Goal: Task Accomplishment & Management: Use online tool/utility

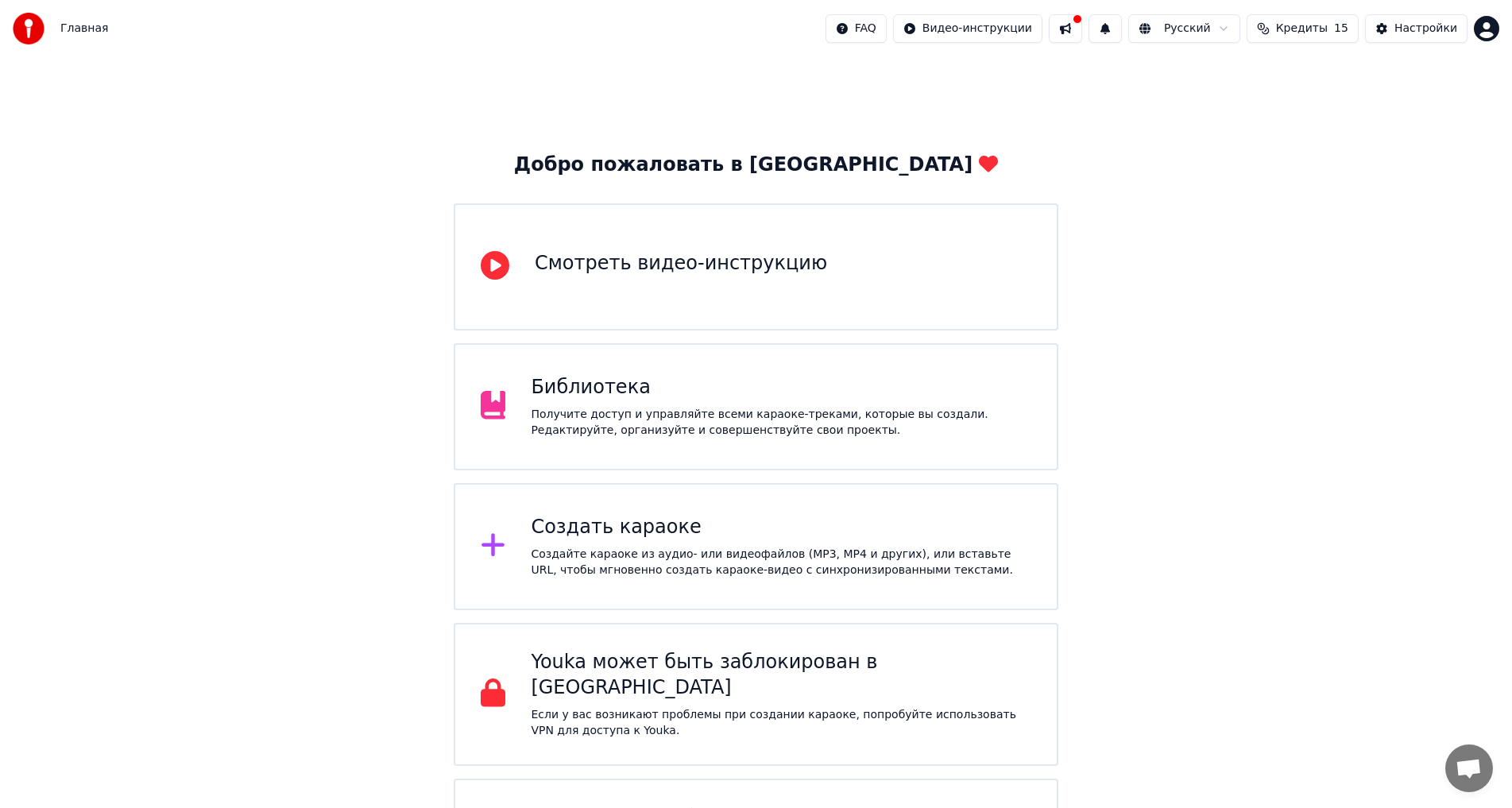
click at [491, 445] on icon at bounding box center [493, 546] width 23 height 23
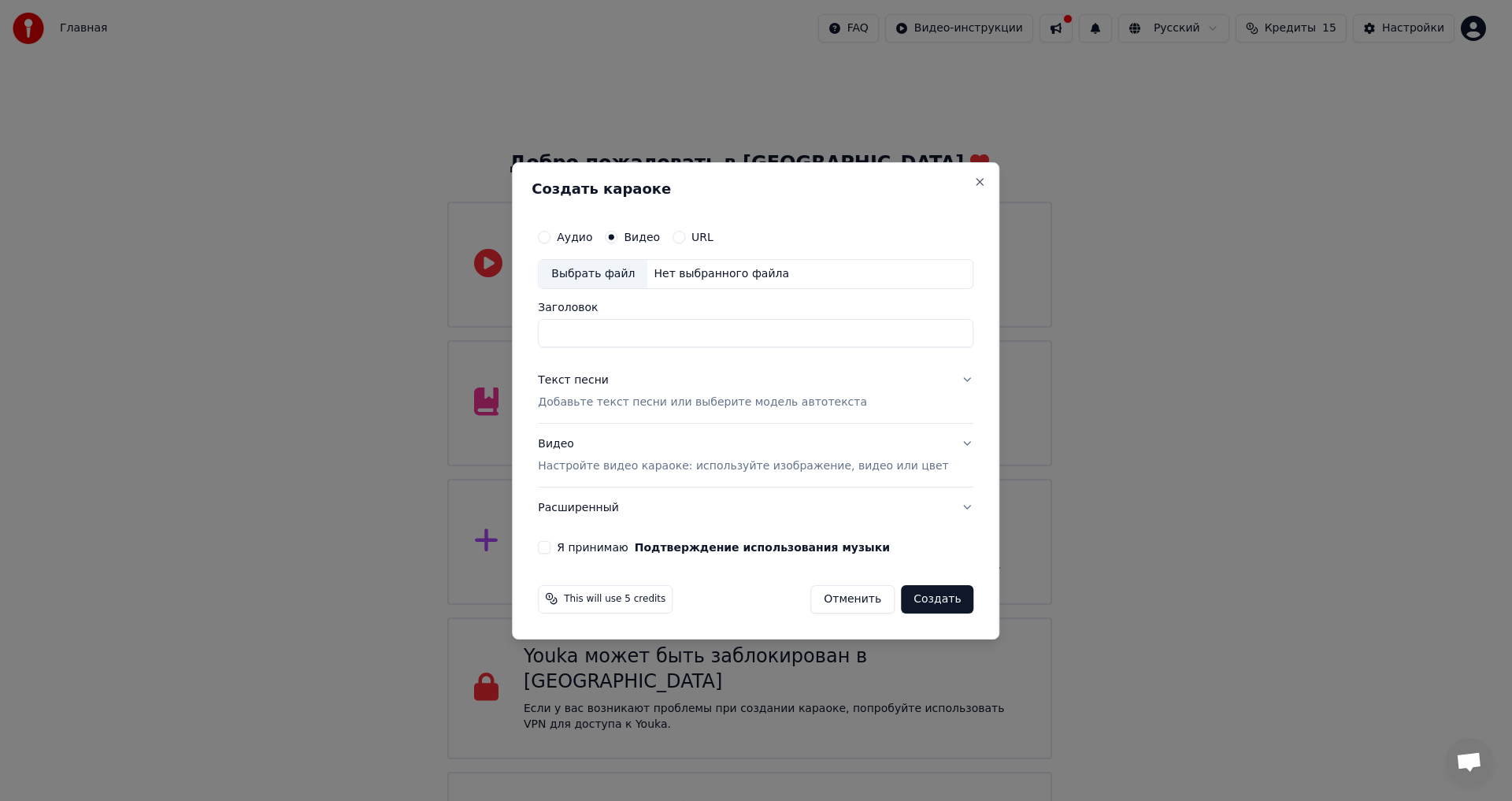
click at [617, 330] on input "Заголовок" at bounding box center [756, 333] width 436 height 28
click at [617, 331] on input "Заголовок" at bounding box center [756, 333] width 436 height 28
type input "*"
type input "**********"
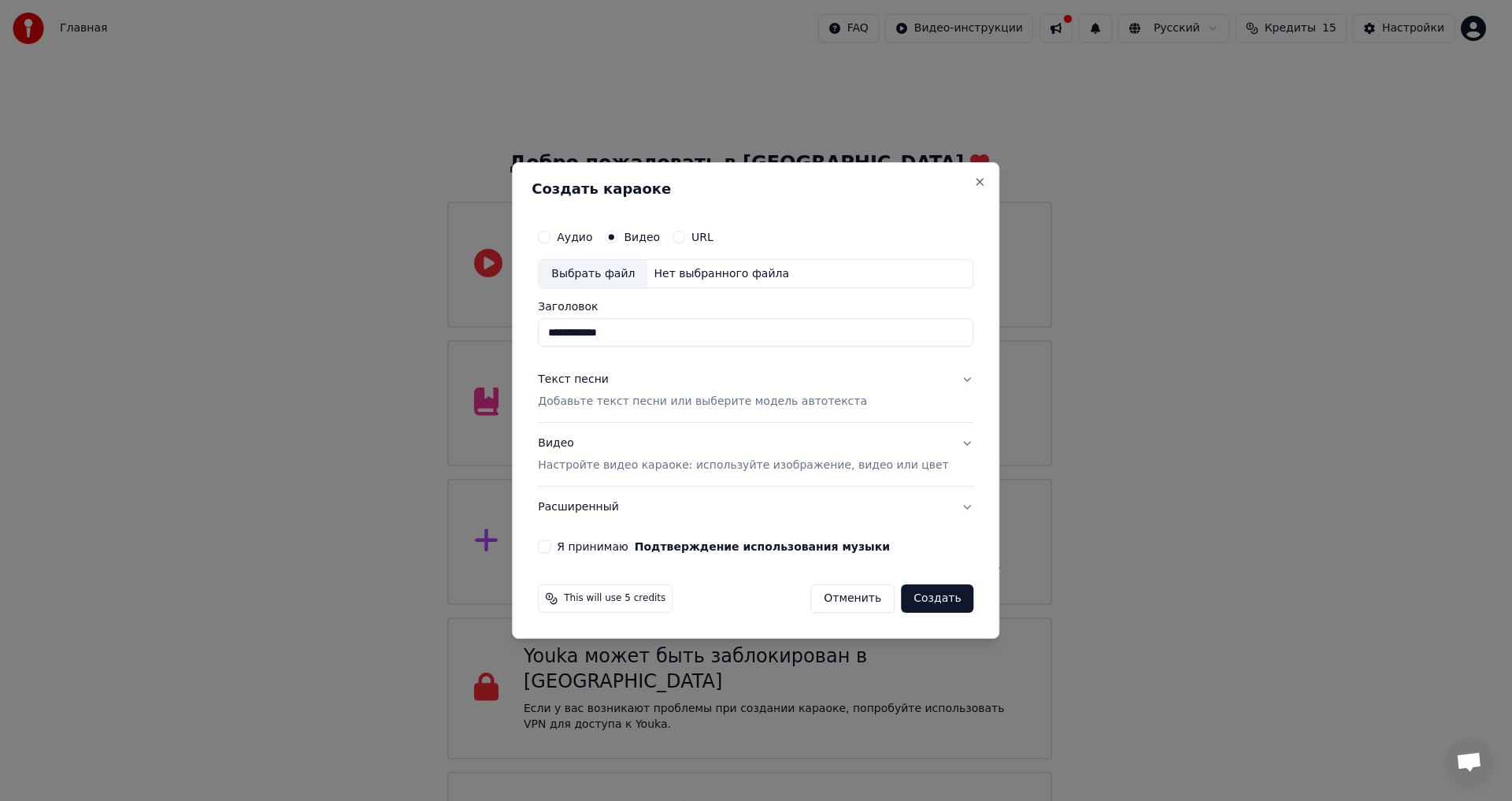
click at [551, 441] on button "Я принимаю Подтверждение использования музыки" at bounding box center [544, 546] width 12 height 12
click at [617, 441] on p "Настройте видео караоке: используйте изображение, видео или цвет" at bounding box center [743, 466] width 410 height 16
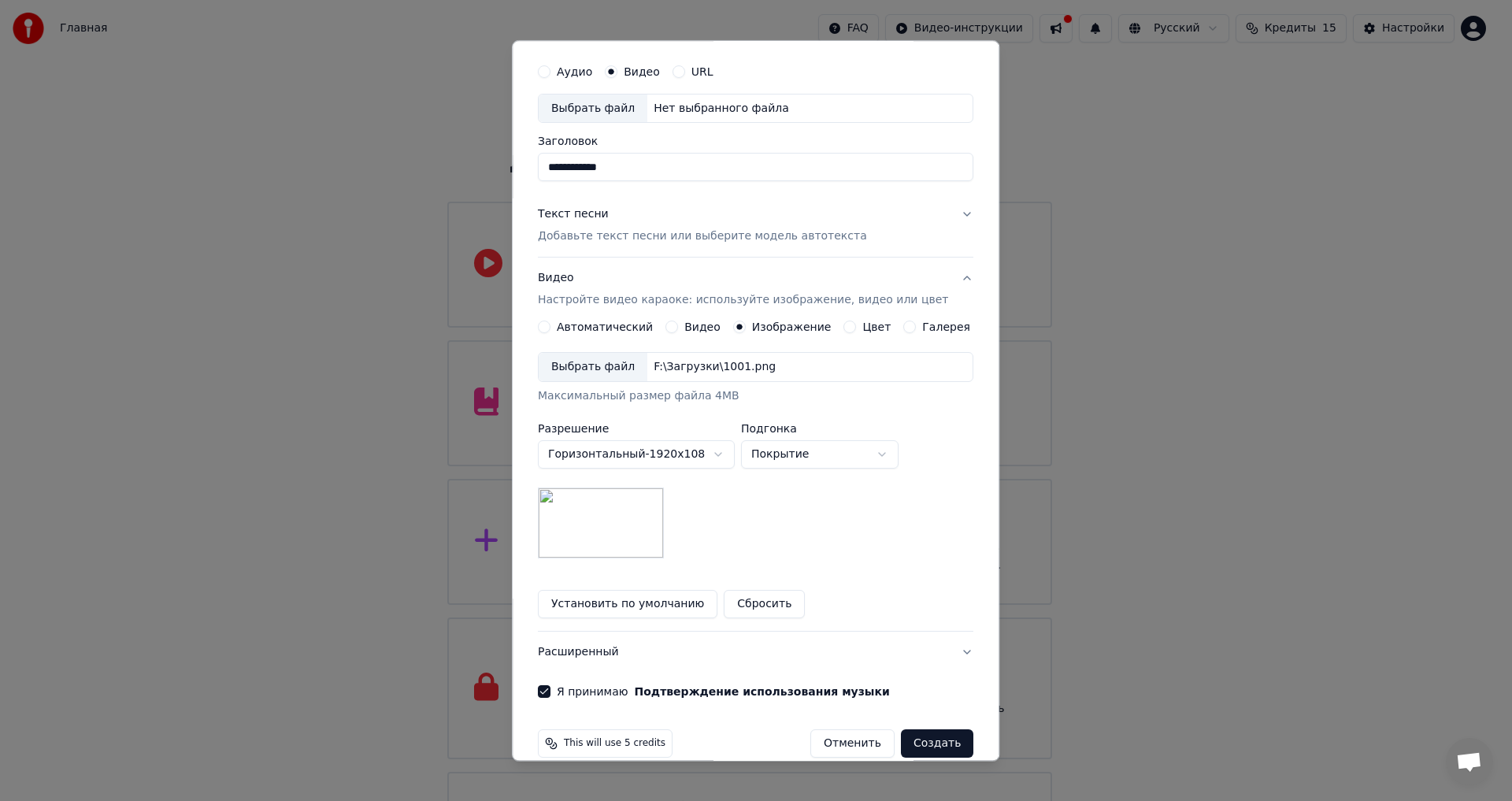
scroll to position [66, 0]
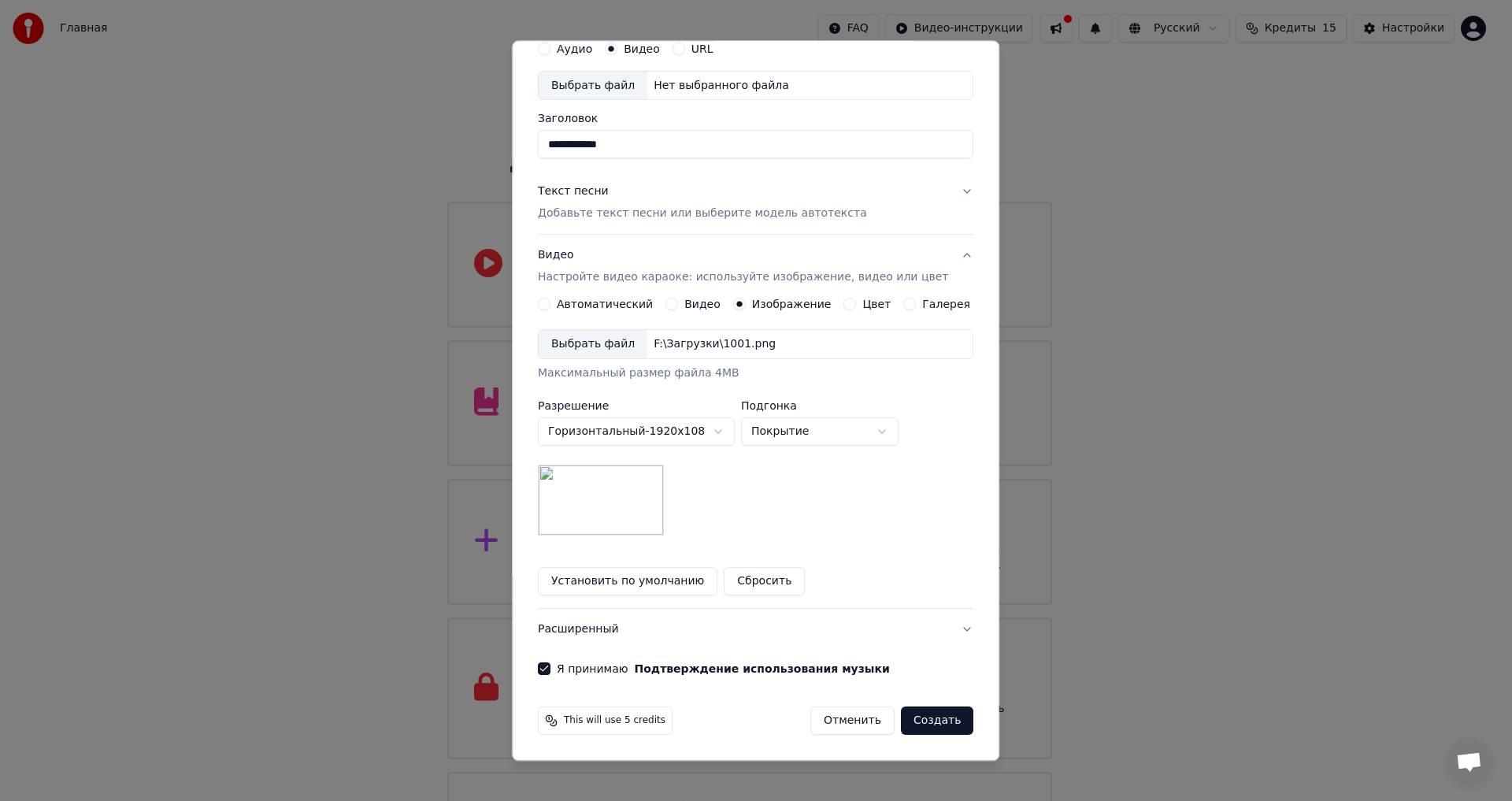
click at [604, 347] on div "Выбрать файл" at bounding box center [592, 345] width 109 height 28
click at [617, 441] on button "Создать" at bounding box center [937, 721] width 73 height 28
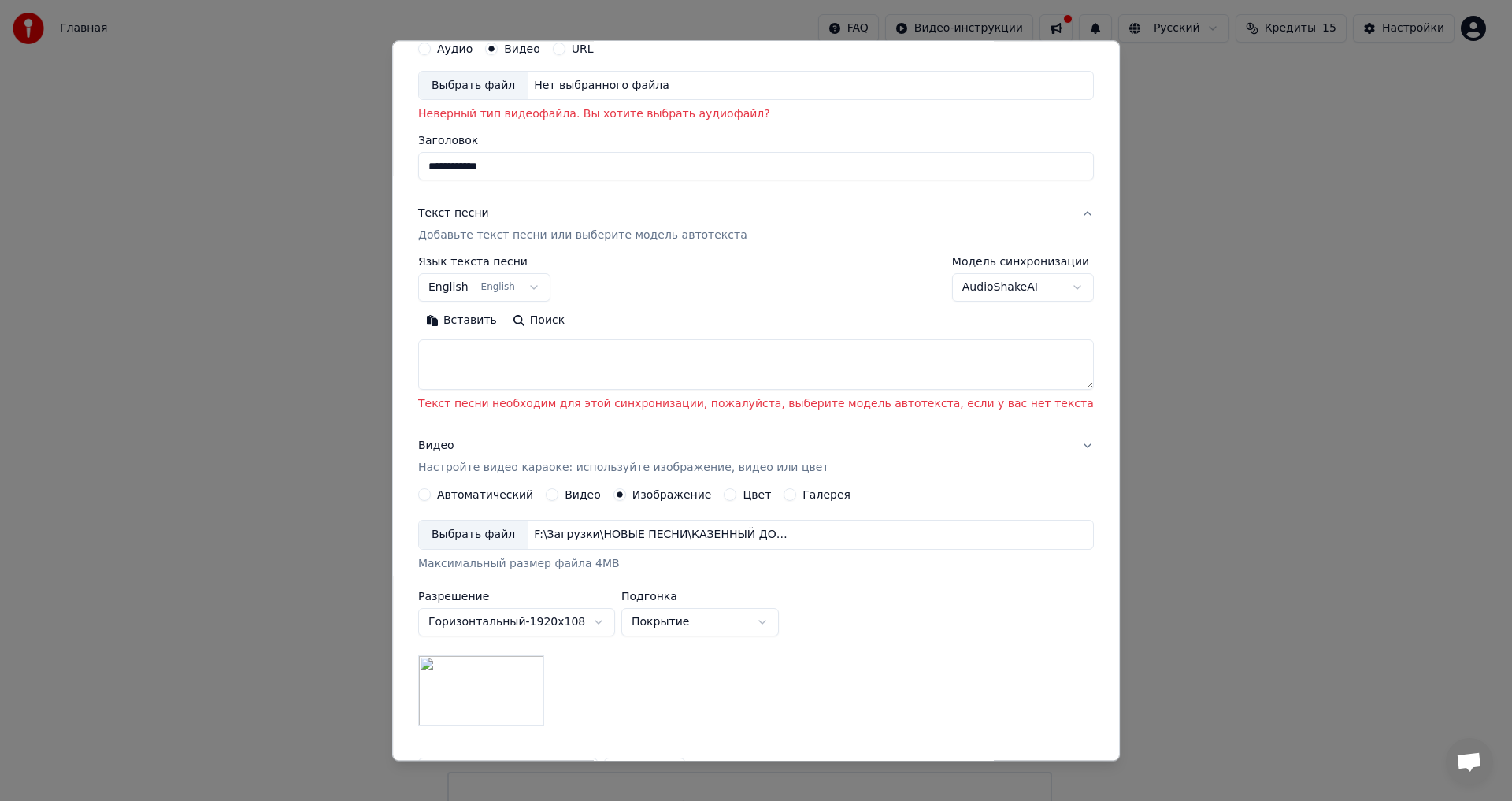
scroll to position [0, 0]
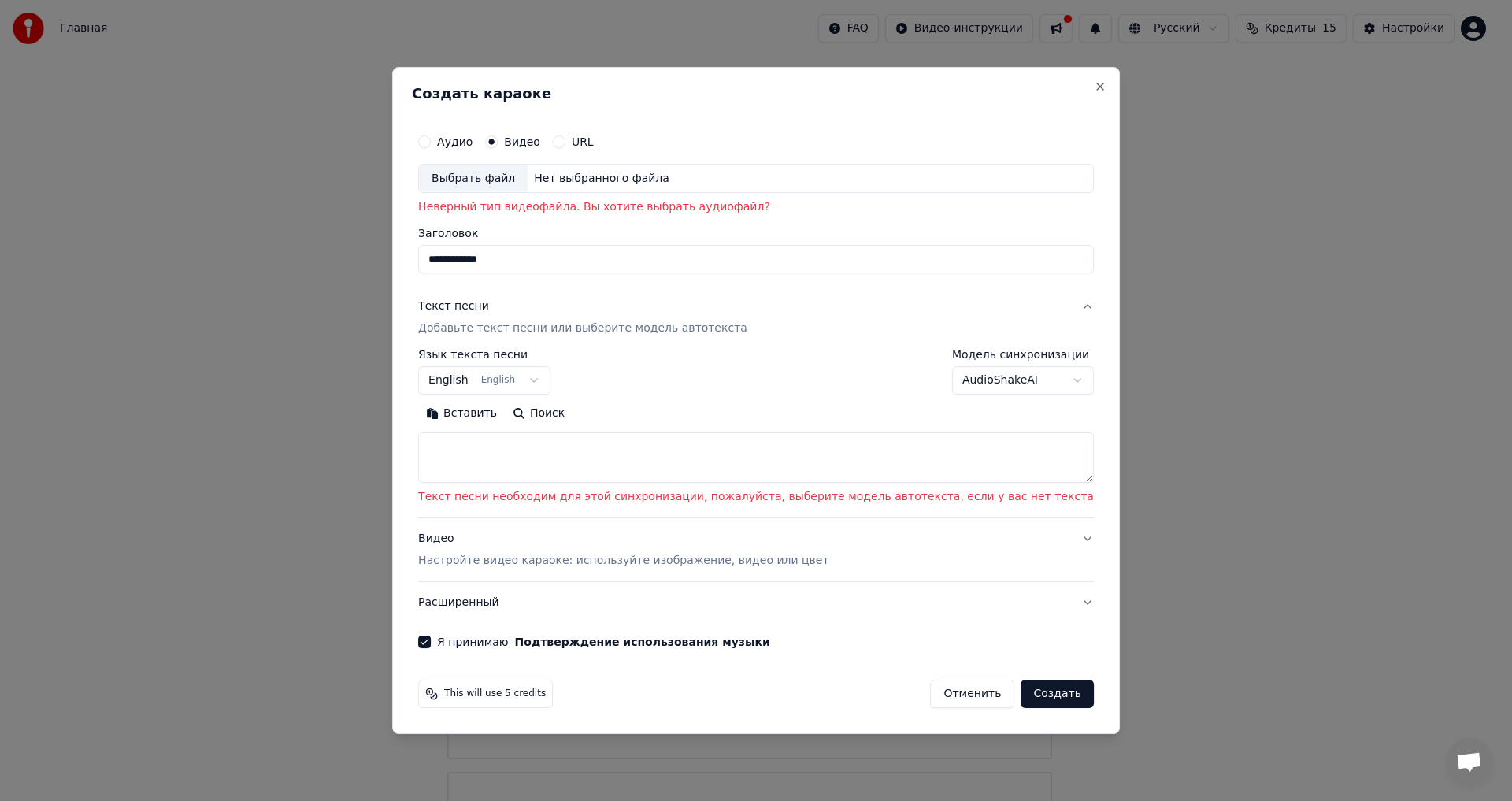
click at [431, 140] on button "Аудио" at bounding box center [424, 142] width 12 height 12
click at [523, 178] on div "Выбрать файл" at bounding box center [473, 179] width 109 height 28
type input "**********"
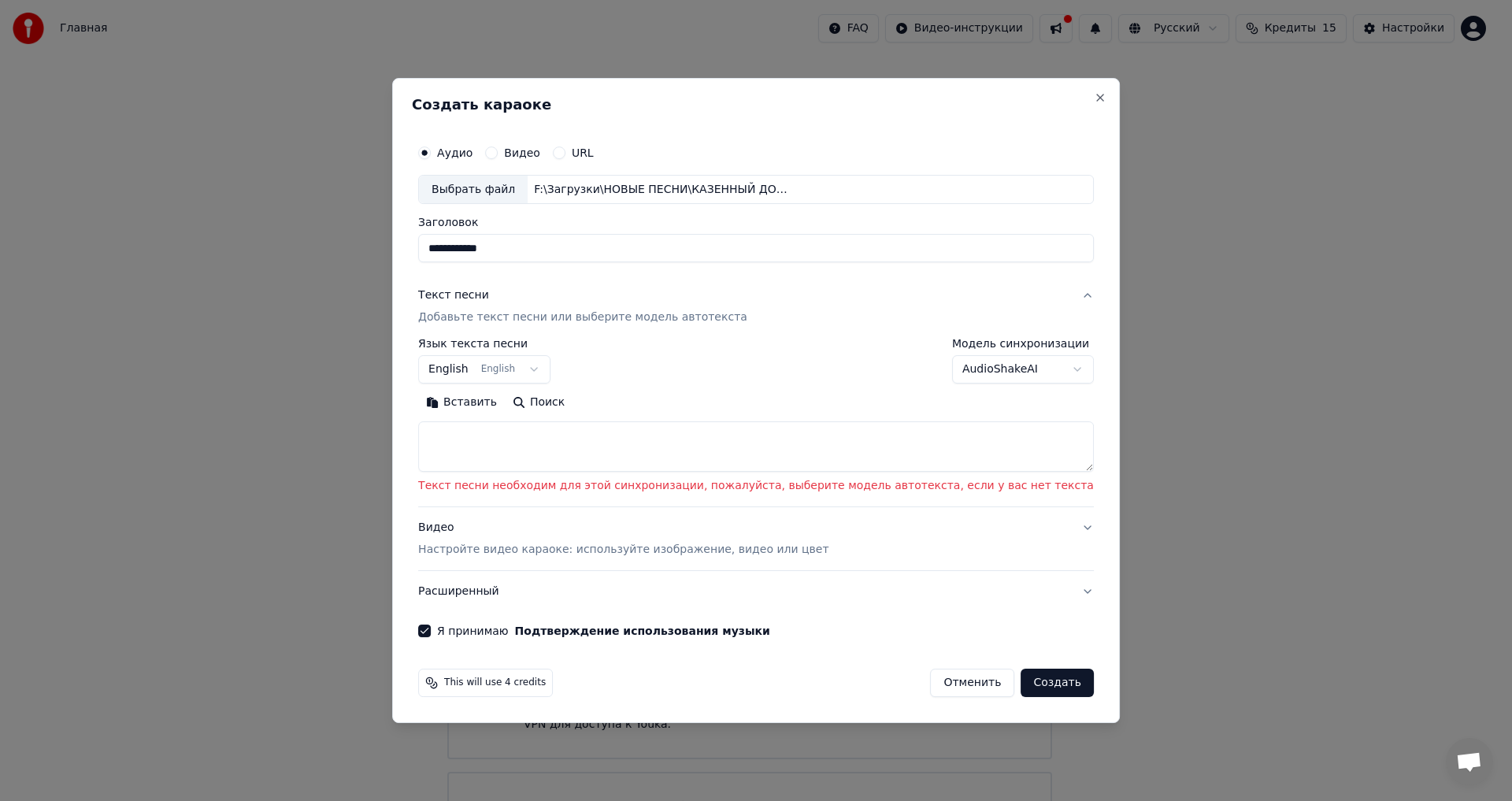
click at [617, 441] on button "Создать" at bounding box center [1057, 682] width 73 height 28
click at [585, 441] on p "Текст песни необходим для этой синхронизации, пожалуйста, выберите модель автот…" at bounding box center [755, 487] width 675 height 16
click at [541, 441] on textarea at bounding box center [755, 447] width 675 height 50
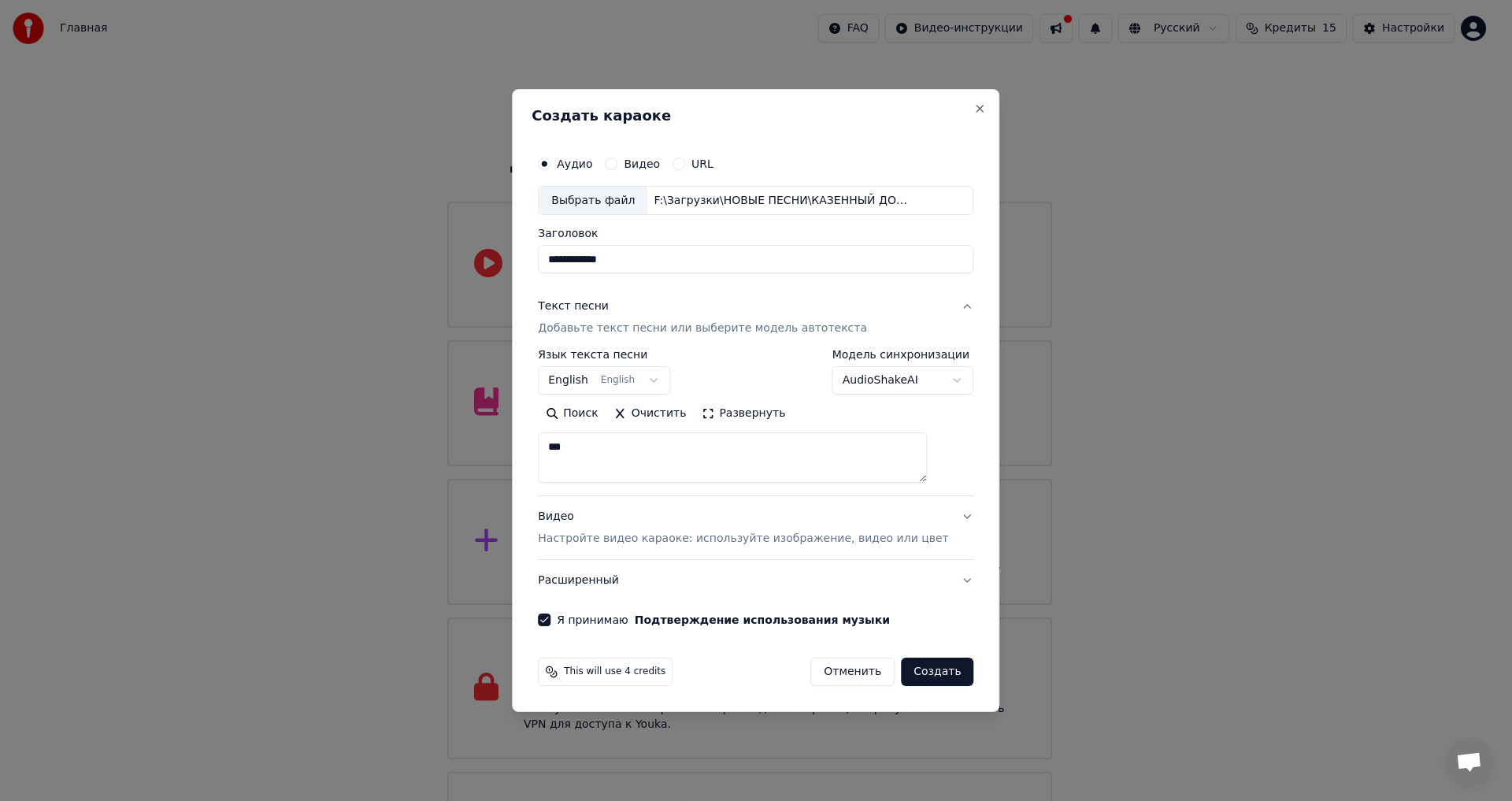
type textarea "***"
click at [617, 441] on button "Создать" at bounding box center [937, 672] width 73 height 28
click at [617, 441] on div "Отменить Создать" at bounding box center [882, 672] width 181 height 28
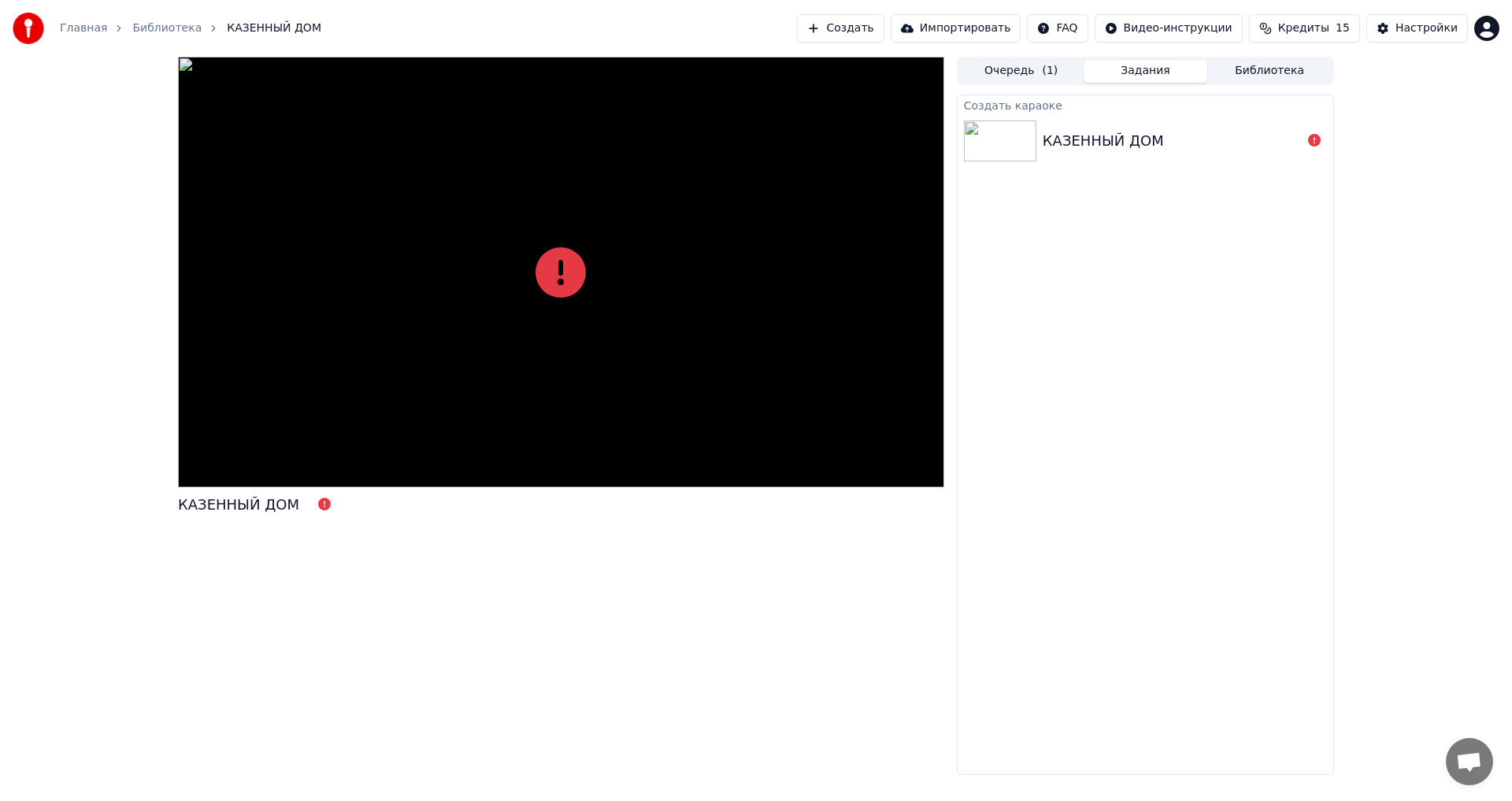
click at [247, 441] on div "КАЗЕННЫЙ ДОМ" at bounding box center [238, 504] width 121 height 22
click at [324, 427] on div at bounding box center [561, 272] width 767 height 431
click at [553, 258] on icon at bounding box center [560, 272] width 50 height 50
click at [558, 260] on icon at bounding box center [560, 272] width 50 height 50
drag, startPoint x: 558, startPoint y: 260, endPoint x: 559, endPoint y: 279, distance: 19.0
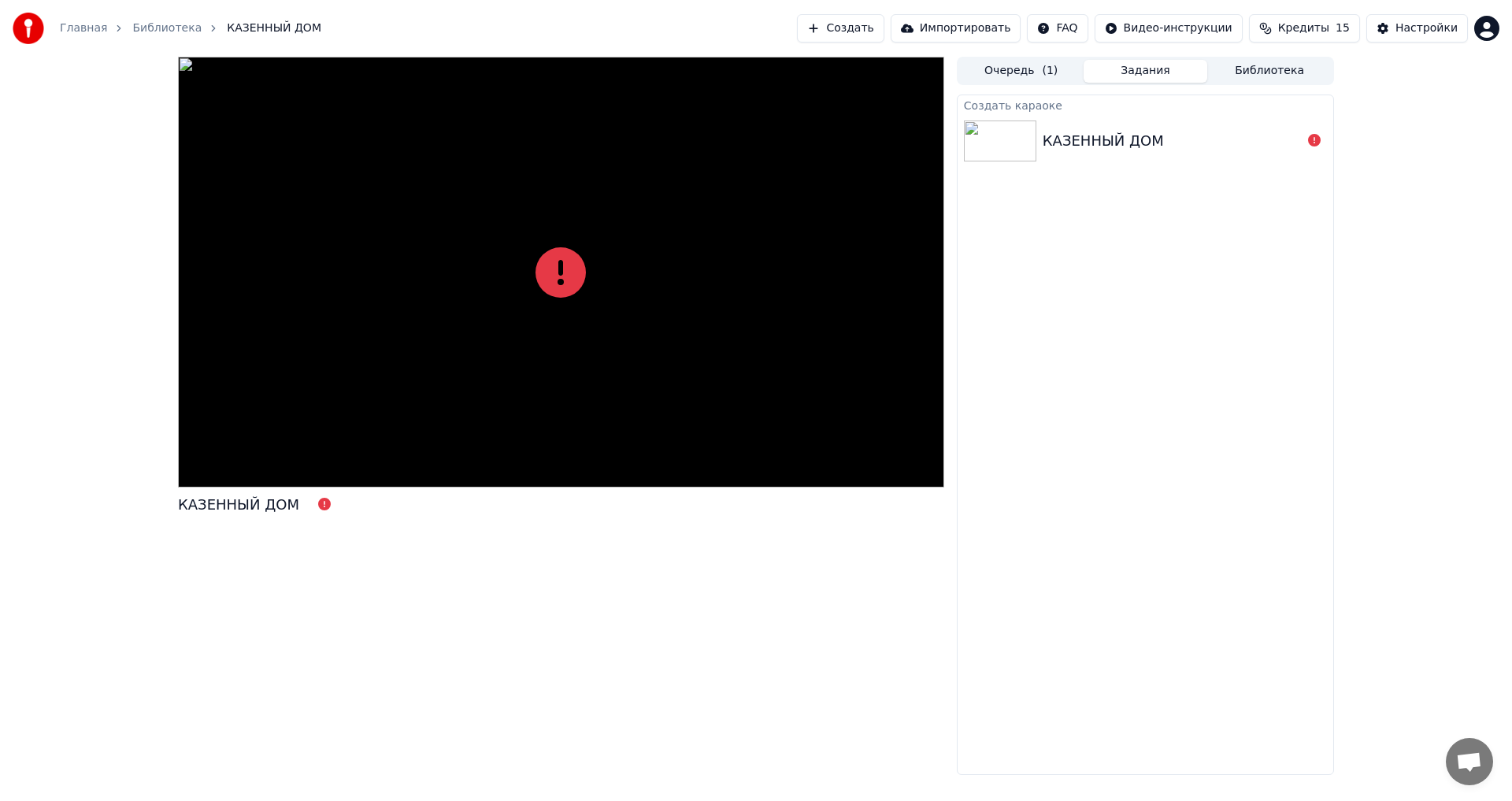
click at [559, 260] on icon at bounding box center [560, 272] width 50 height 50
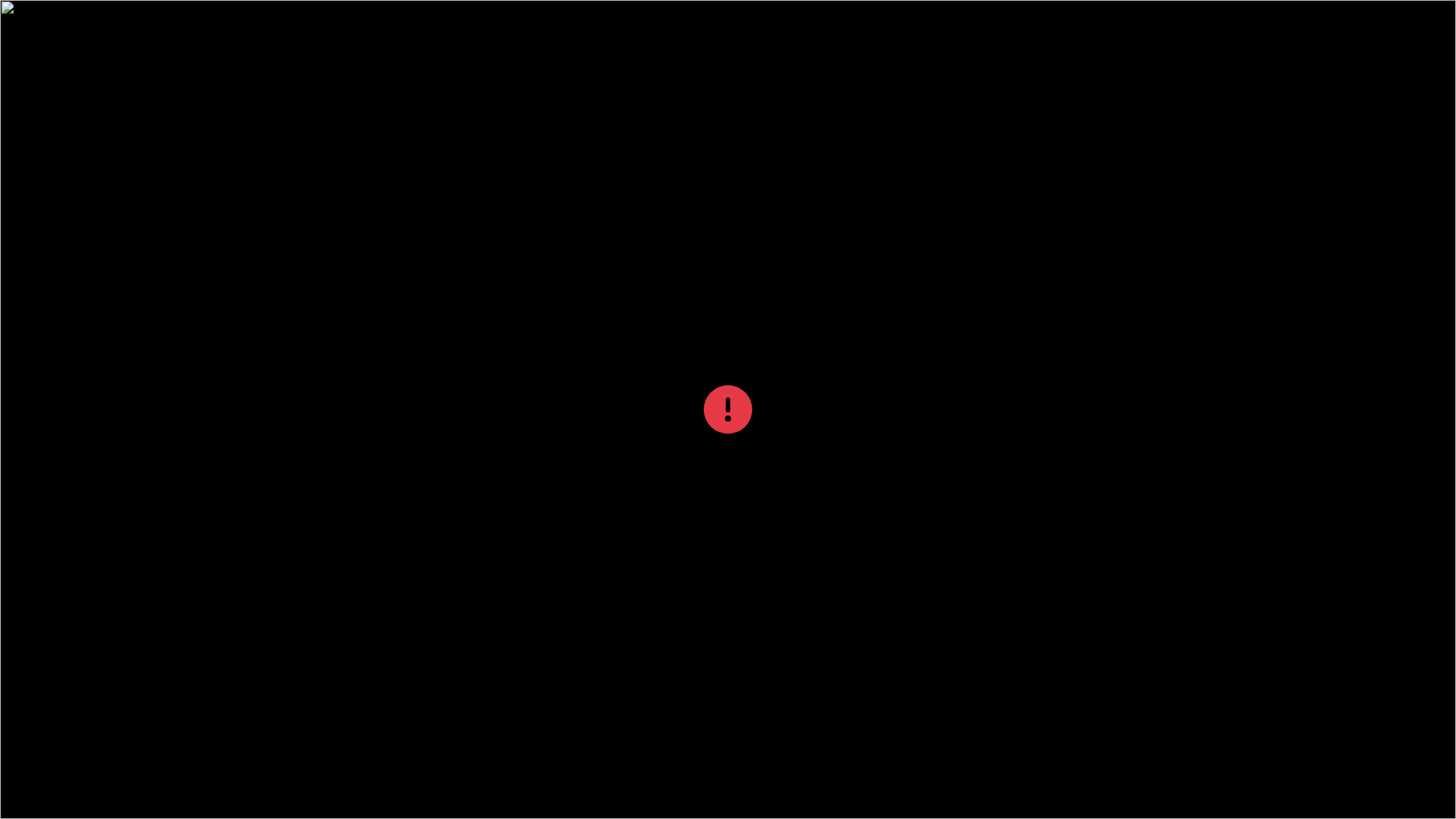
click at [594, 412] on icon at bounding box center [728, 409] width 49 height 49
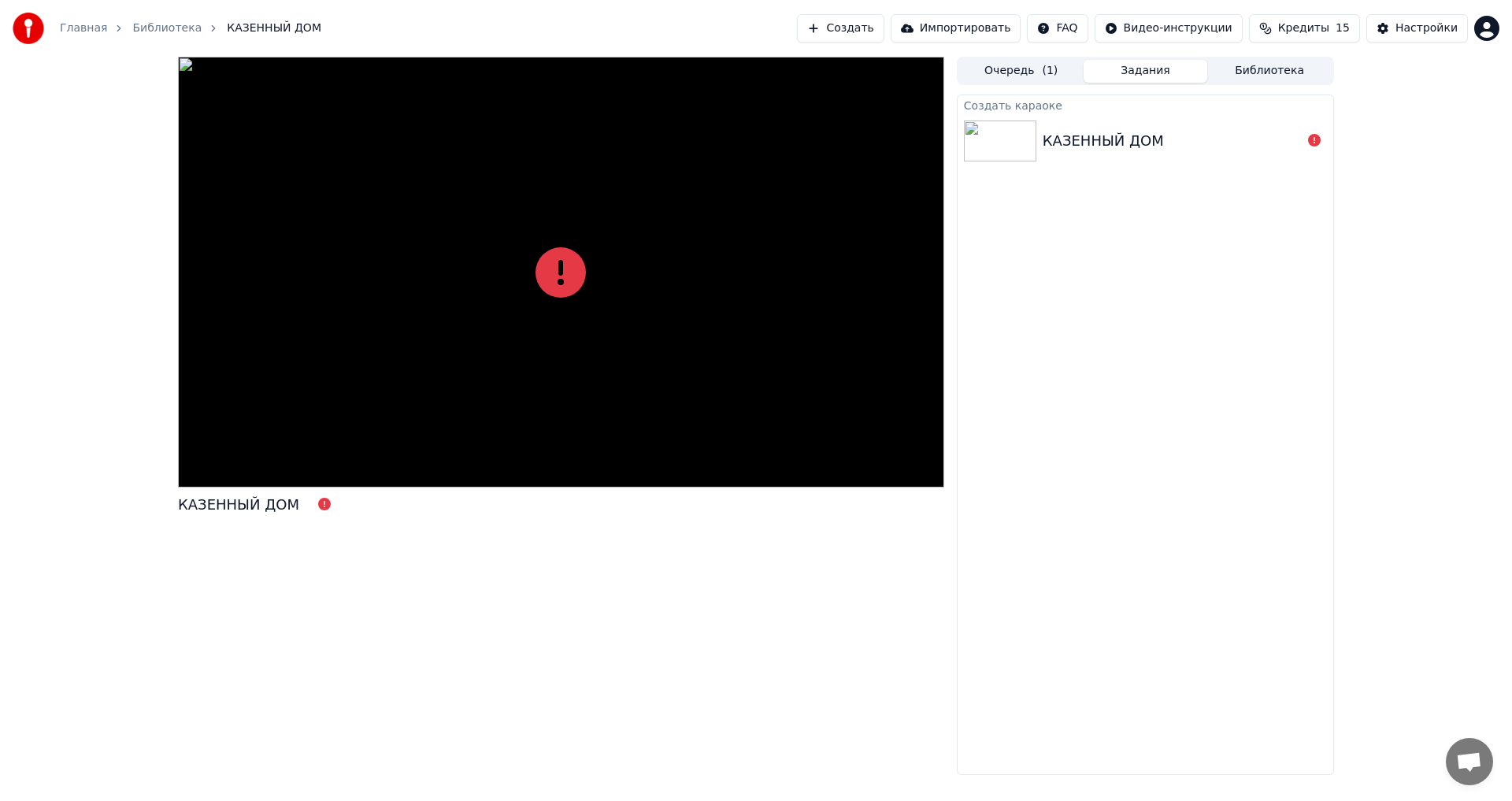
click at [617, 142] on div "КАЗЕННЫЙ ДОМ" at bounding box center [1103, 141] width 121 height 22
click at [189, 64] on div at bounding box center [561, 272] width 767 height 431
drag, startPoint x: 189, startPoint y: 64, endPoint x: 189, endPoint y: 81, distance: 17.0
click at [189, 63] on div at bounding box center [561, 272] width 767 height 431
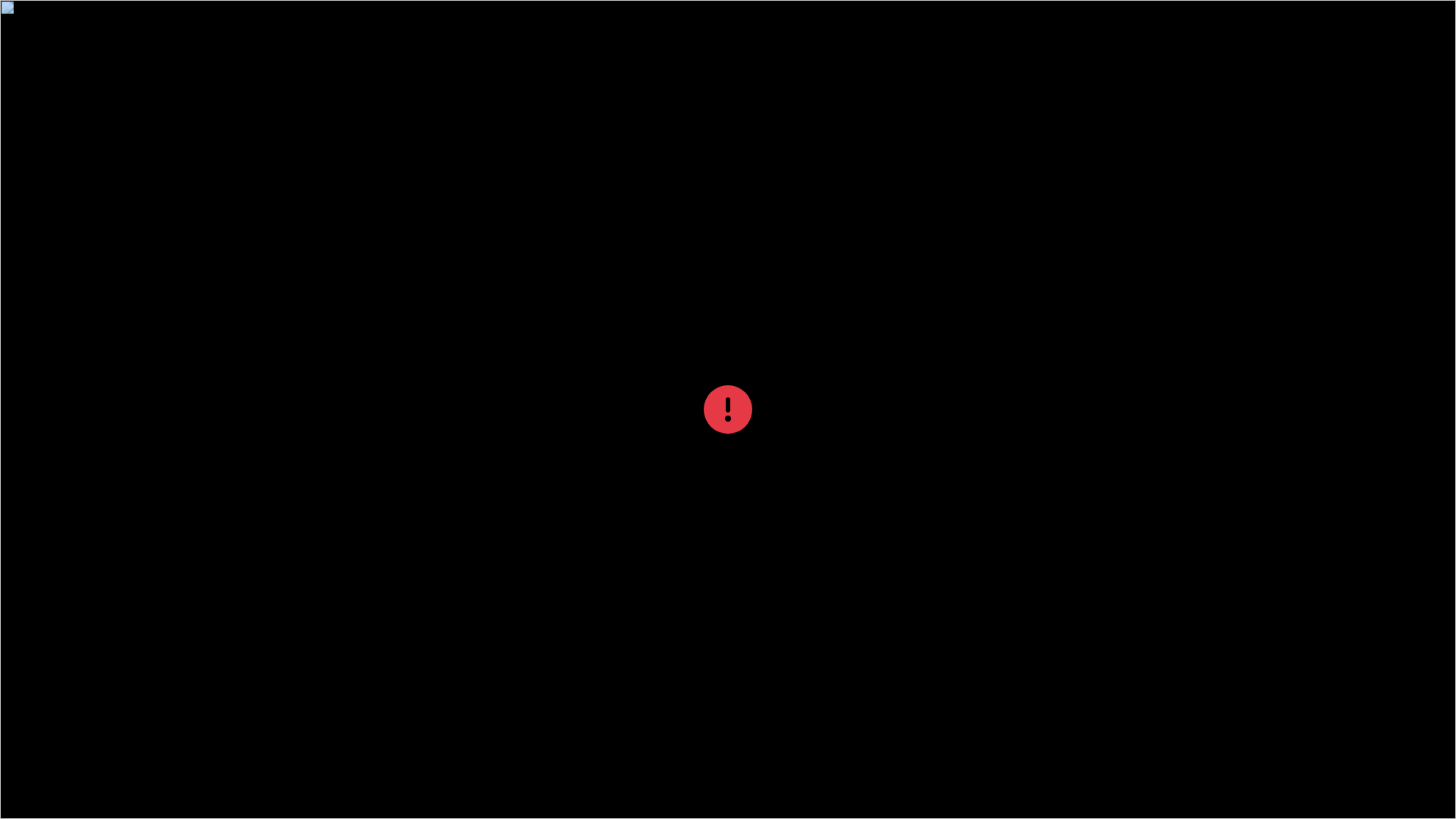
click at [182, 78] on div at bounding box center [728, 409] width 1456 height 819
click at [594, 409] on div at bounding box center [728, 409] width 1456 height 819
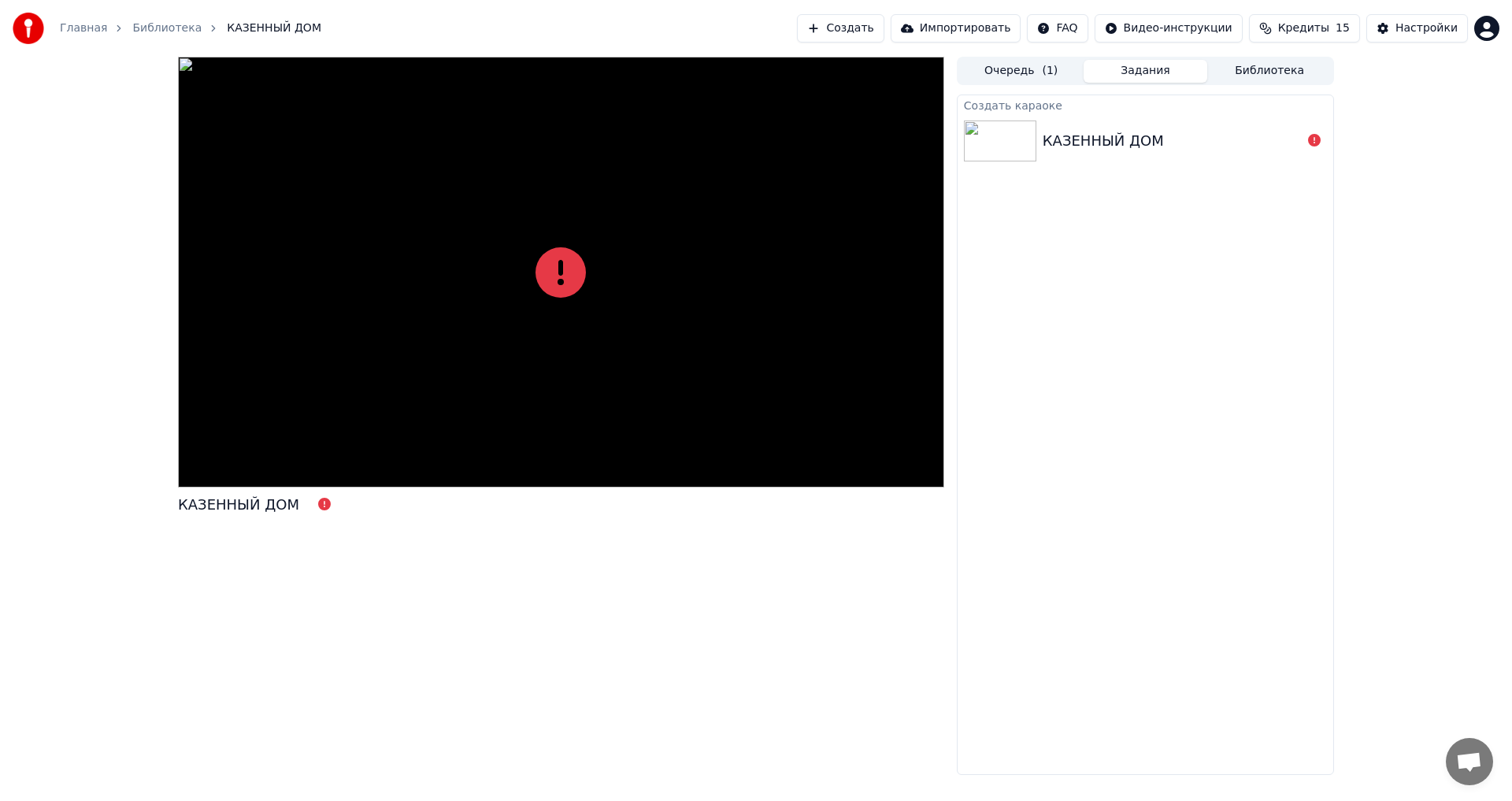
click at [617, 139] on div "КАЗЕННЫЙ ДОМ" at bounding box center [1103, 141] width 121 height 22
click at [617, 70] on button "Очередь ( 1 )" at bounding box center [1021, 72] width 125 height 23
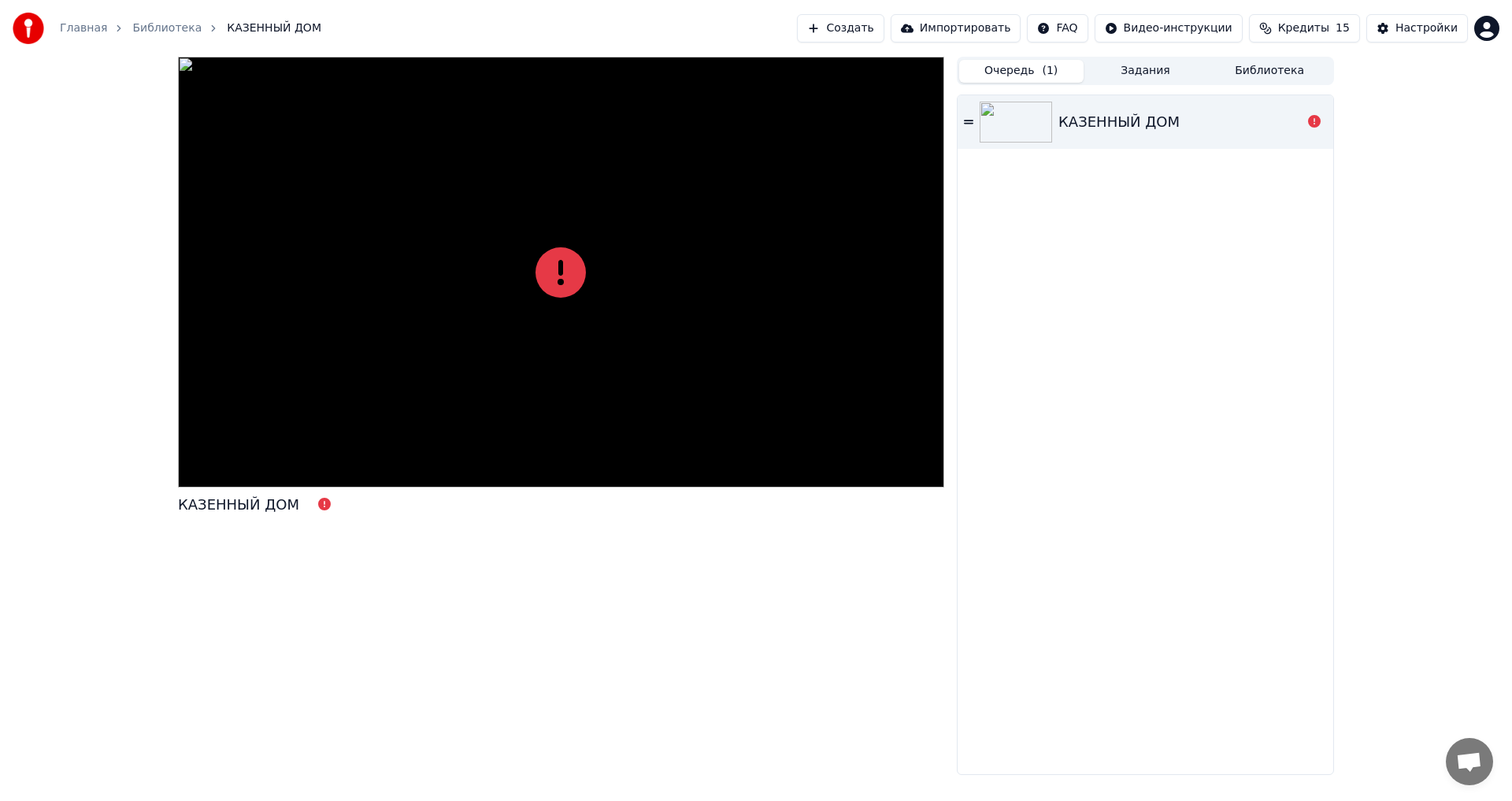
click at [617, 112] on div "КАЗЕННЫЙ ДОМ" at bounding box center [1119, 121] width 121 height 22
click at [617, 121] on icon at bounding box center [968, 121] width 10 height 4
click at [617, 121] on img at bounding box center [1016, 122] width 73 height 41
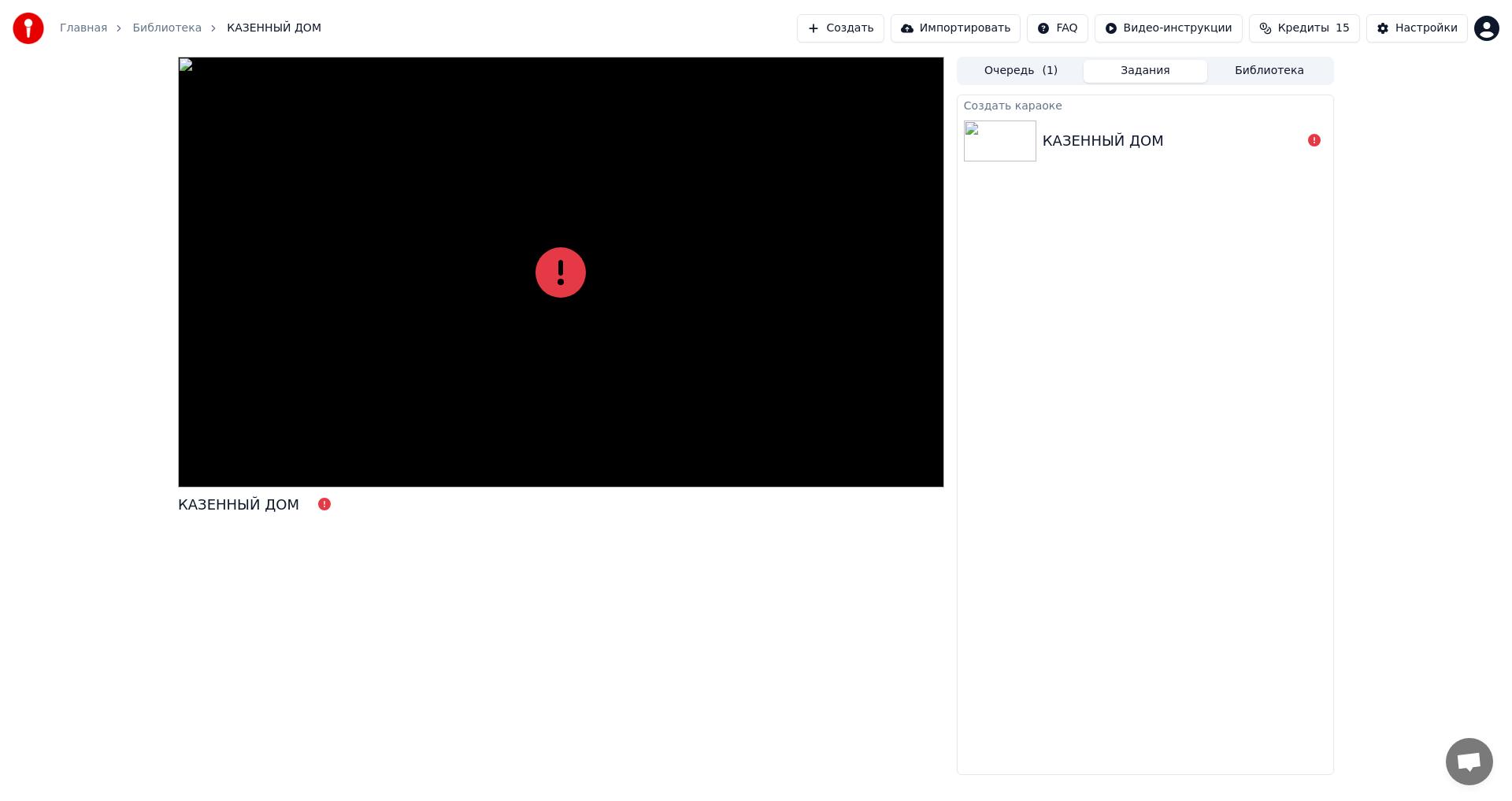
click at [617, 70] on button "Задания" at bounding box center [1146, 72] width 125 height 23
click at [617, 127] on div "КАЗЕННЫЙ ДОМ" at bounding box center [1146, 141] width 375 height 53
click at [617, 136] on div "КАЗЕННЫЙ ДОМ" at bounding box center [1103, 141] width 121 height 22
click at [617, 73] on button "Библиотека" at bounding box center [1269, 72] width 125 height 23
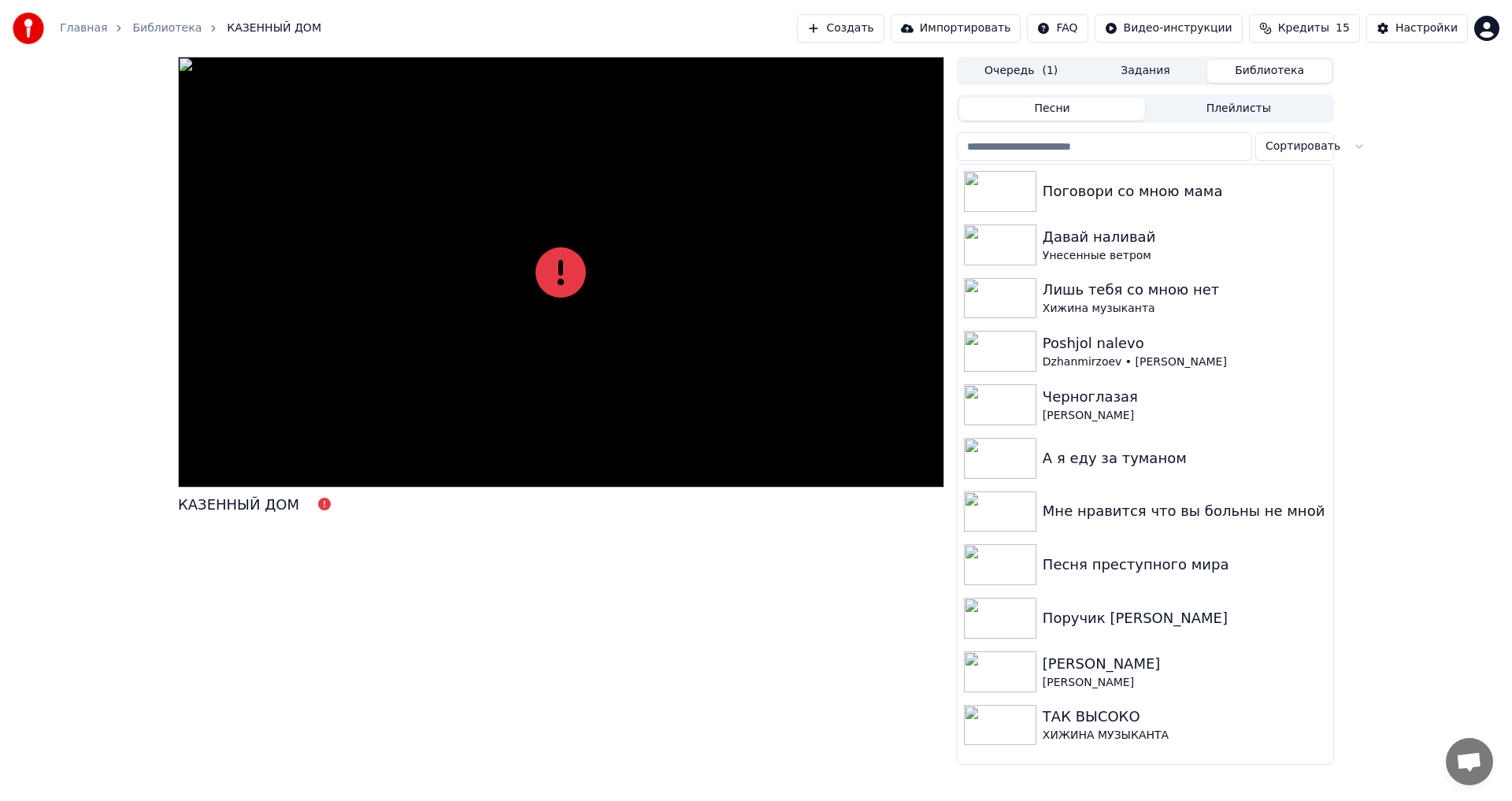
click at [617, 69] on button "Очередь ( 1 )" at bounding box center [1021, 72] width 125 height 23
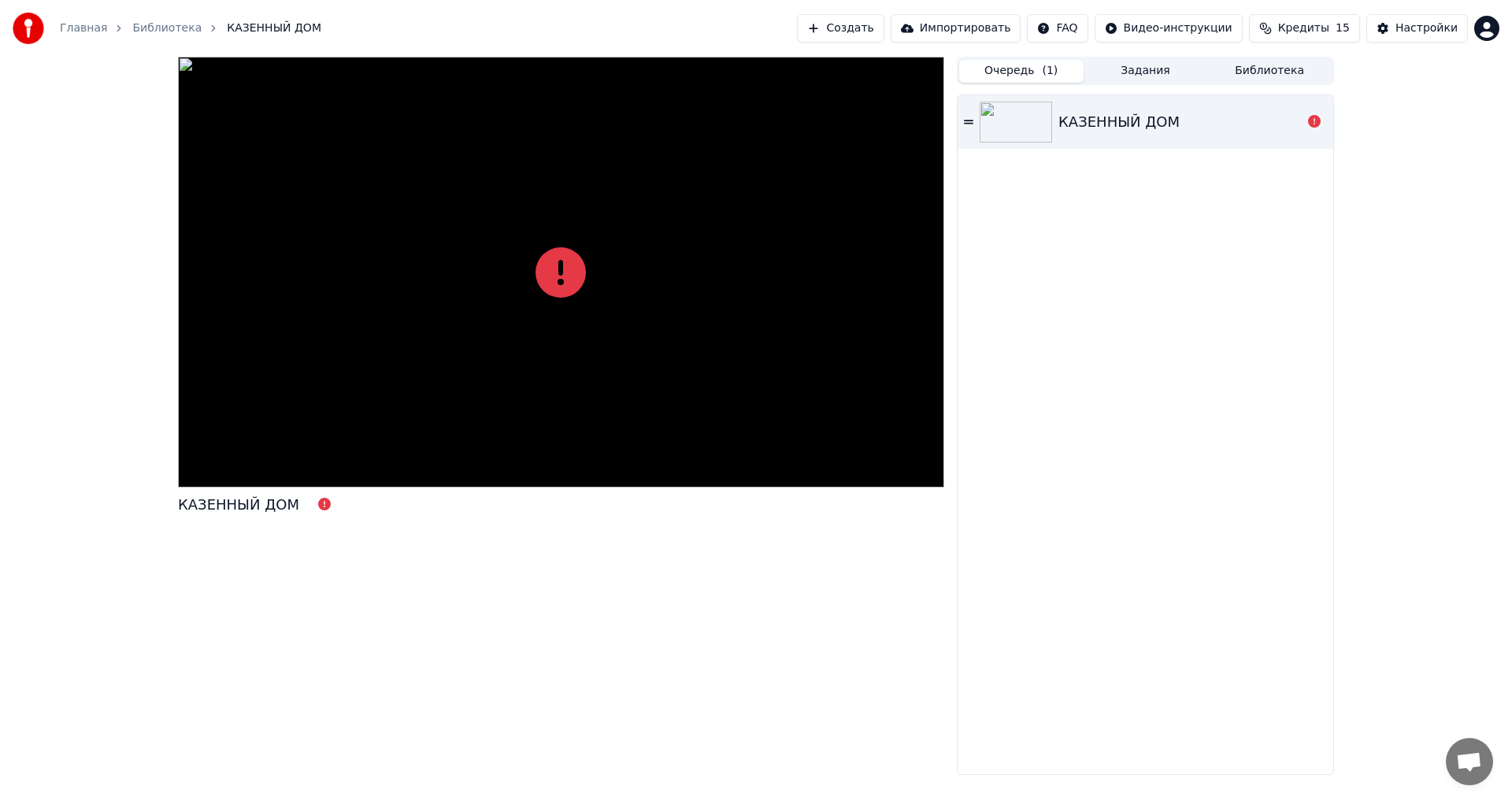
click at [617, 124] on img at bounding box center [1016, 122] width 73 height 41
click at [617, 28] on button "Создать" at bounding box center [840, 28] width 87 height 28
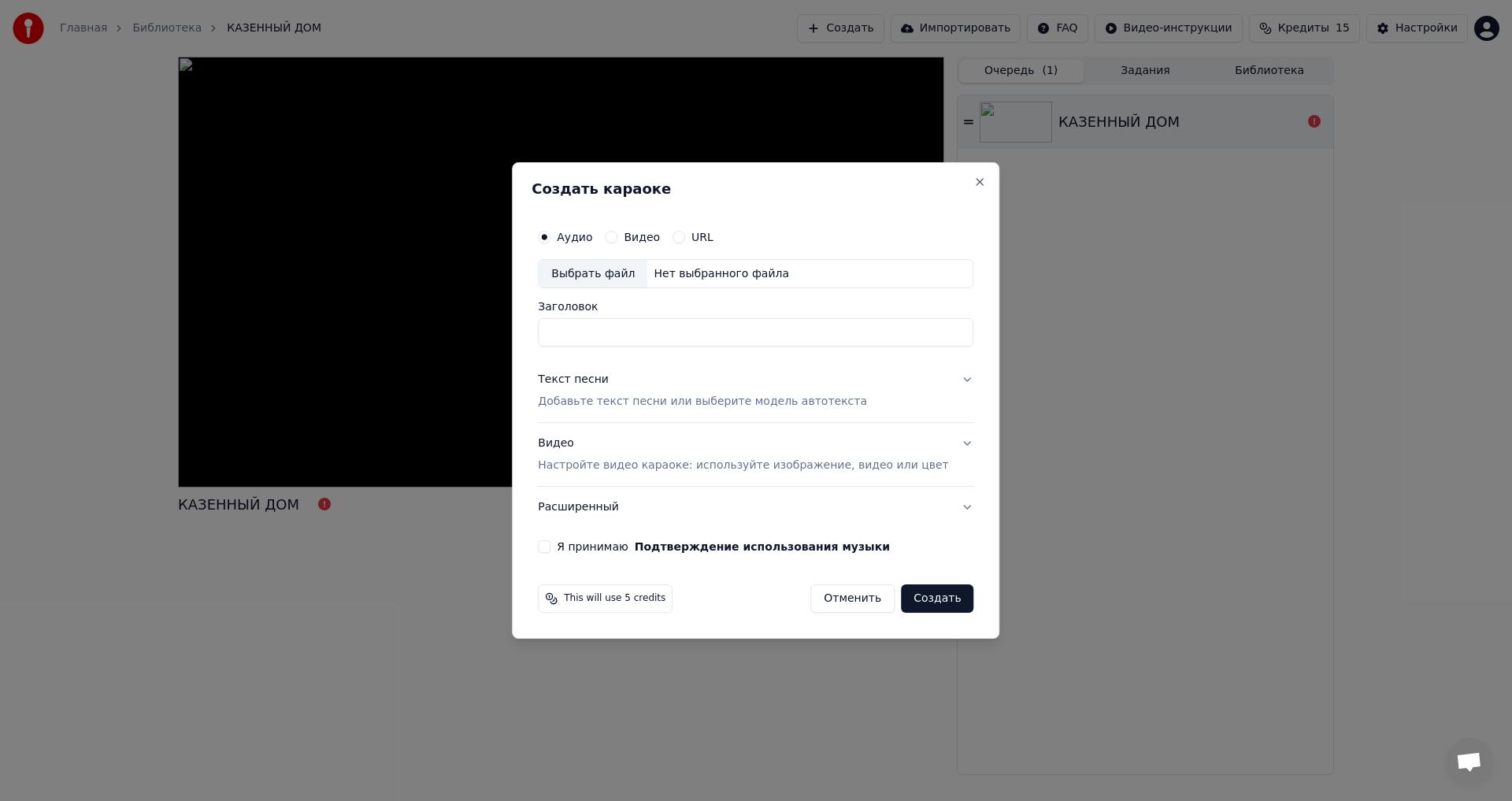
click at [617, 277] on div "Выбрать файл" at bounding box center [592, 274] width 109 height 28
type input "**********"
click at [551, 441] on button "Я принимаю Подтверждение использования музыки" at bounding box center [544, 546] width 12 height 12
click at [617, 441] on button "Создать" at bounding box center [937, 598] width 73 height 28
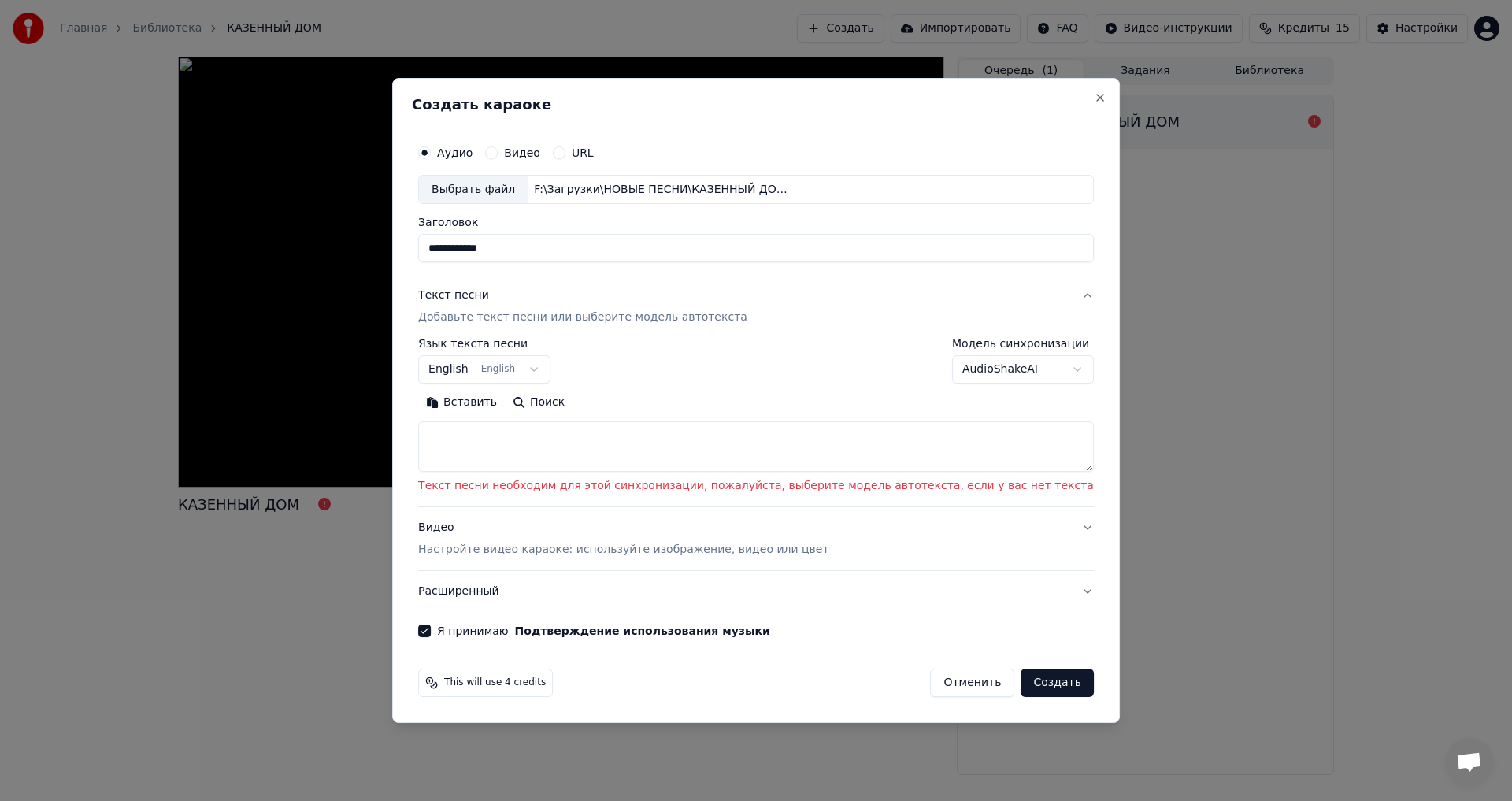
click at [617, 441] on p "Текст песни необходим для этой синхронизации, пожалуйста, выберите модель автот…" at bounding box center [755, 487] width 675 height 16
click at [617, 441] on p "Настройте видео караоке: используйте изображение, видео или цвет" at bounding box center [622, 550] width 410 height 16
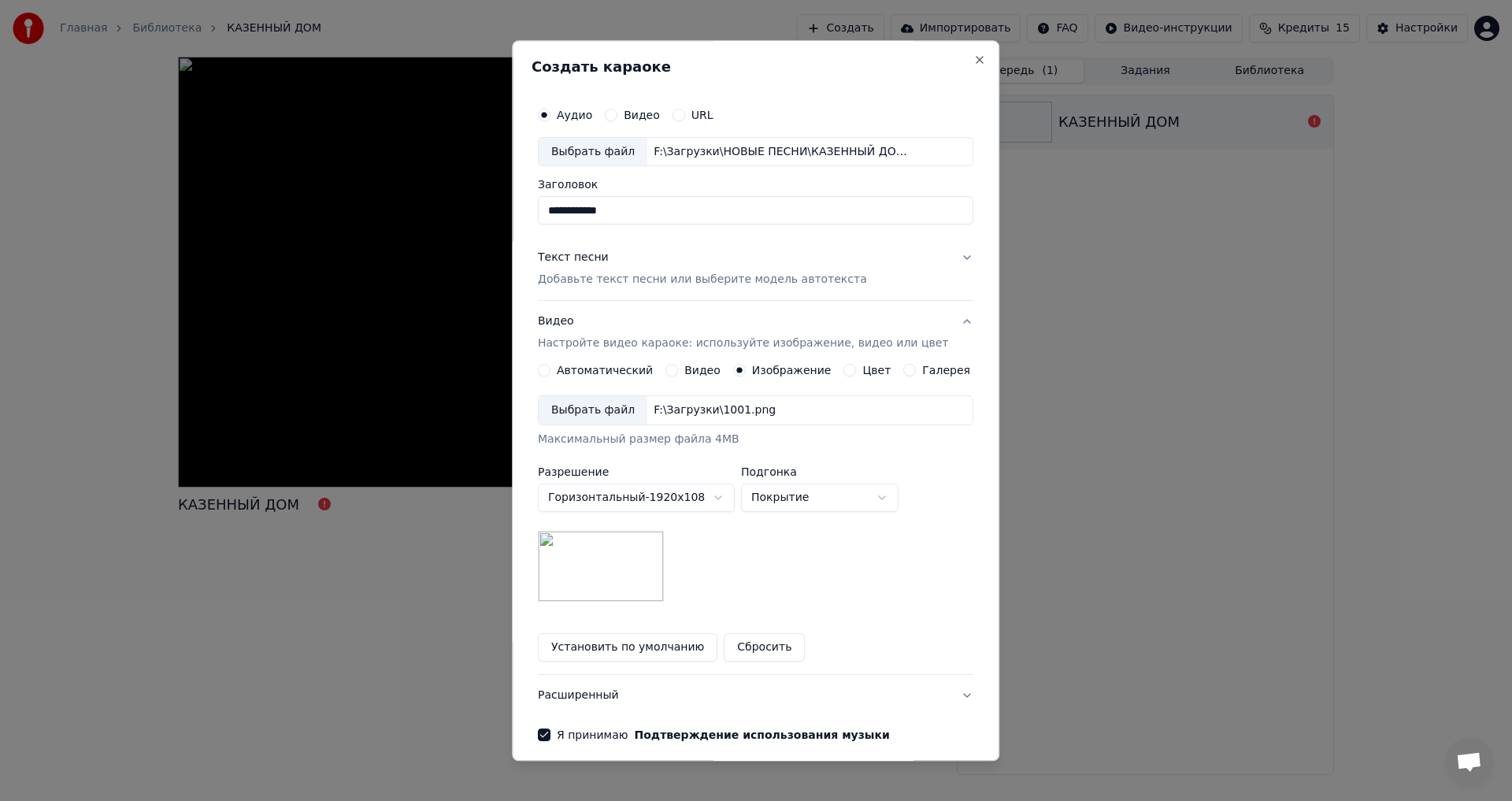
click at [574, 323] on div "Видео Настройте видео караоке: используйте изображение, видео или цвет" at bounding box center [743, 333] width 410 height 38
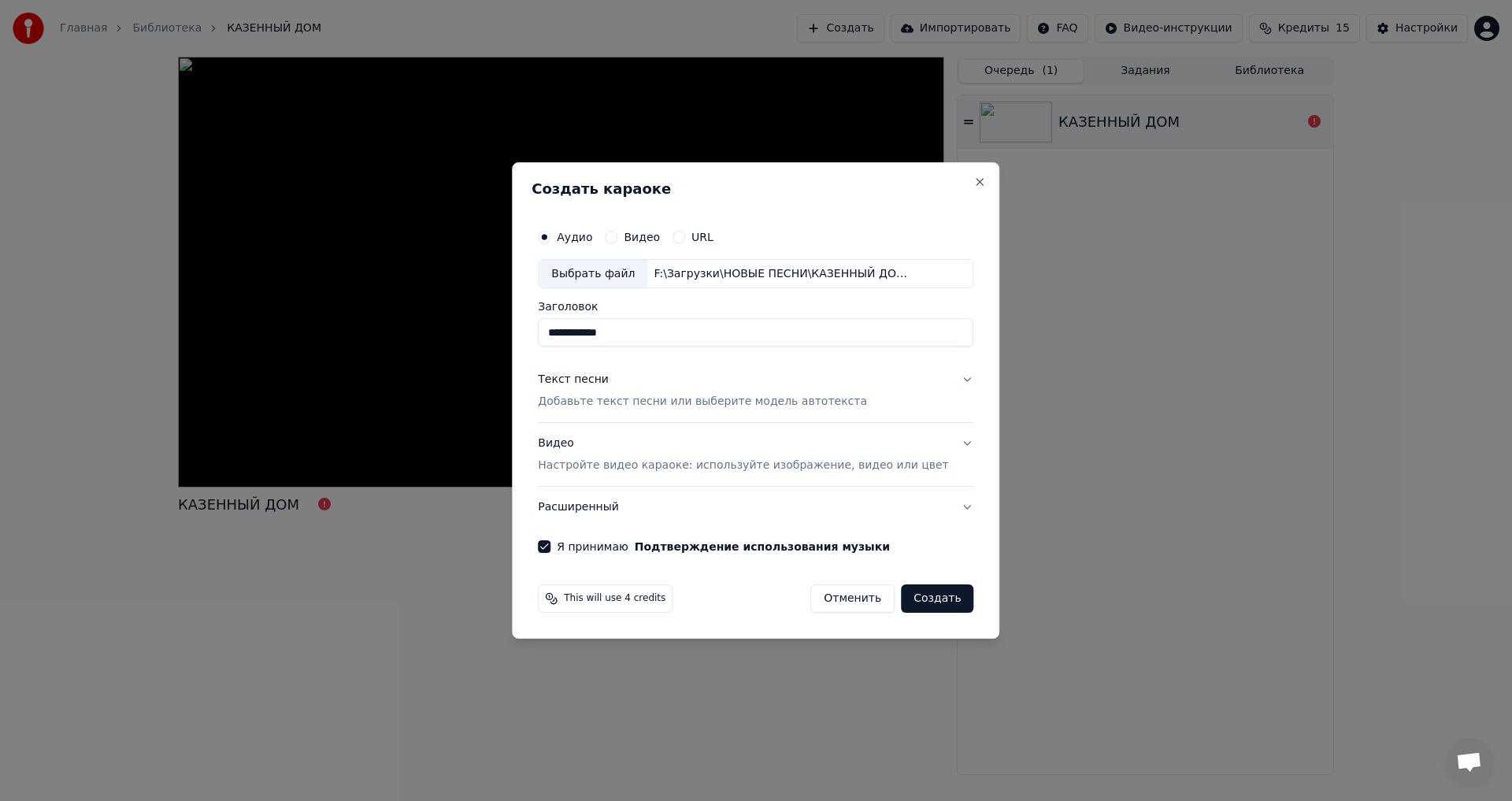
click at [617, 404] on p "Добавьте текст песни или выберите модель автотекста" at bounding box center [703, 403] width 329 height 16
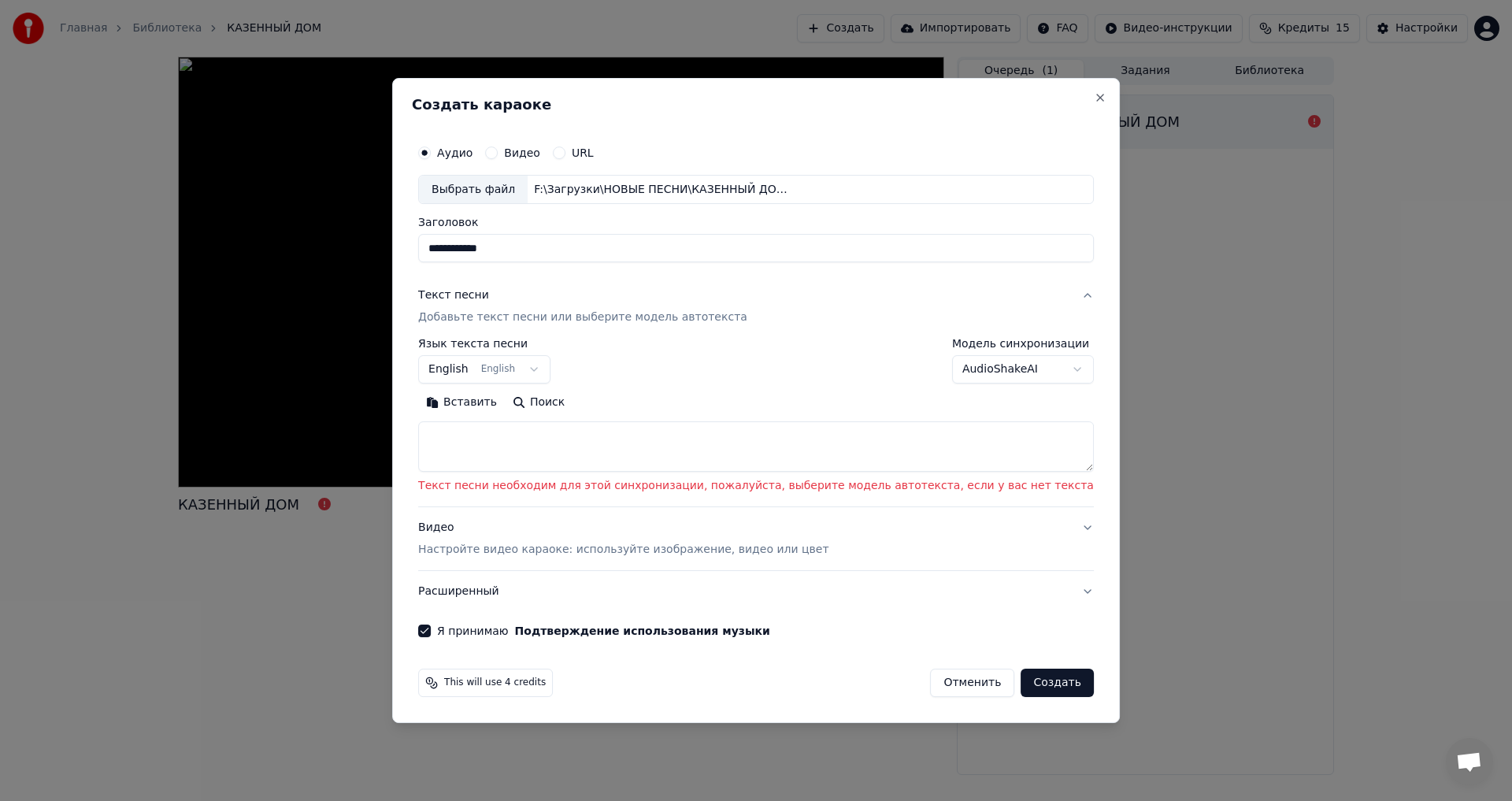
click at [551, 367] on button "English English" at bounding box center [483, 370] width 132 height 28
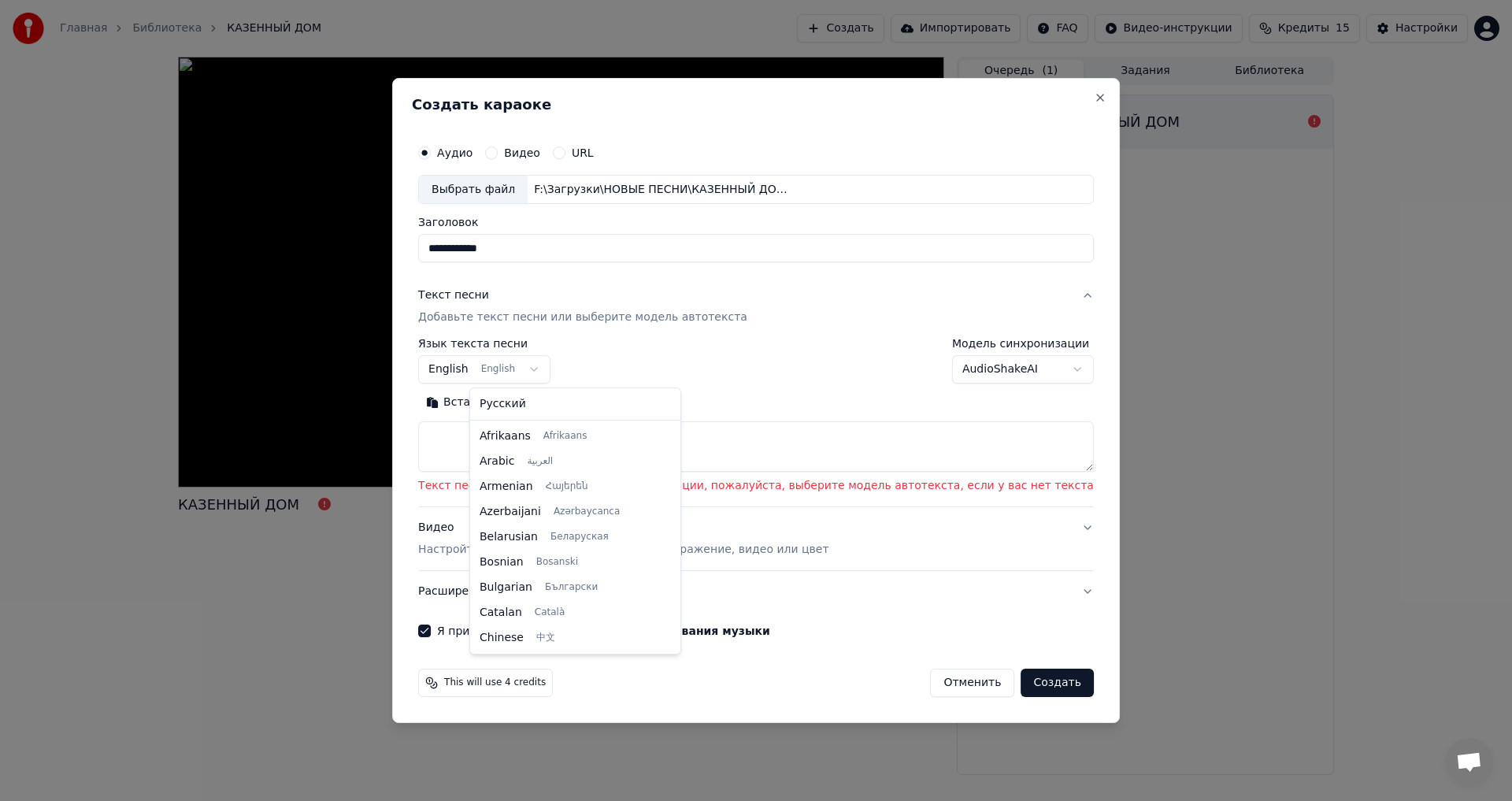
scroll to position [126, 0]
select select "**"
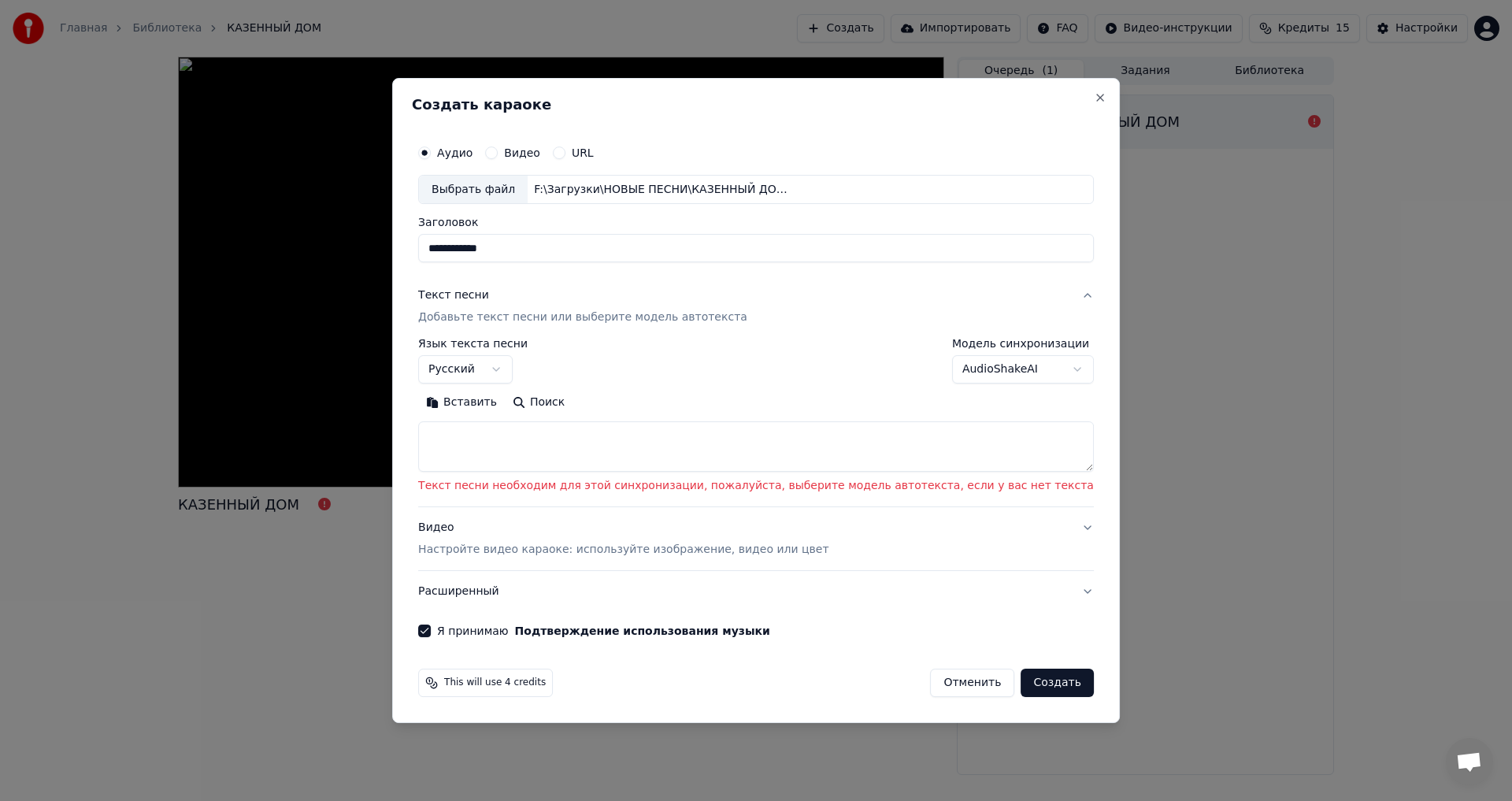
click at [617, 368] on body "**********" at bounding box center [756, 400] width 1512 height 801
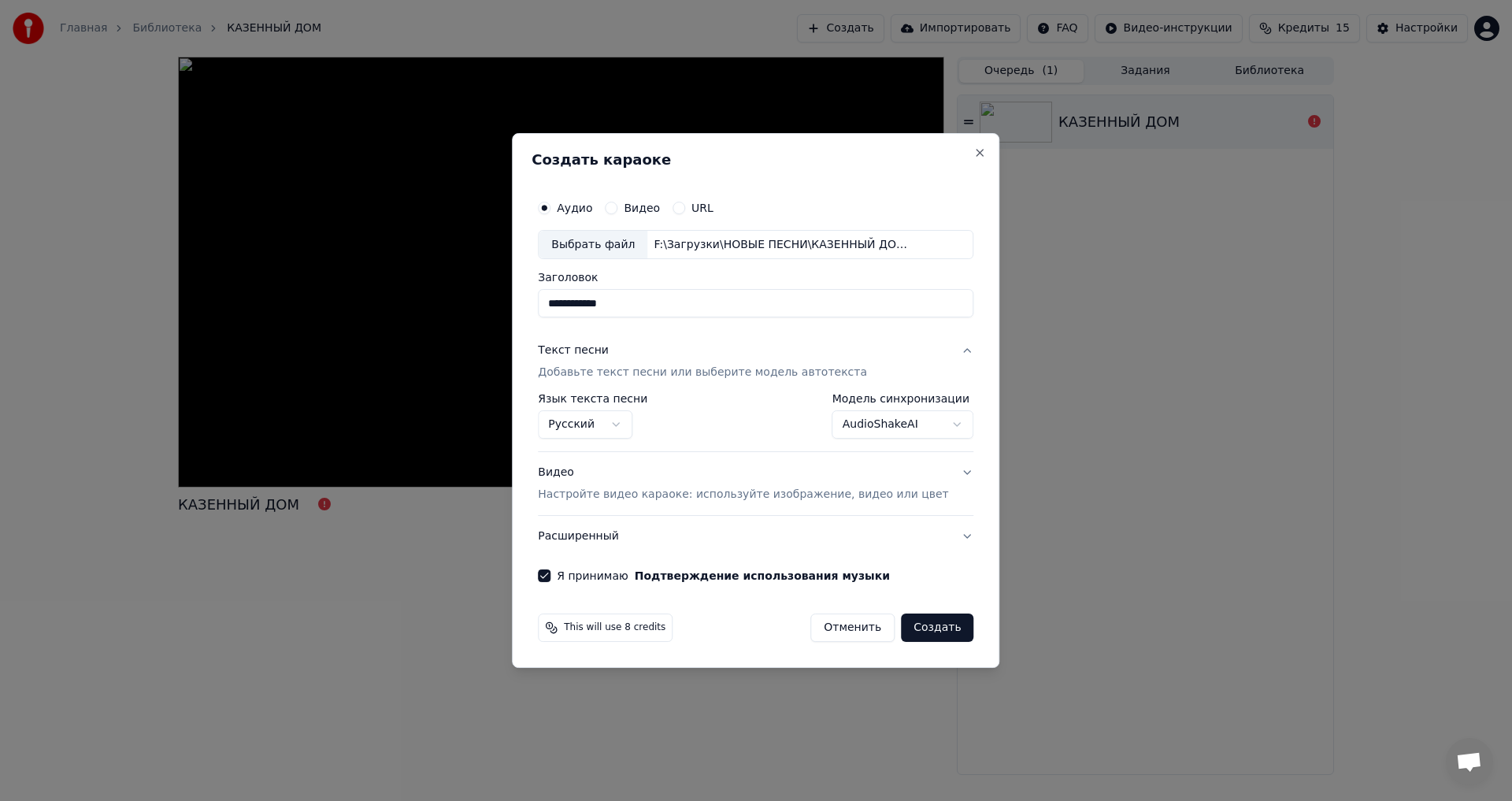
click at [617, 441] on button "Создать" at bounding box center [937, 628] width 73 height 28
select select "**********"
select select
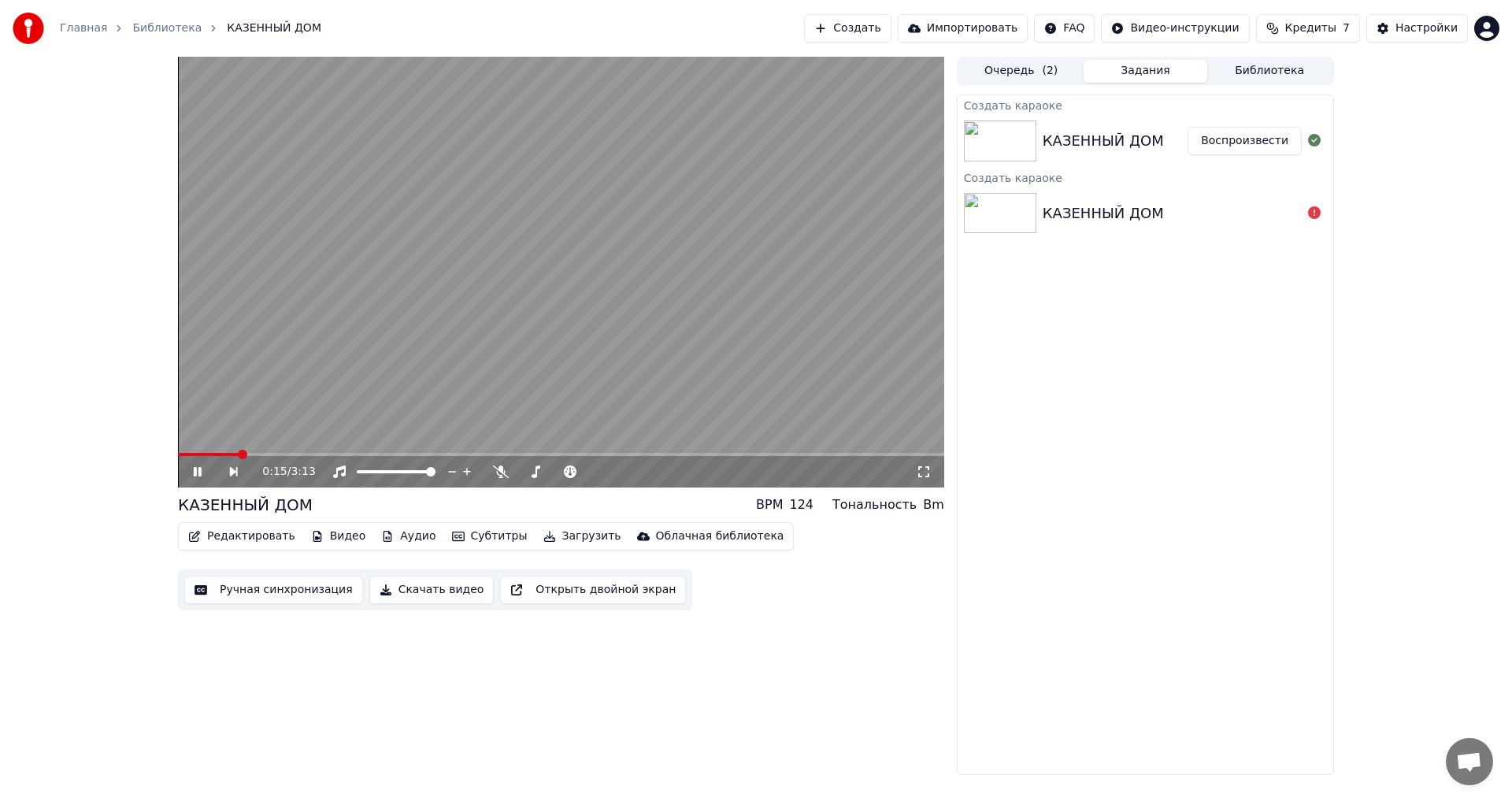
drag, startPoint x: 724, startPoint y: 420, endPoint x: 558, endPoint y: 411, distance: 166.2
click at [558, 411] on video at bounding box center [561, 272] width 767 height 431
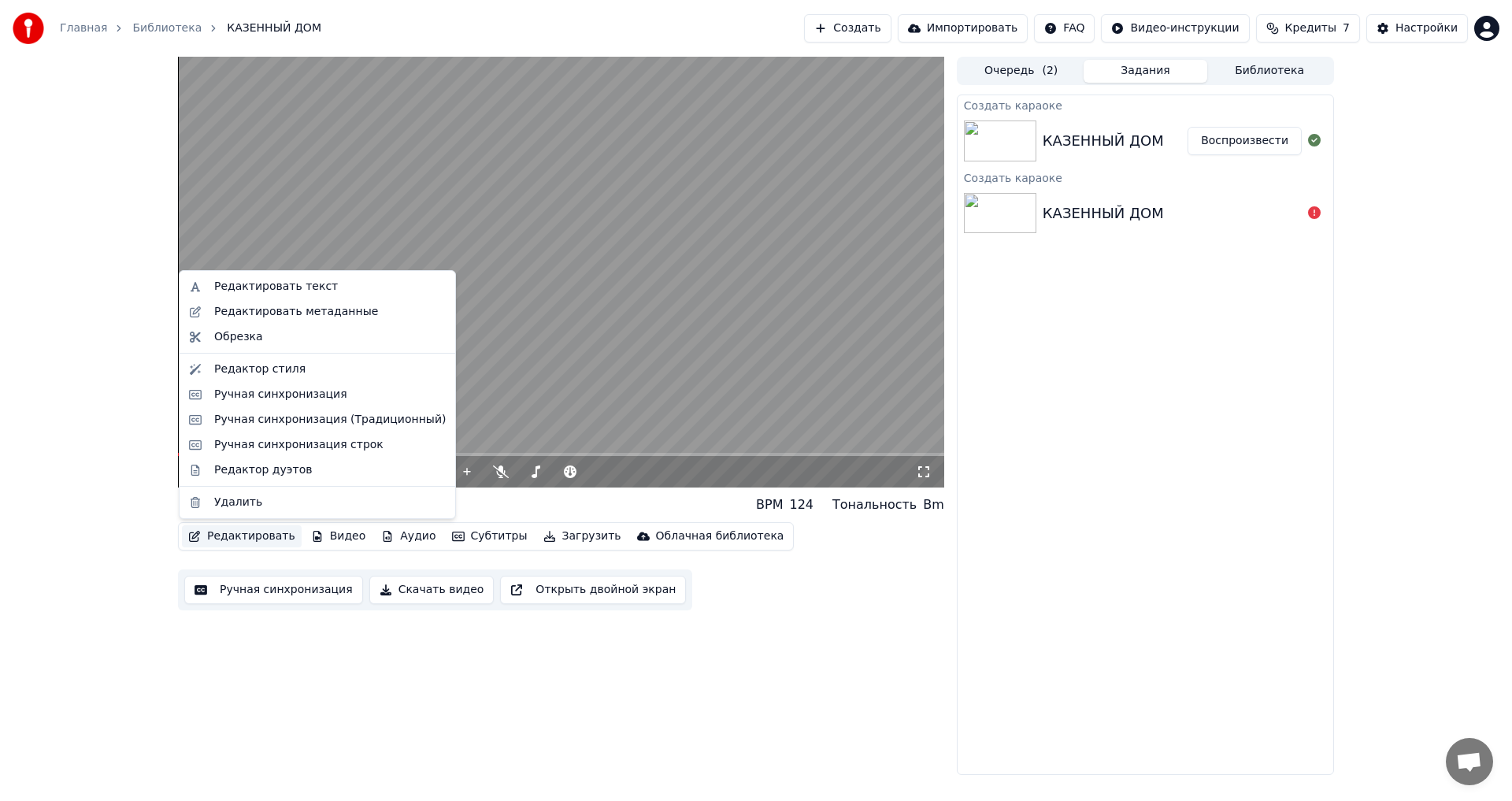
click at [231, 441] on button "Редактировать" at bounding box center [241, 535] width 120 height 22
click at [271, 282] on div "Редактировать текст" at bounding box center [276, 287] width 124 height 16
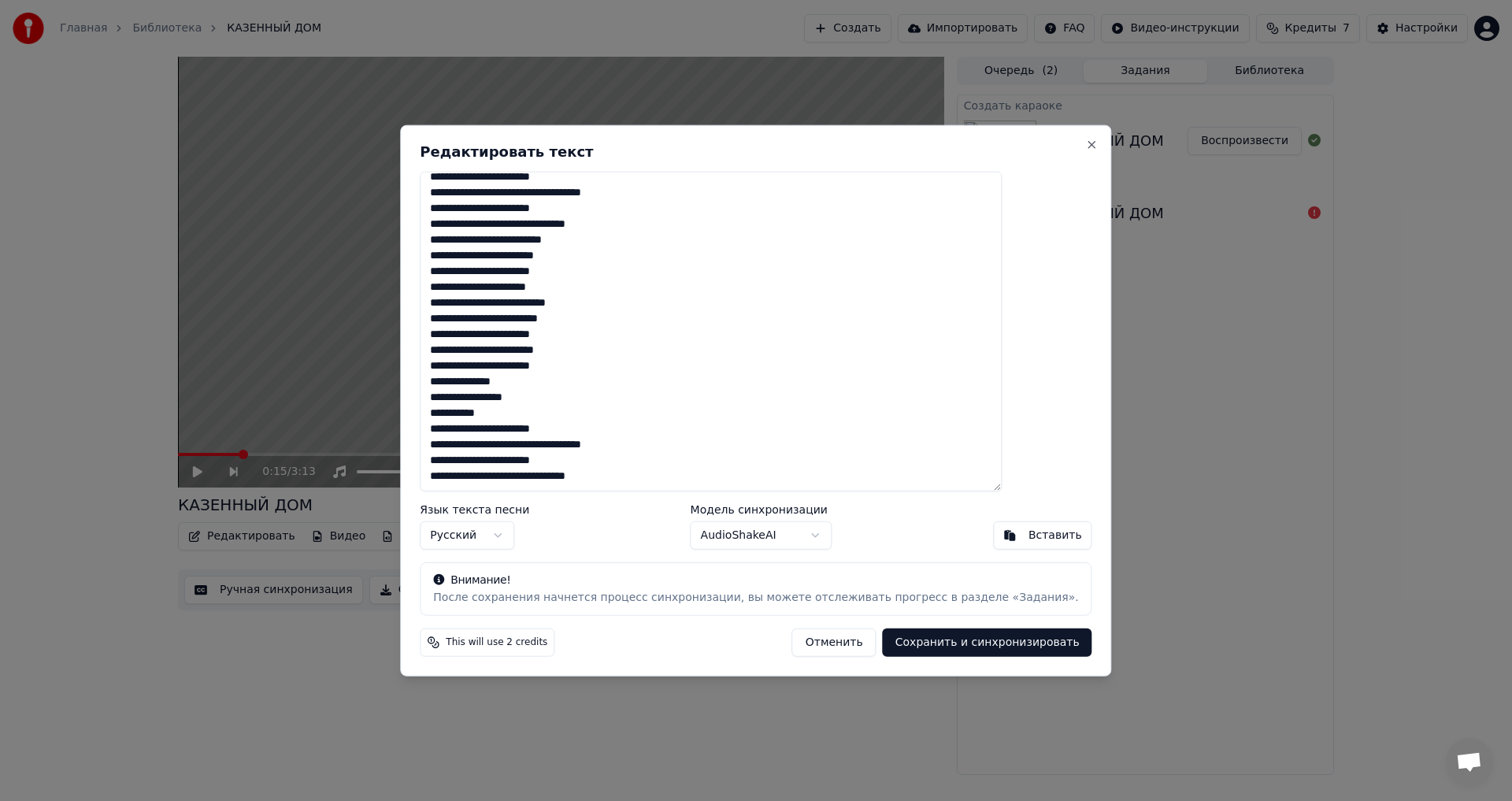
scroll to position [0, 0]
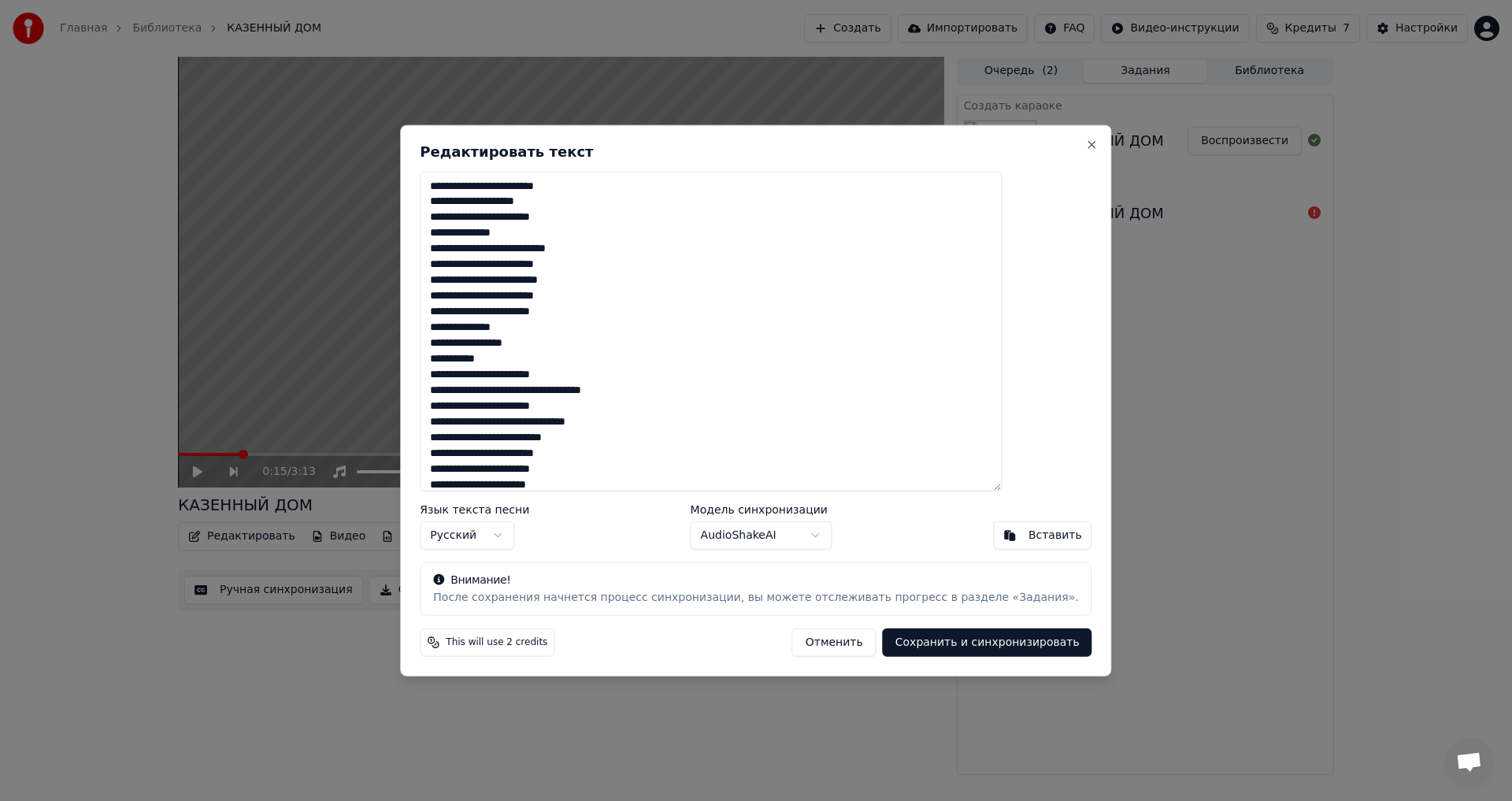
drag, startPoint x: 660, startPoint y: 481, endPoint x: 474, endPoint y: 177, distance: 356.4
click at [474, 177] on textarea "**********" at bounding box center [710, 331] width 582 height 320
click at [617, 441] on div "Вставить" at bounding box center [1055, 535] width 53 height 16
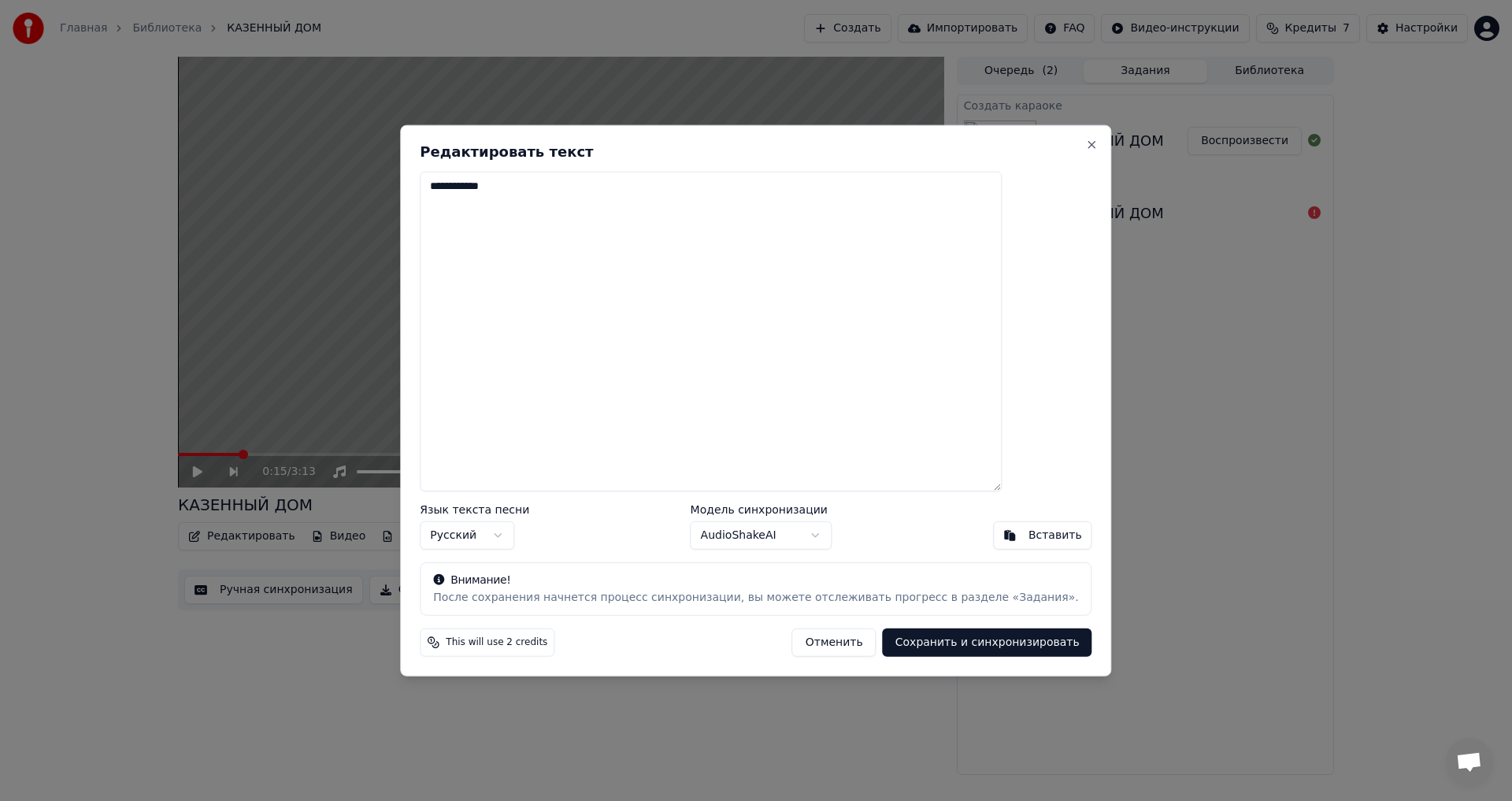
click at [617, 354] on textarea "**********" at bounding box center [710, 331] width 582 height 320
click at [617, 145] on button "Close" at bounding box center [1092, 144] width 12 height 12
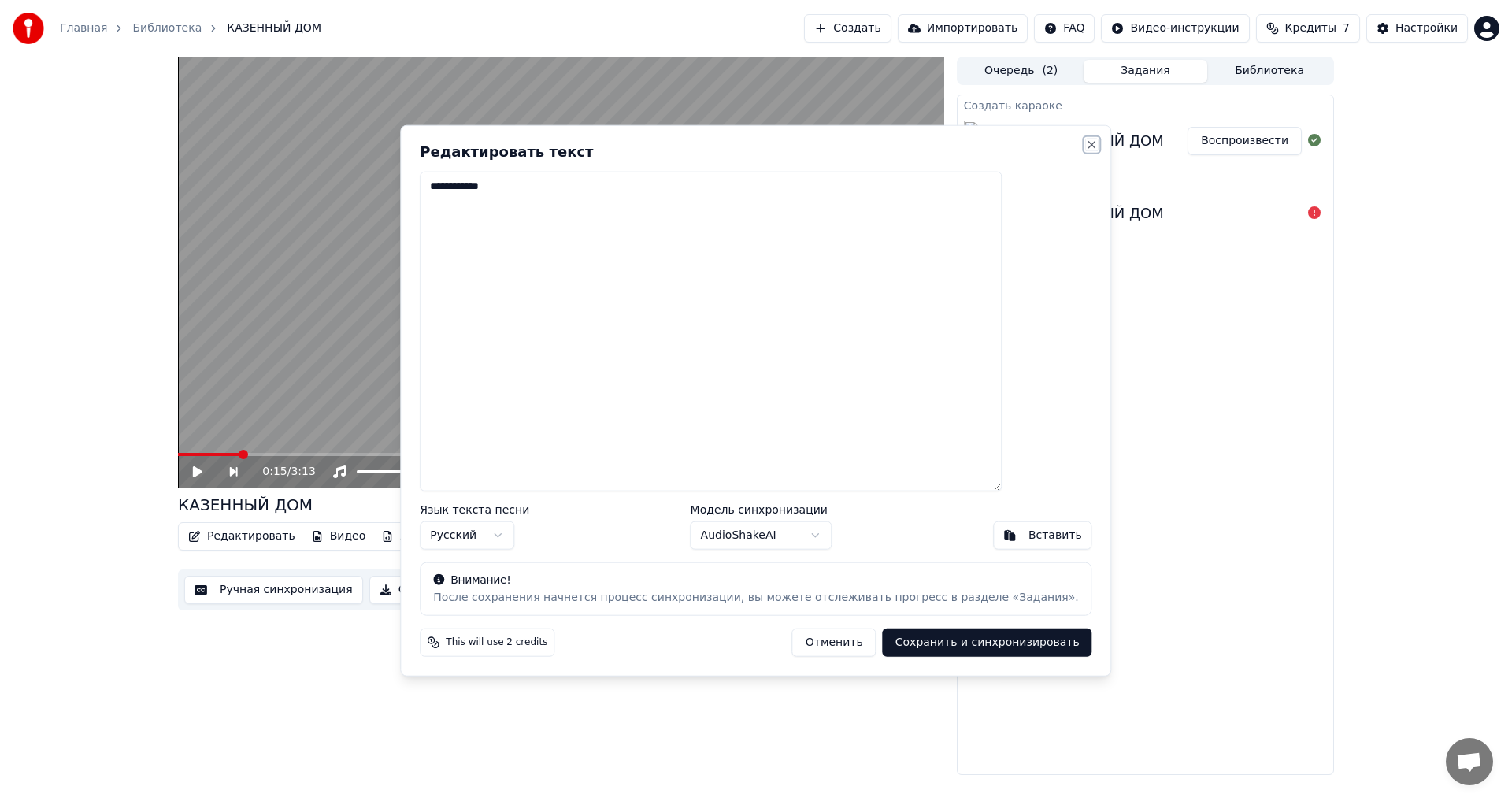
type textarea "**********"
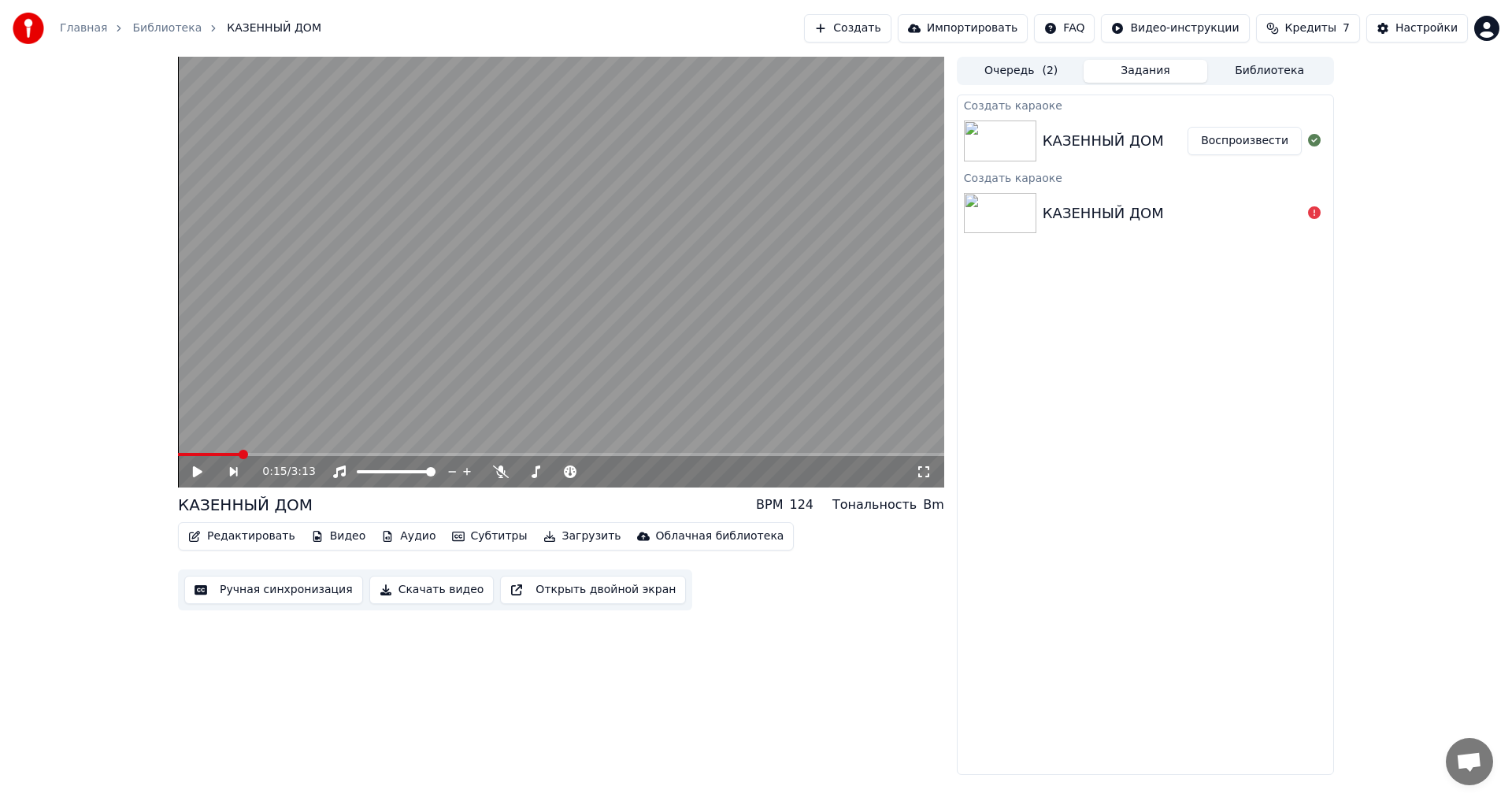
click at [251, 441] on button "Редактировать" at bounding box center [241, 535] width 120 height 22
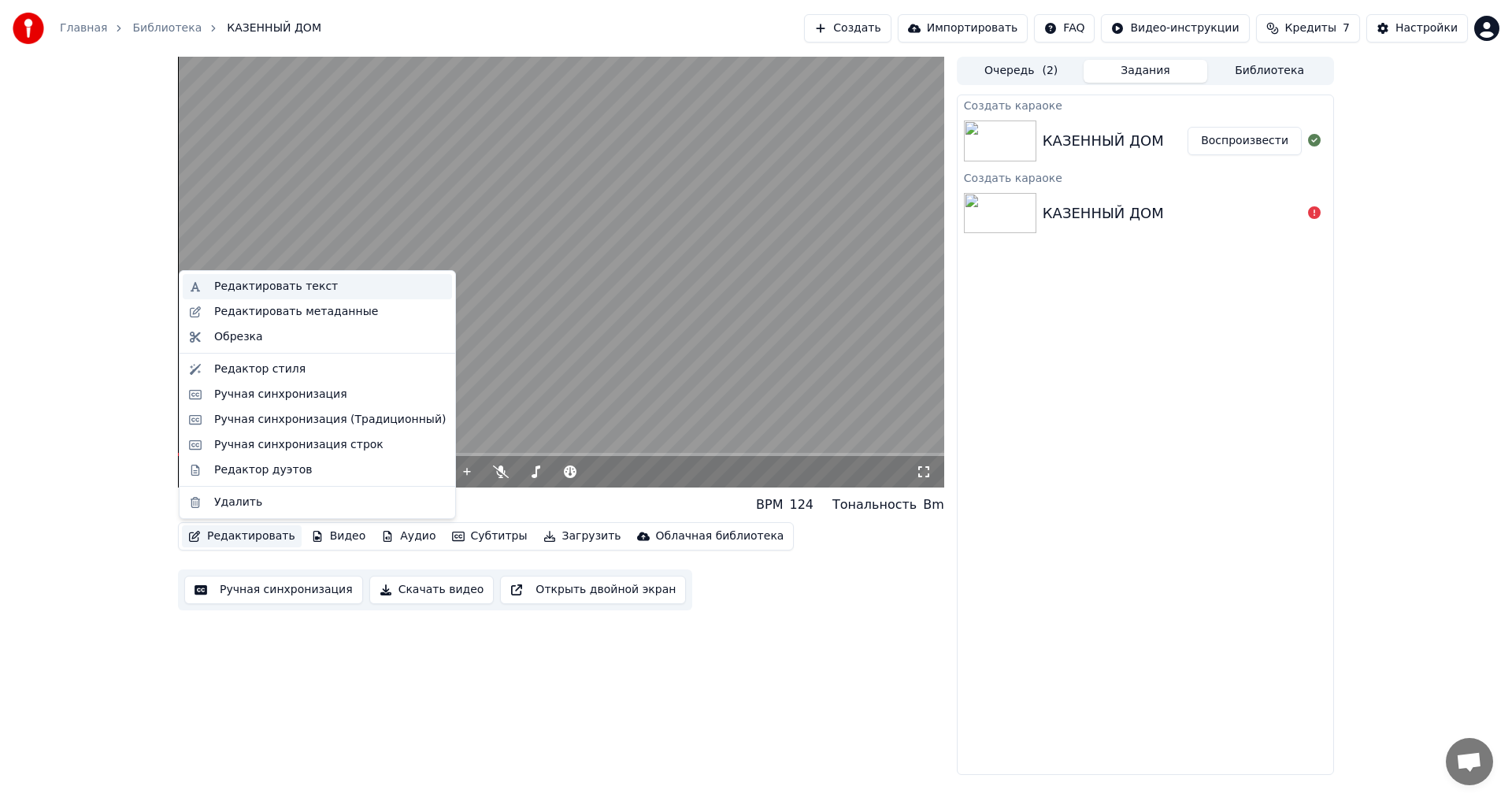
click at [255, 289] on div "Редактировать текст" at bounding box center [276, 287] width 124 height 16
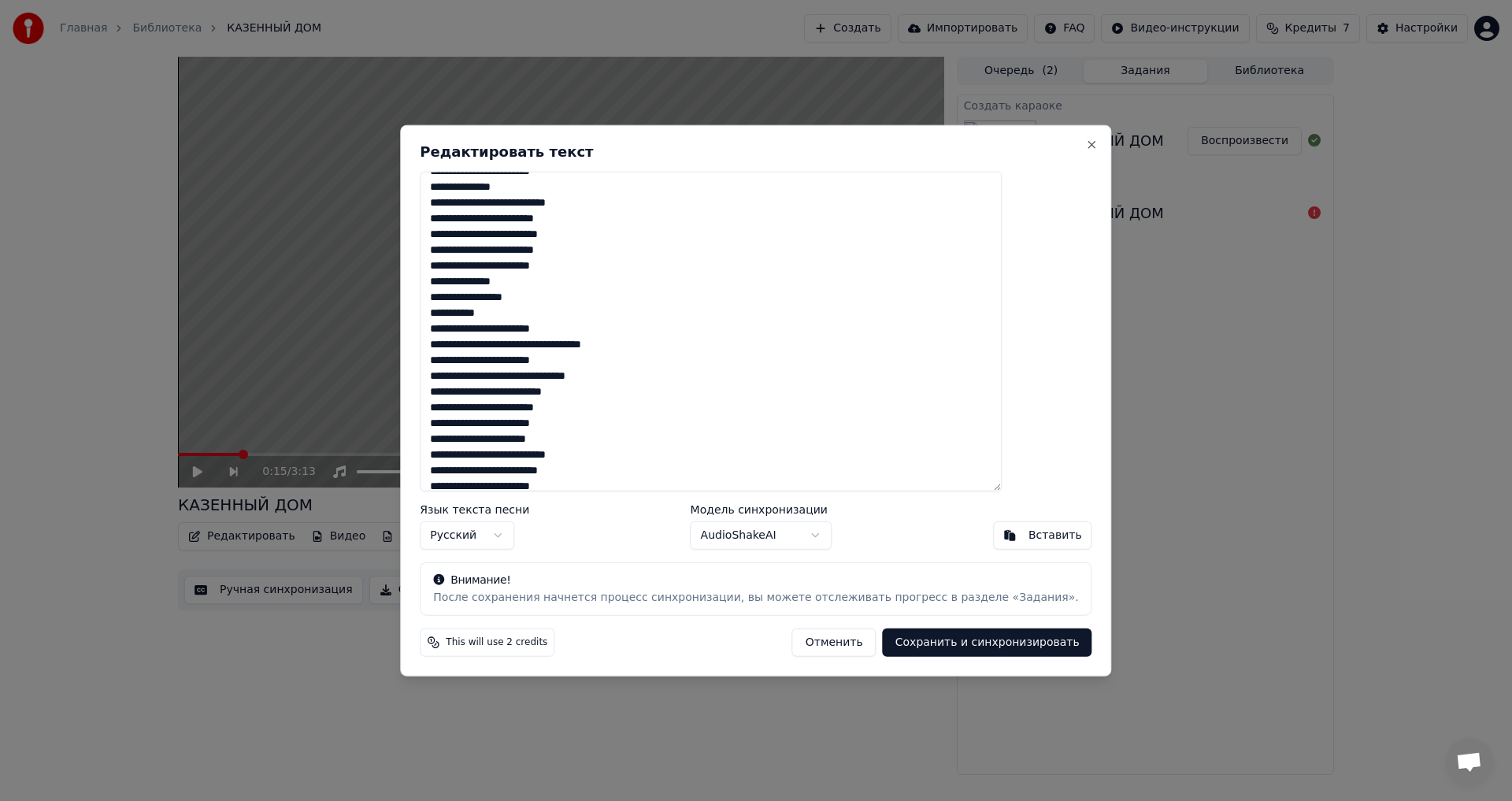
scroll to position [197, 0]
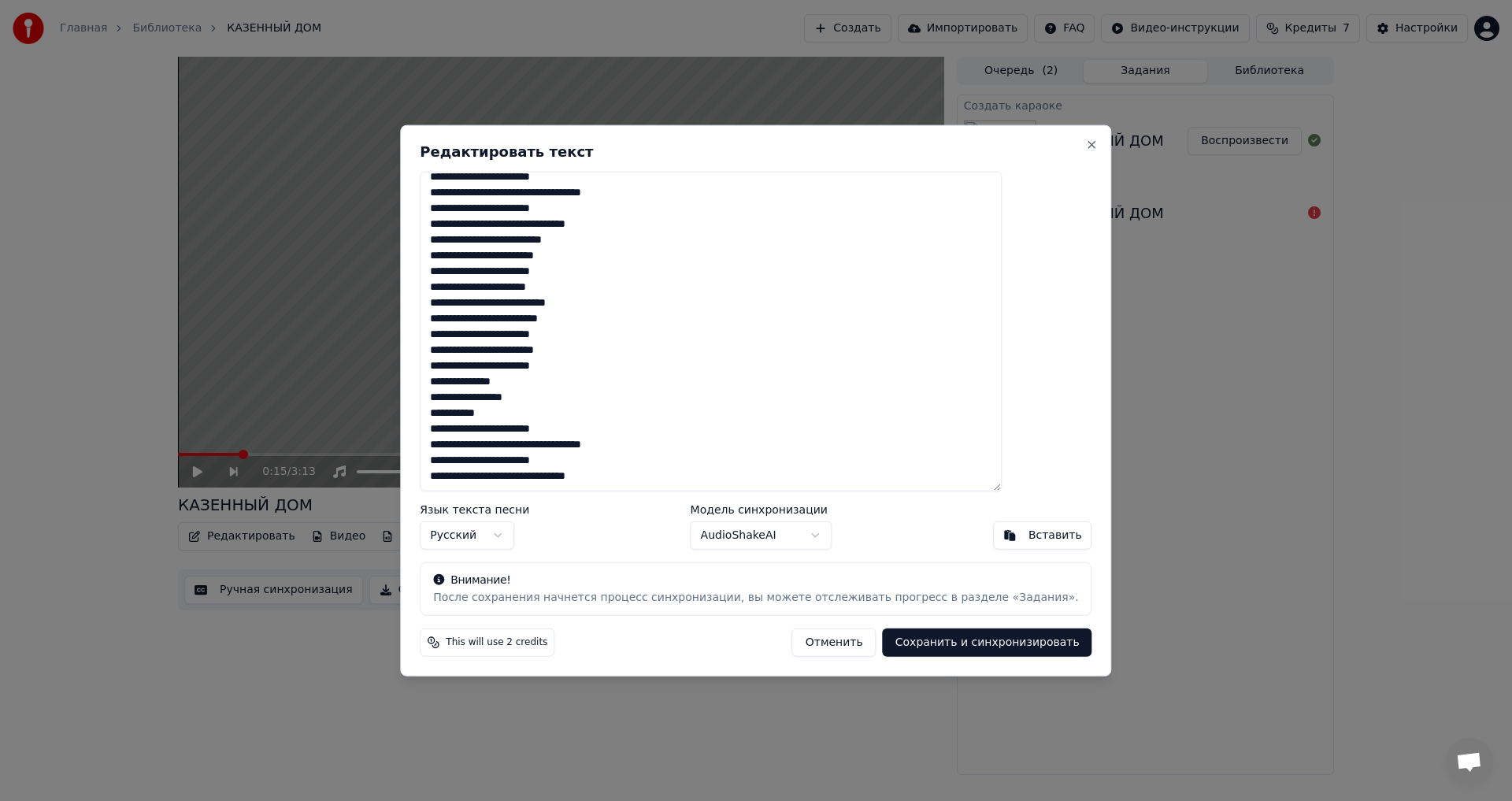
drag, startPoint x: 474, startPoint y: 184, endPoint x: 678, endPoint y: 520, distance: 393.1
click at [617, 441] on div "**********" at bounding box center [755, 401] width 711 height 552
click at [617, 145] on button "Close" at bounding box center [1092, 144] width 12 height 12
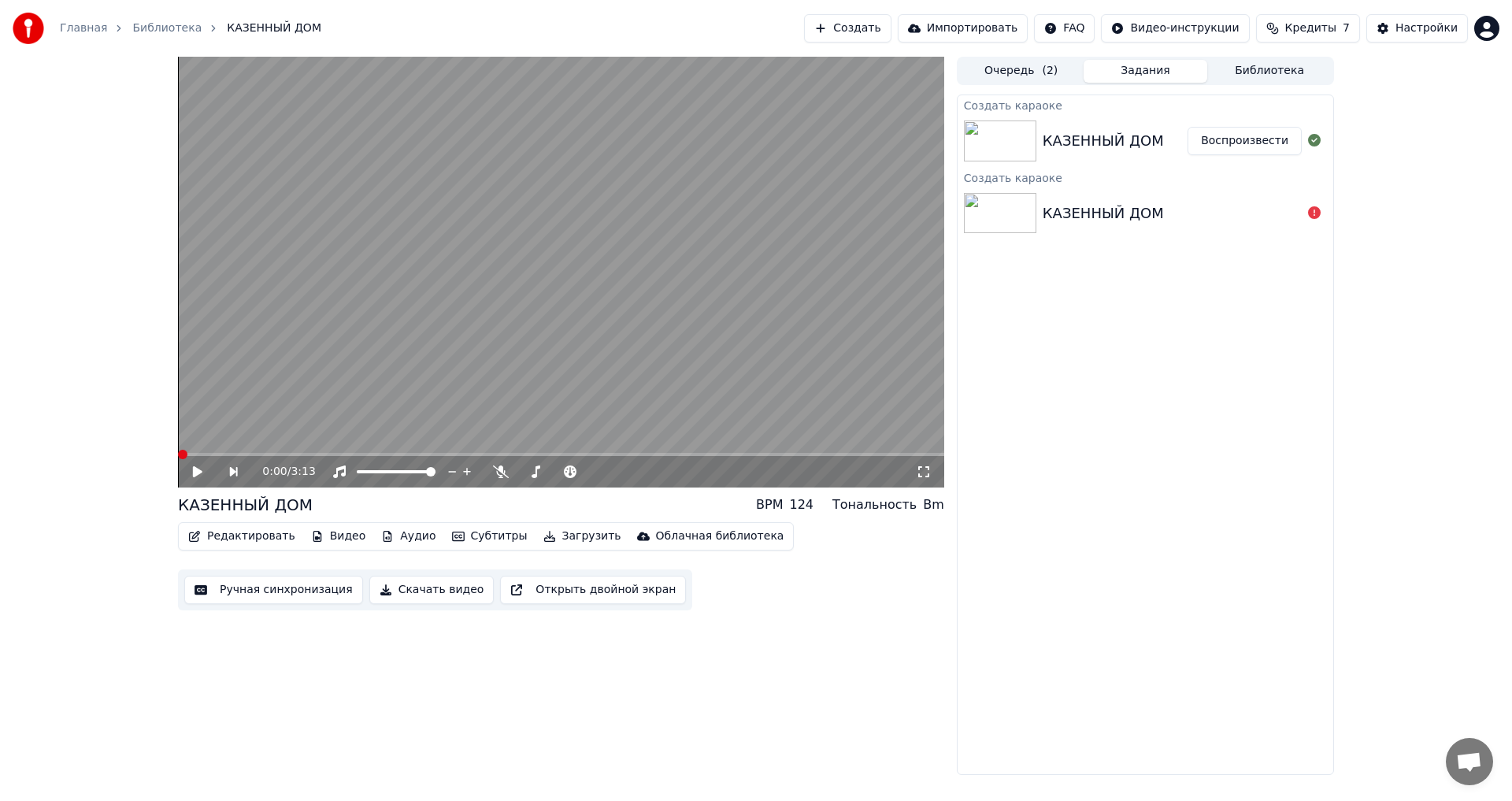
click at [178, 441] on span at bounding box center [182, 454] width 10 height 10
click at [197, 441] on icon at bounding box center [197, 472] width 10 height 11
click at [357, 441] on span at bounding box center [361, 472] width 10 height 10
click at [436, 441] on span at bounding box center [430, 472] width 10 height 10
click at [502, 441] on icon at bounding box center [501, 472] width 16 height 12
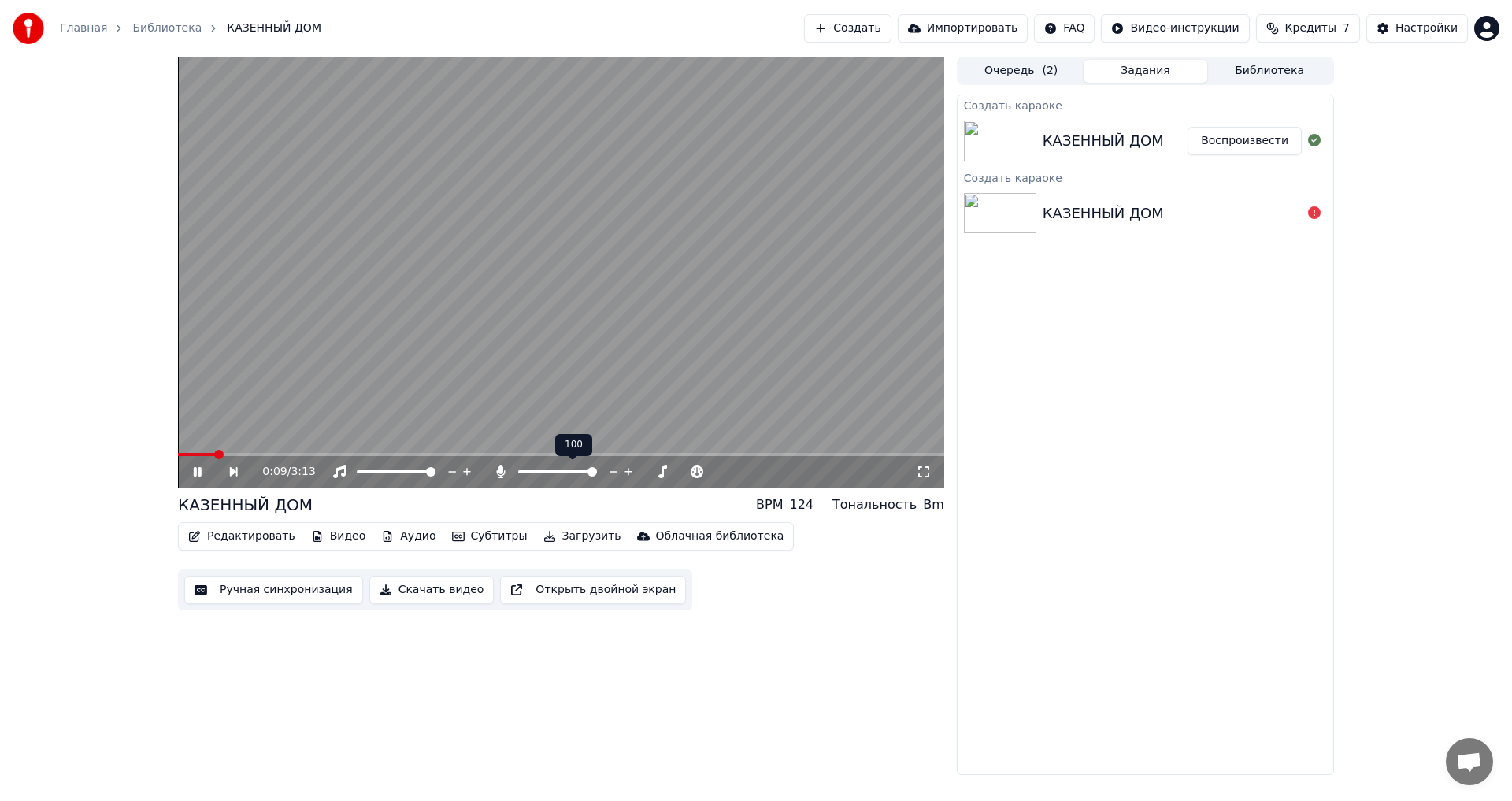
click at [597, 441] on span at bounding box center [592, 472] width 10 height 10
click at [518, 441] on span at bounding box center [522, 472] width 10 height 10
click at [501, 441] on icon at bounding box center [501, 472] width 16 height 12
click at [189, 441] on video at bounding box center [561, 272] width 767 height 431
click at [186, 441] on span at bounding box center [181, 454] width 8 height 4
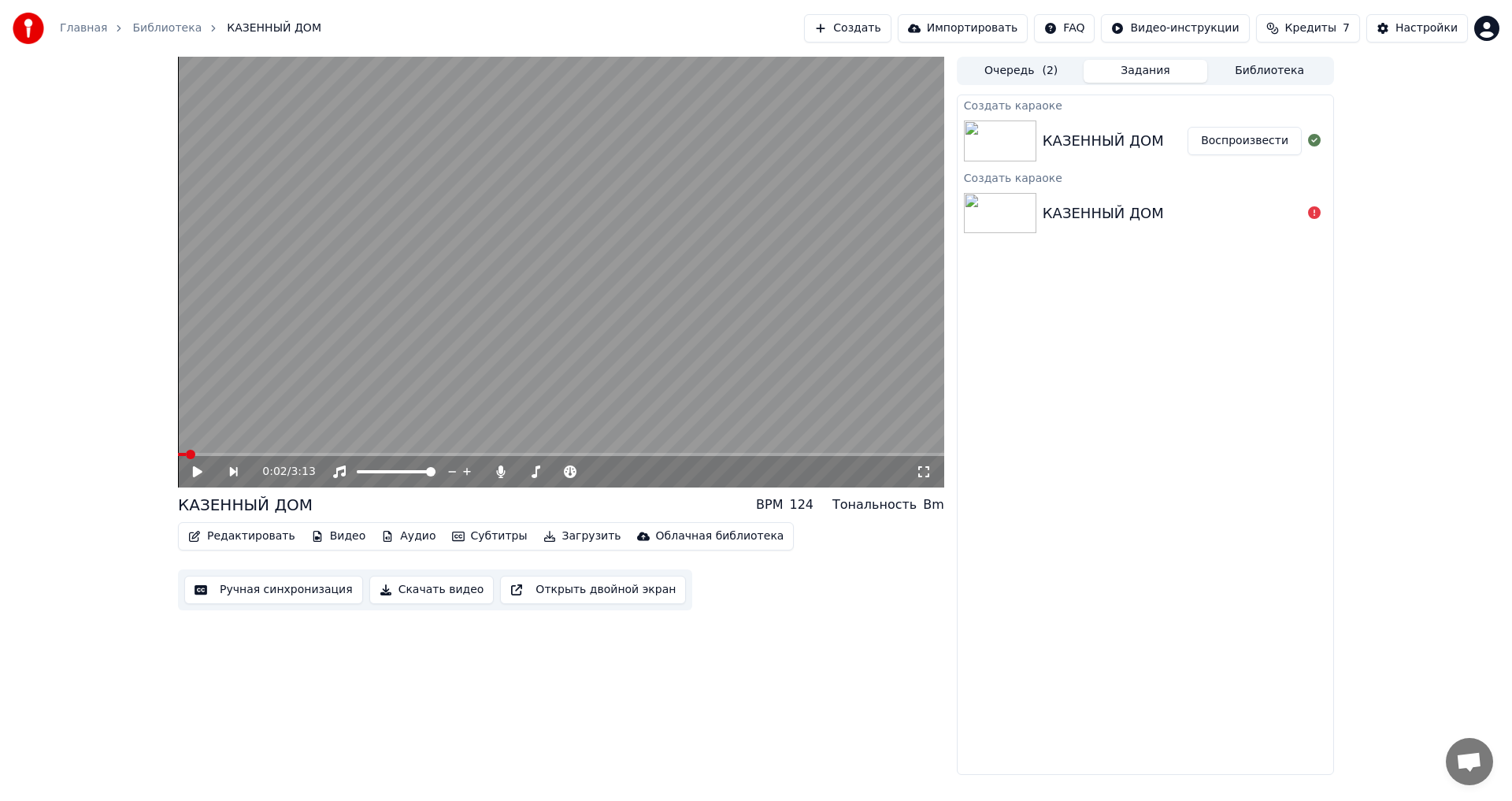
click at [197, 441] on icon at bounding box center [197, 472] width 10 height 11
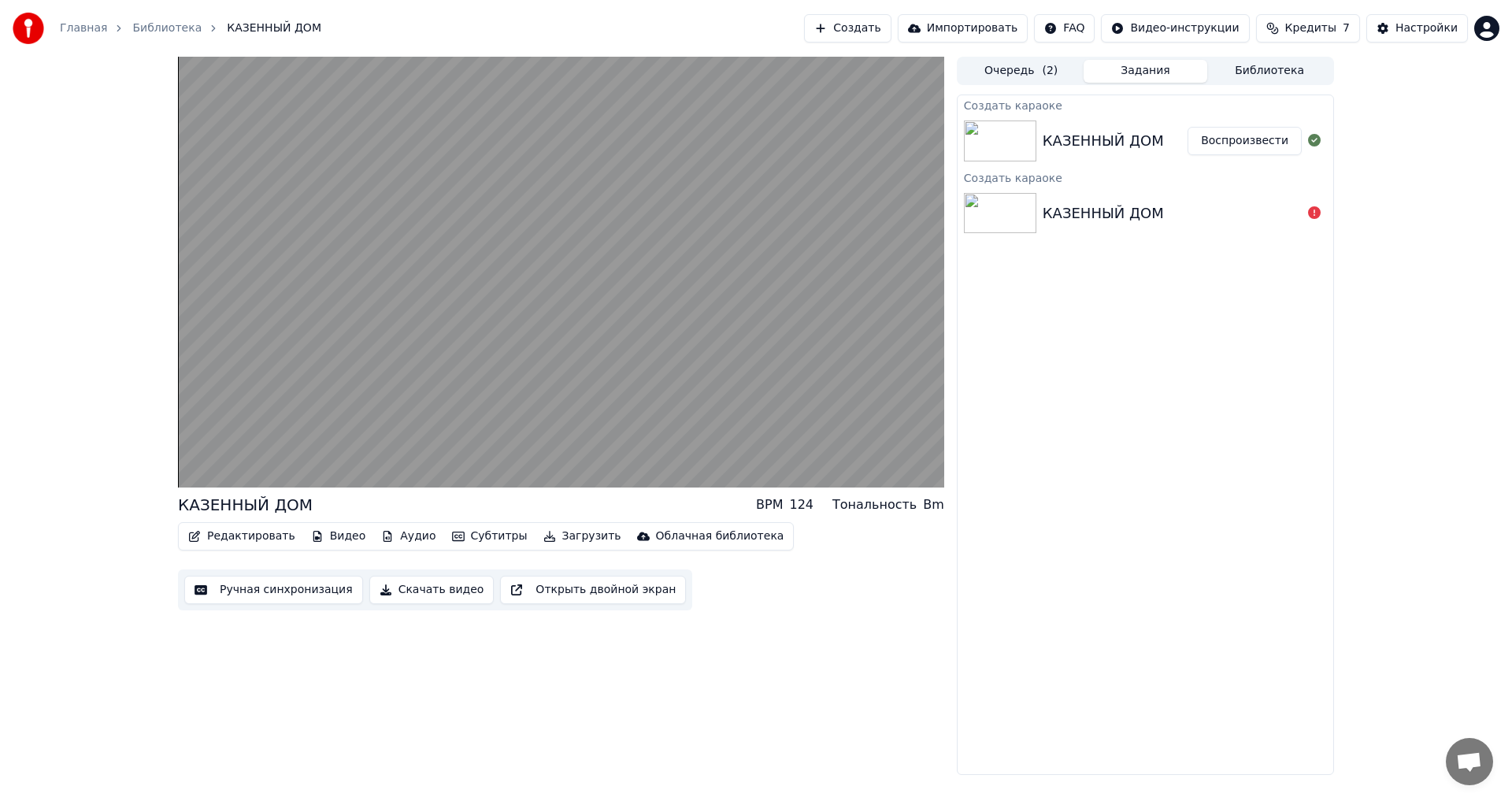
click at [263, 441] on button "Редактировать" at bounding box center [241, 535] width 120 height 22
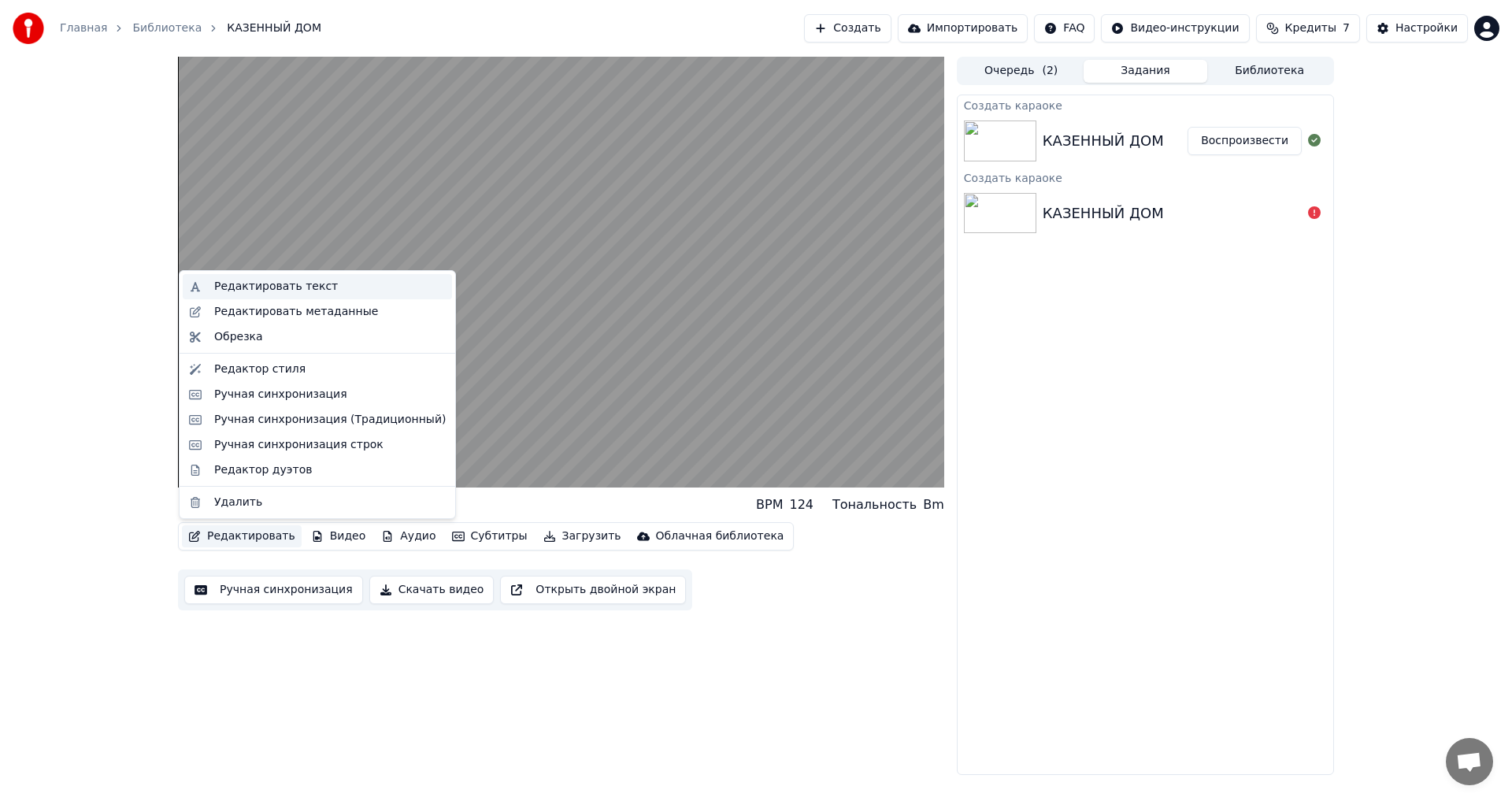
click at [260, 281] on div "Редактировать текст" at bounding box center [276, 287] width 124 height 16
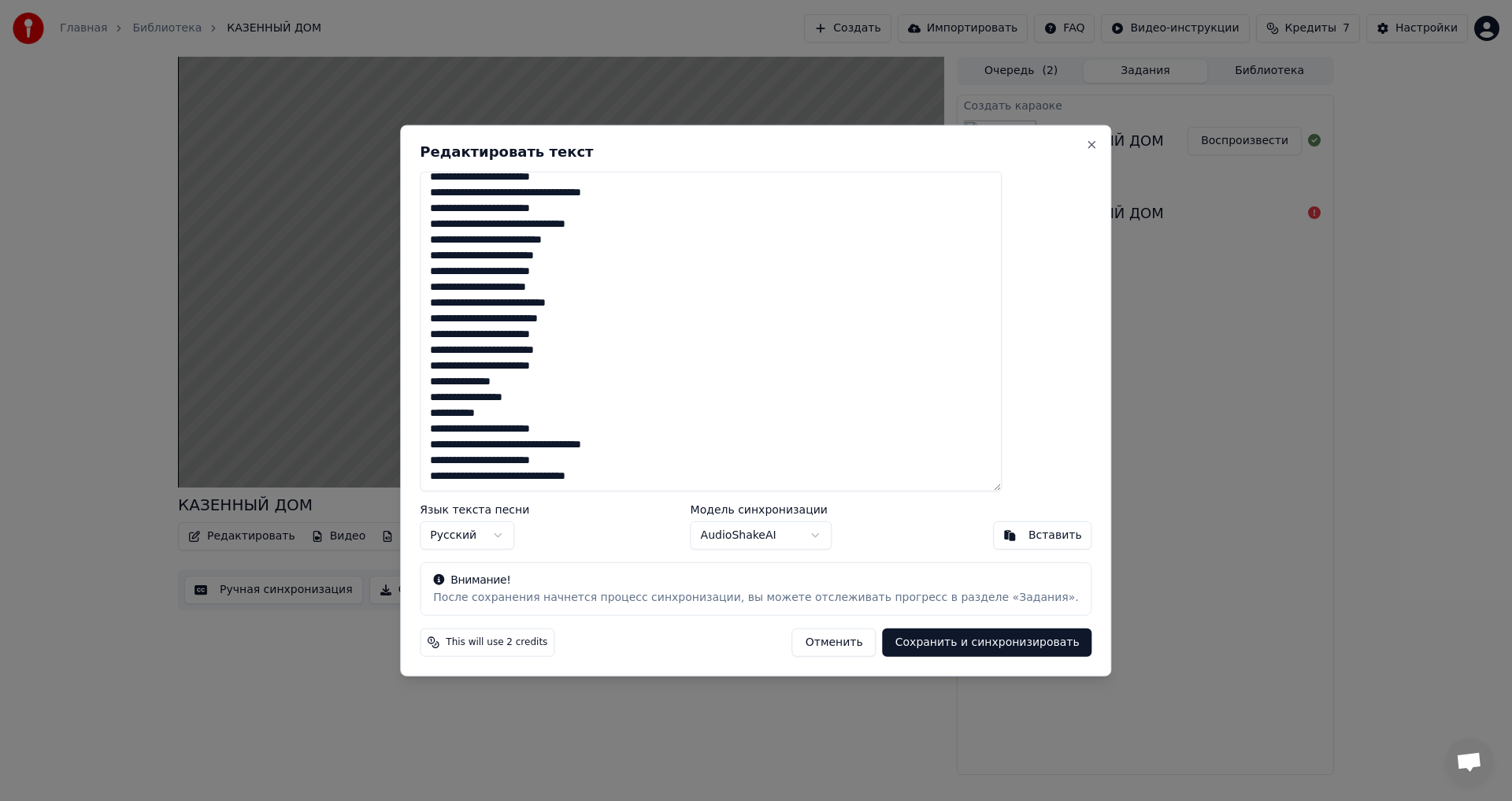
click at [505, 426] on textarea "**********" at bounding box center [710, 331] width 582 height 320
click at [506, 441] on textarea "**********" at bounding box center [710, 331] width 582 height 320
type textarea "**********"
click at [617, 441] on button "Сохранить и синхронизировать" at bounding box center [987, 643] width 210 height 28
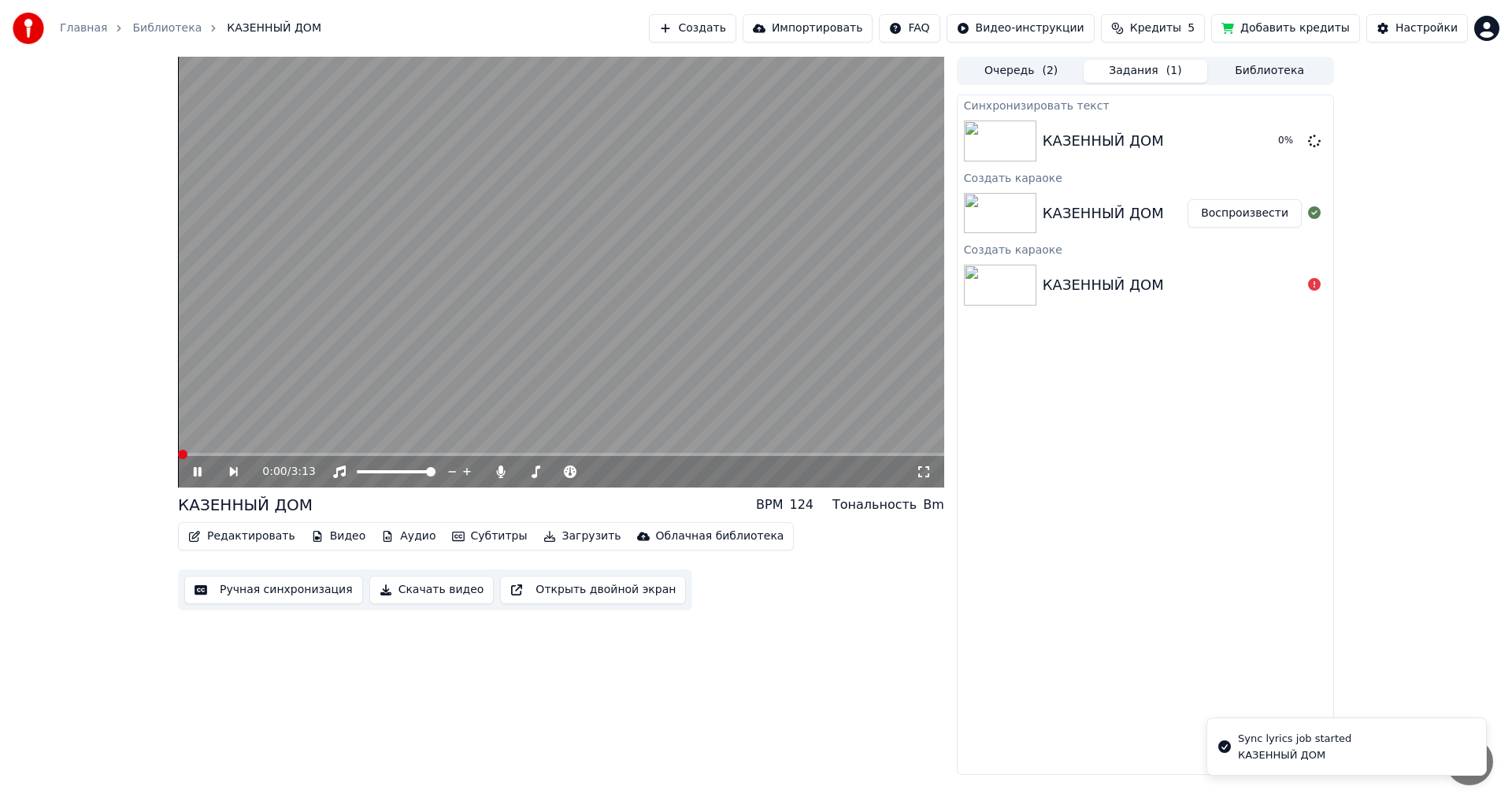
click at [178, 441] on span at bounding box center [182, 454] width 10 height 10
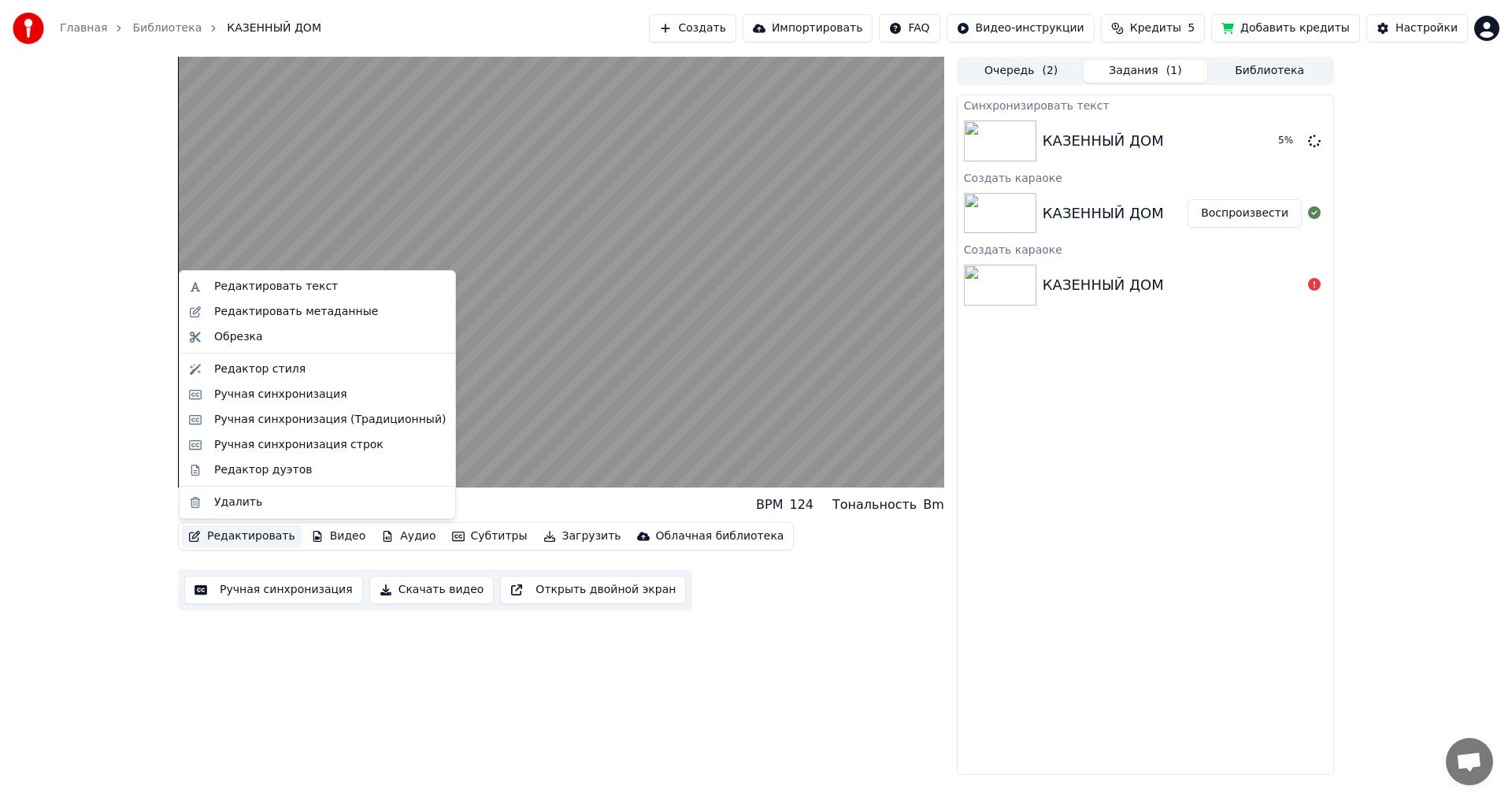
click at [225, 441] on button "Редактировать" at bounding box center [241, 535] width 120 height 22
click at [264, 285] on div "Редактировать текст" at bounding box center [276, 287] width 124 height 16
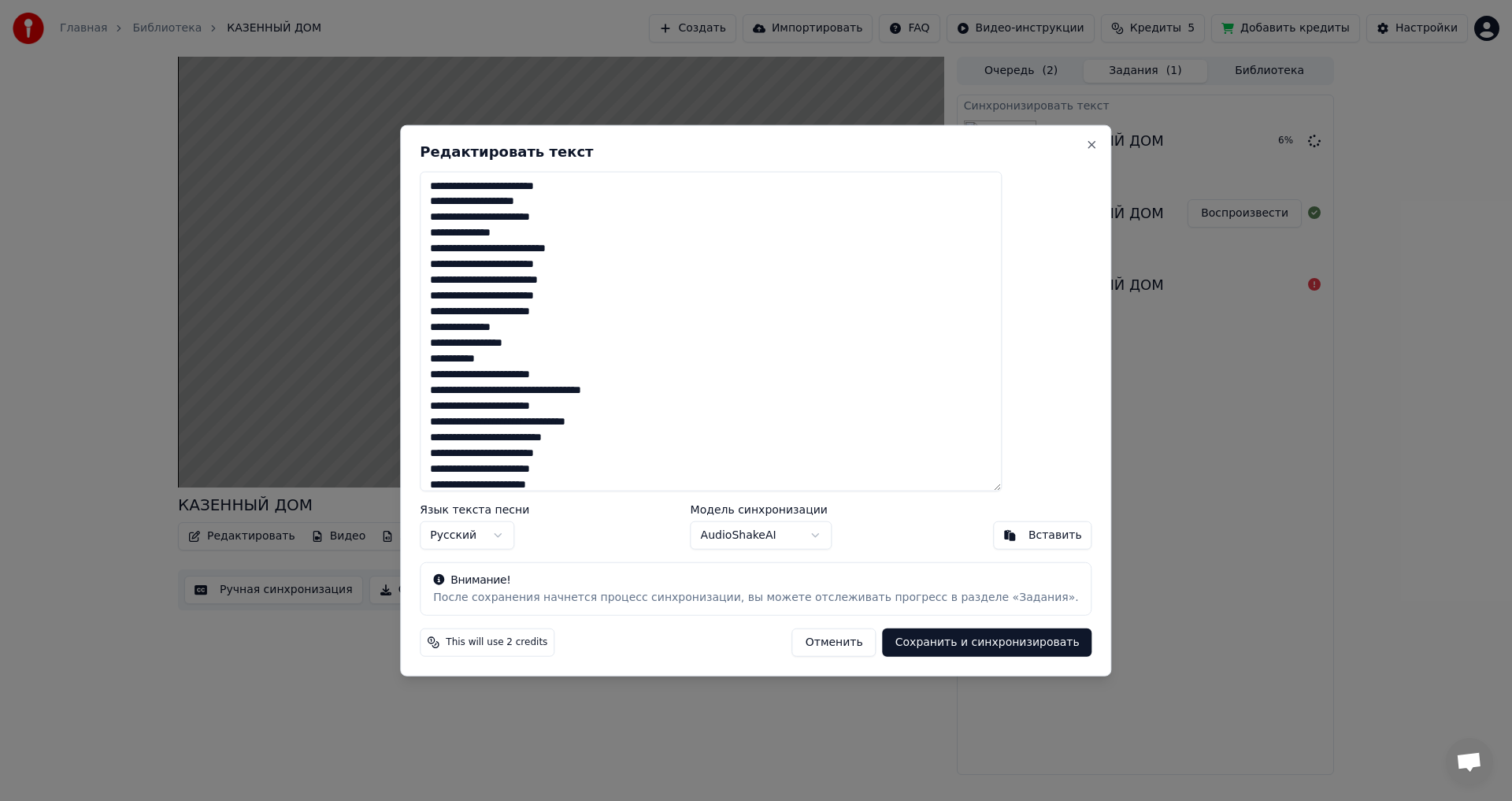
click at [569, 235] on textarea "**********" at bounding box center [710, 331] width 582 height 320
type textarea "**********"
click at [617, 441] on button "Сохранить и синхронизировать" at bounding box center [987, 643] width 210 height 28
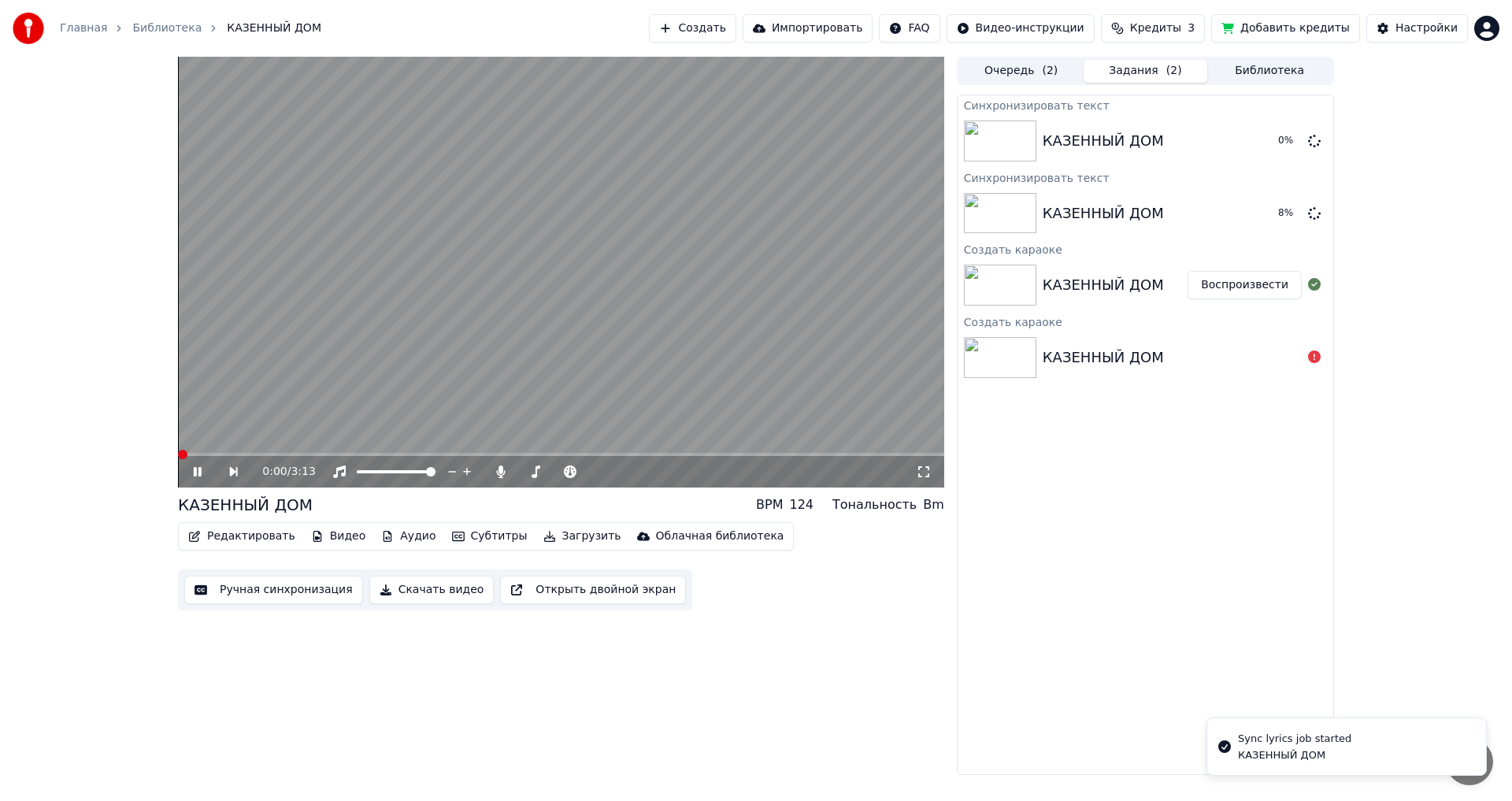
click at [178, 441] on span at bounding box center [178, 454] width 0 height 4
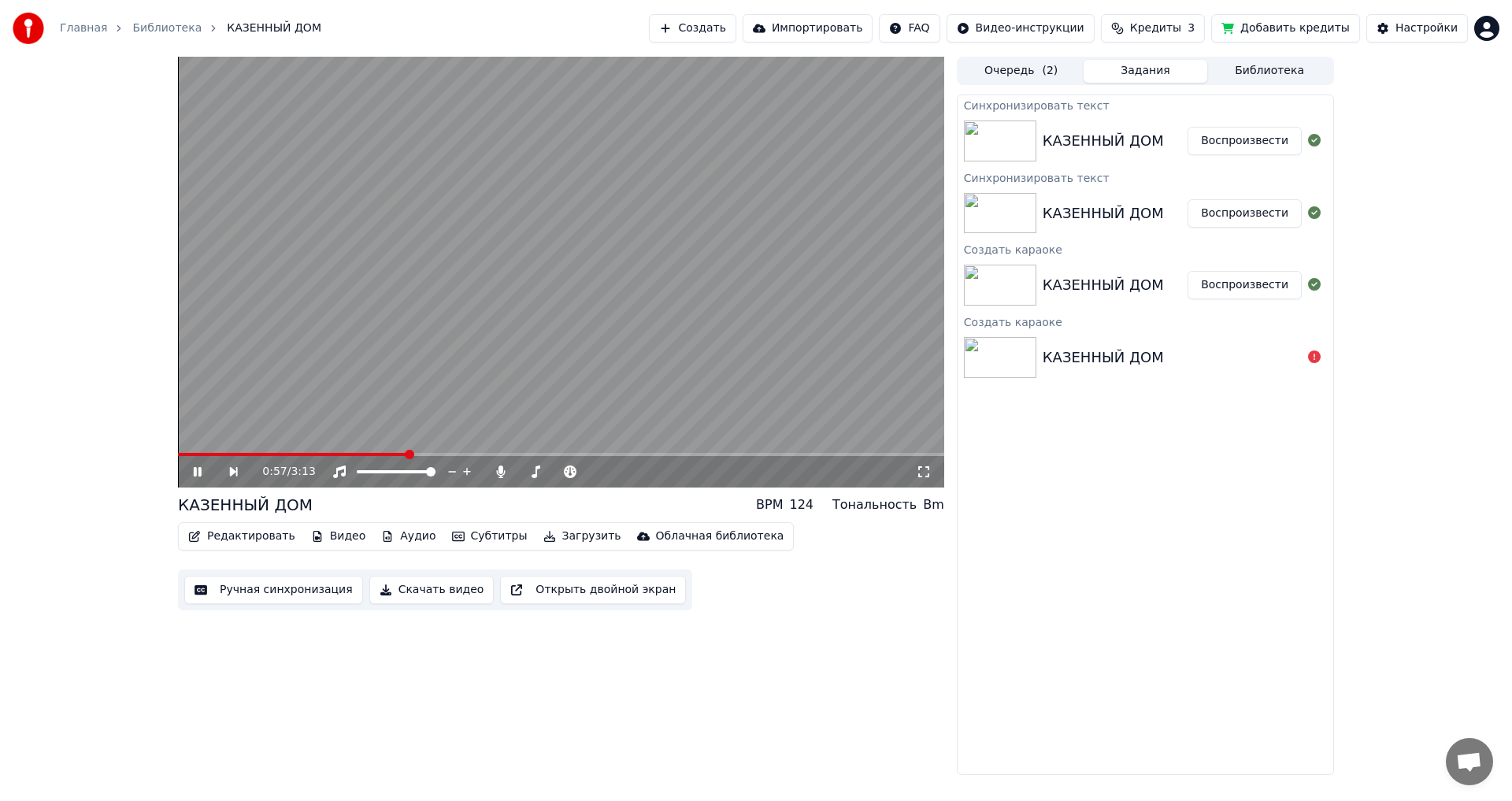
click at [617, 143] on img at bounding box center [1000, 141] width 73 height 41
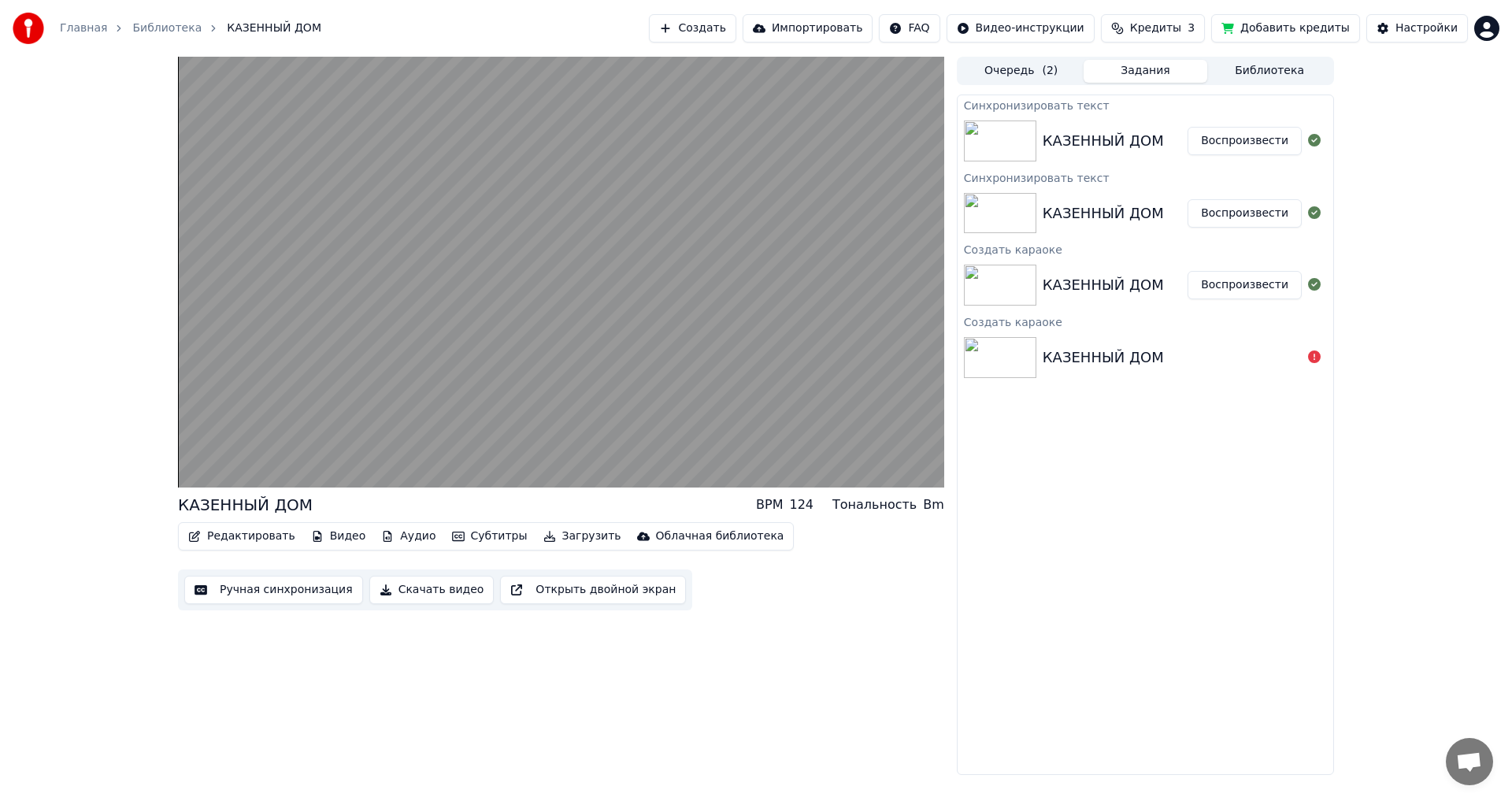
click at [617, 135] on button "Воспроизвести" at bounding box center [1244, 141] width 114 height 28
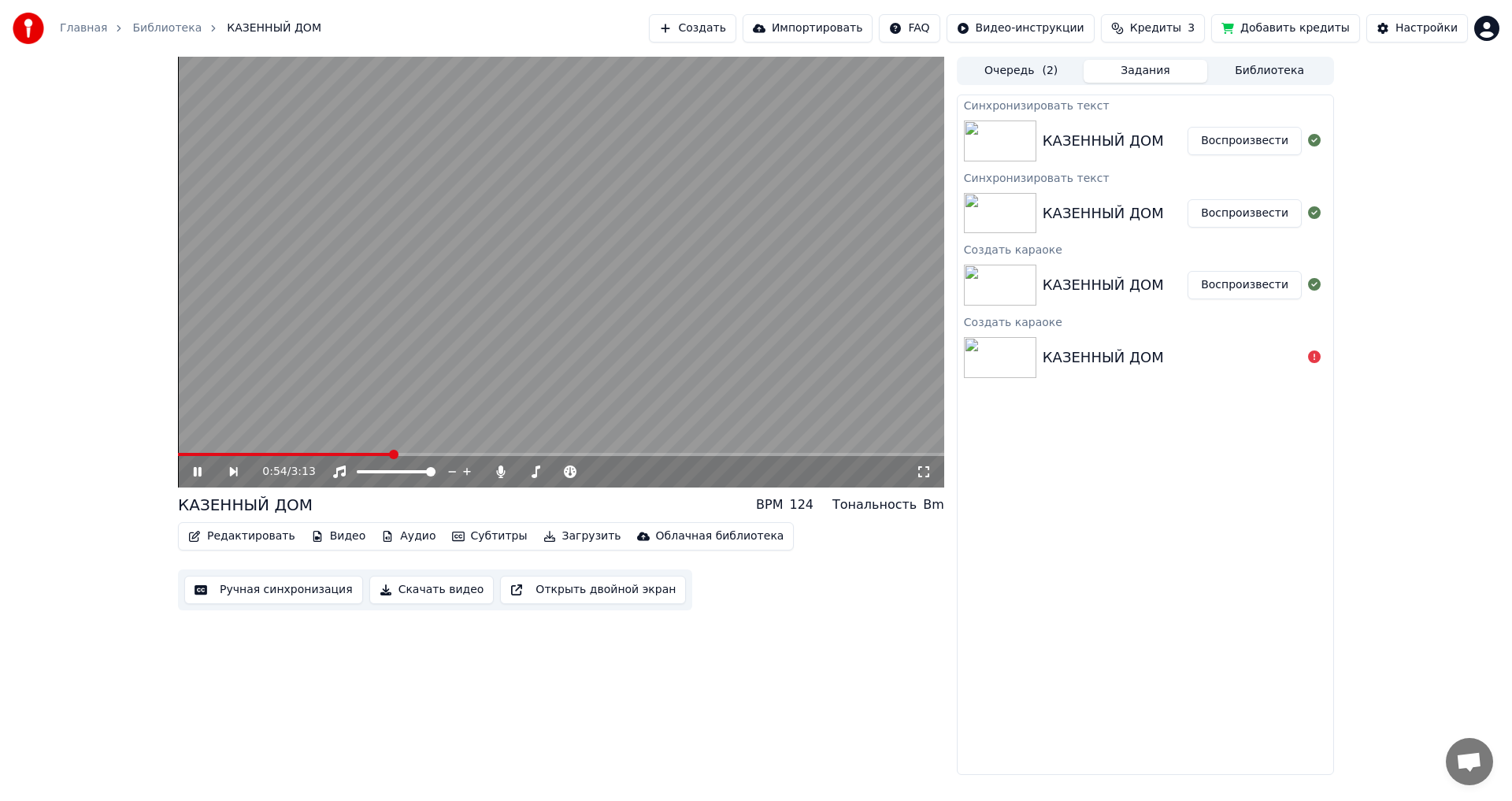
click at [393, 441] on span at bounding box center [393, 454] width 10 height 10
click at [256, 441] on button "Редактировать" at bounding box center [241, 535] width 120 height 22
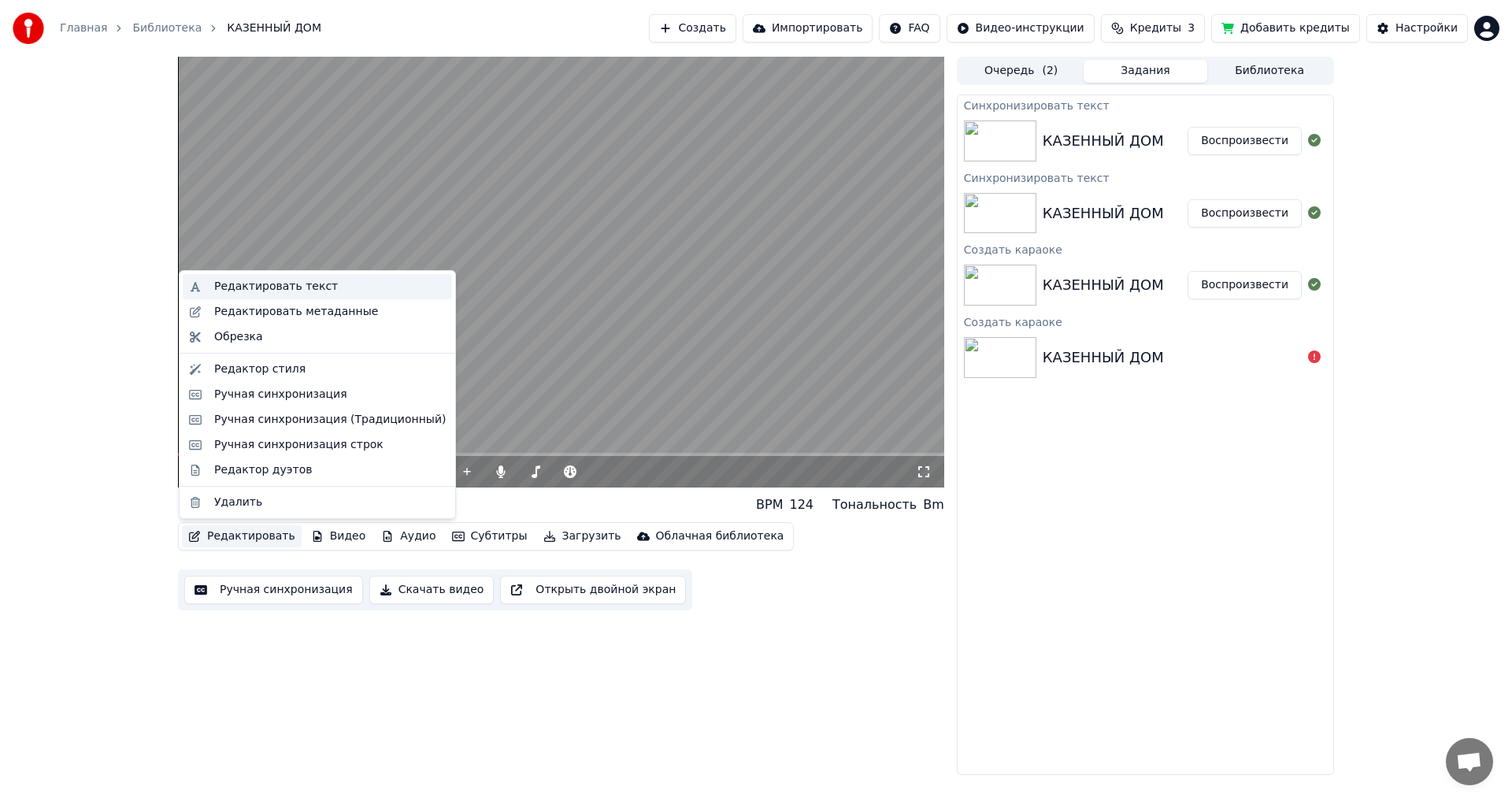
click at [264, 286] on div "Редактировать текст" at bounding box center [276, 287] width 124 height 16
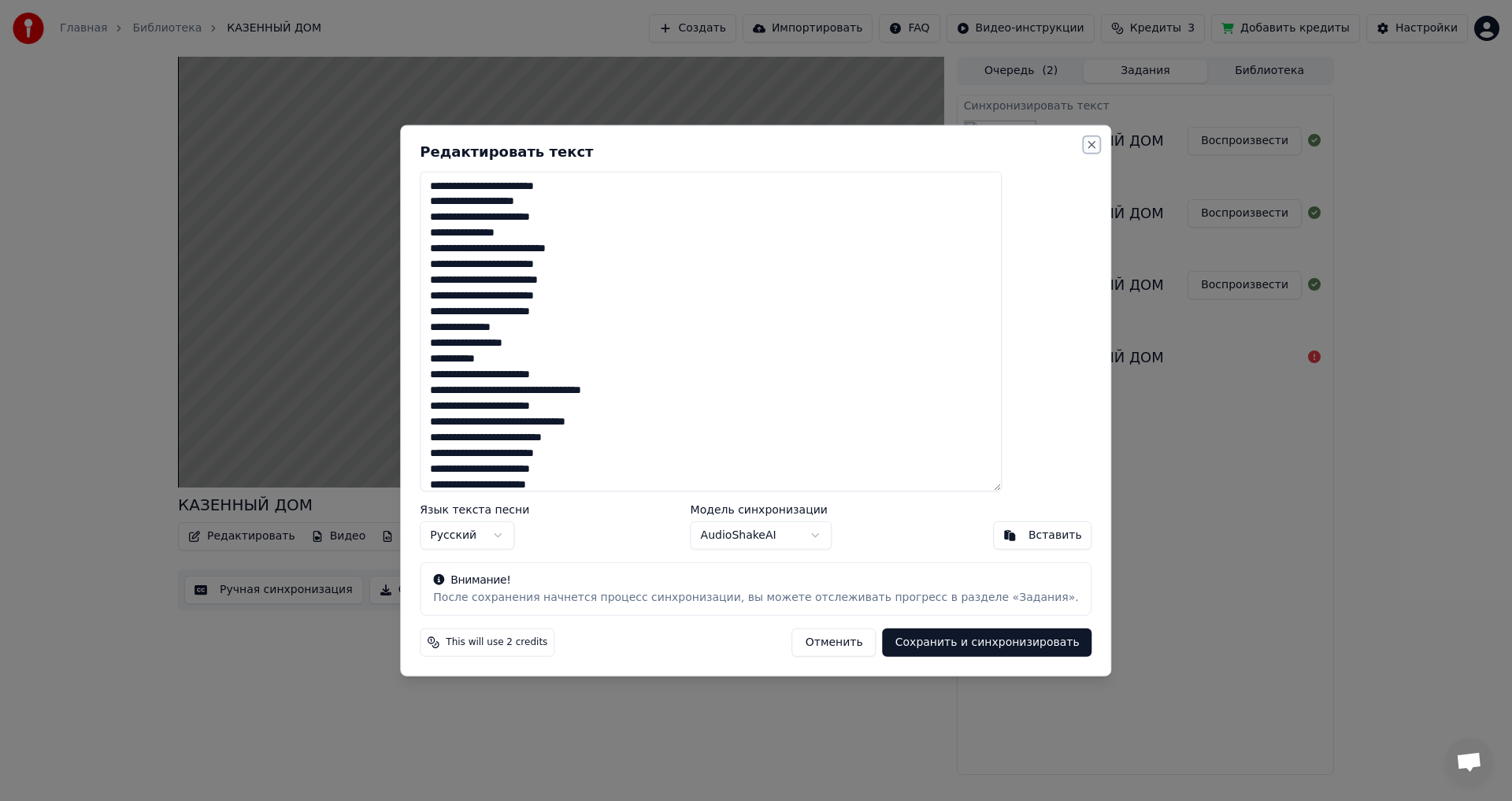
click at [617, 143] on button "Close" at bounding box center [1092, 144] width 12 height 12
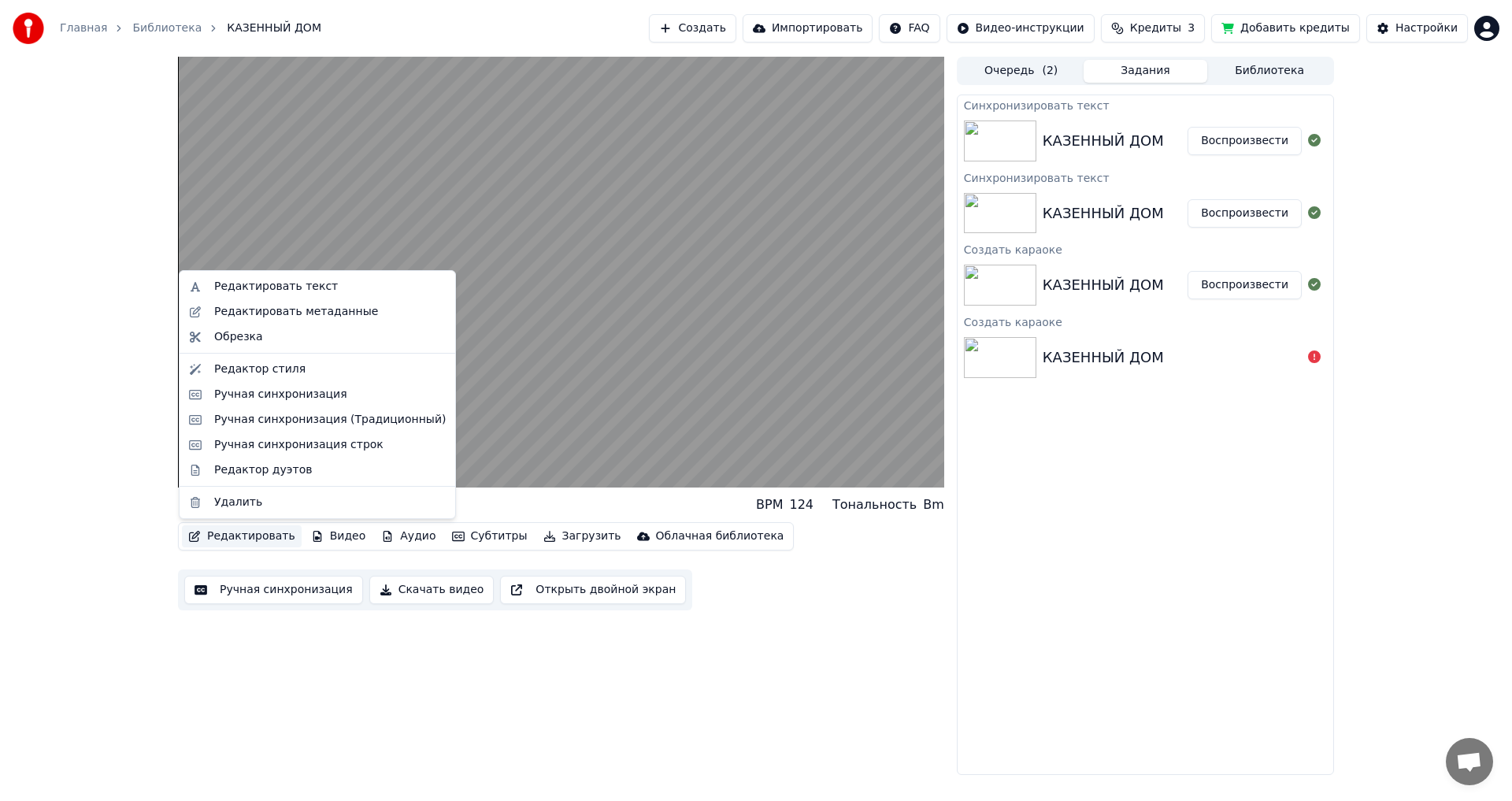
click at [244, 441] on button "Редактировать" at bounding box center [241, 535] width 120 height 22
click at [271, 394] on div "Ручная синхронизация" at bounding box center [281, 395] width 133 height 16
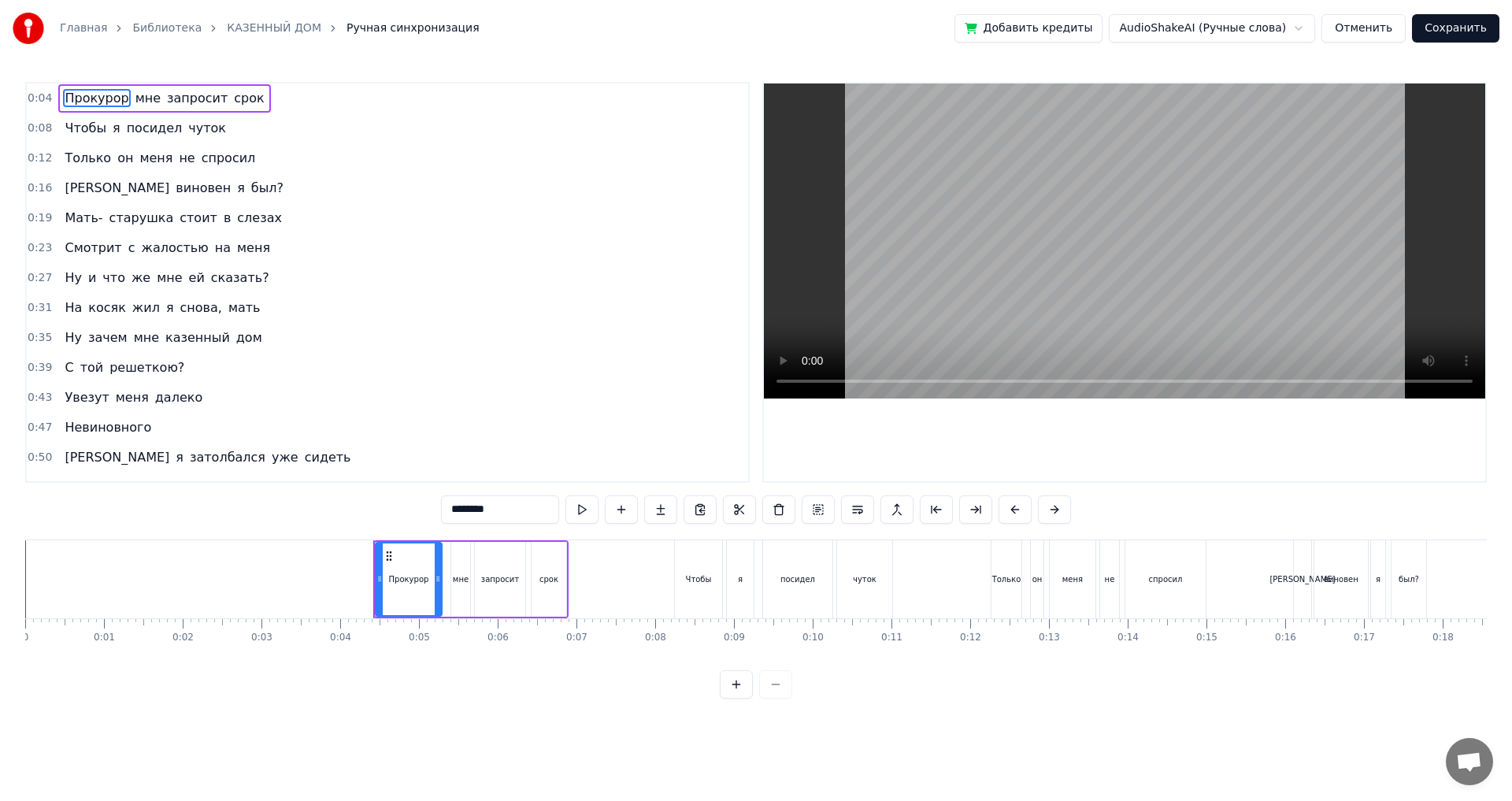
click at [189, 441] on span "затолбался" at bounding box center [228, 457] width 79 height 18
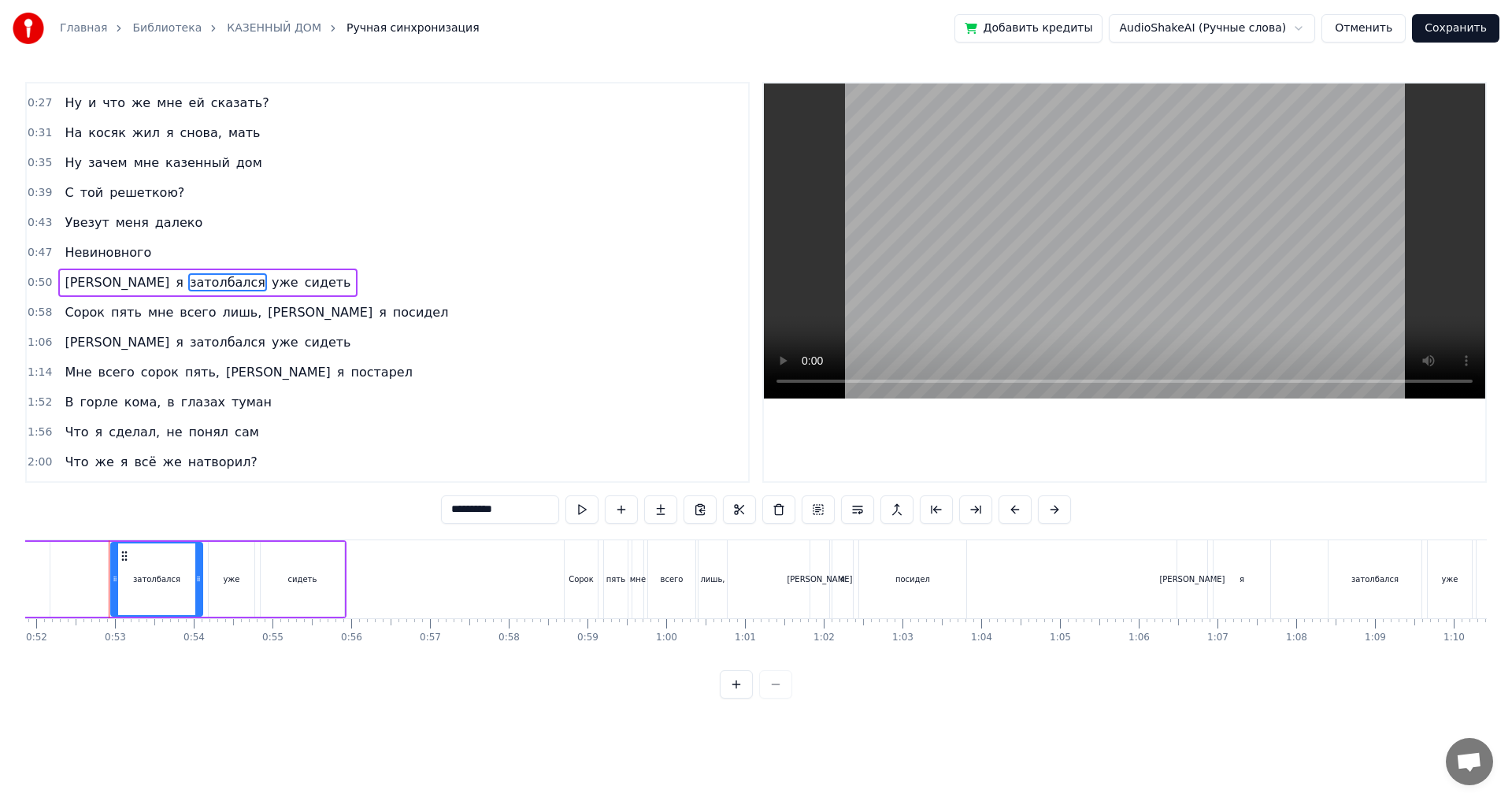
scroll to position [0, 4088]
click at [153, 441] on div "затолбался" at bounding box center [152, 579] width 89 height 72
click at [189, 281] on span "затолбался" at bounding box center [228, 282] width 79 height 18
click at [441, 441] on input "**********" at bounding box center [499, 510] width 118 height 28
click at [421, 441] on input "*********" at bounding box center [480, 510] width 118 height 28
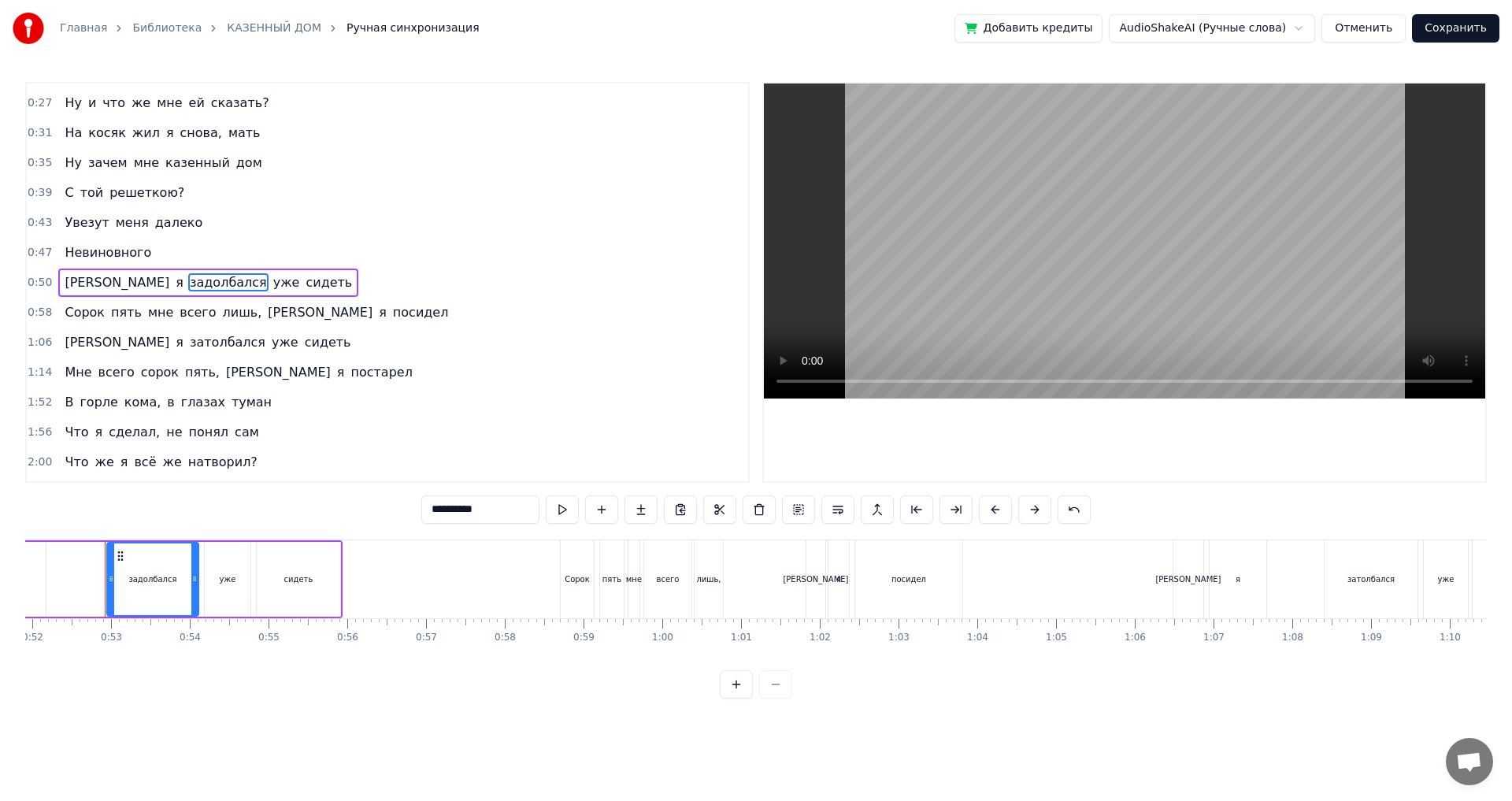
click at [189, 345] on span "затолбался" at bounding box center [228, 342] width 79 height 18
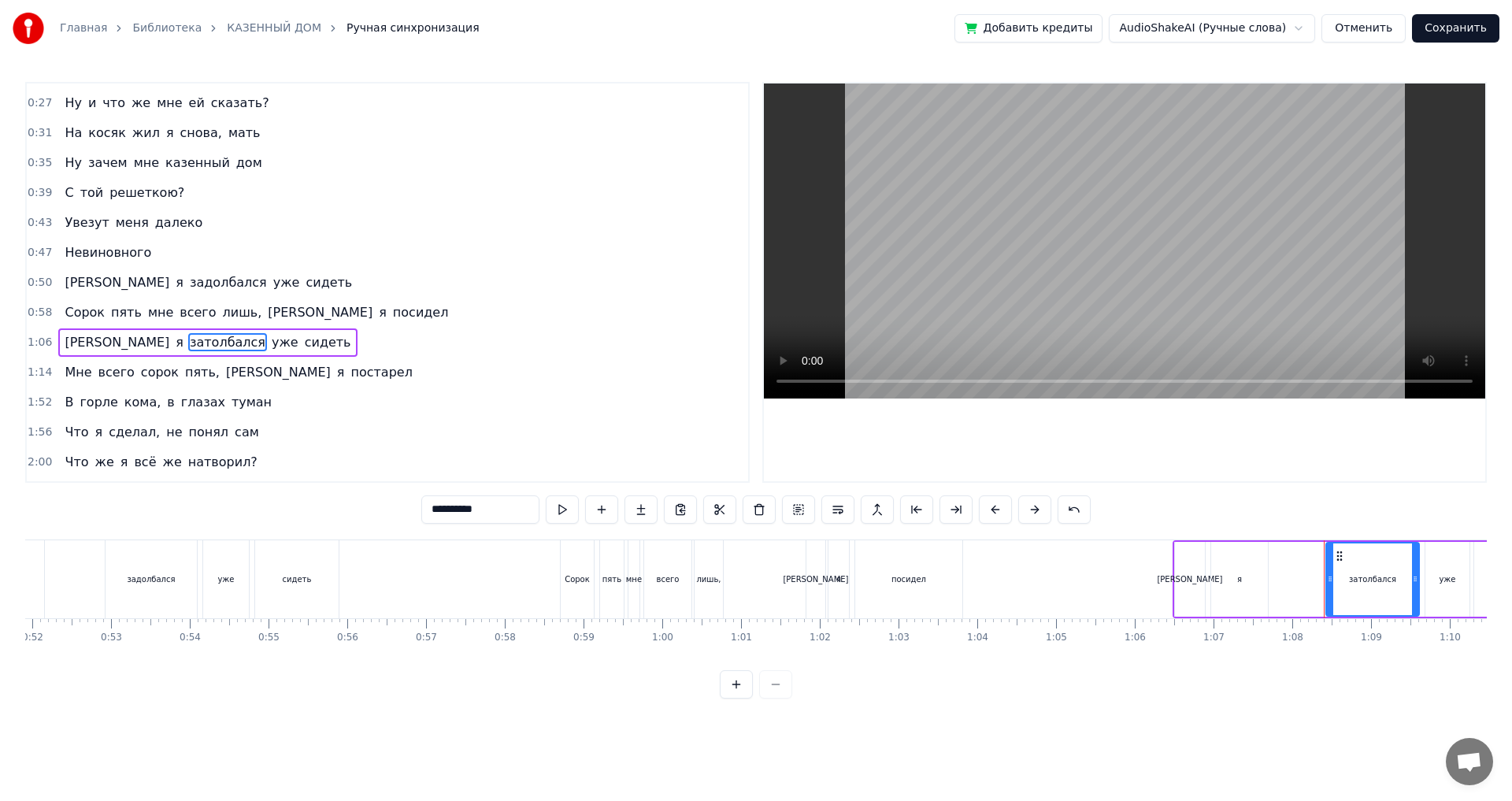
scroll to position [235, 0]
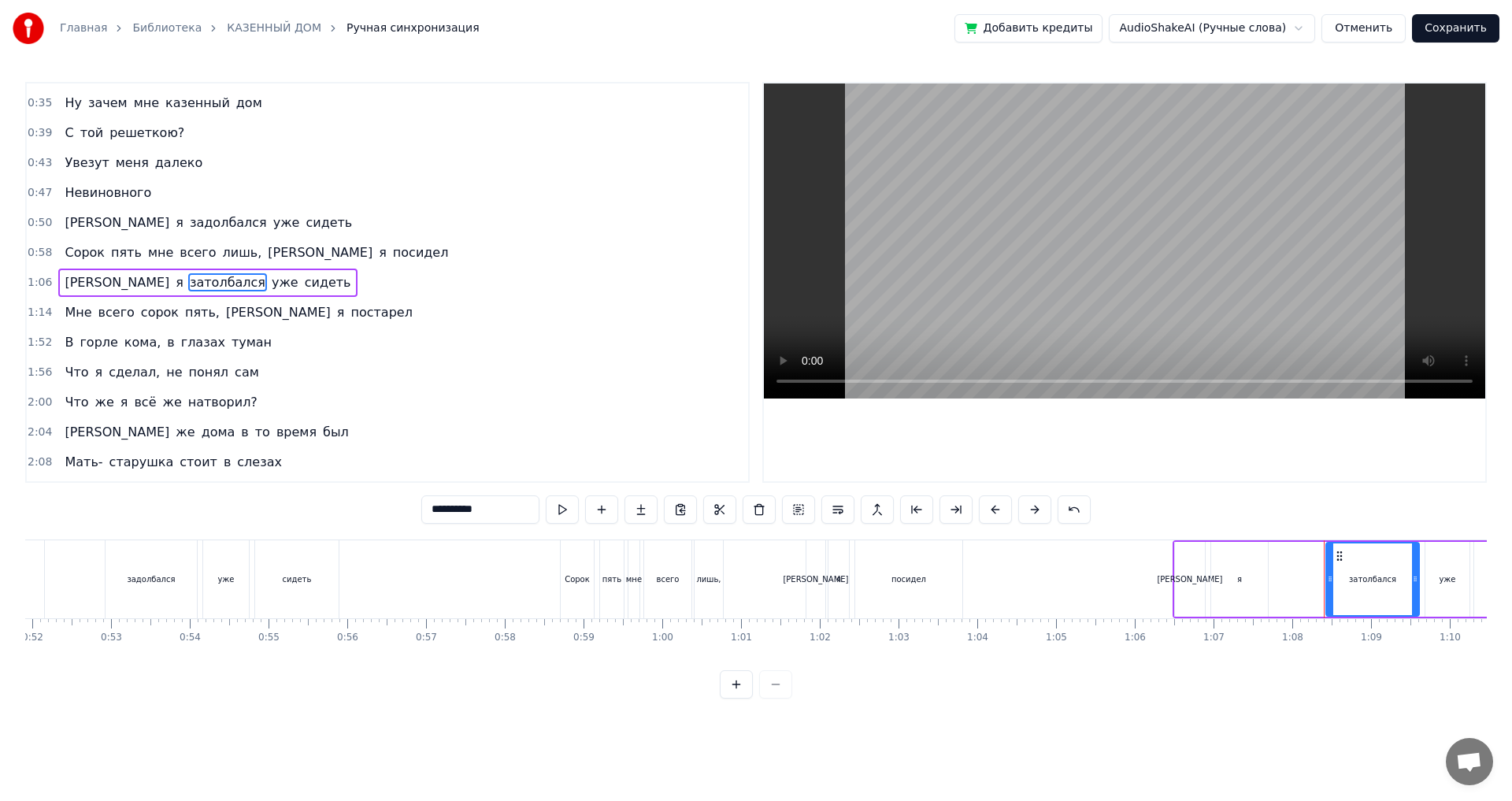
click at [421, 441] on input "**********" at bounding box center [480, 510] width 118 height 28
click at [421, 441] on input "*********" at bounding box center [480, 510] width 118 height 28
click at [459, 441] on input "**********" at bounding box center [480, 510] width 118 height 28
type input "**********"
click at [189, 217] on span "задолбался" at bounding box center [228, 222] width 81 height 18
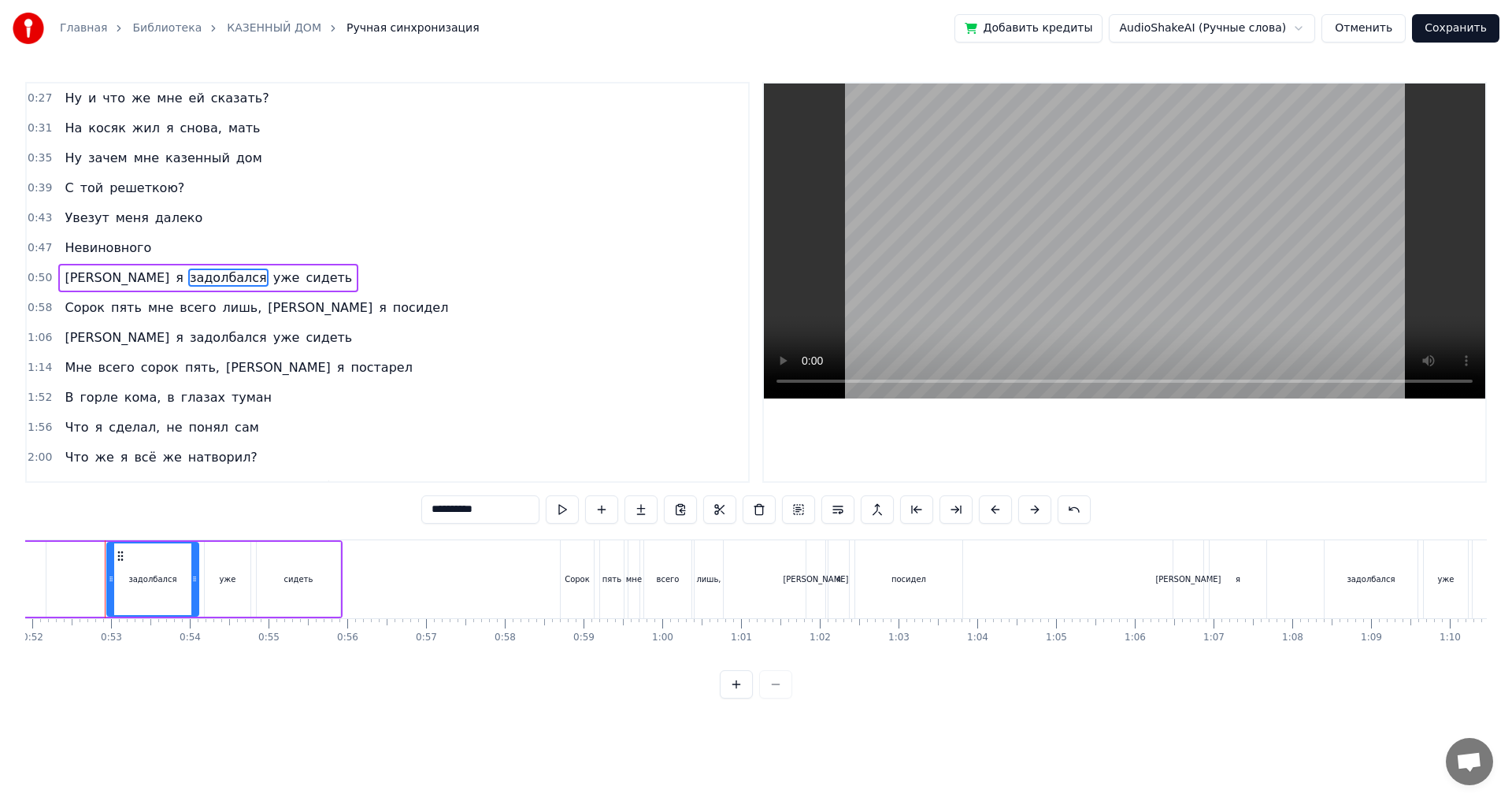
scroll to position [174, 0]
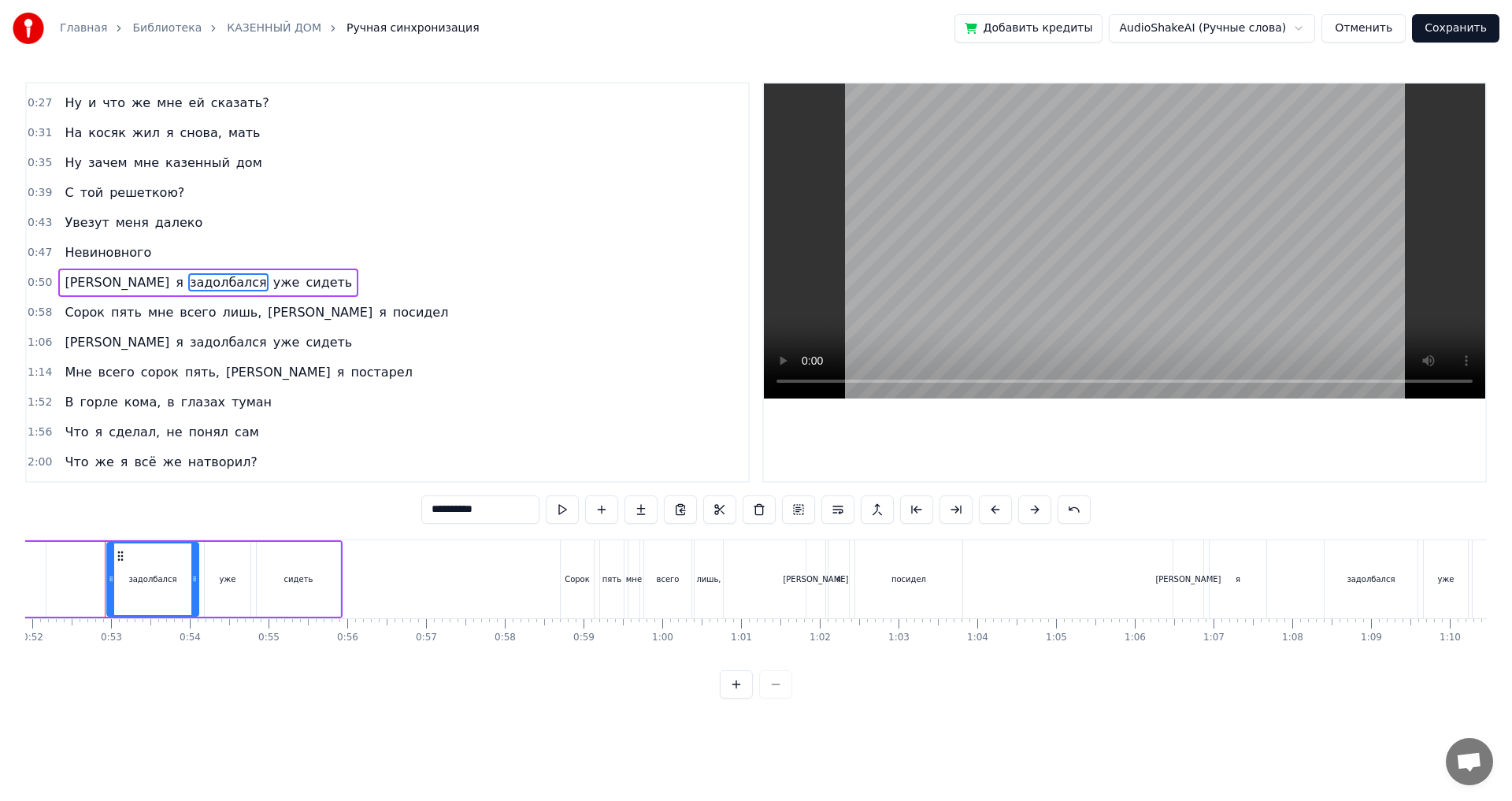
click at [189, 343] on span "задолбался" at bounding box center [228, 342] width 81 height 18
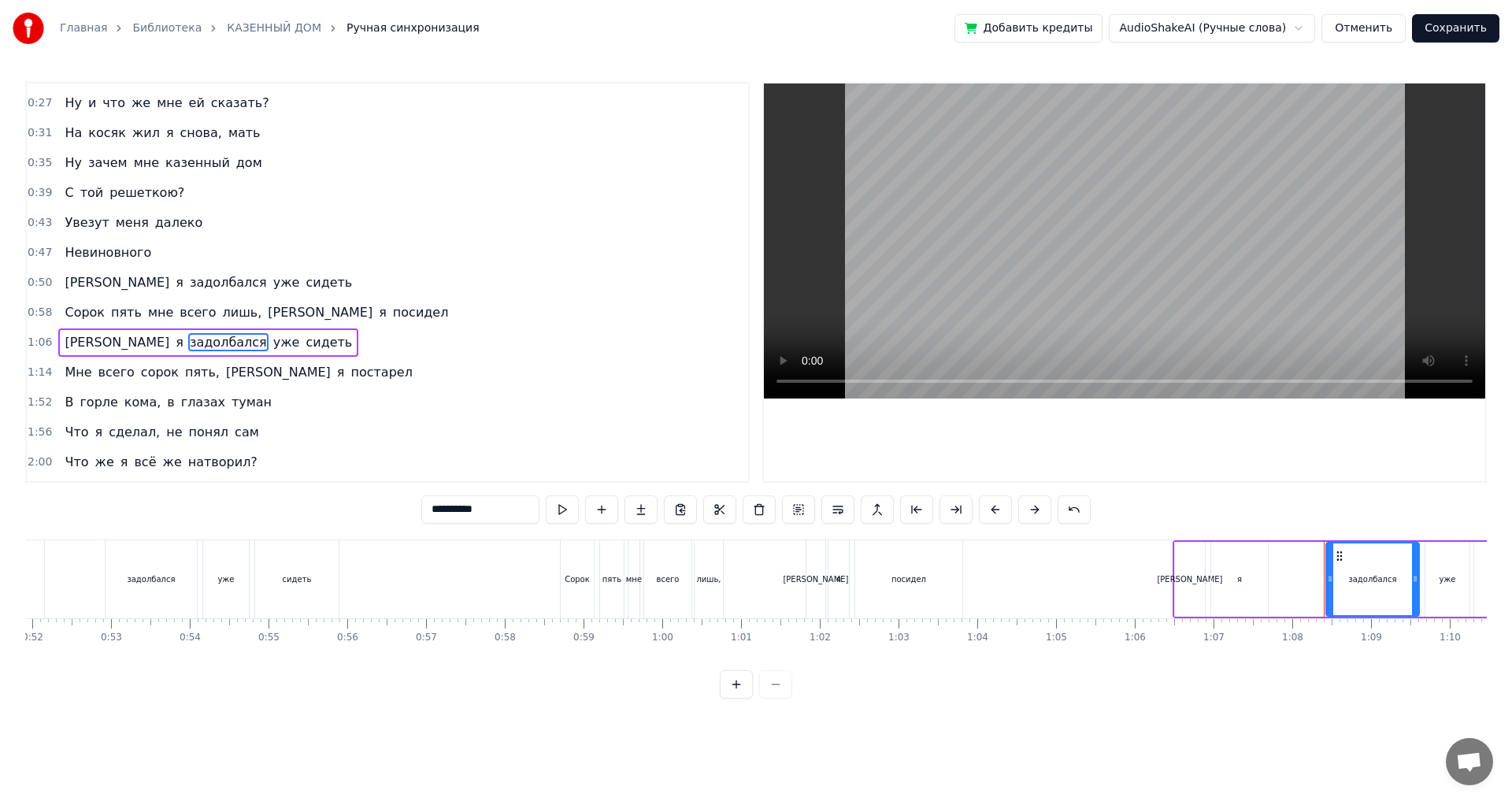
scroll to position [235, 0]
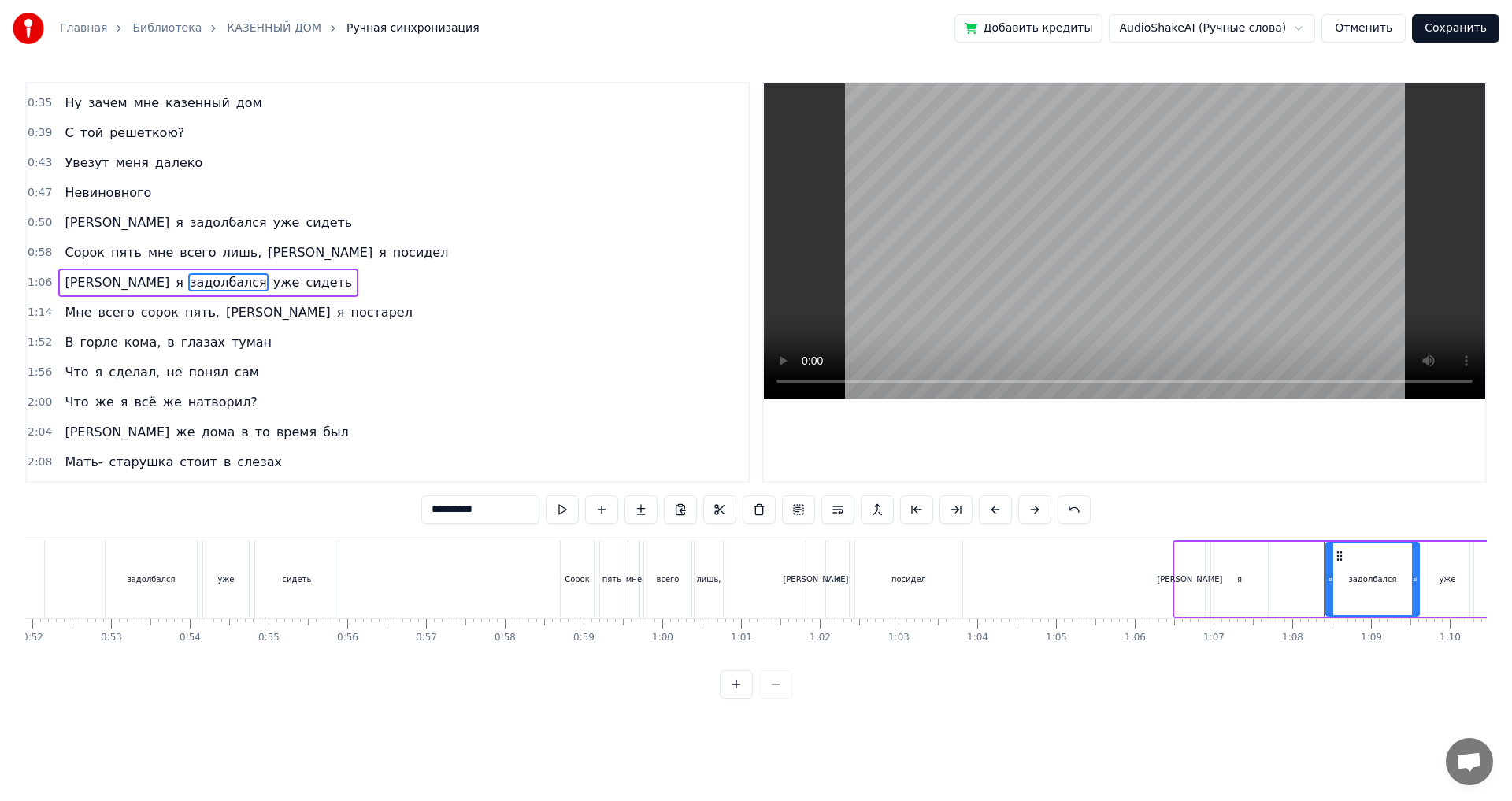
click at [617, 24] on button "Сохранить" at bounding box center [1455, 28] width 88 height 28
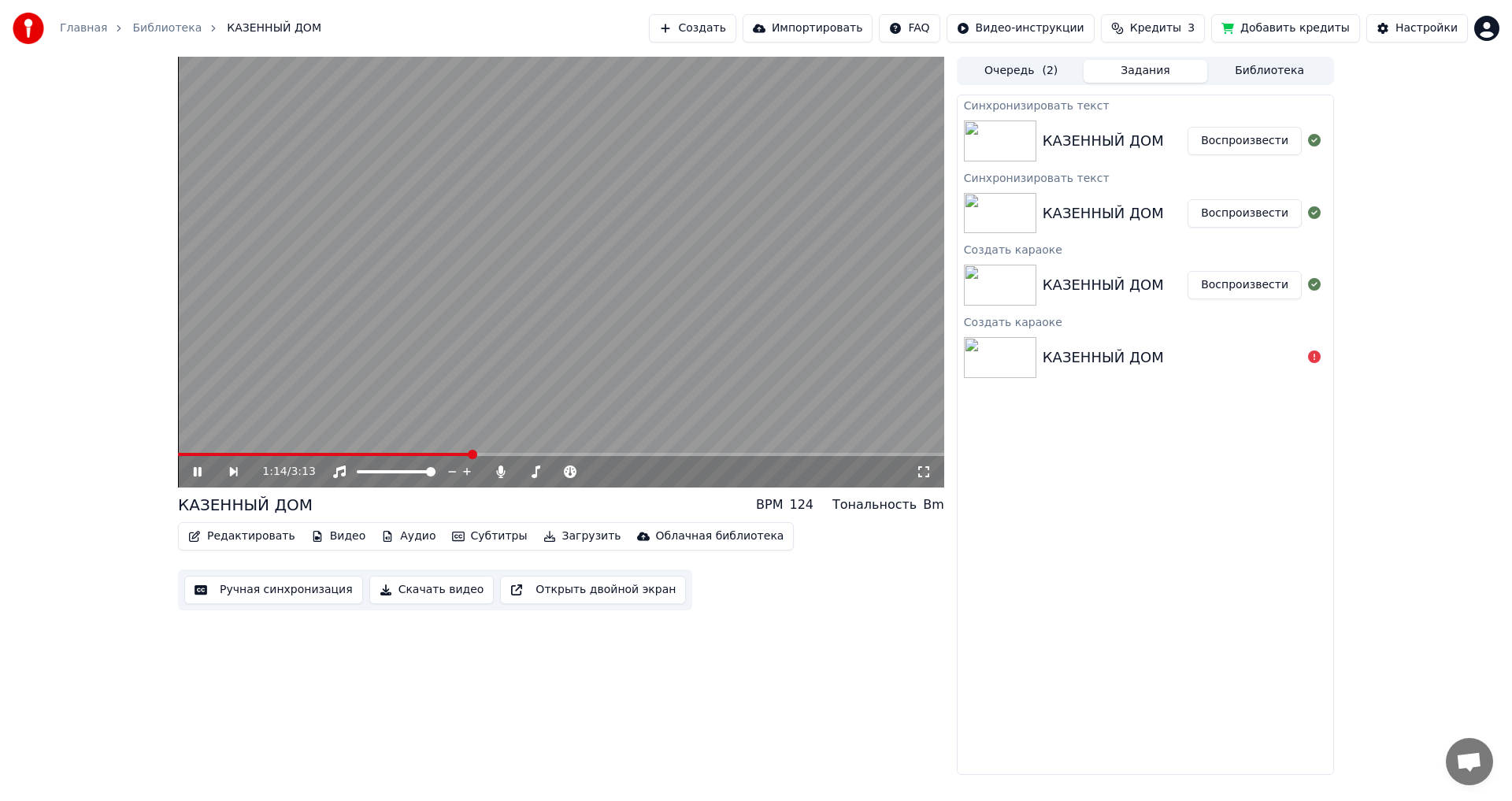
click at [474, 441] on span at bounding box center [472, 454] width 10 height 10
click at [521, 441] on span at bounding box center [522, 454] width 10 height 10
click at [587, 441] on span at bounding box center [585, 454] width 10 height 10
click at [617, 441] on span at bounding box center [636, 454] width 10 height 10
click at [617, 441] on span at bounding box center [671, 454] width 10 height 10
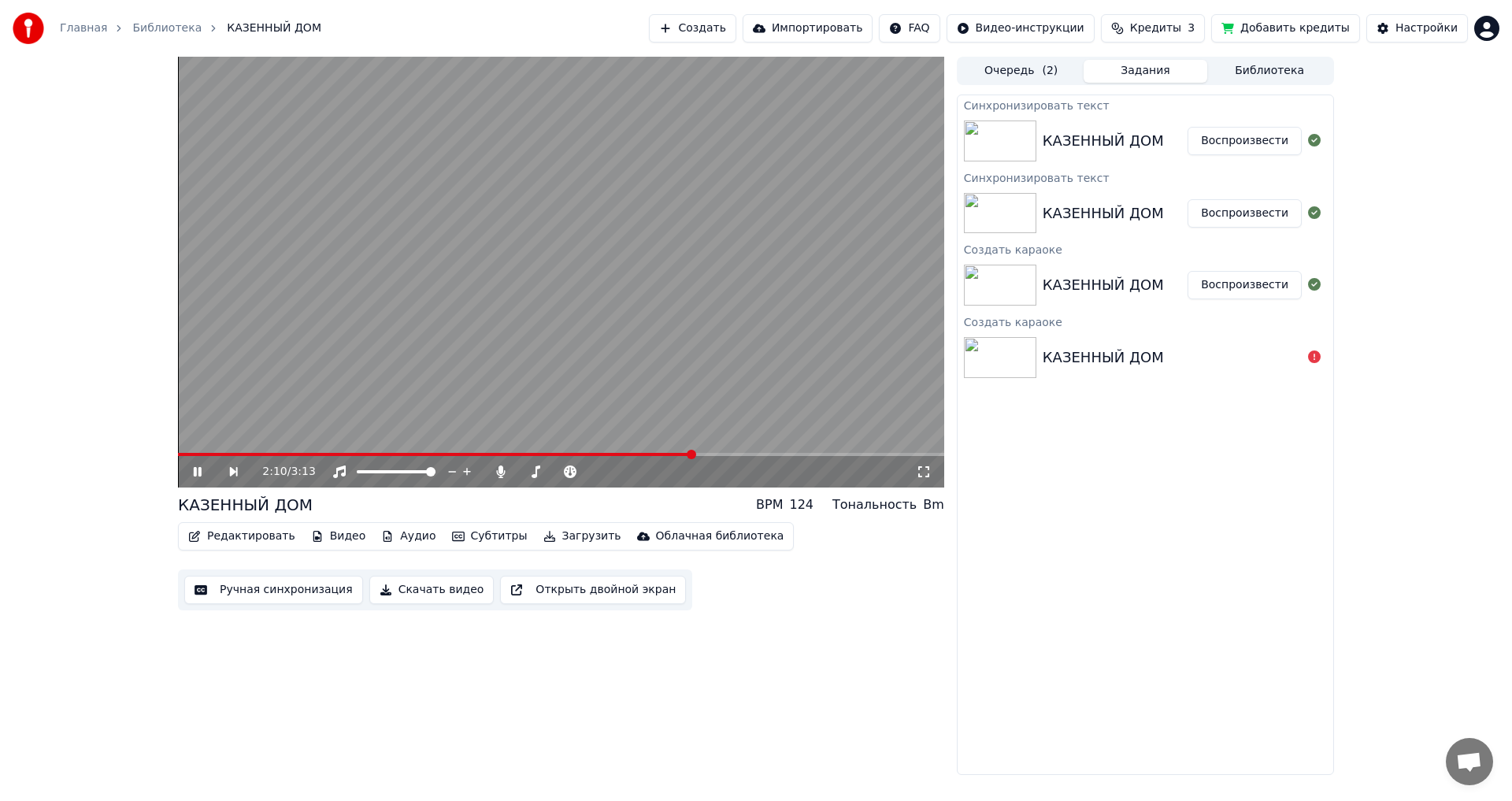
click at [617, 441] on span at bounding box center [691, 454] width 10 height 10
click at [617, 441] on span at bounding box center [722, 454] width 10 height 10
click at [542, 441] on span at bounding box center [546, 454] width 10 height 10
click at [434, 441] on span at bounding box center [436, 454] width 10 height 10
click at [244, 441] on button "Редактировать" at bounding box center [241, 535] width 120 height 22
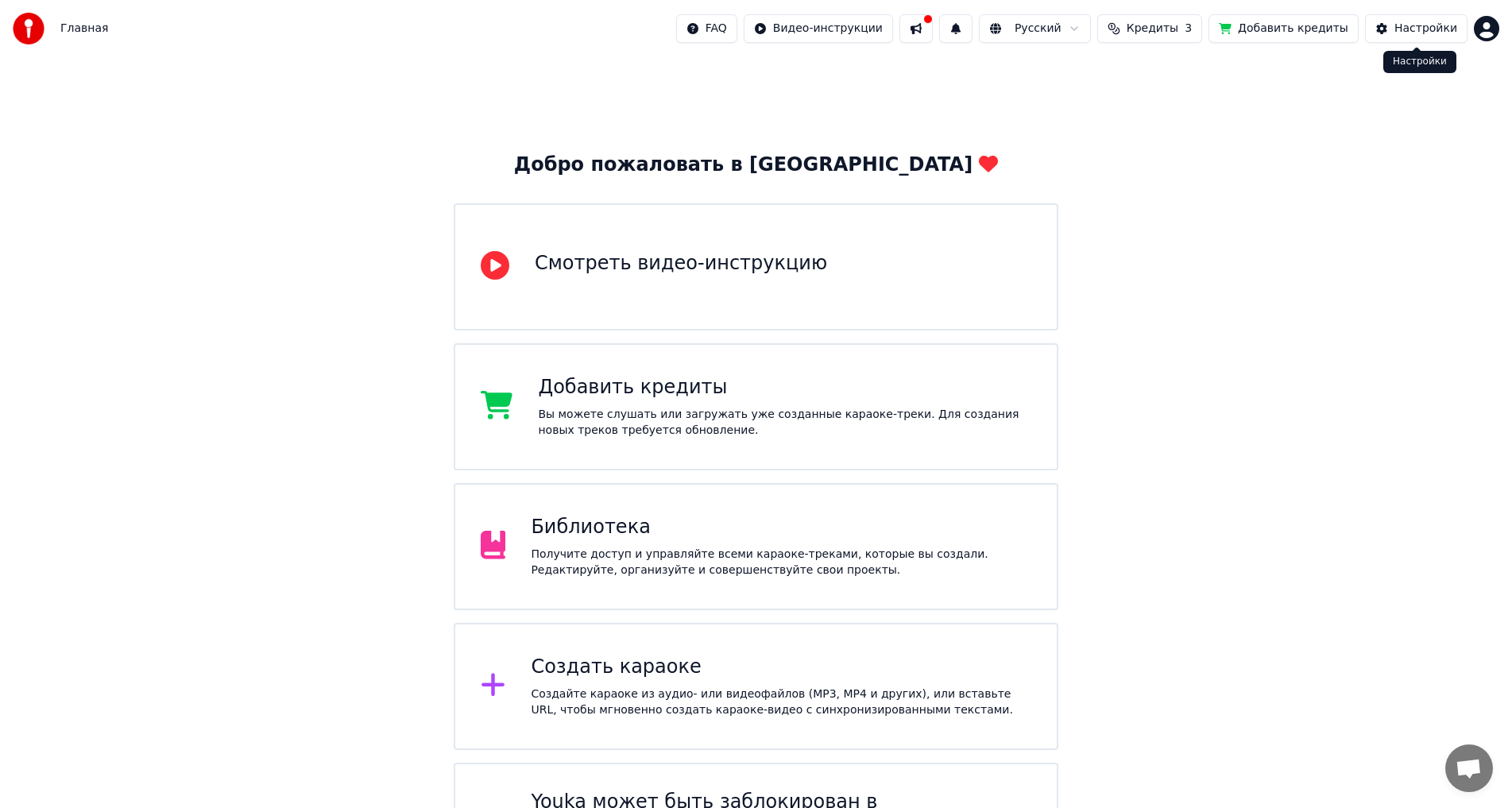
click at [1425, 28] on div "Настройки" at bounding box center [1425, 29] width 63 height 16
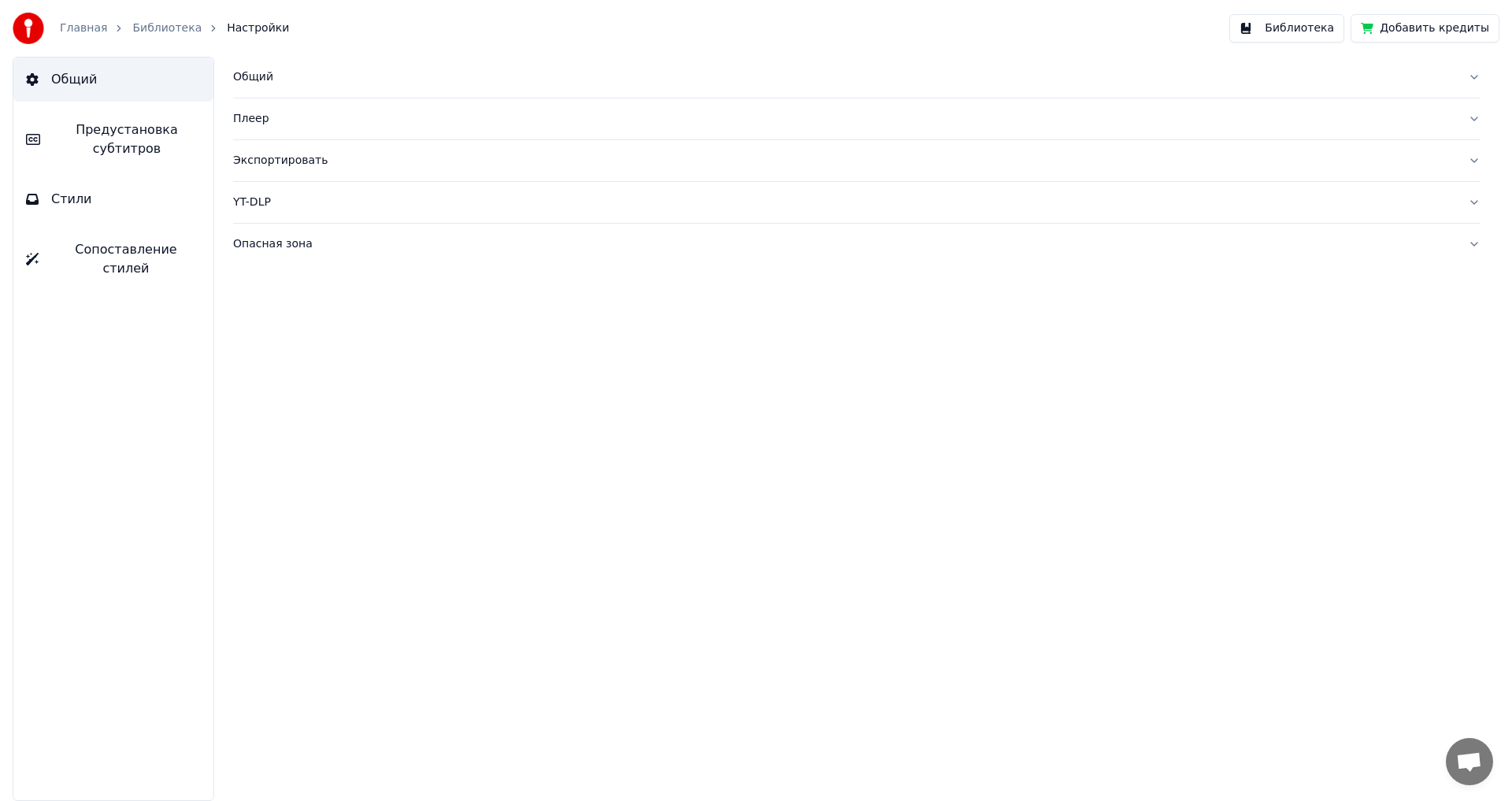
click at [160, 23] on link "Библиотека" at bounding box center [166, 28] width 69 height 16
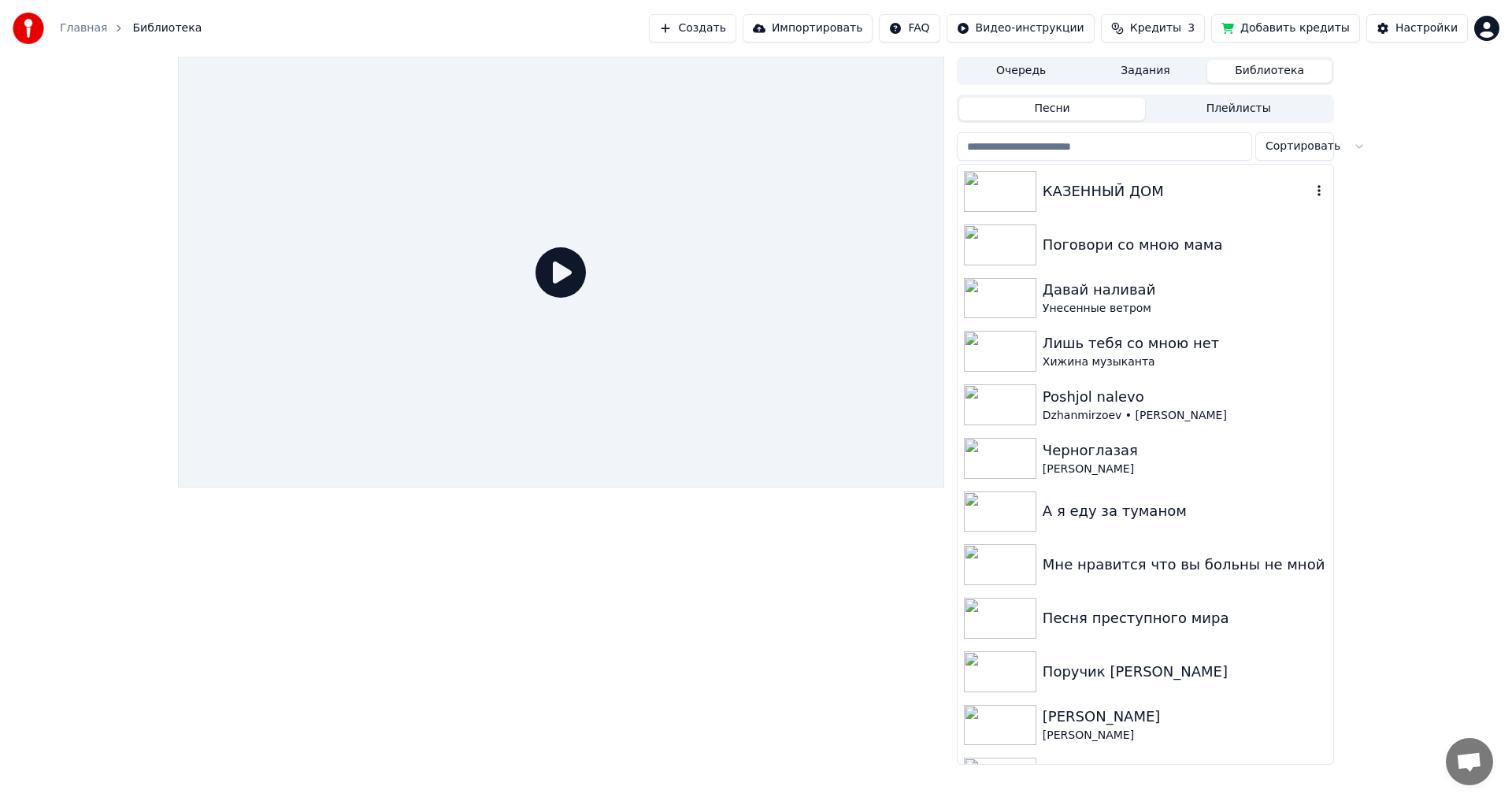
click at [1016, 194] on img at bounding box center [1000, 191] width 73 height 41
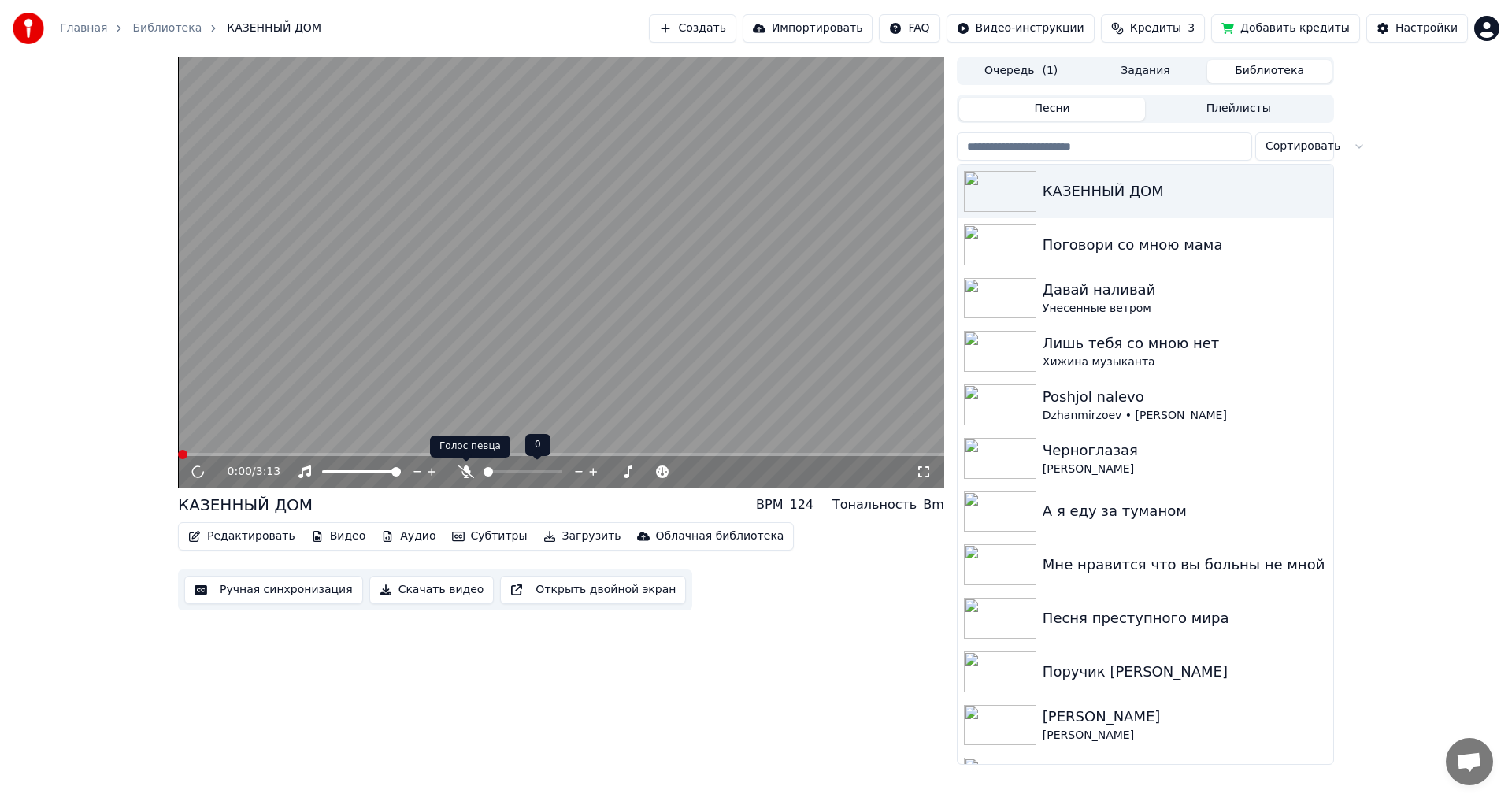
click at [462, 474] on icon at bounding box center [467, 472] width 16 height 12
click at [233, 533] on button "Редактировать" at bounding box center [241, 535] width 120 height 22
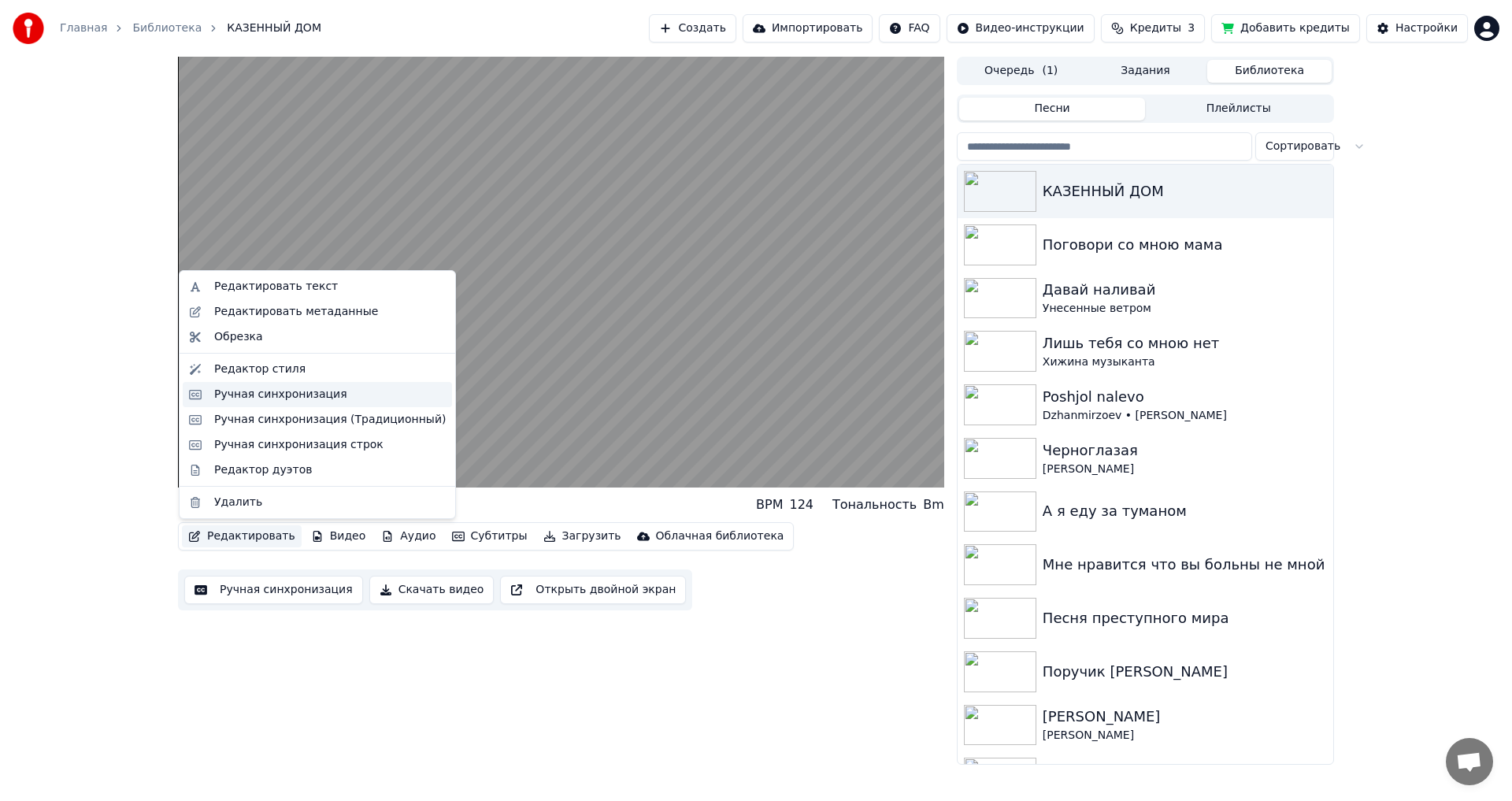
click at [284, 394] on div "Ручная синхронизация" at bounding box center [281, 395] width 133 height 16
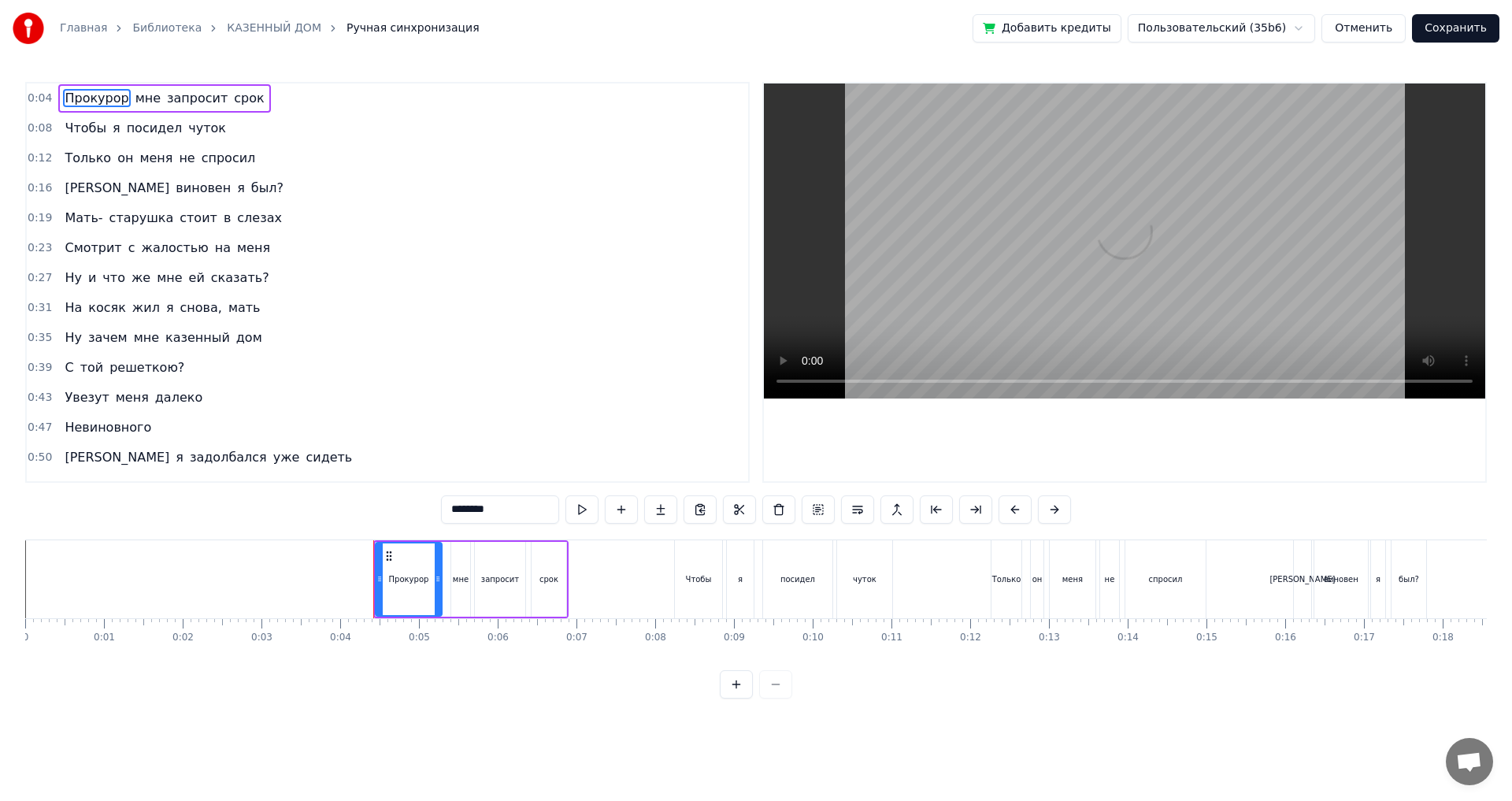
scroll to position [79, 0]
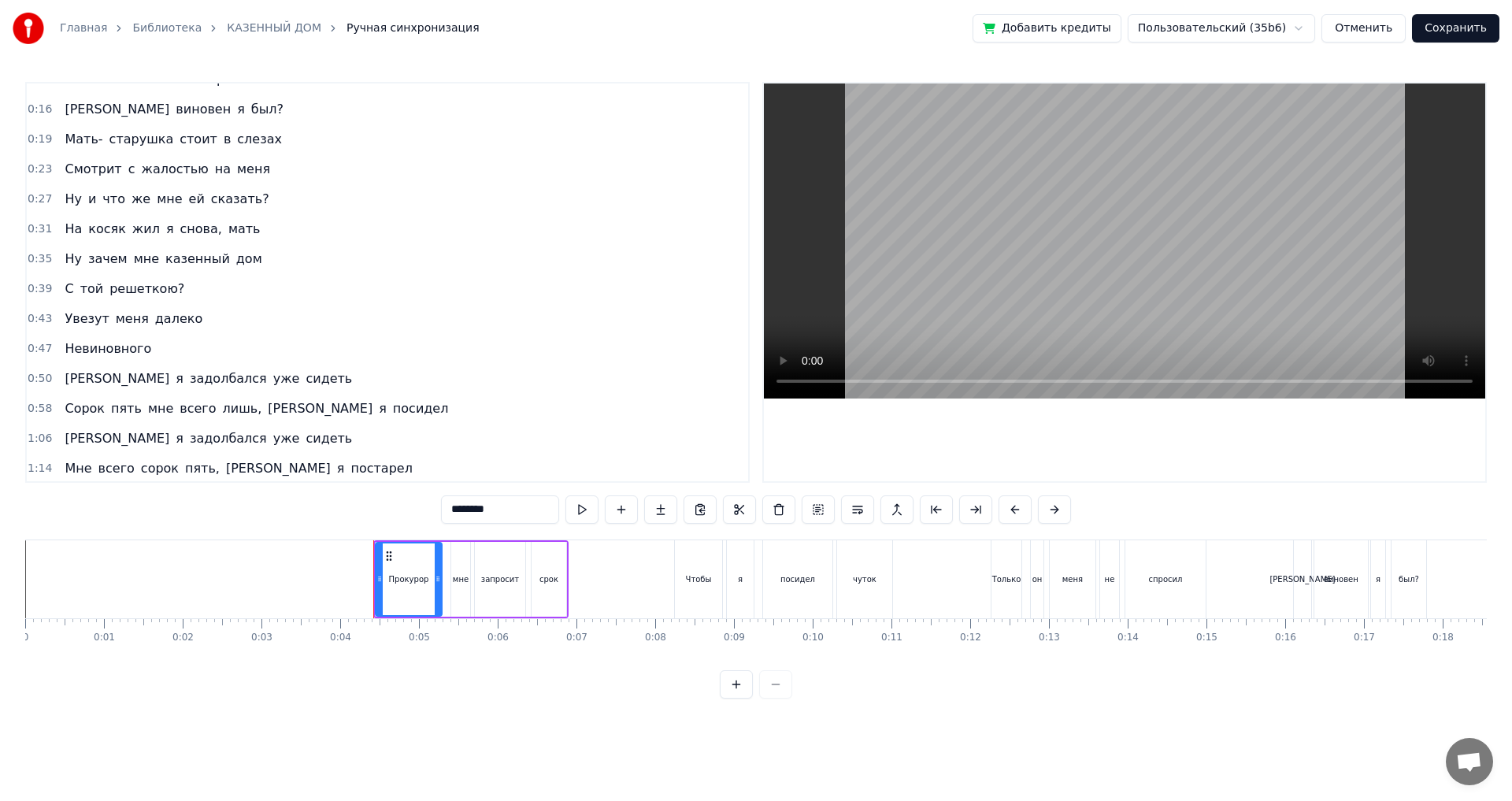
click at [189, 381] on span "задолбался" at bounding box center [228, 378] width 81 height 18
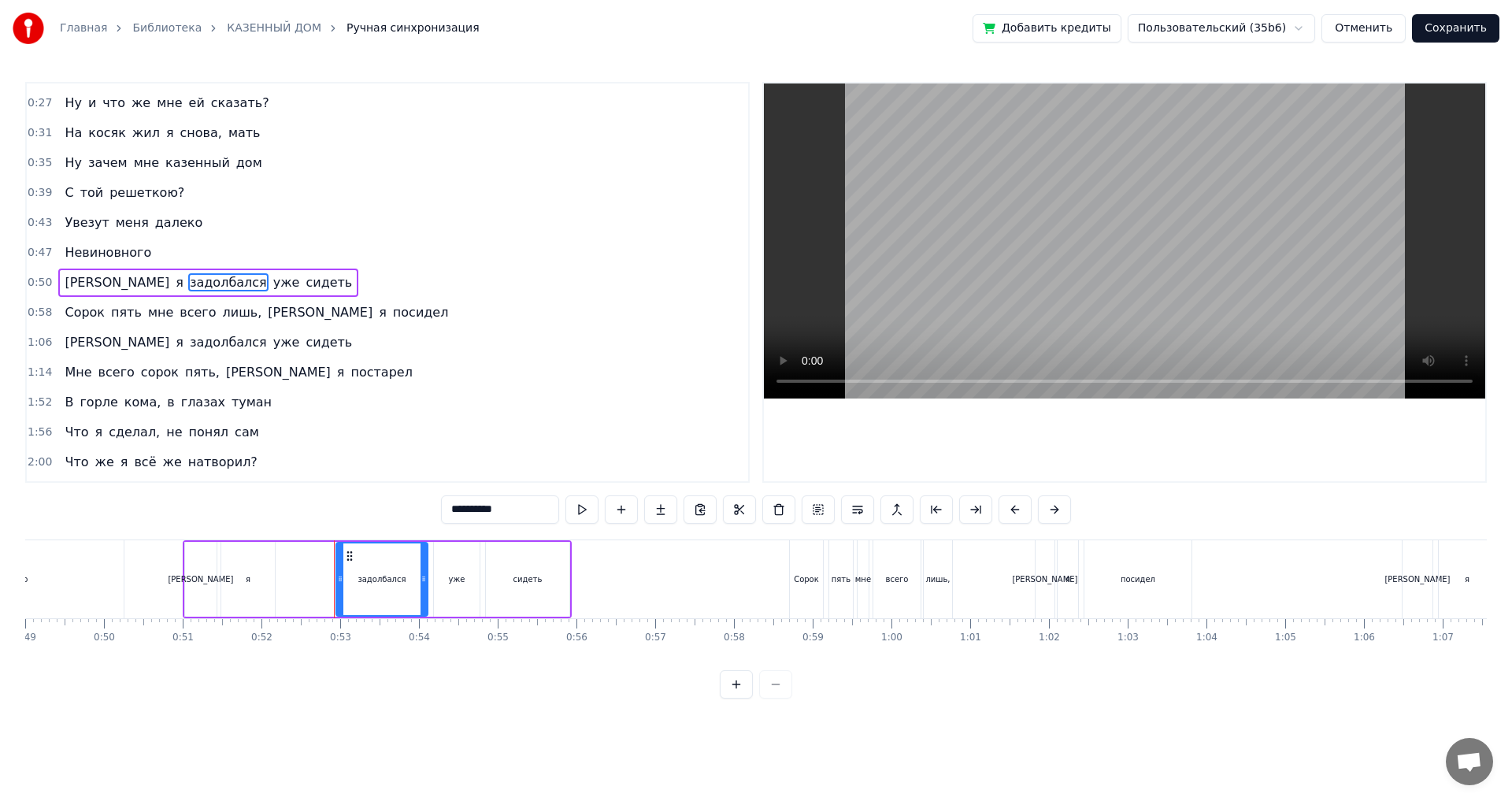
scroll to position [0, 4088]
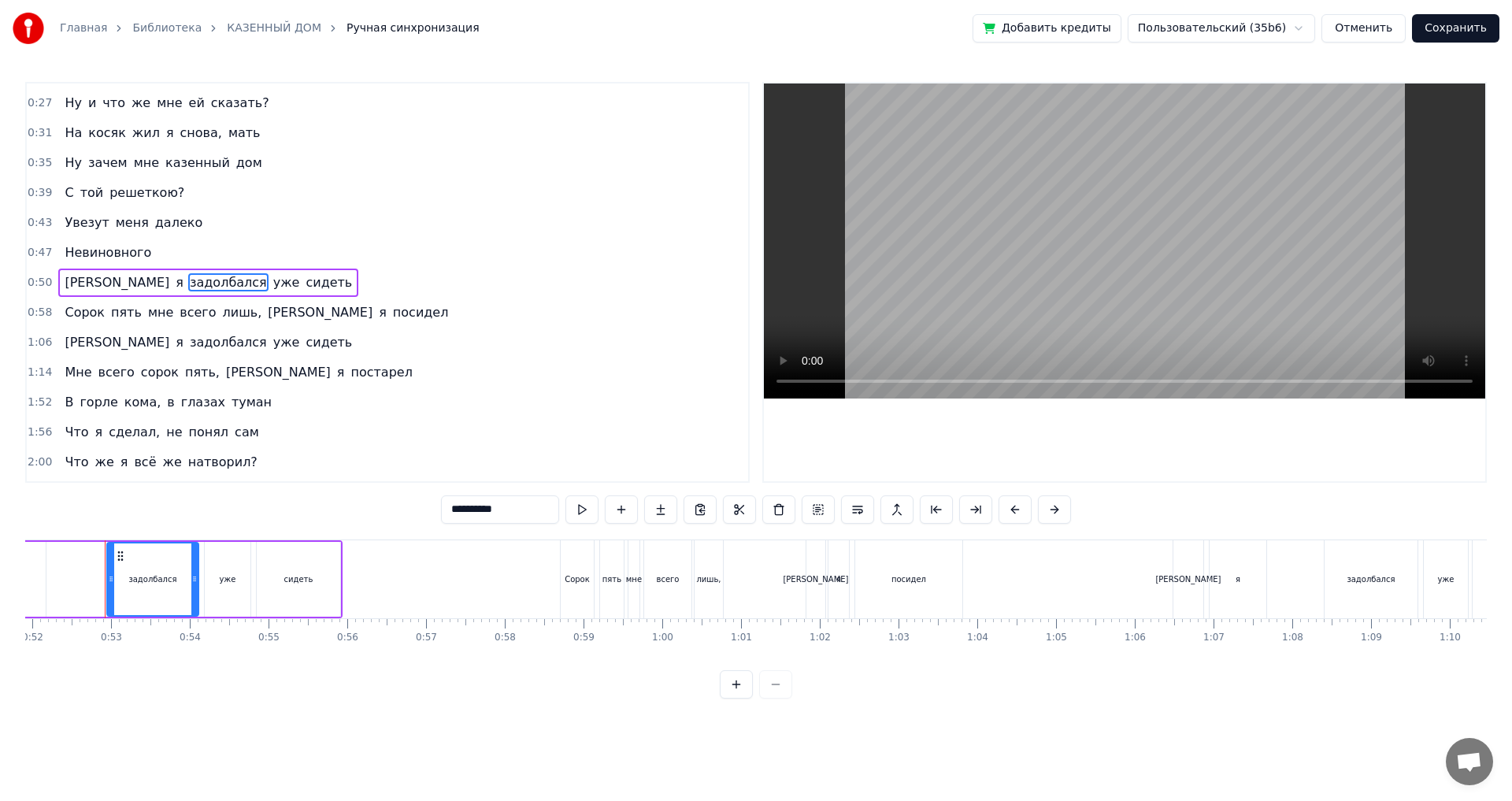
drag, startPoint x: 416, startPoint y: 512, endPoint x: 407, endPoint y: 509, distance: 9.5
click at [441, 509] on input "**********" at bounding box center [499, 510] width 118 height 28
click at [189, 350] on span "задолбался" at bounding box center [228, 342] width 81 height 18
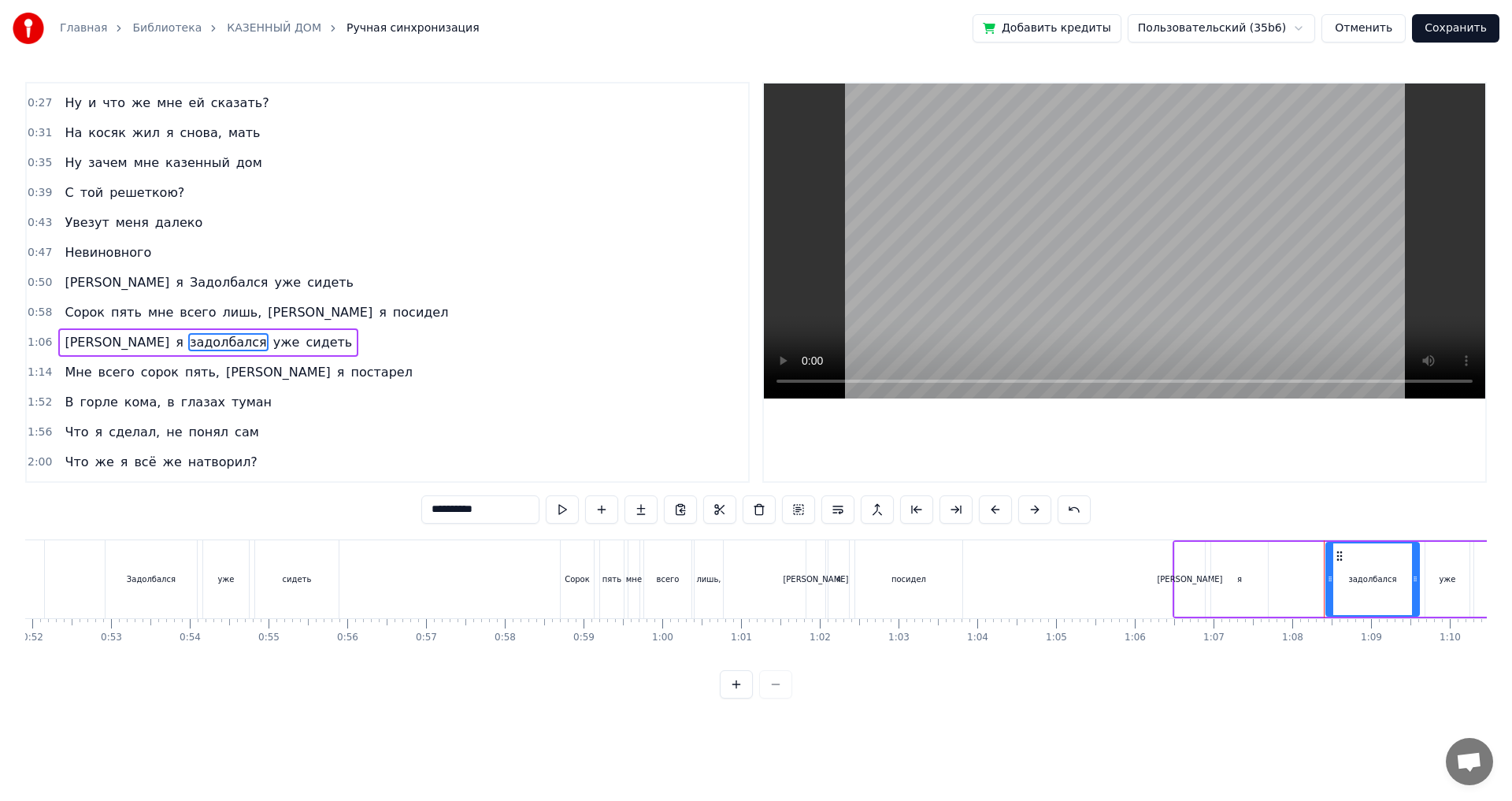
scroll to position [235, 0]
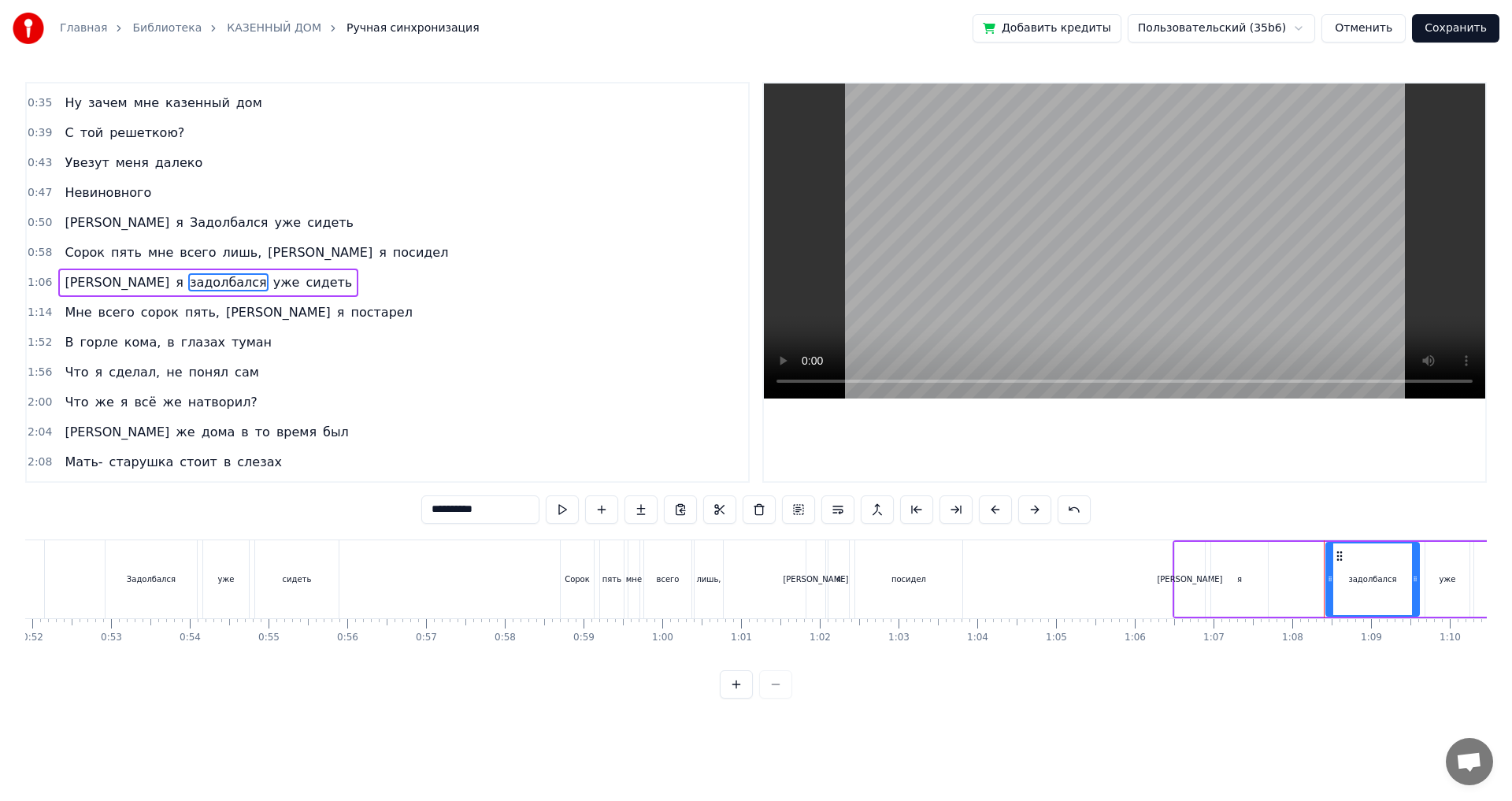
drag, startPoint x: 393, startPoint y: 512, endPoint x: 386, endPoint y: 506, distance: 9.2
click at [421, 506] on input "**********" at bounding box center [480, 510] width 118 height 28
type input "**********"
click at [1466, 29] on button "Сохранить" at bounding box center [1455, 28] width 88 height 28
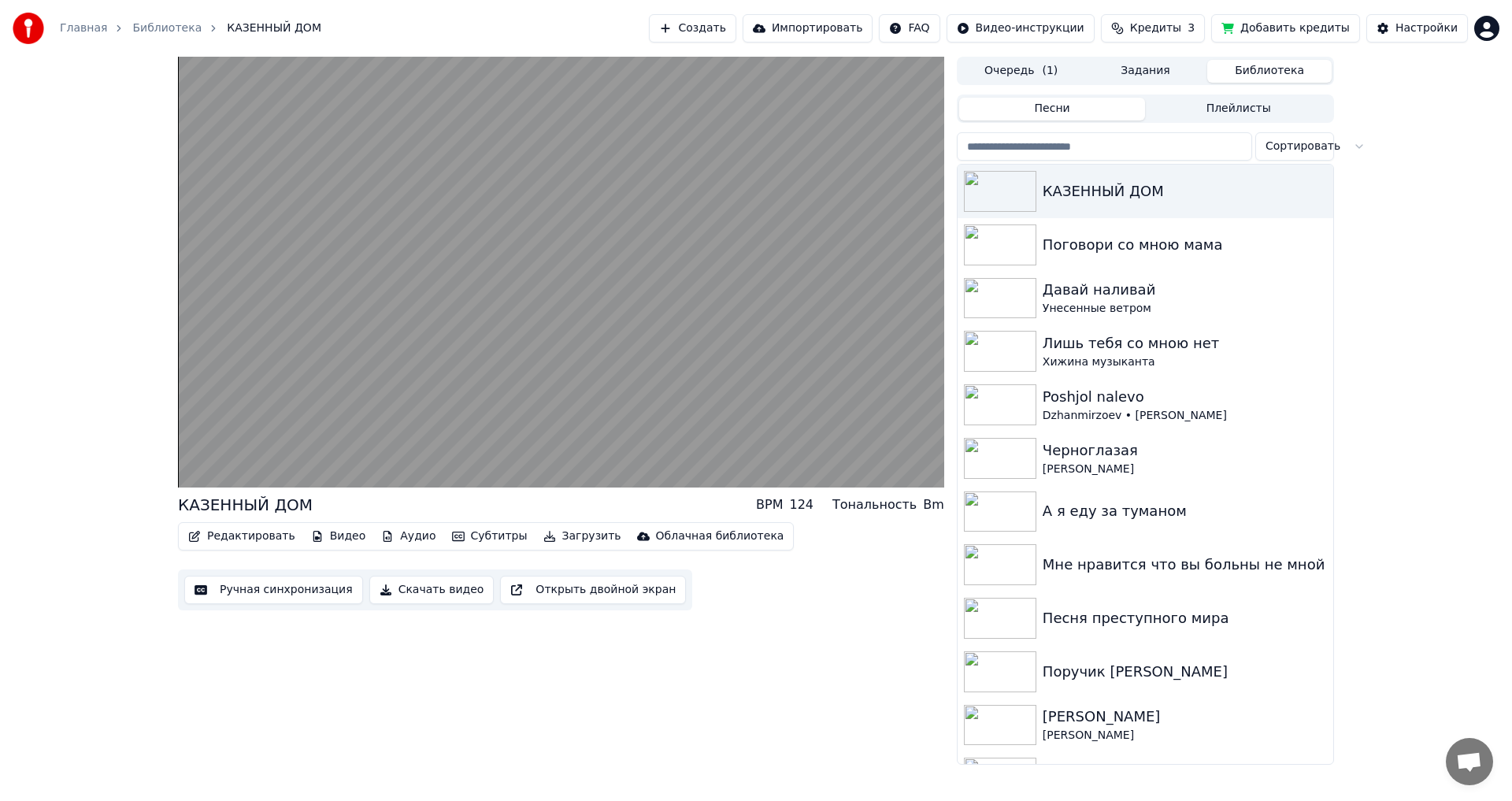
click at [238, 536] on button "Редактировать" at bounding box center [241, 535] width 120 height 22
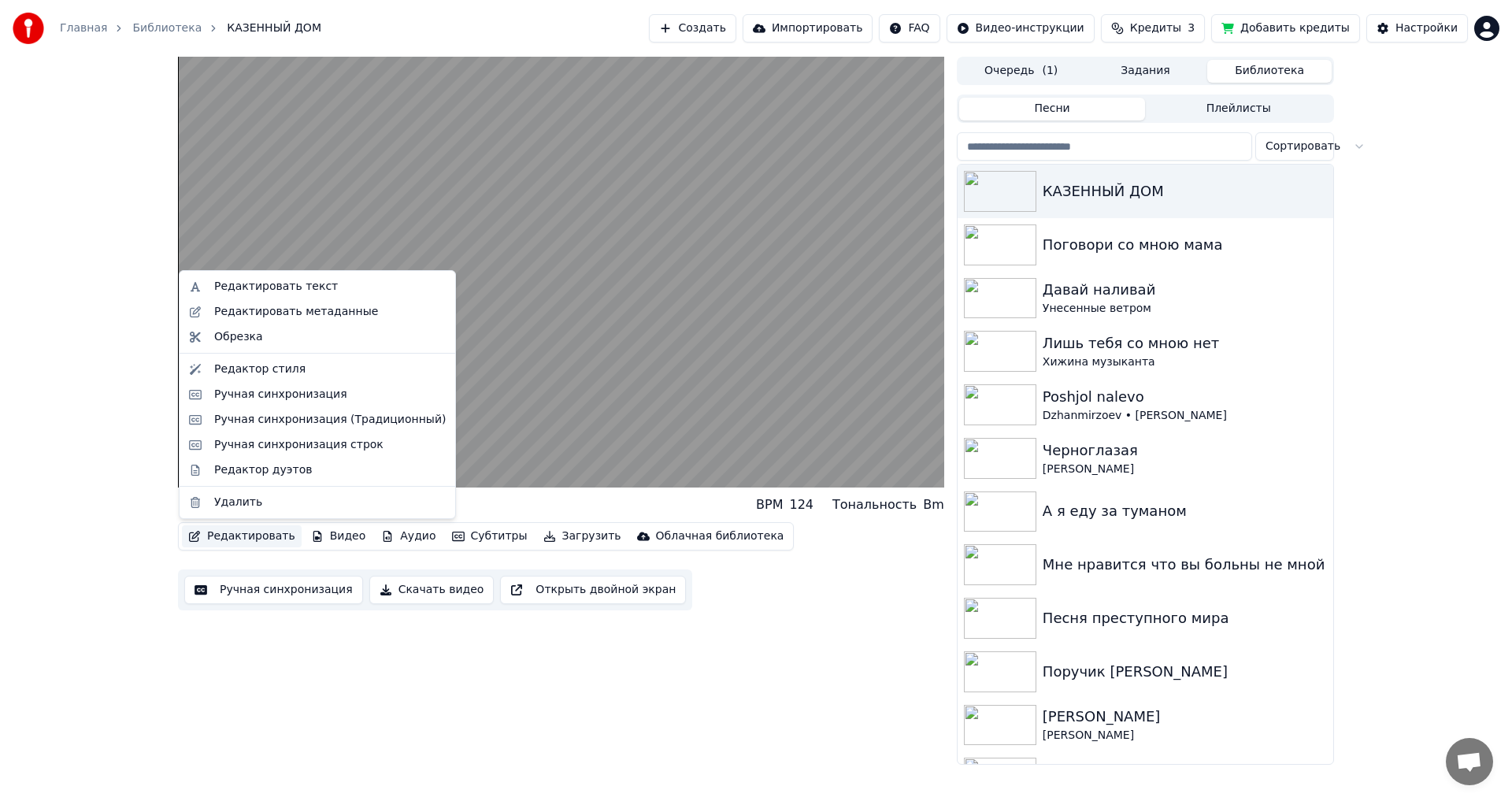
click at [426, 693] on div "КАЗЕННЫЙ ДОМ BPM 124 Тональность Bm Редактировать Видео Аудио Субтитры Загрузит…" at bounding box center [561, 411] width 767 height 708
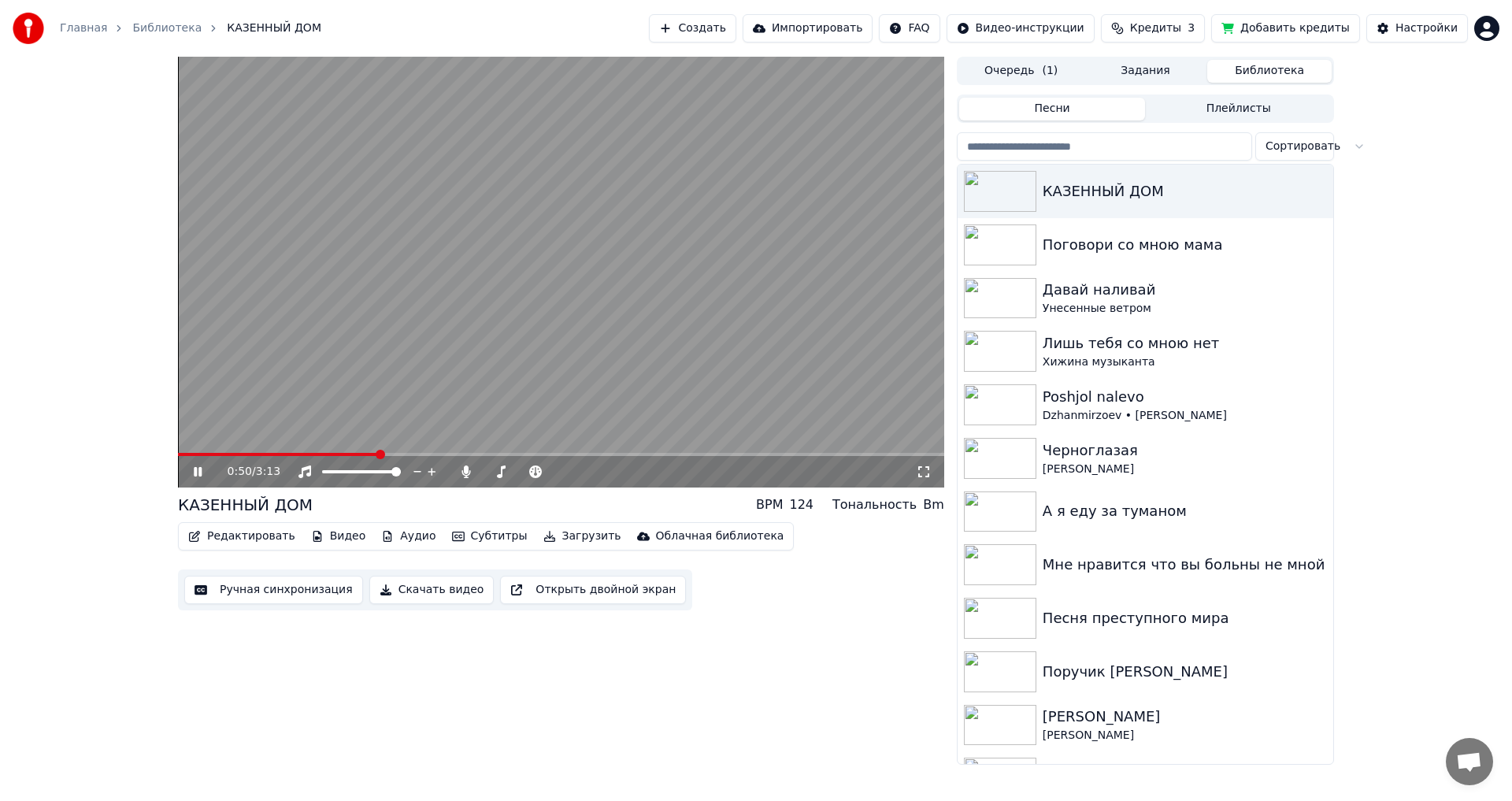
click at [203, 473] on icon at bounding box center [209, 472] width 37 height 12
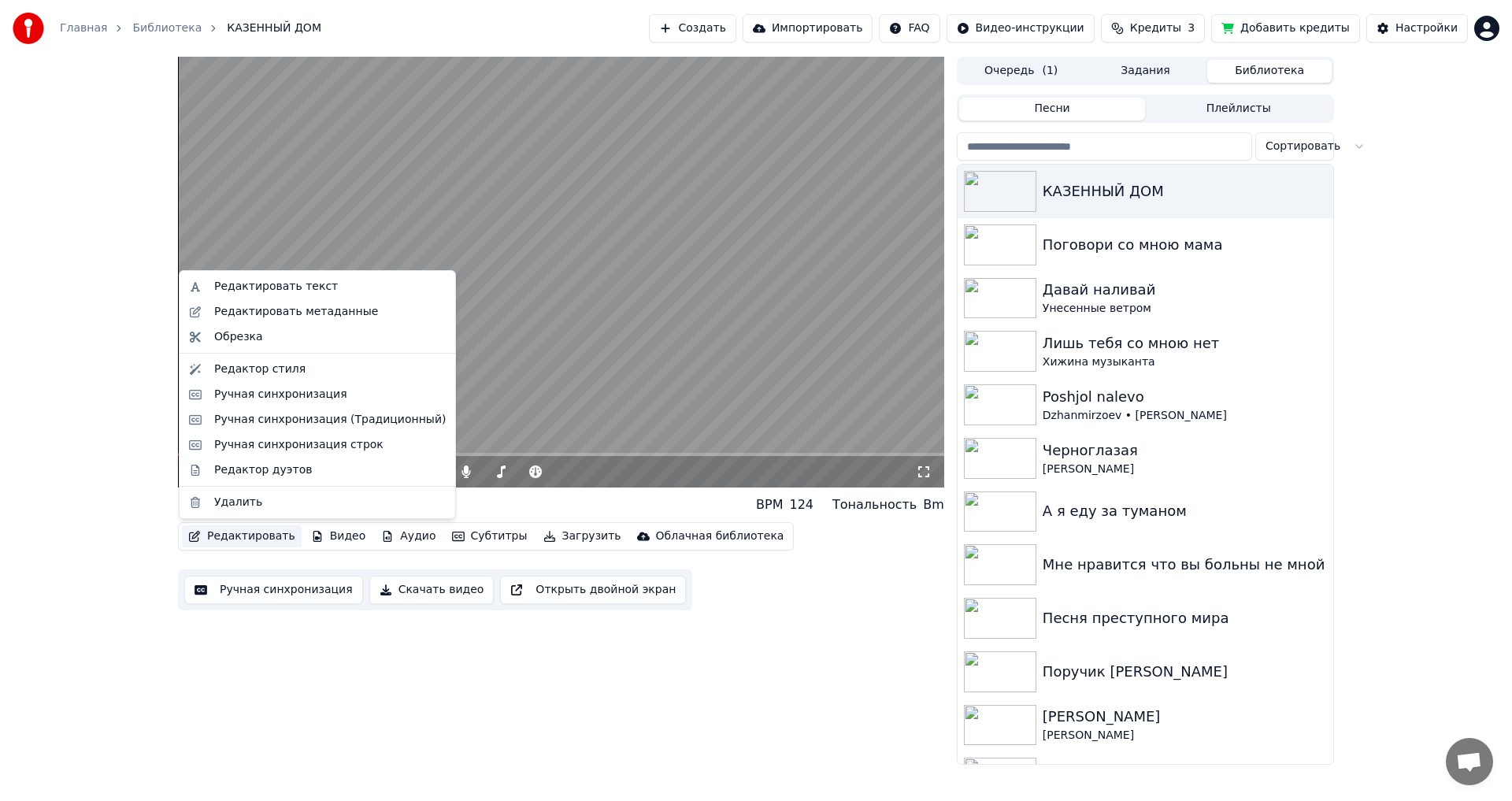
click at [248, 545] on button "Редактировать" at bounding box center [241, 535] width 120 height 22
click at [294, 448] on div "Ручная синхронизация строк" at bounding box center [298, 445] width 169 height 16
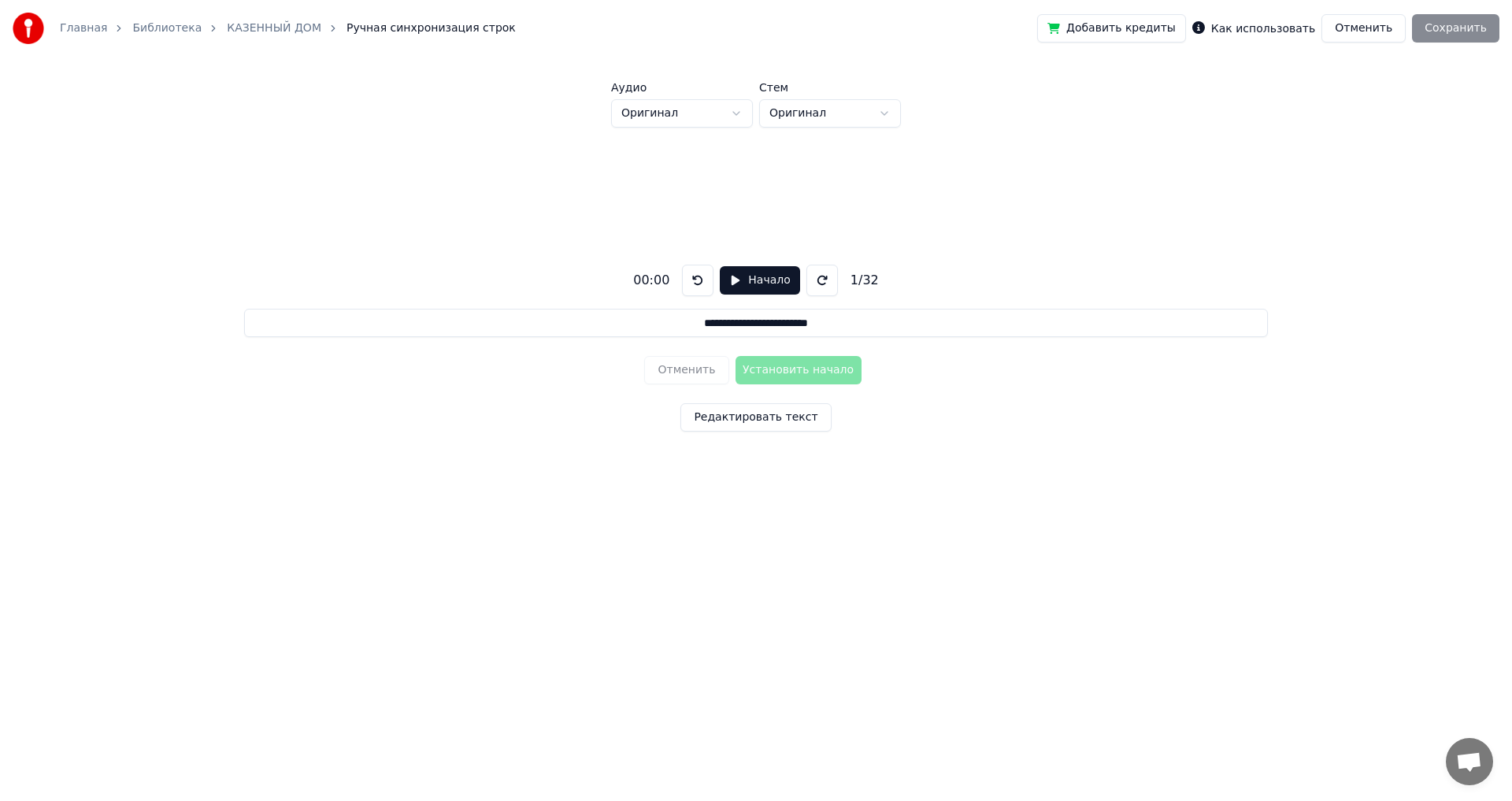
click at [1384, 29] on button "Отменить" at bounding box center [1363, 28] width 84 height 28
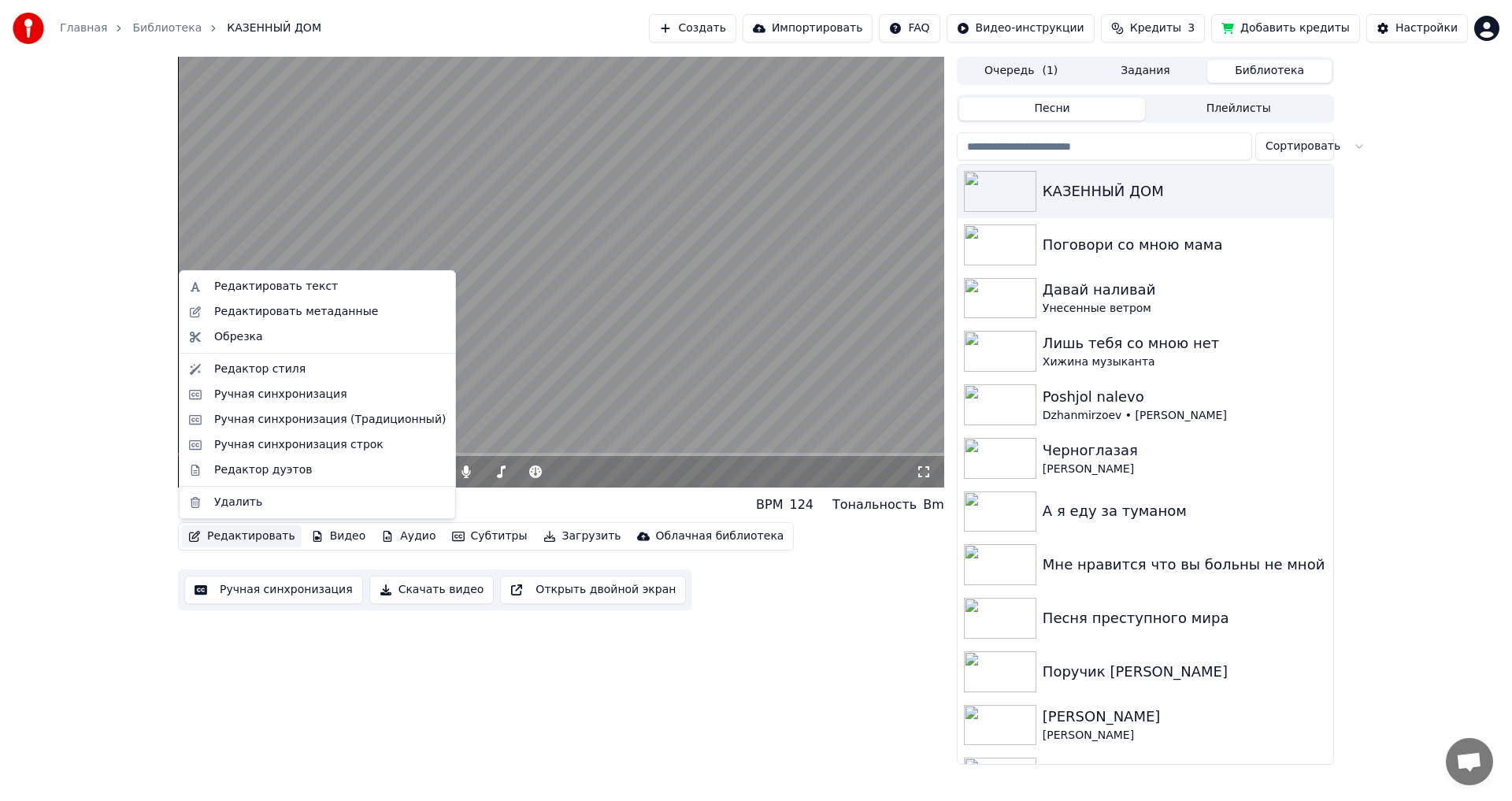
click at [248, 535] on button "Редактировать" at bounding box center [241, 535] width 120 height 22
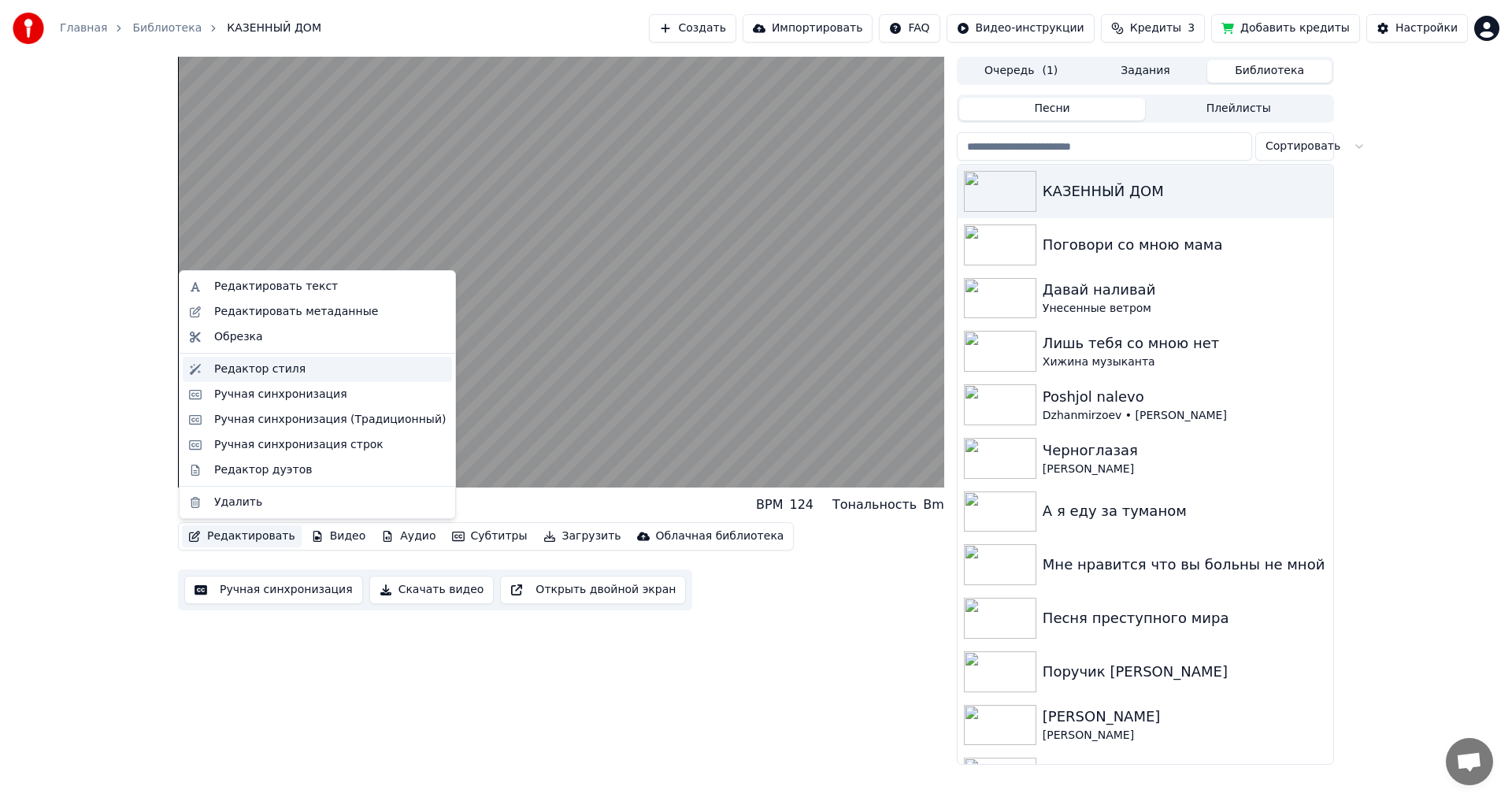
click at [274, 367] on div "Редактор стиля" at bounding box center [259, 369] width 91 height 16
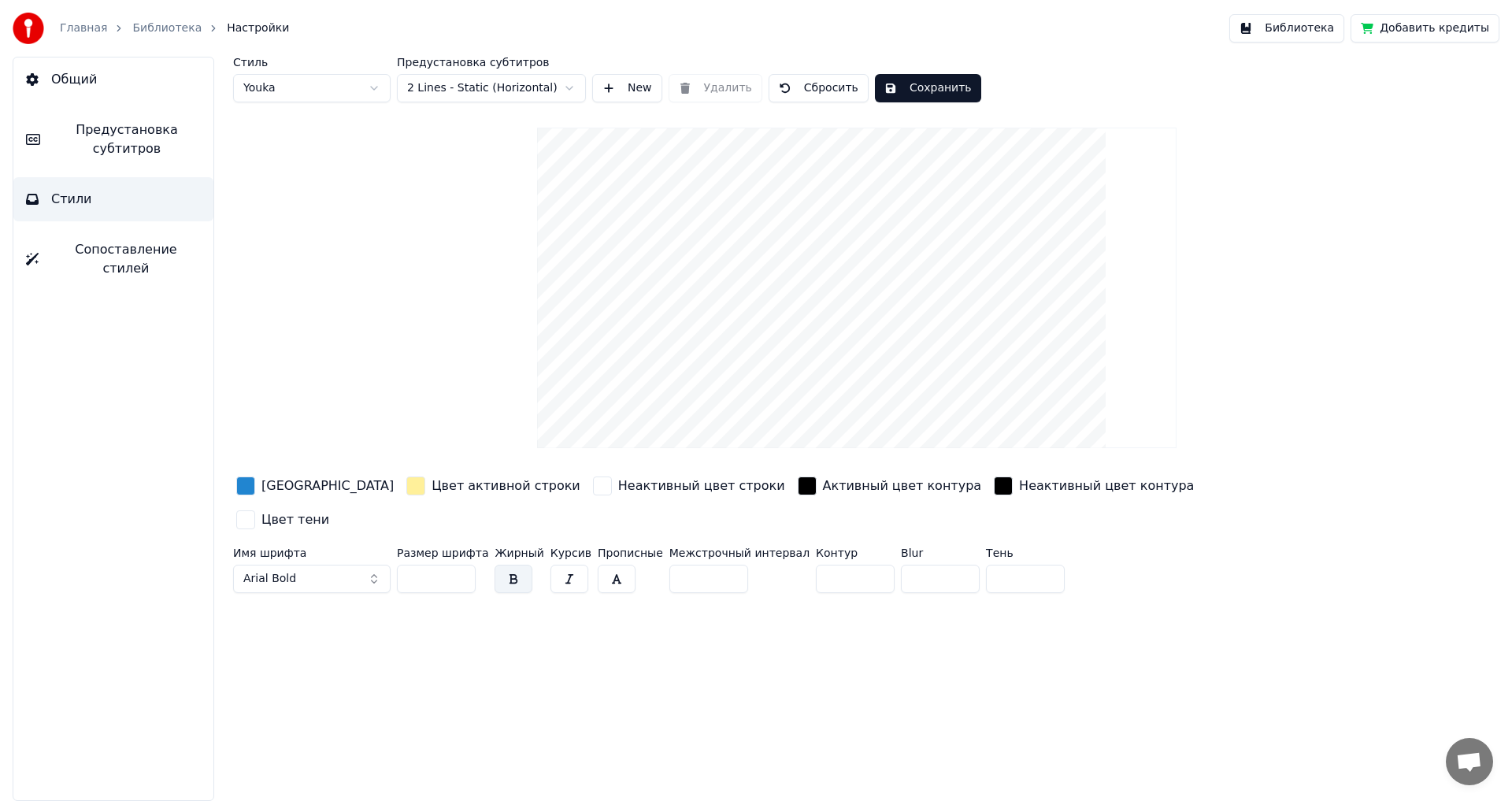
click at [55, 79] on span "Общий" at bounding box center [74, 79] width 46 height 19
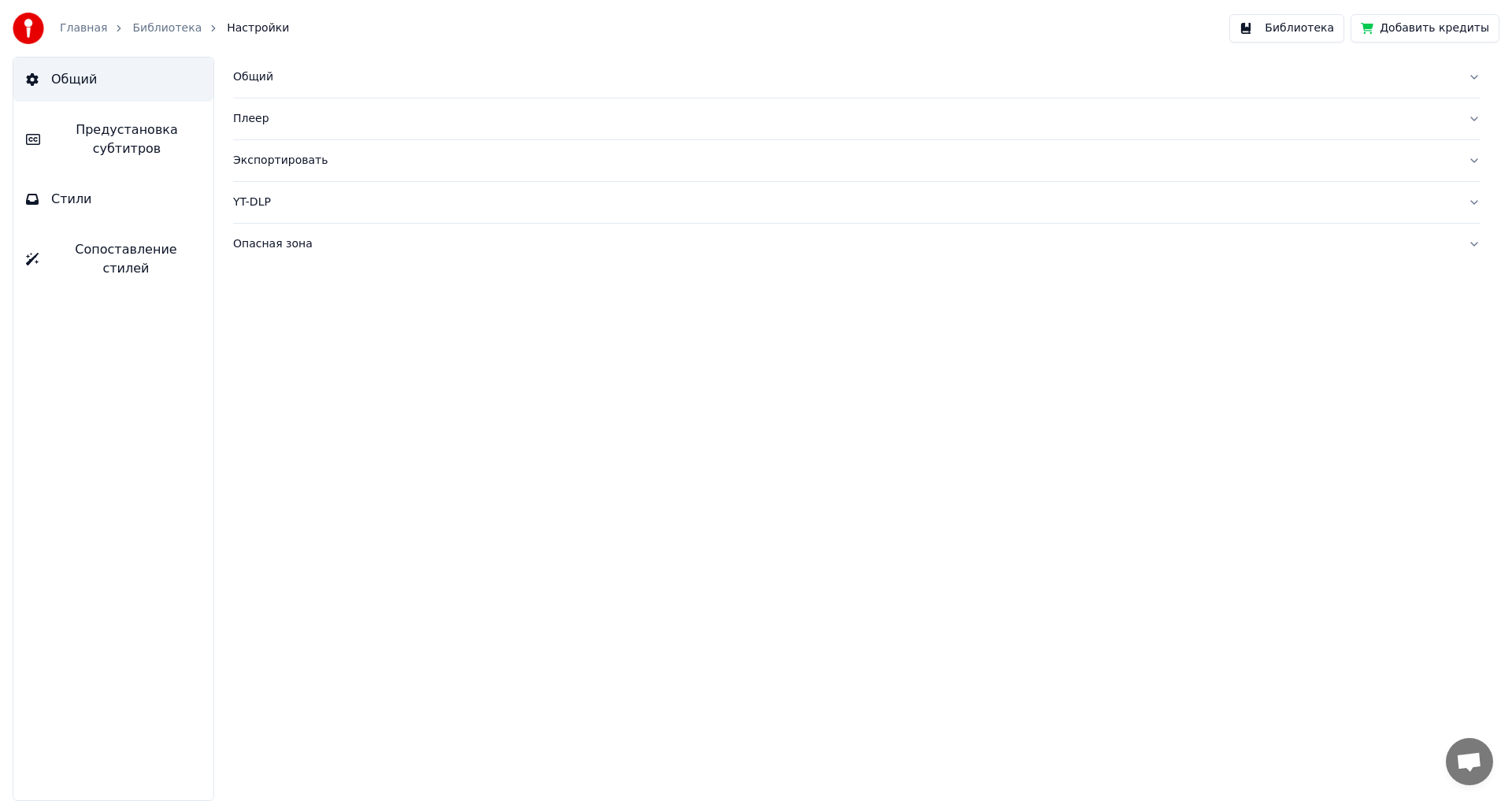
click at [82, 30] on link "Главная" at bounding box center [83, 28] width 47 height 16
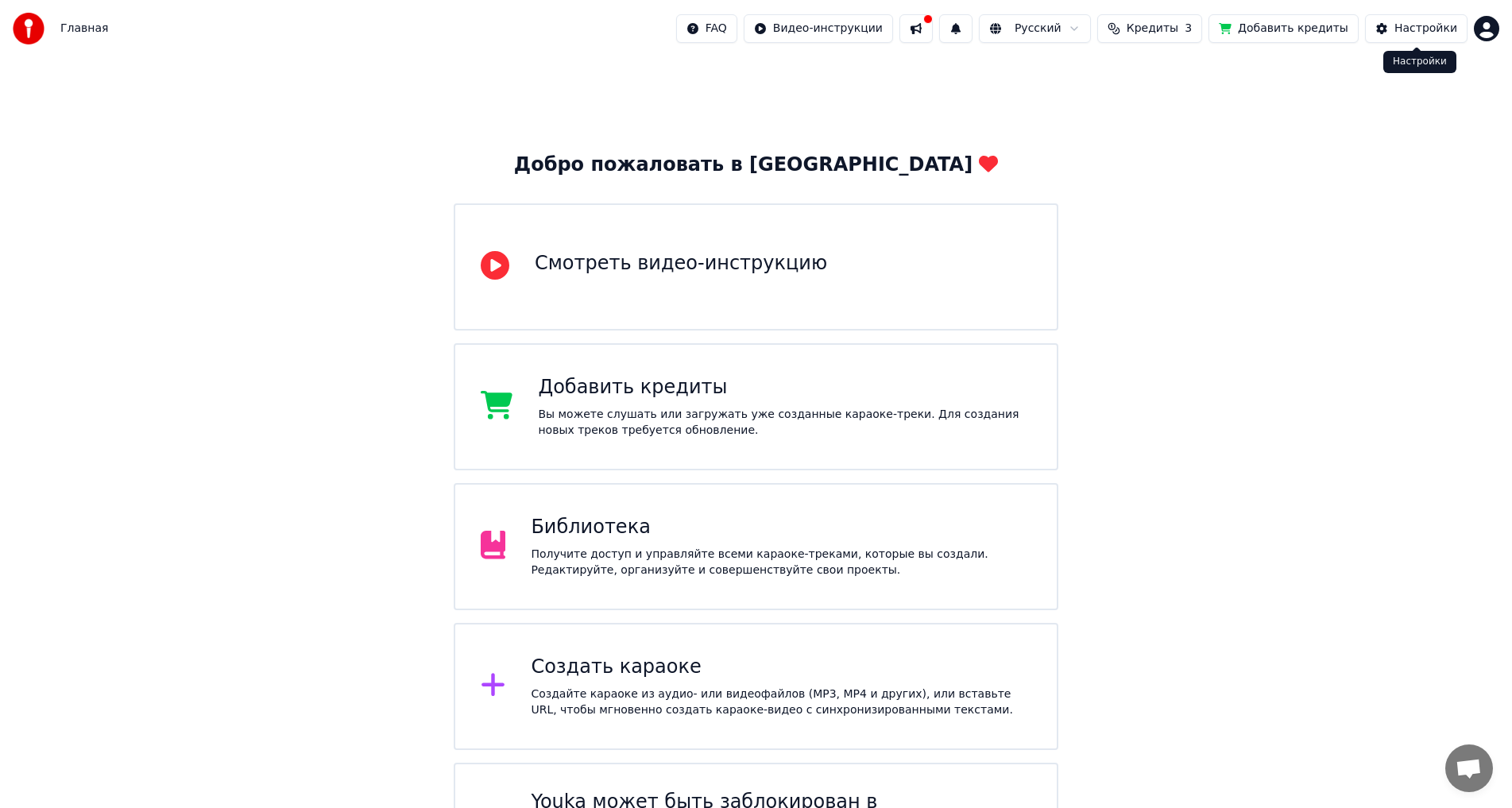
click at [1422, 26] on div "Настройки" at bounding box center [1425, 29] width 63 height 16
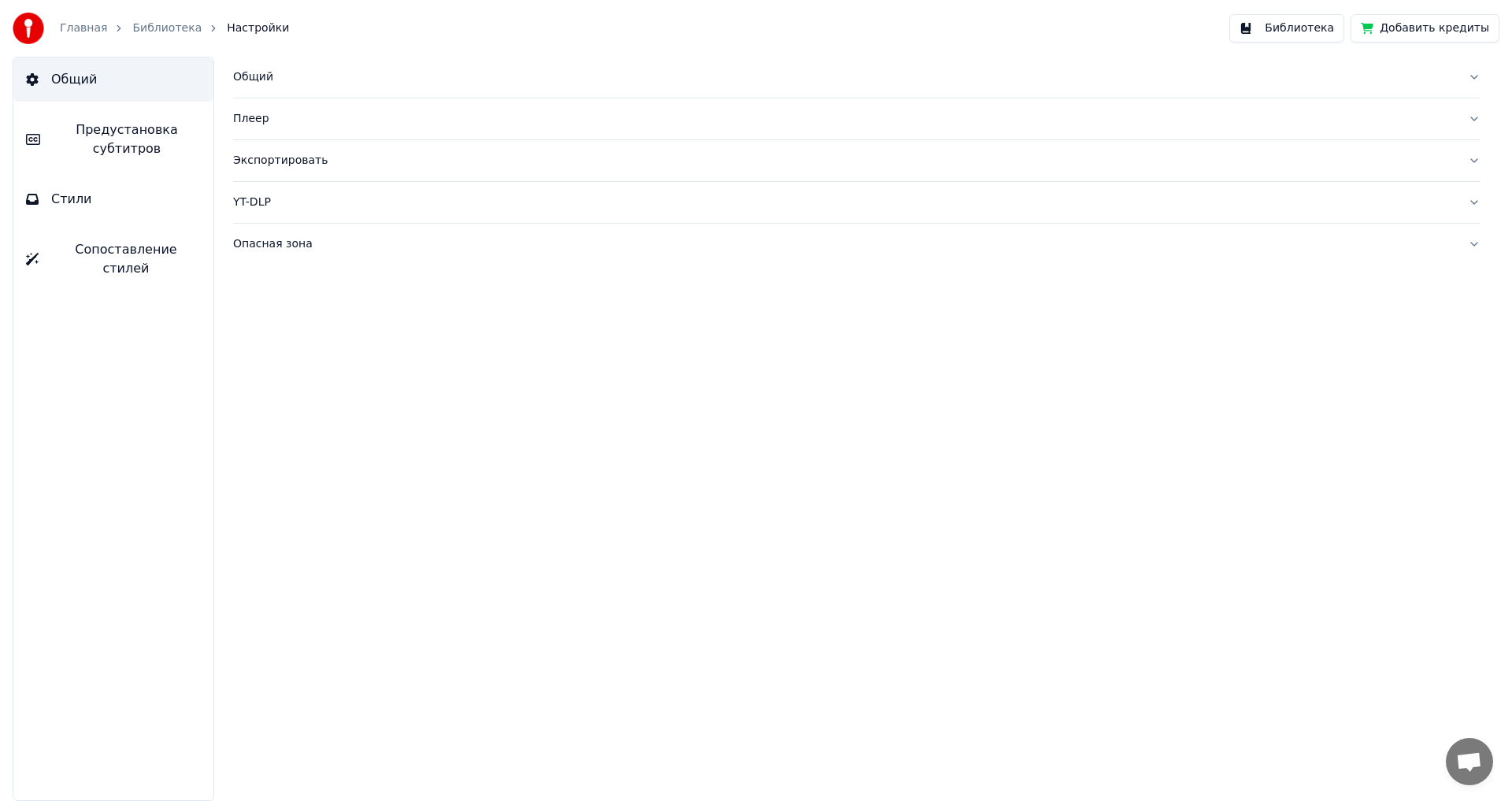
click at [153, 27] on link "Библиотека" at bounding box center [166, 28] width 69 height 16
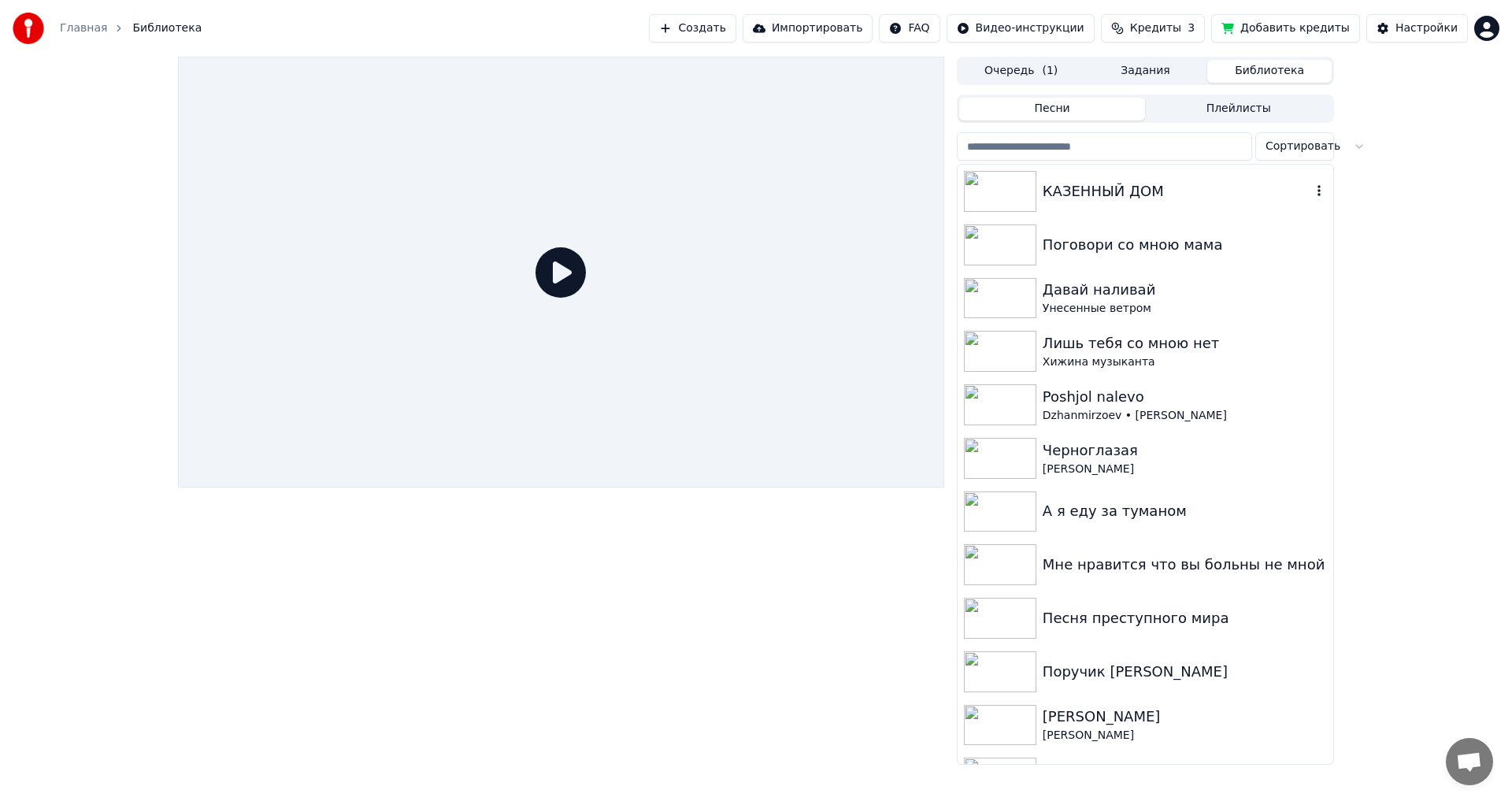
click at [1028, 182] on img at bounding box center [1000, 191] width 73 height 41
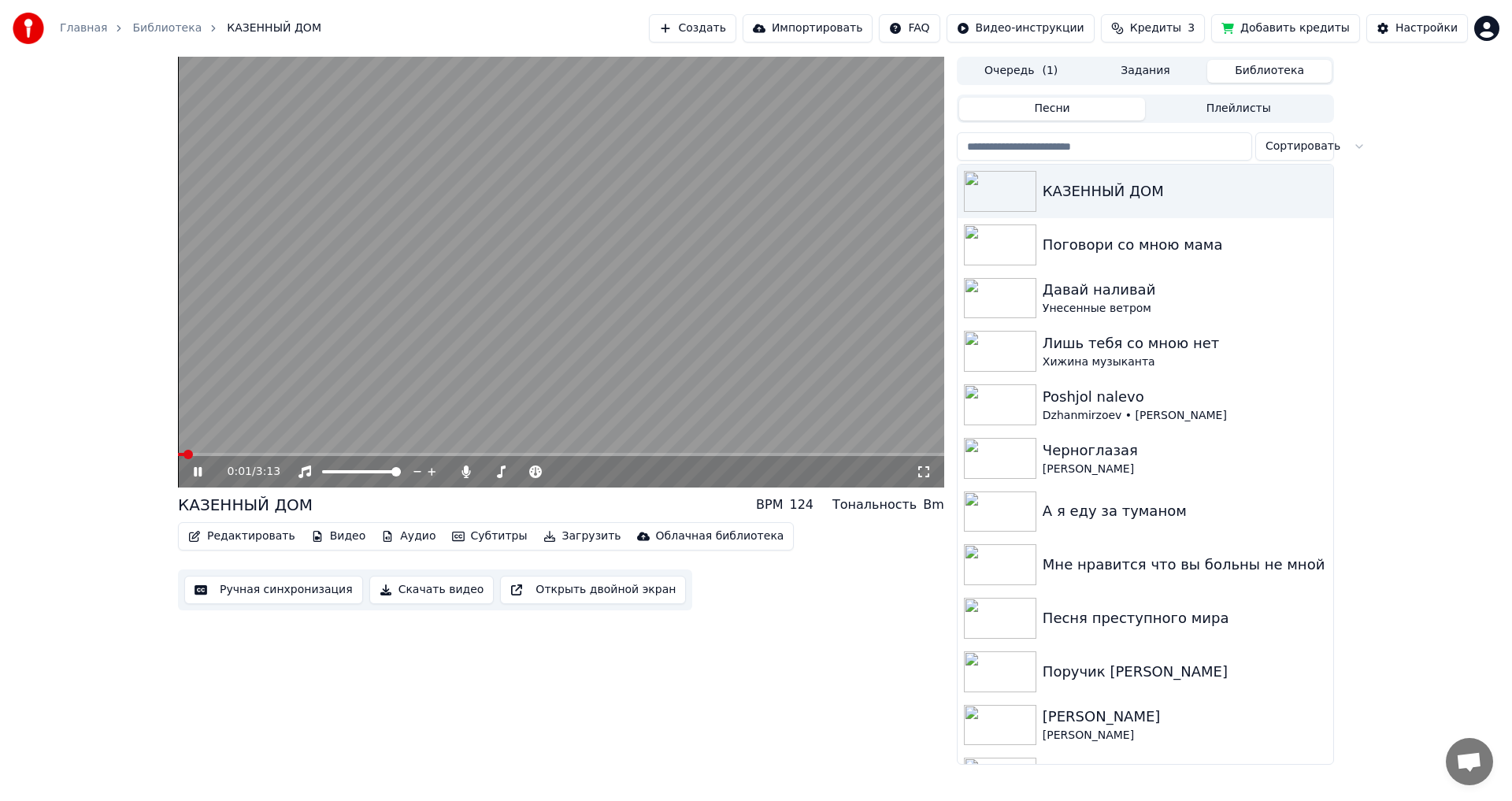
click at [198, 469] on icon at bounding box center [209, 472] width 37 height 12
click at [238, 537] on button "Редактировать" at bounding box center [241, 535] width 120 height 22
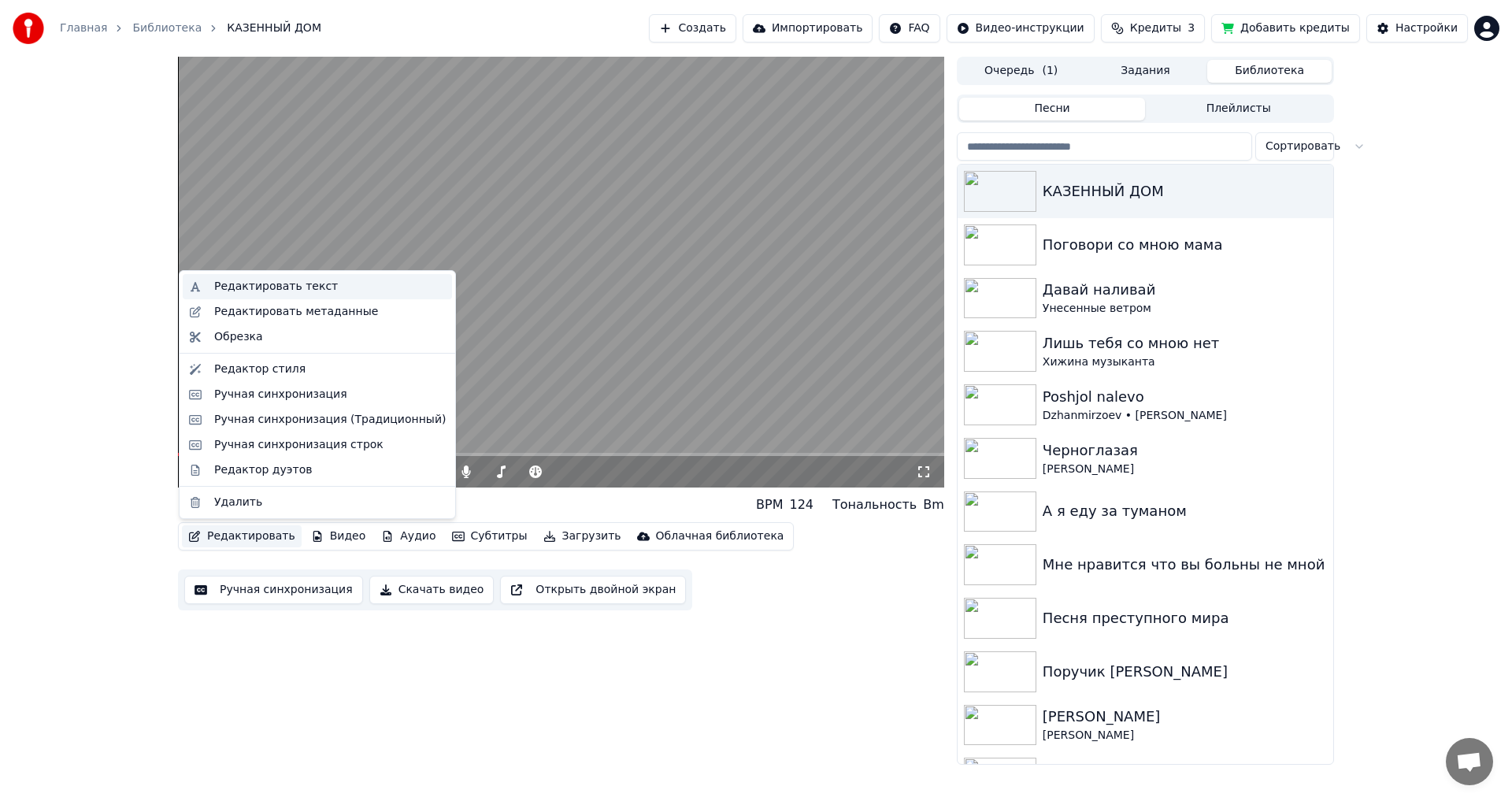
click at [267, 284] on div "Редактировать текст" at bounding box center [276, 287] width 124 height 16
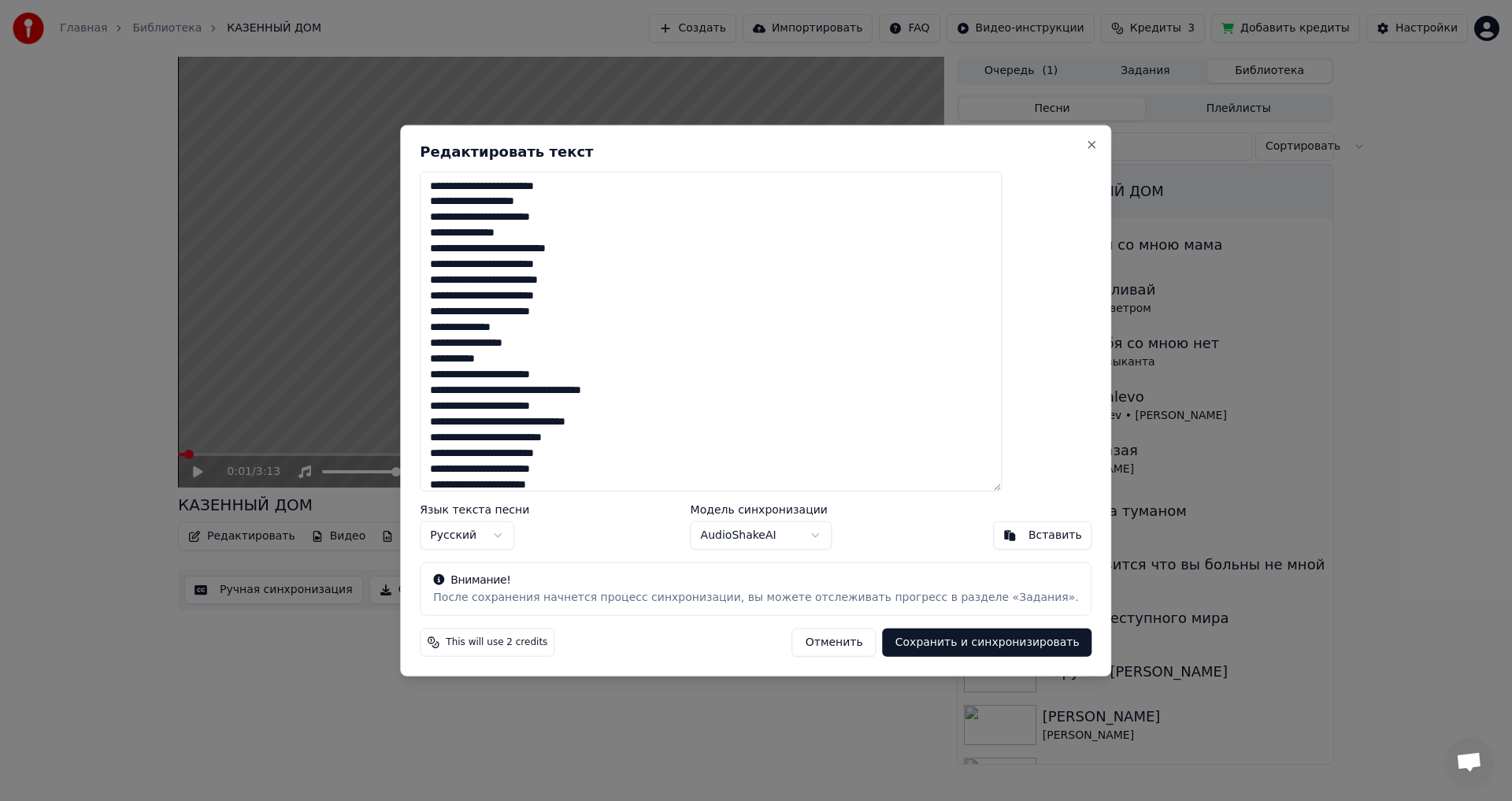
click at [800, 637] on button "Отменить" at bounding box center [834, 643] width 84 height 28
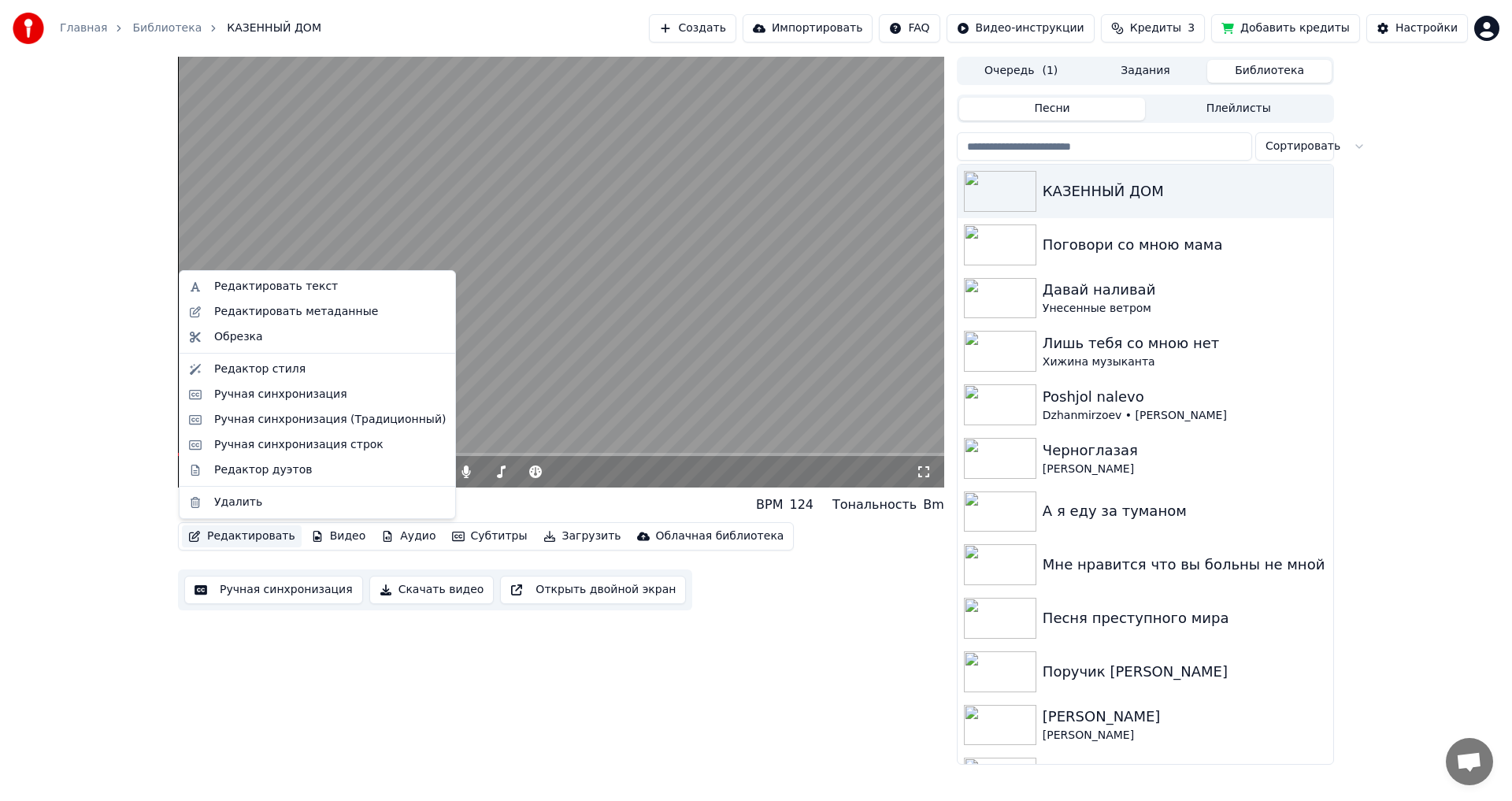
click at [225, 534] on button "Редактировать" at bounding box center [241, 535] width 120 height 22
click at [253, 391] on div "Ручная синхронизация" at bounding box center [281, 395] width 133 height 16
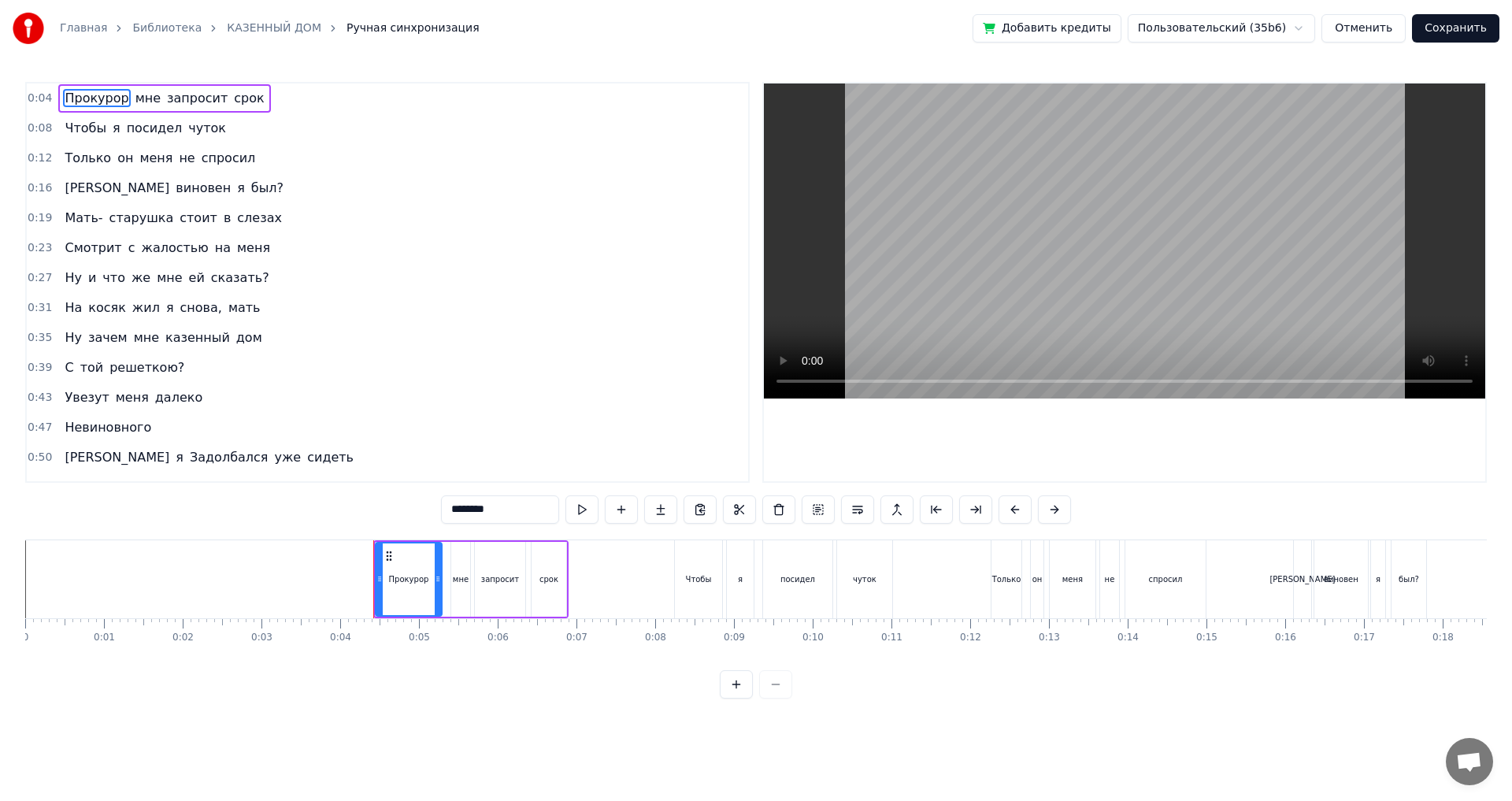
click at [111, 306] on span "косяк" at bounding box center [107, 307] width 41 height 18
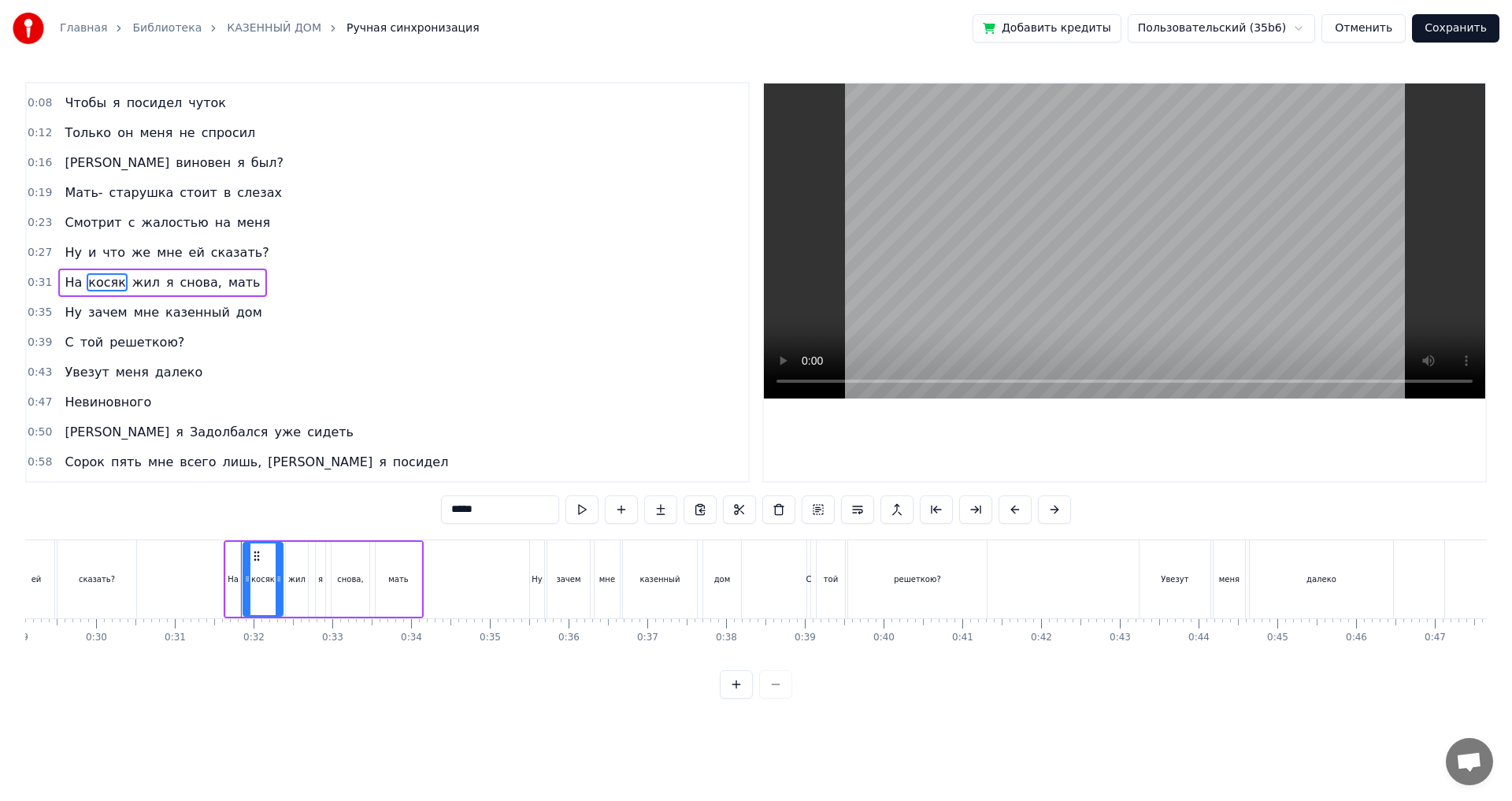
scroll to position [0, 2428]
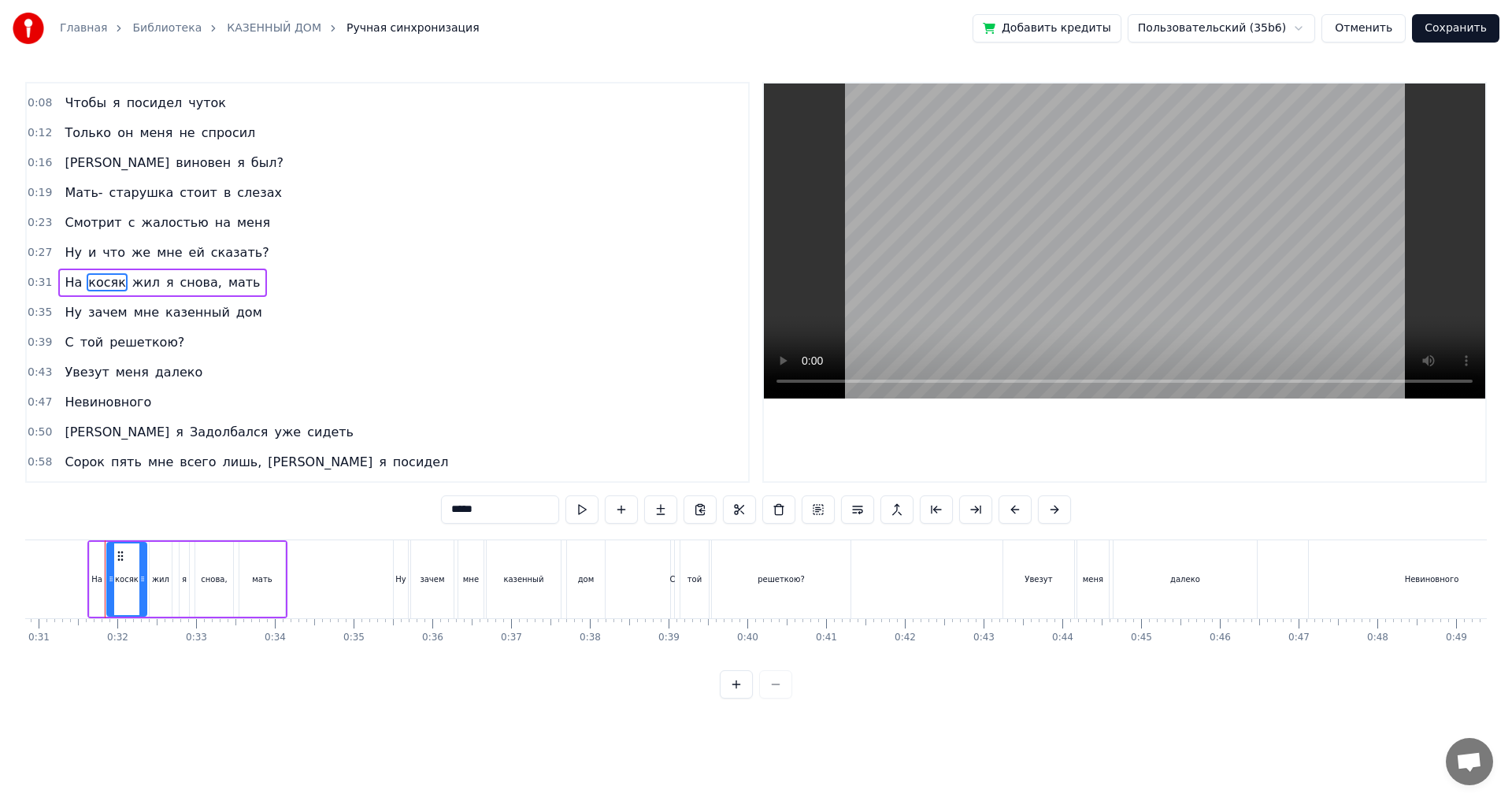
click at [442, 510] on input "*****" at bounding box center [499, 510] width 118 height 28
click at [123, 281] on span "жил" at bounding box center [138, 282] width 31 height 18
click at [421, 508] on input "***" at bounding box center [480, 510] width 118 height 28
click at [421, 510] on input "***" at bounding box center [480, 510] width 118 height 28
click at [108, 282] on span "кося" at bounding box center [103, 282] width 33 height 18
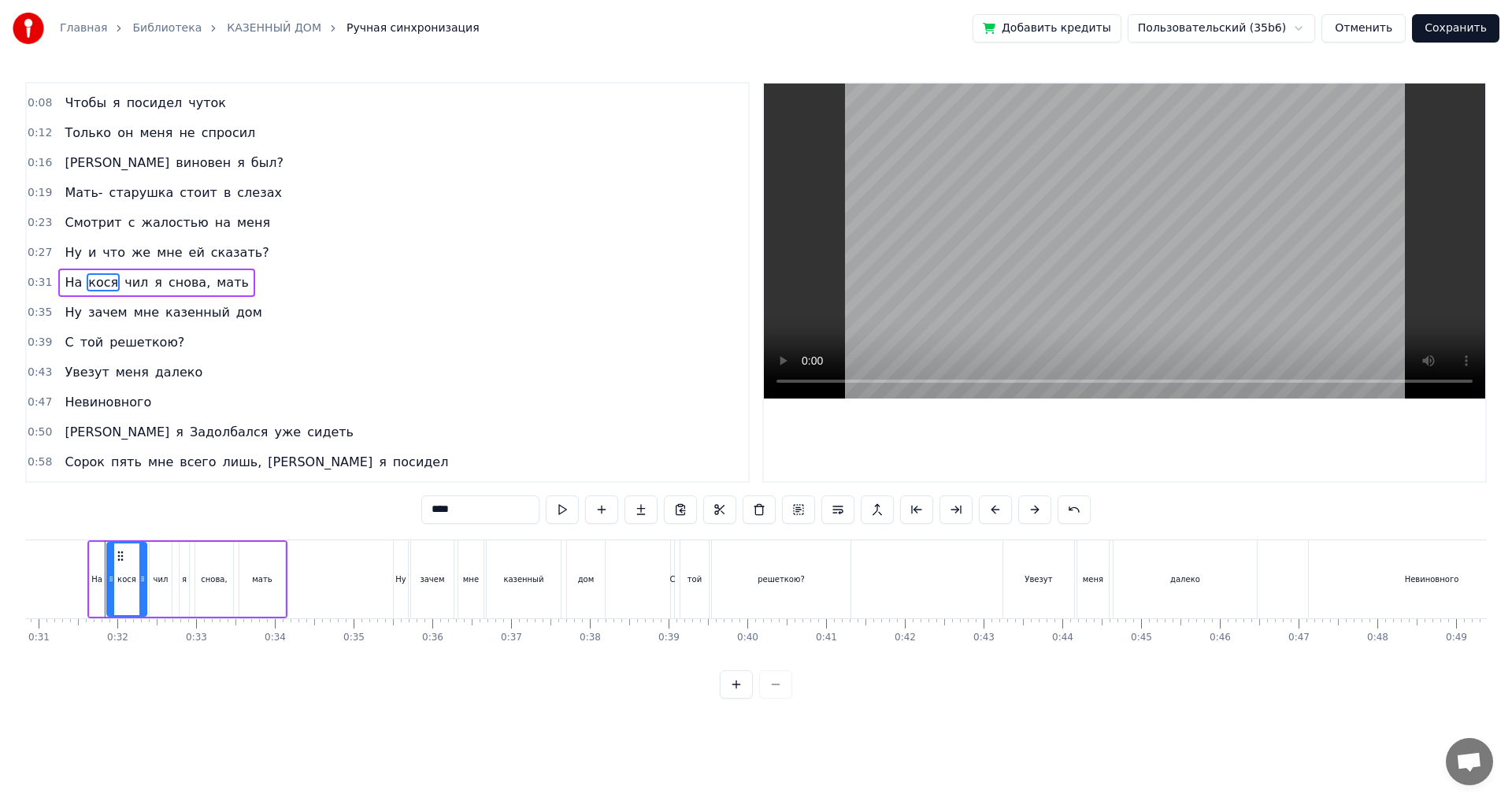
click at [123, 283] on span "чил" at bounding box center [136, 282] width 27 height 18
type input "***"
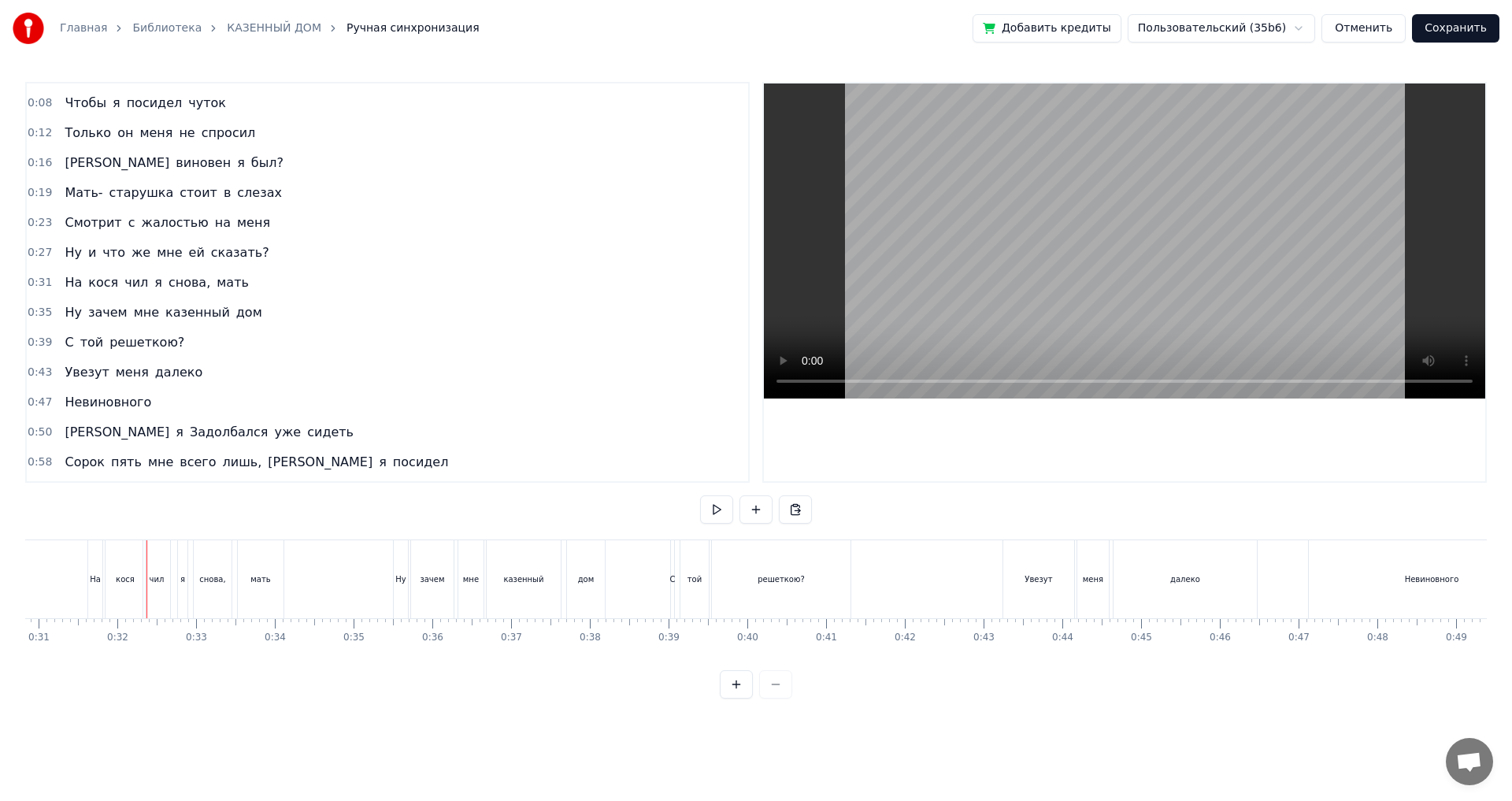
click at [151, 584] on div "чил" at bounding box center [157, 579] width 15 height 12
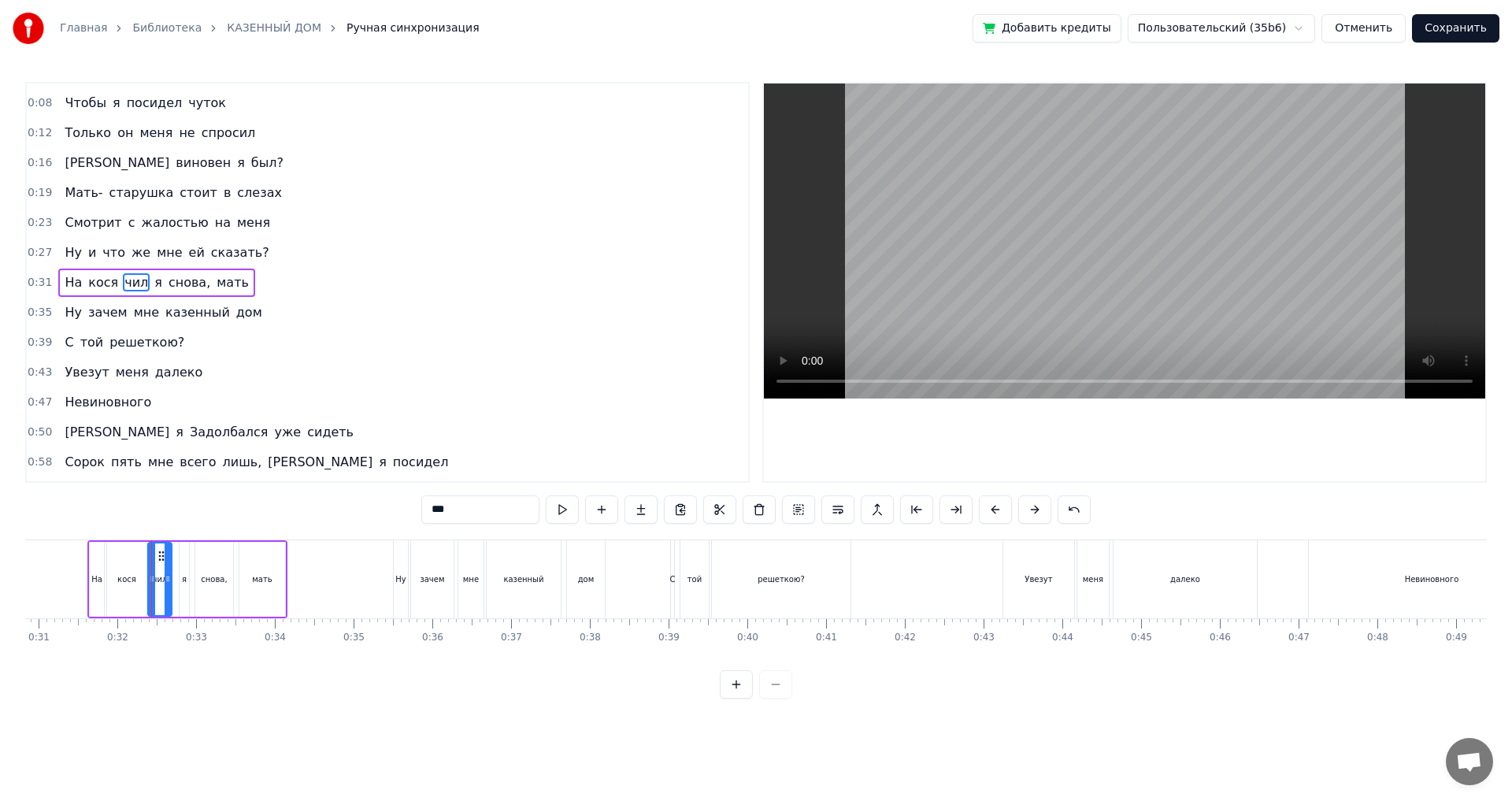
click at [150, 582] on icon at bounding box center [151, 579] width 6 height 12
click at [146, 581] on icon at bounding box center [148, 579] width 6 height 12
click at [149, 581] on icon at bounding box center [150, 579] width 6 height 12
click at [1469, 34] on button "Сохранить" at bounding box center [1455, 28] width 88 height 28
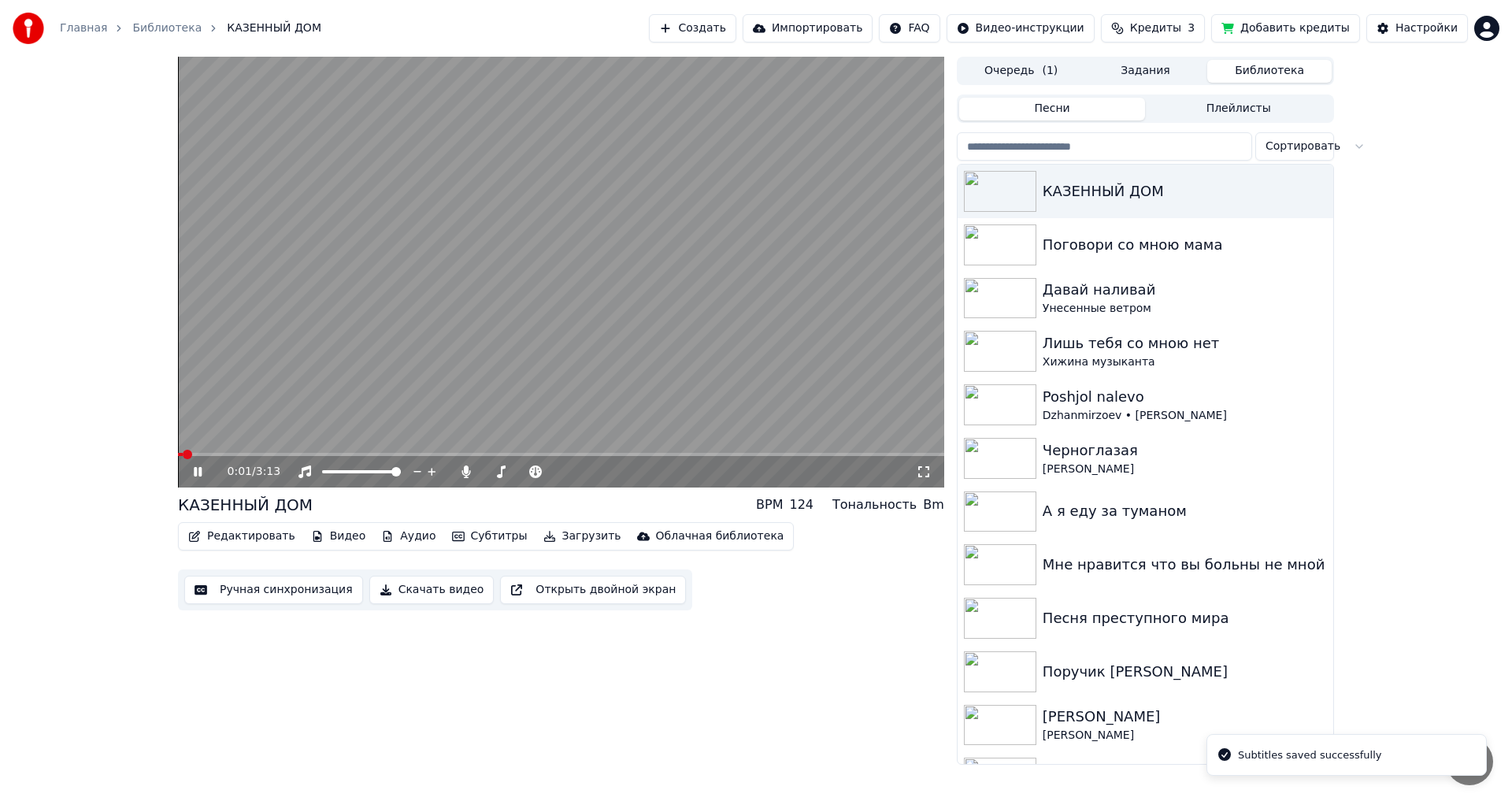
click at [925, 472] on icon at bounding box center [924, 472] width 16 height 12
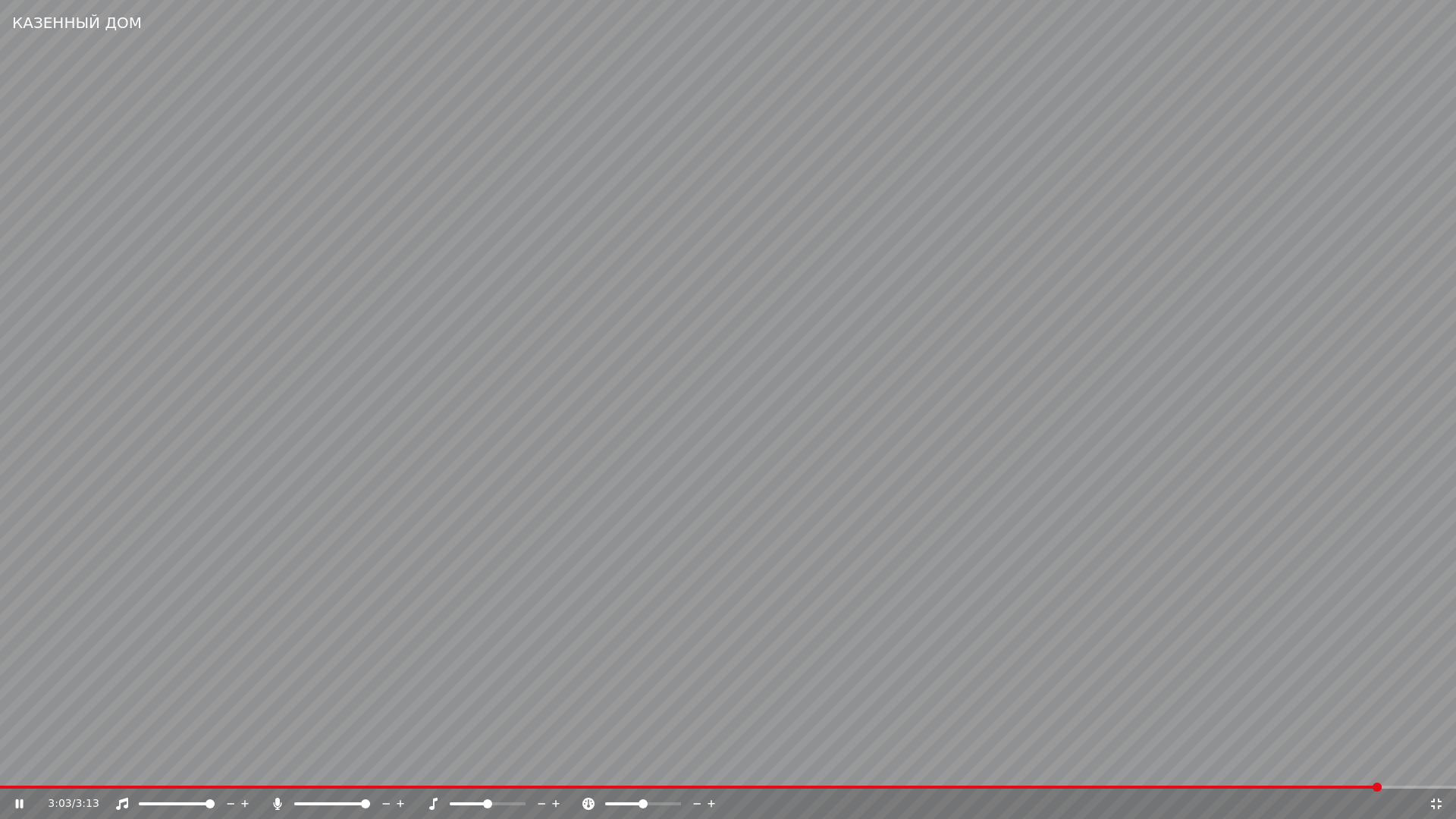
click at [1437, 770] on icon at bounding box center [1436, 804] width 15 height 12
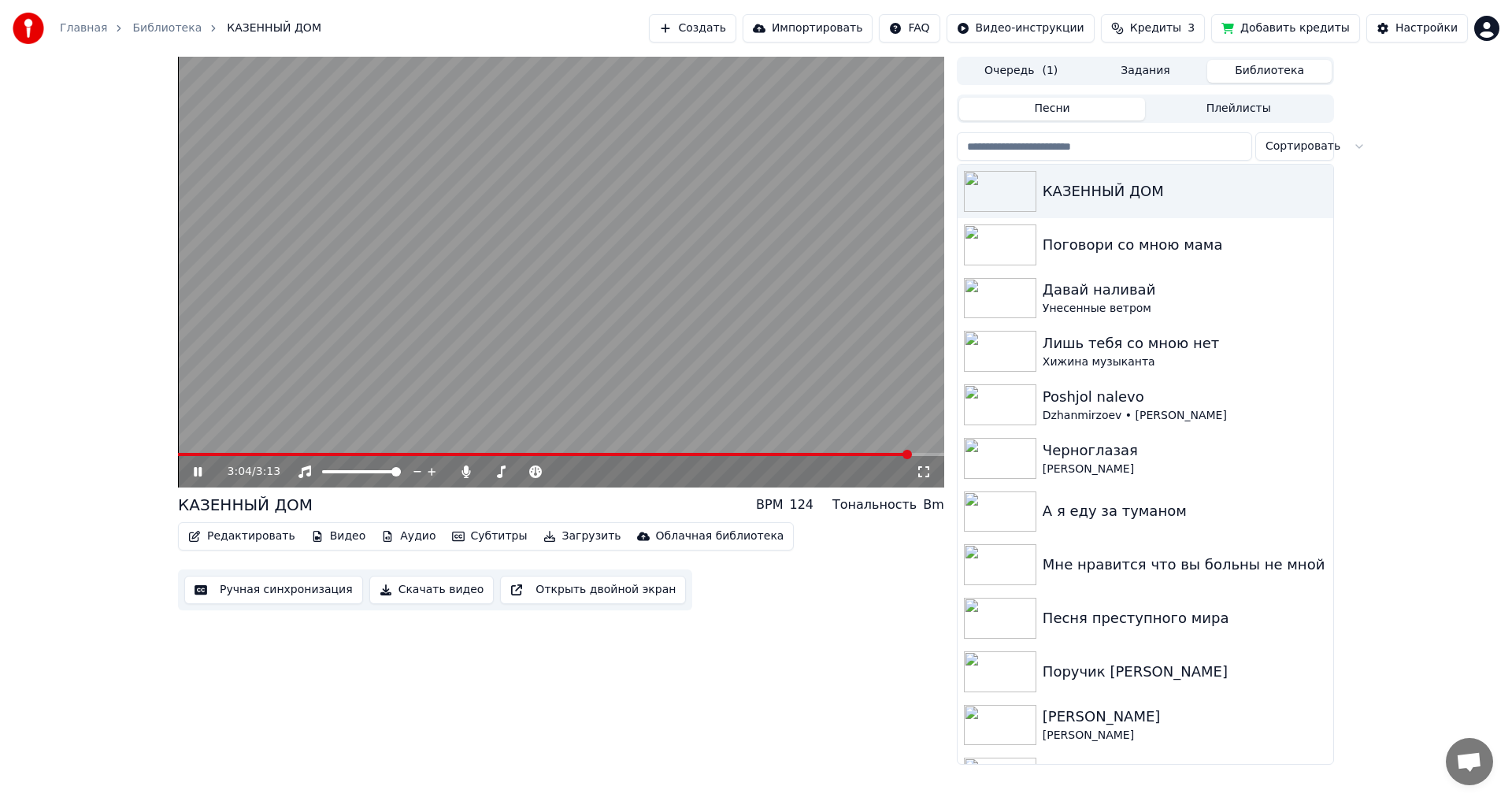
click at [195, 474] on icon at bounding box center [209, 472] width 37 height 12
click at [237, 535] on button "Редактировать" at bounding box center [241, 535] width 120 height 22
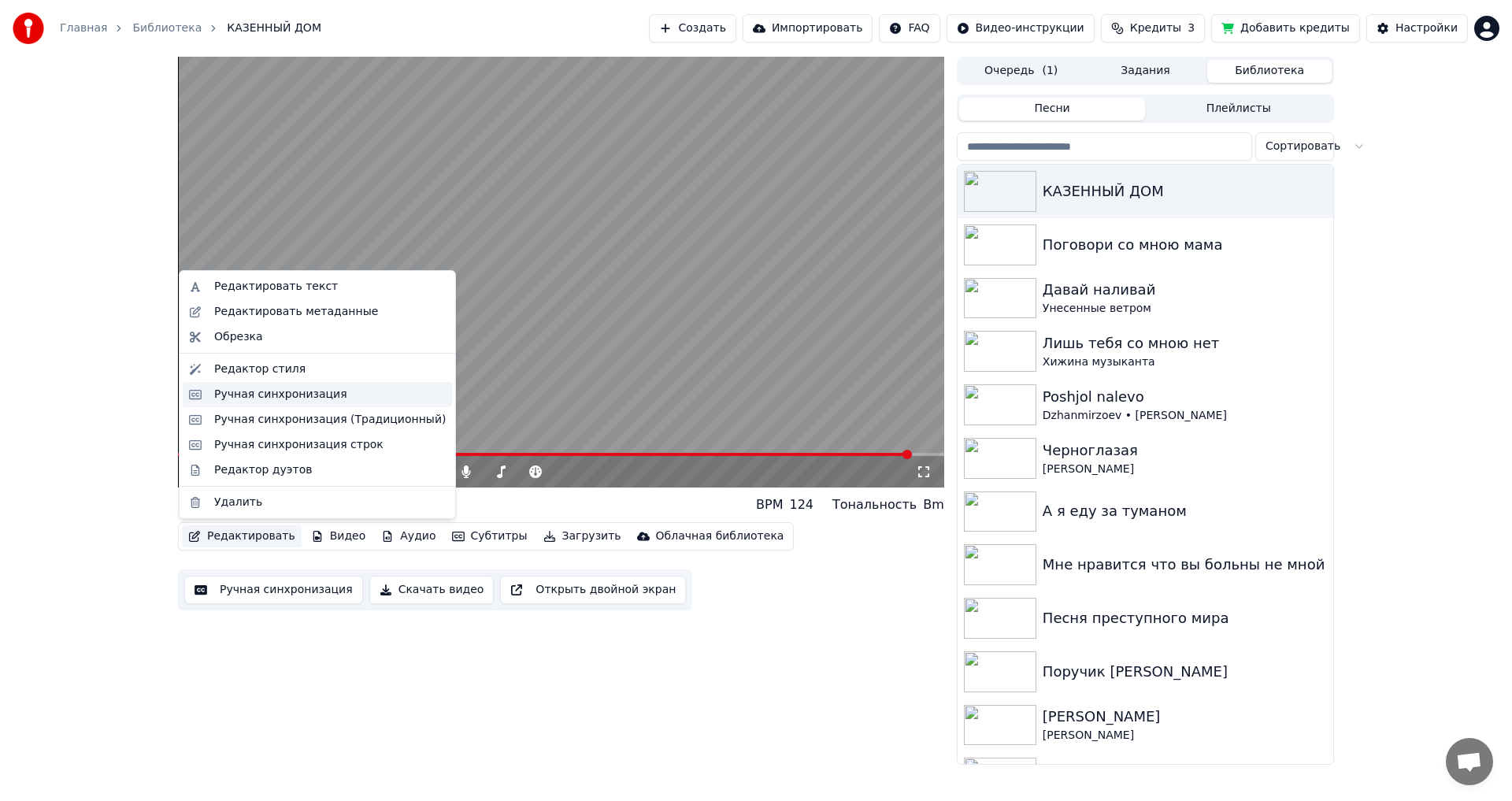
click at [261, 390] on div "Ручная синхронизация" at bounding box center [281, 395] width 133 height 16
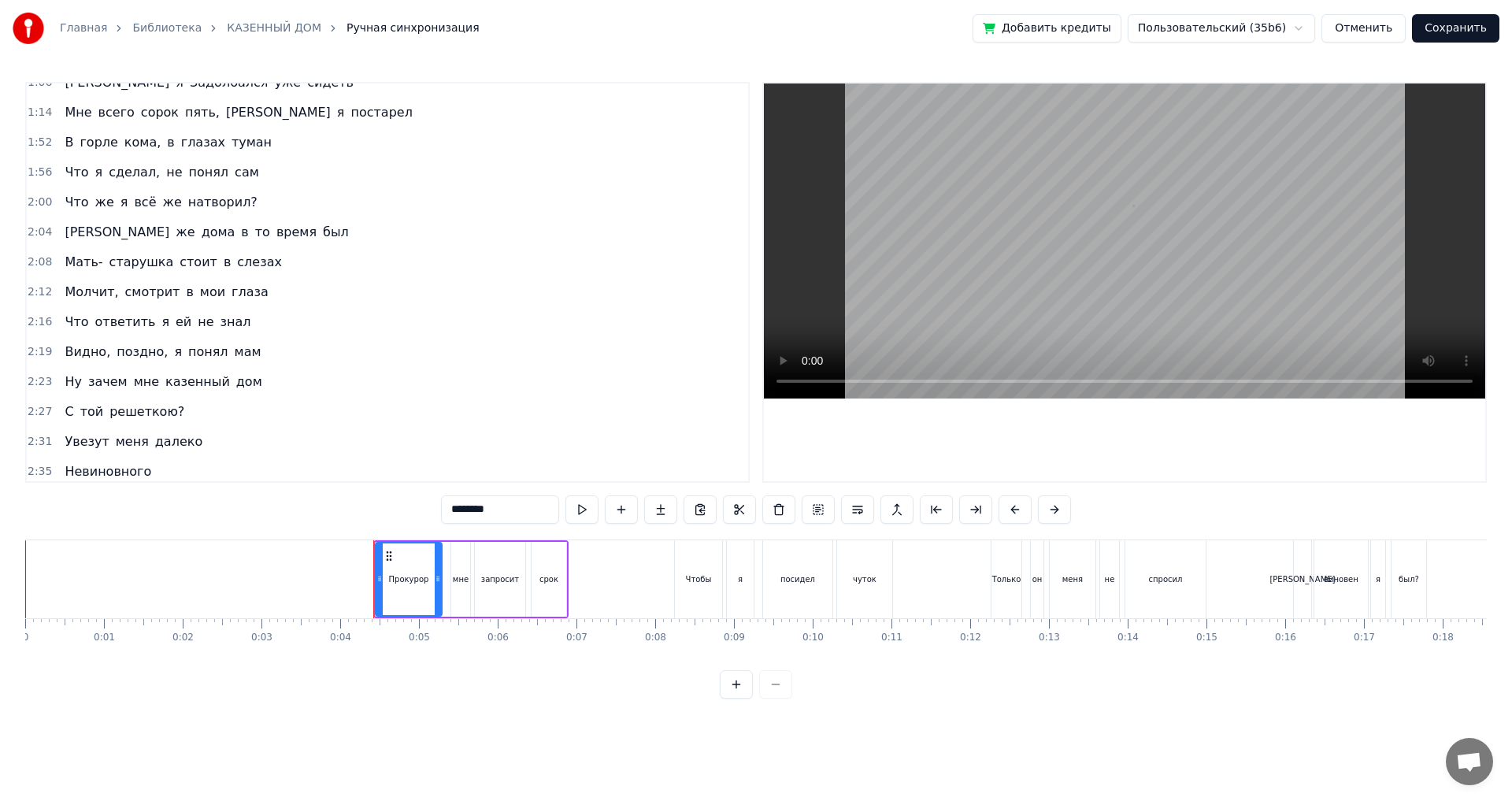
scroll to position [559, 0]
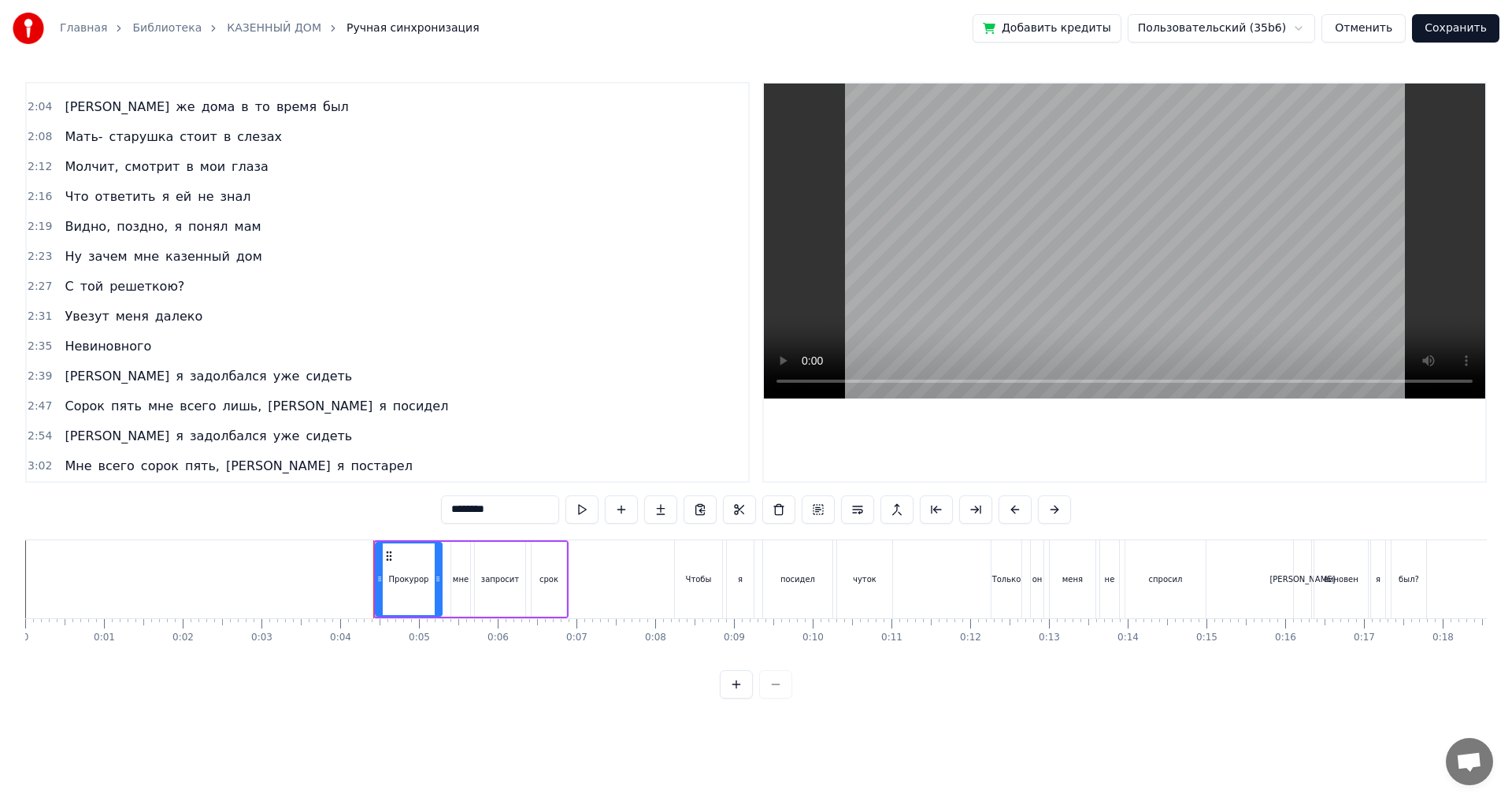
click at [189, 374] on span "задолбался" at bounding box center [228, 376] width 81 height 18
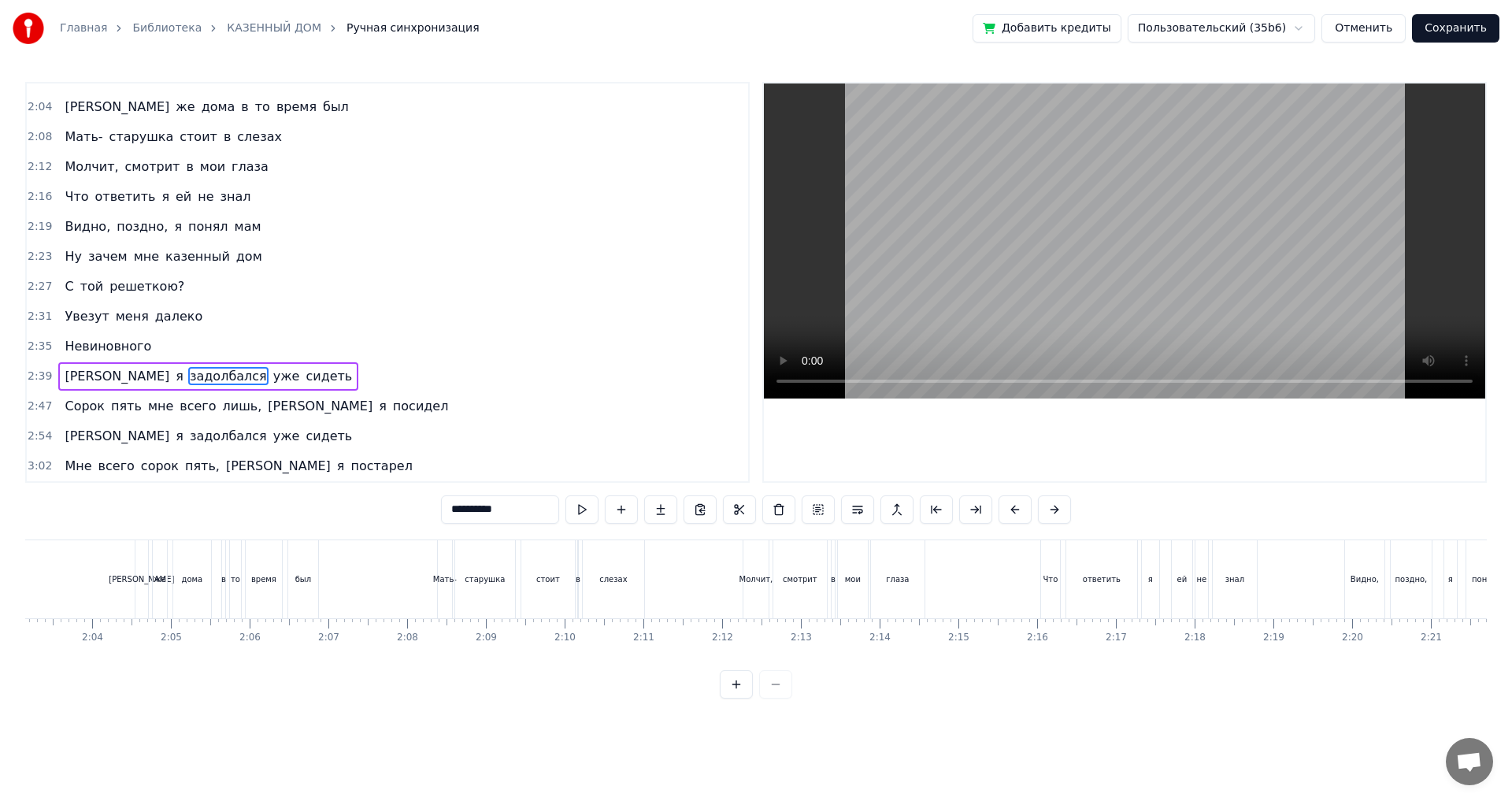
scroll to position [0, 12623]
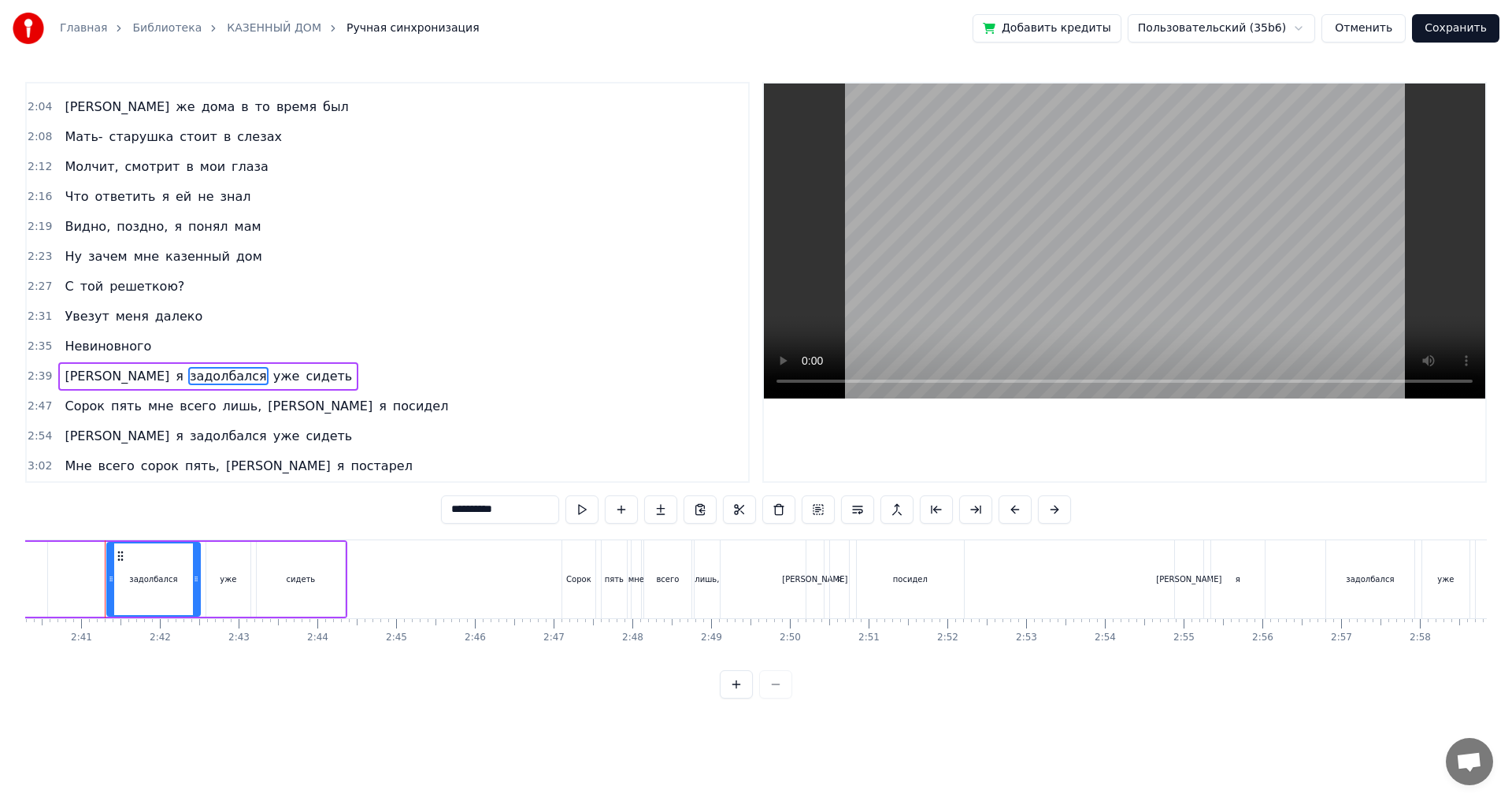
click at [441, 508] on input "**********" at bounding box center [499, 510] width 118 height 28
click at [189, 435] on span "задолбался" at bounding box center [228, 435] width 81 height 18
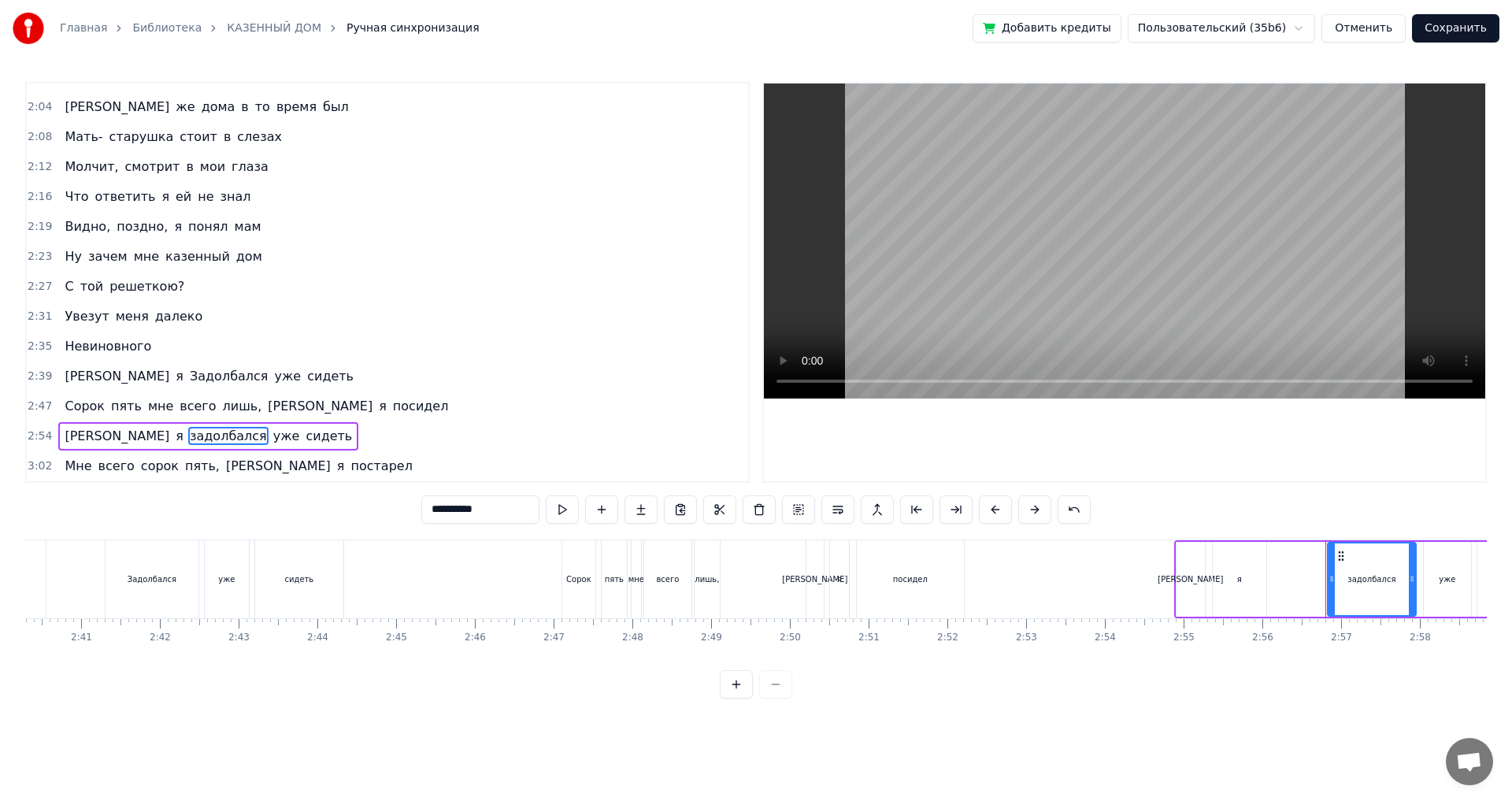
drag, startPoint x: 391, startPoint y: 515, endPoint x: 383, endPoint y: 509, distance: 10.0
click at [421, 509] on input "**********" at bounding box center [480, 510] width 118 height 28
type input "**********"
click at [405, 375] on div "2:39 А я Задолбался уже сидеть" at bounding box center [387, 376] width 721 height 30
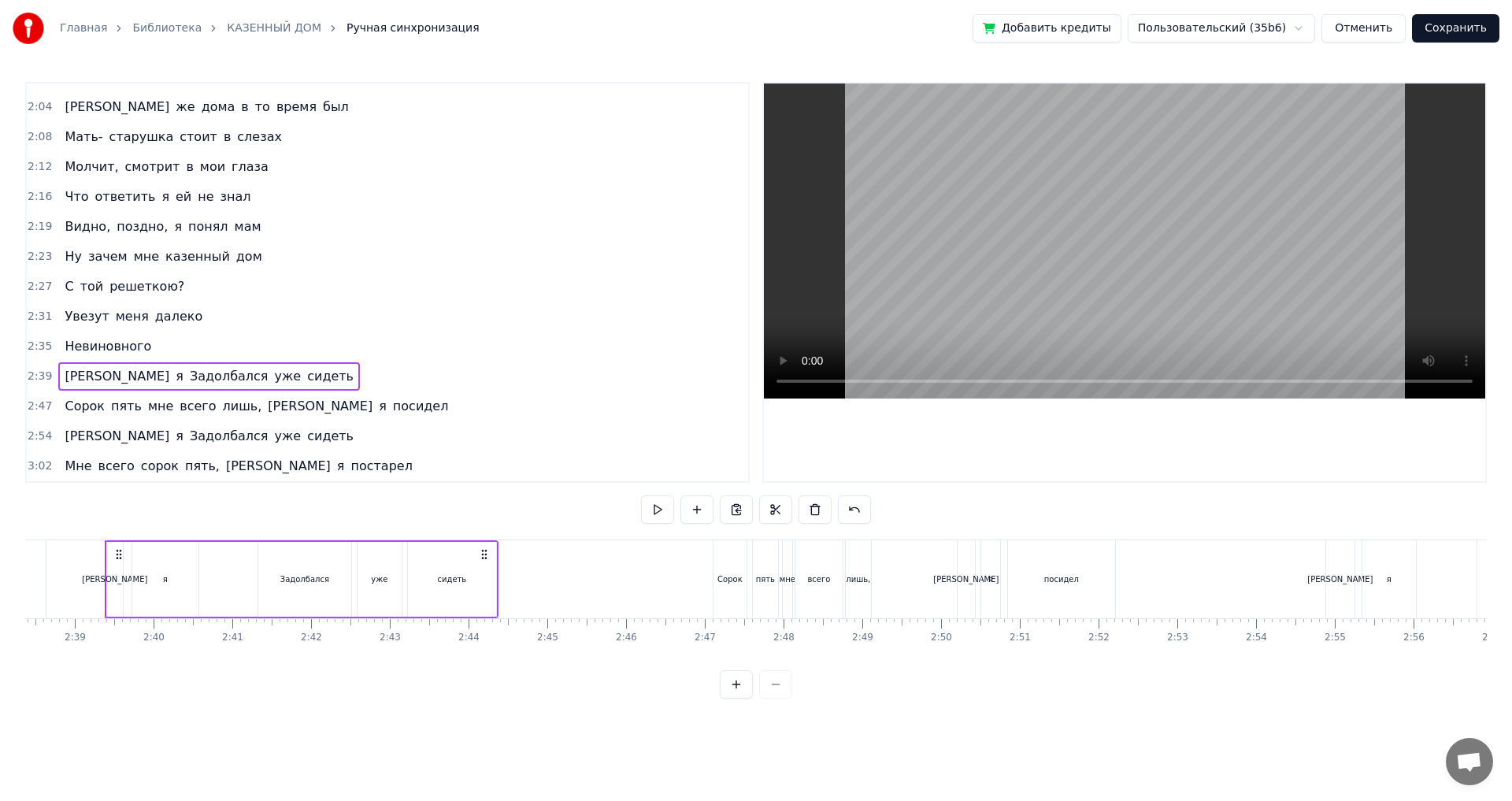
scroll to position [481, 0]
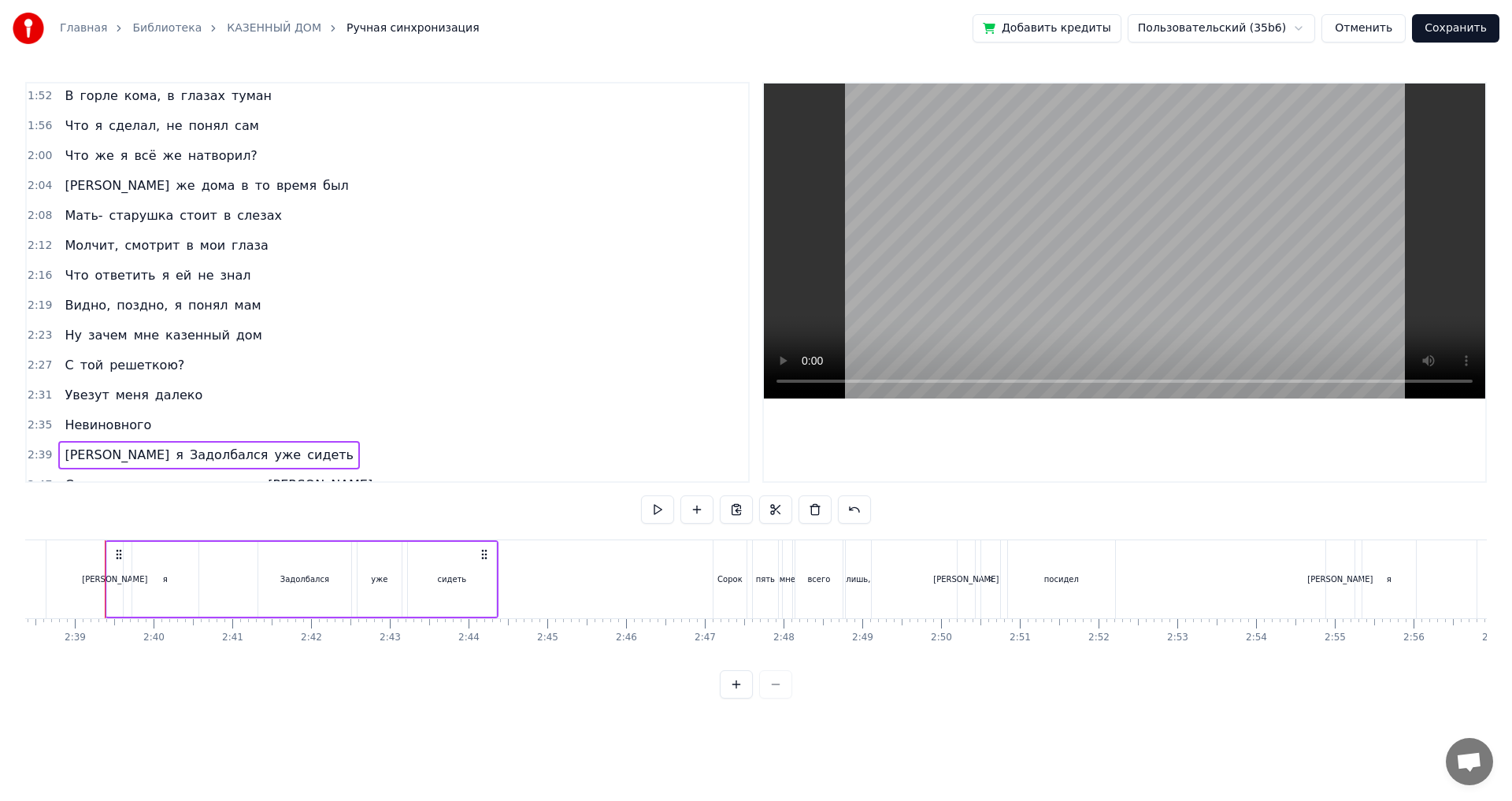
click at [96, 249] on span "Молчит," at bounding box center [91, 245] width 57 height 18
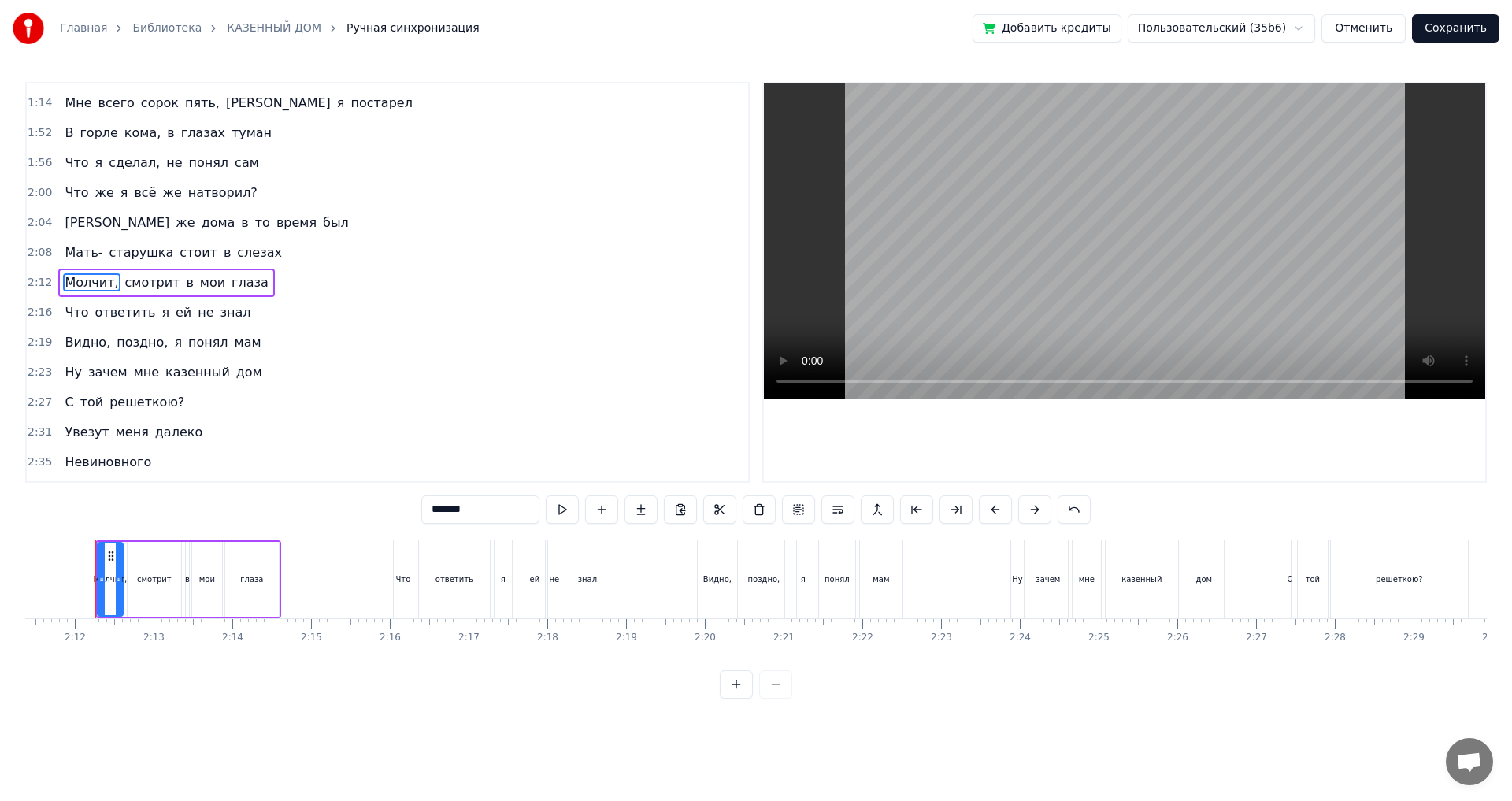
scroll to position [0, 10335]
drag, startPoint x: 428, startPoint y: 510, endPoint x: 417, endPoint y: 506, distance: 11.7
click at [421, 506] on input "*******" at bounding box center [480, 510] width 118 height 28
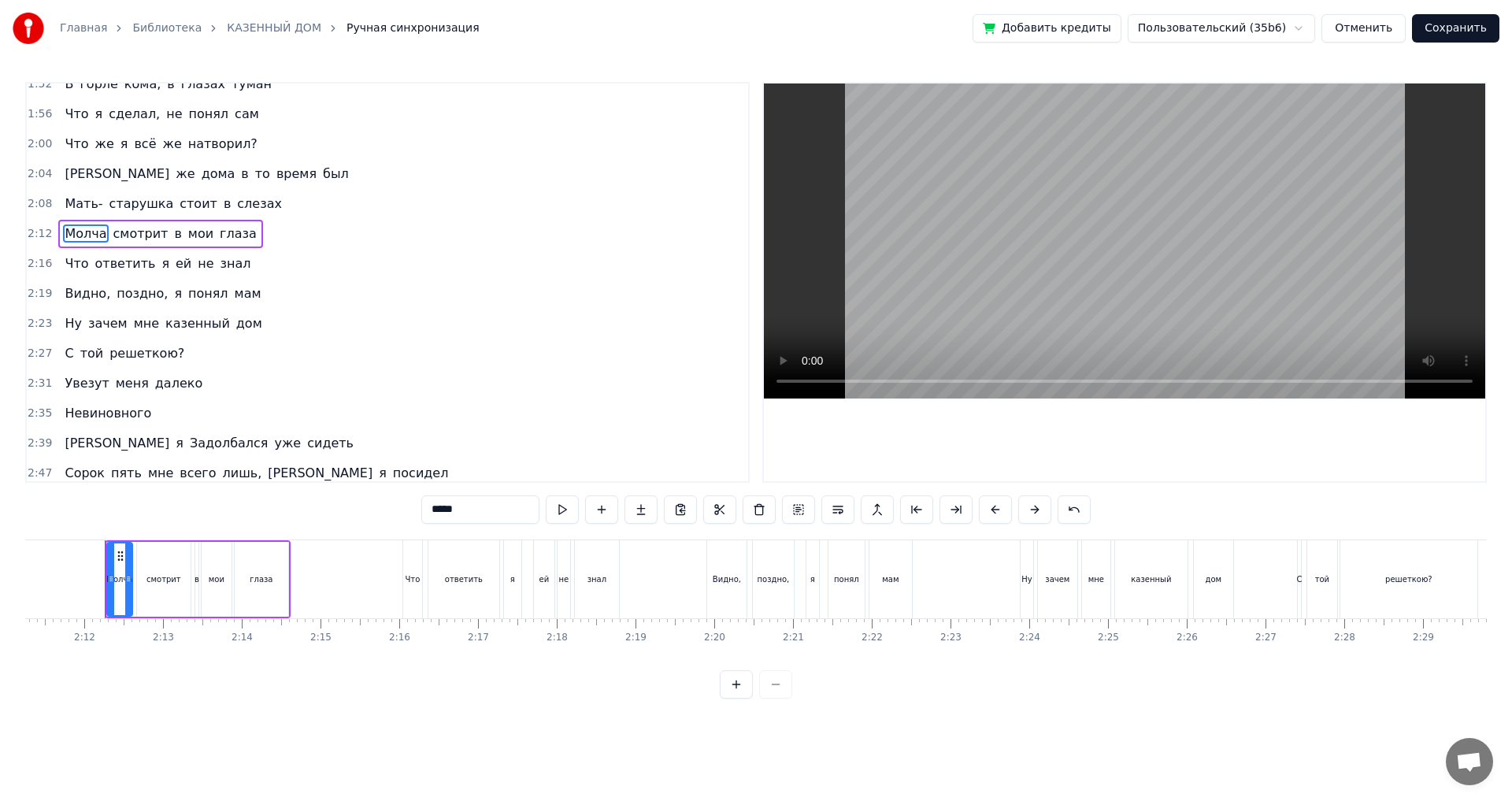
scroll to position [559, 0]
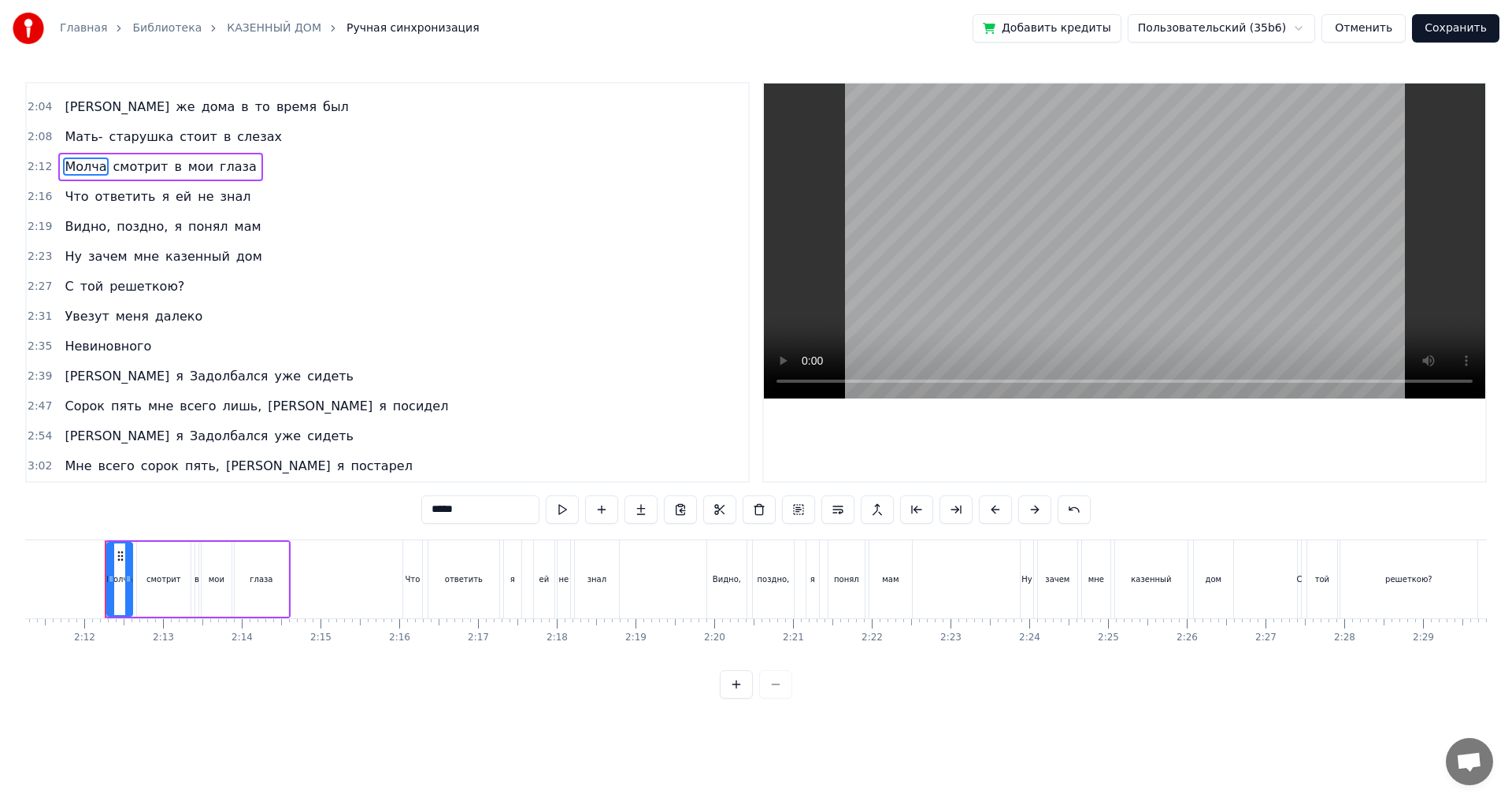
click at [225, 466] on span "[PERSON_NAME]" at bounding box center [279, 466] width 108 height 18
type input "*"
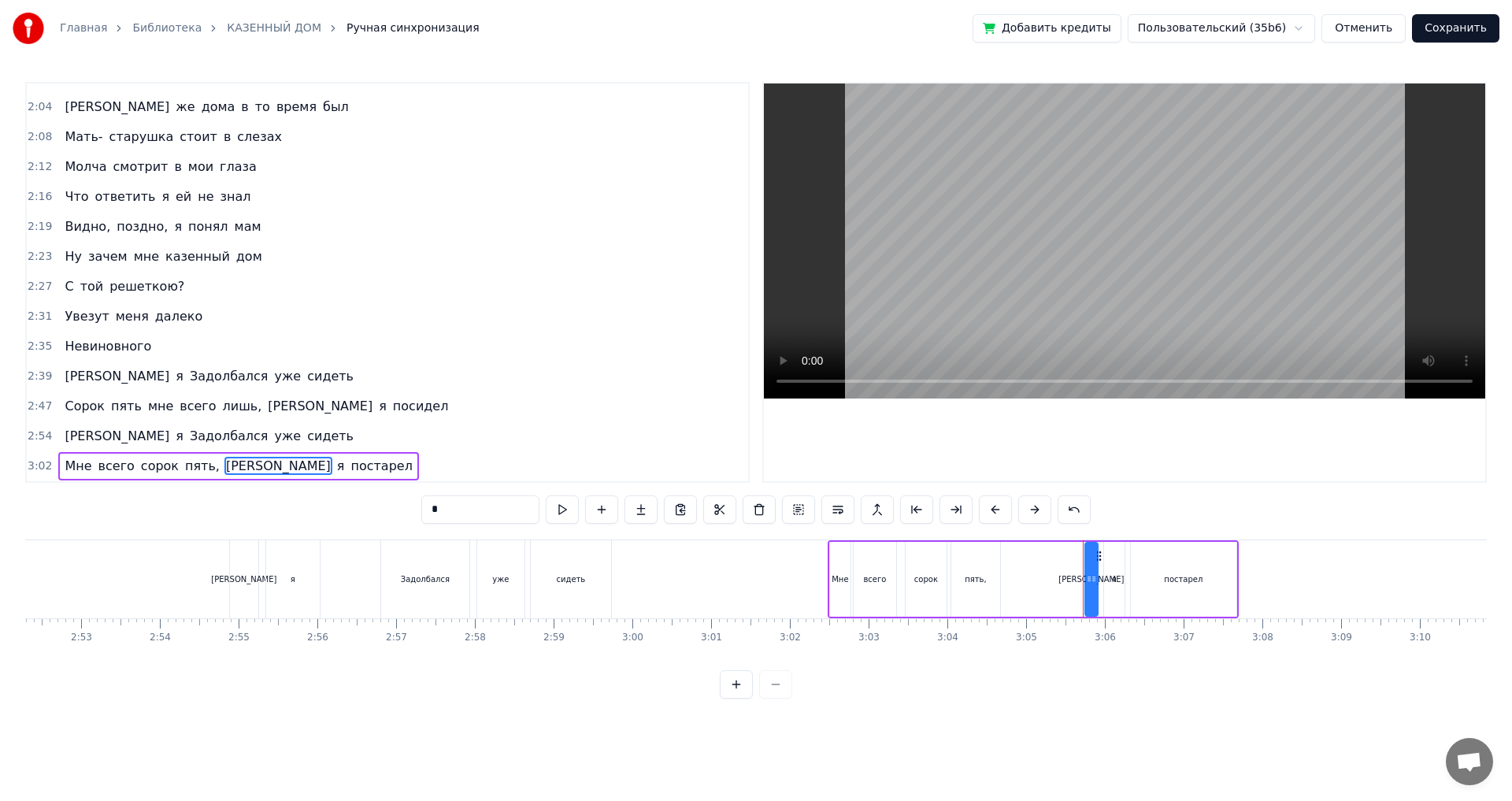
scroll to position [0, 13760]
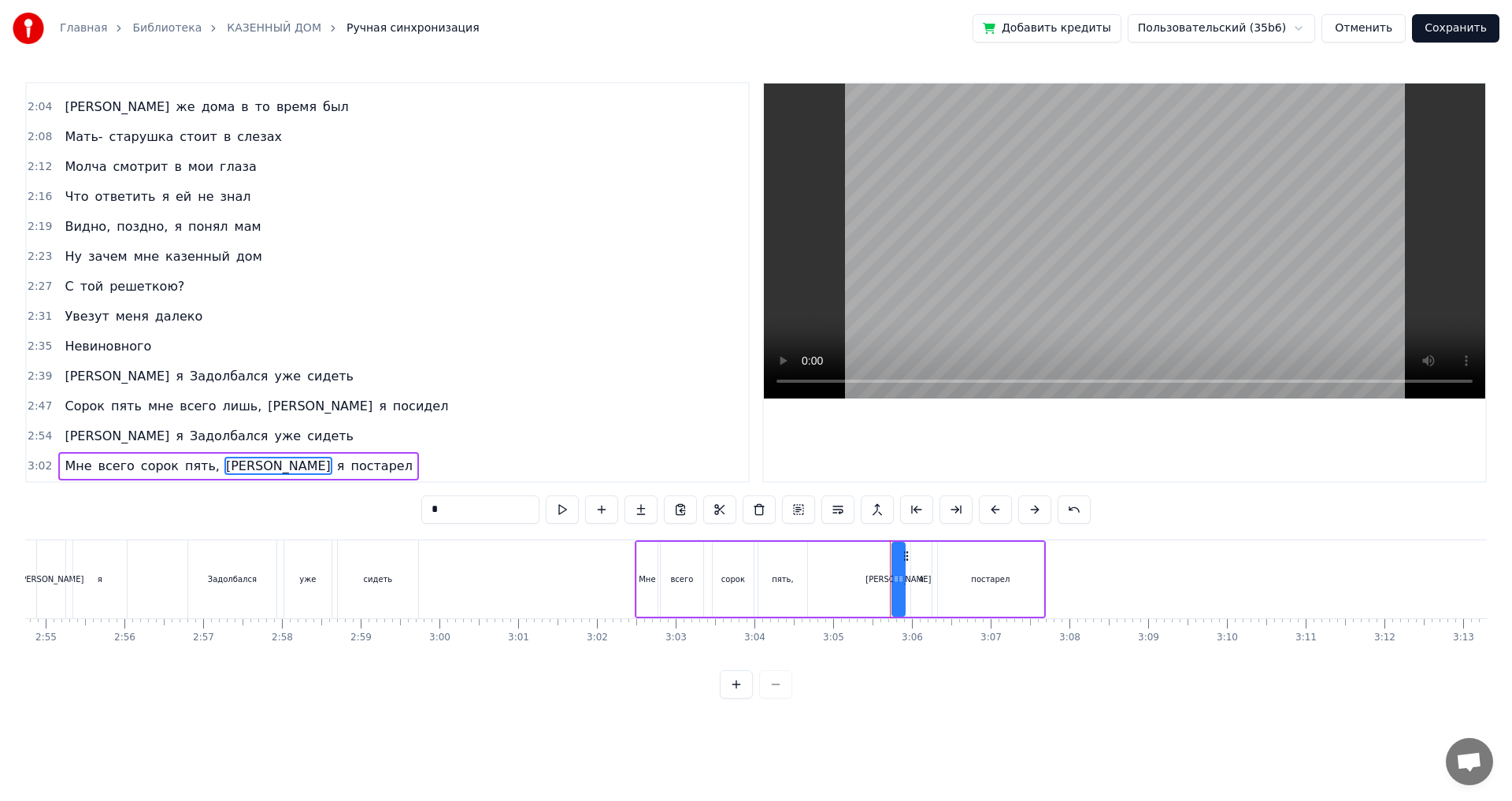
drag, startPoint x: 403, startPoint y: 509, endPoint x: 375, endPoint y: 502, distance: 28.9
click at [375, 502] on div "0:04 Прокурор мне запросит срок 0:08 Чтобы я посидел чуток 0:12 Только он меня …" at bounding box center [755, 390] width 1462 height 617
click at [266, 406] on span "[PERSON_NAME]" at bounding box center [320, 405] width 108 height 18
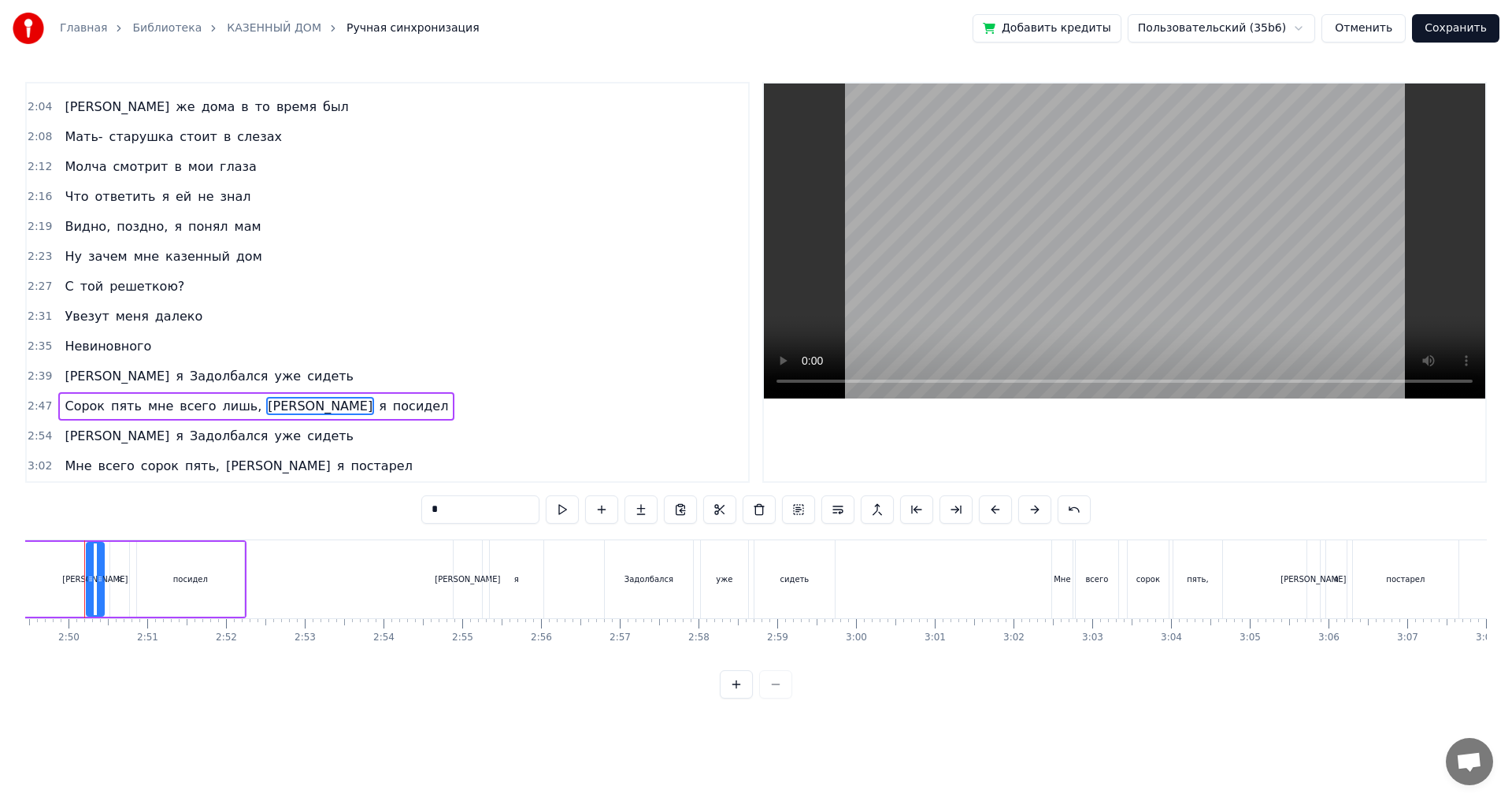
scroll to position [0, 13323]
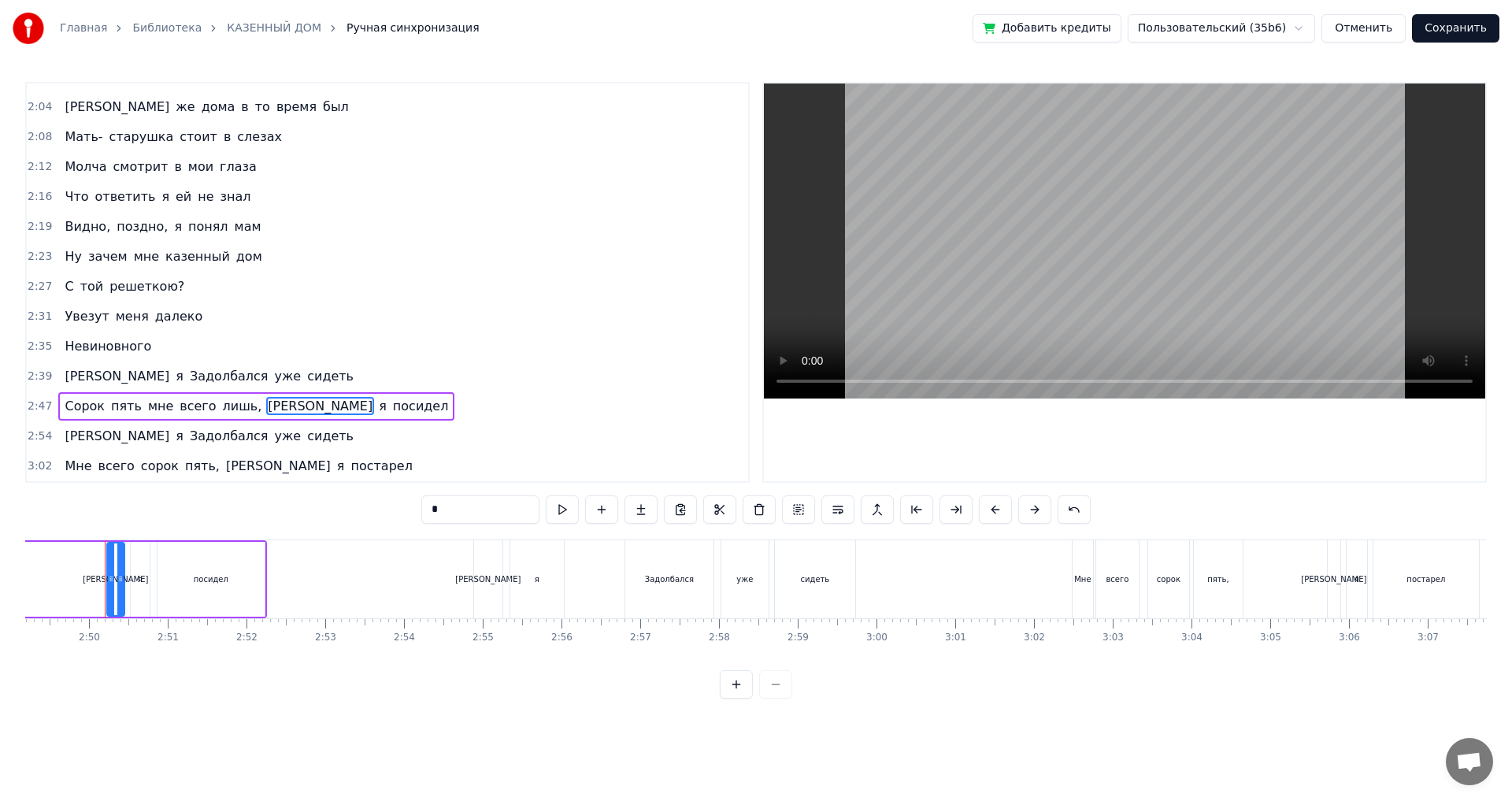
drag, startPoint x: 411, startPoint y: 517, endPoint x: 374, endPoint y: 510, distance: 37.7
click at [374, 510] on div "0:04 Прокурор мне запросит срок 0:08 Чтобы я посидел чуток 0:12 Только он меня …" at bounding box center [755, 390] width 1462 height 617
type input "*"
click at [1466, 23] on button "Сохранить" at bounding box center [1455, 28] width 88 height 28
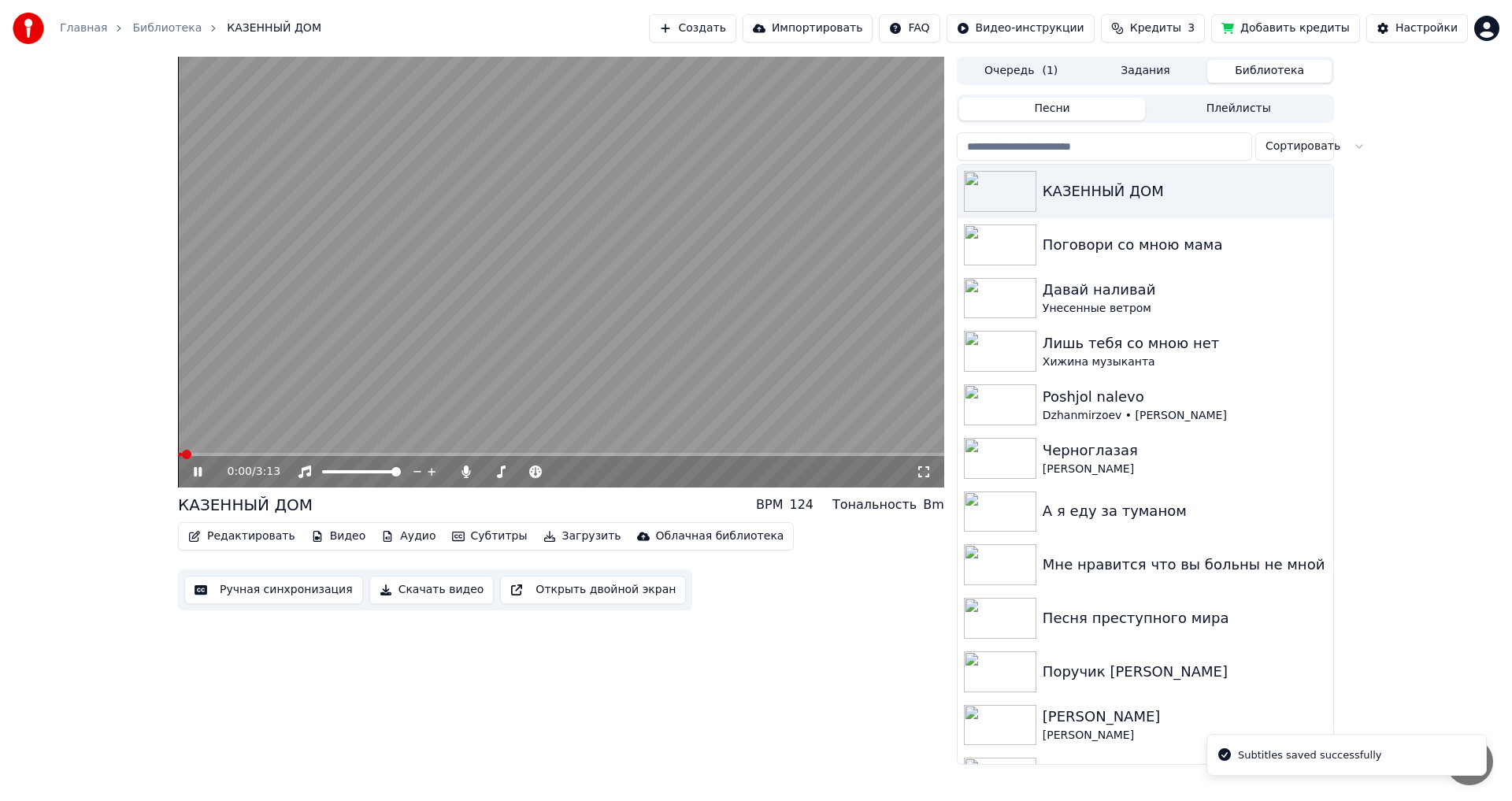
click at [921, 472] on icon at bounding box center [924, 472] width 16 height 12
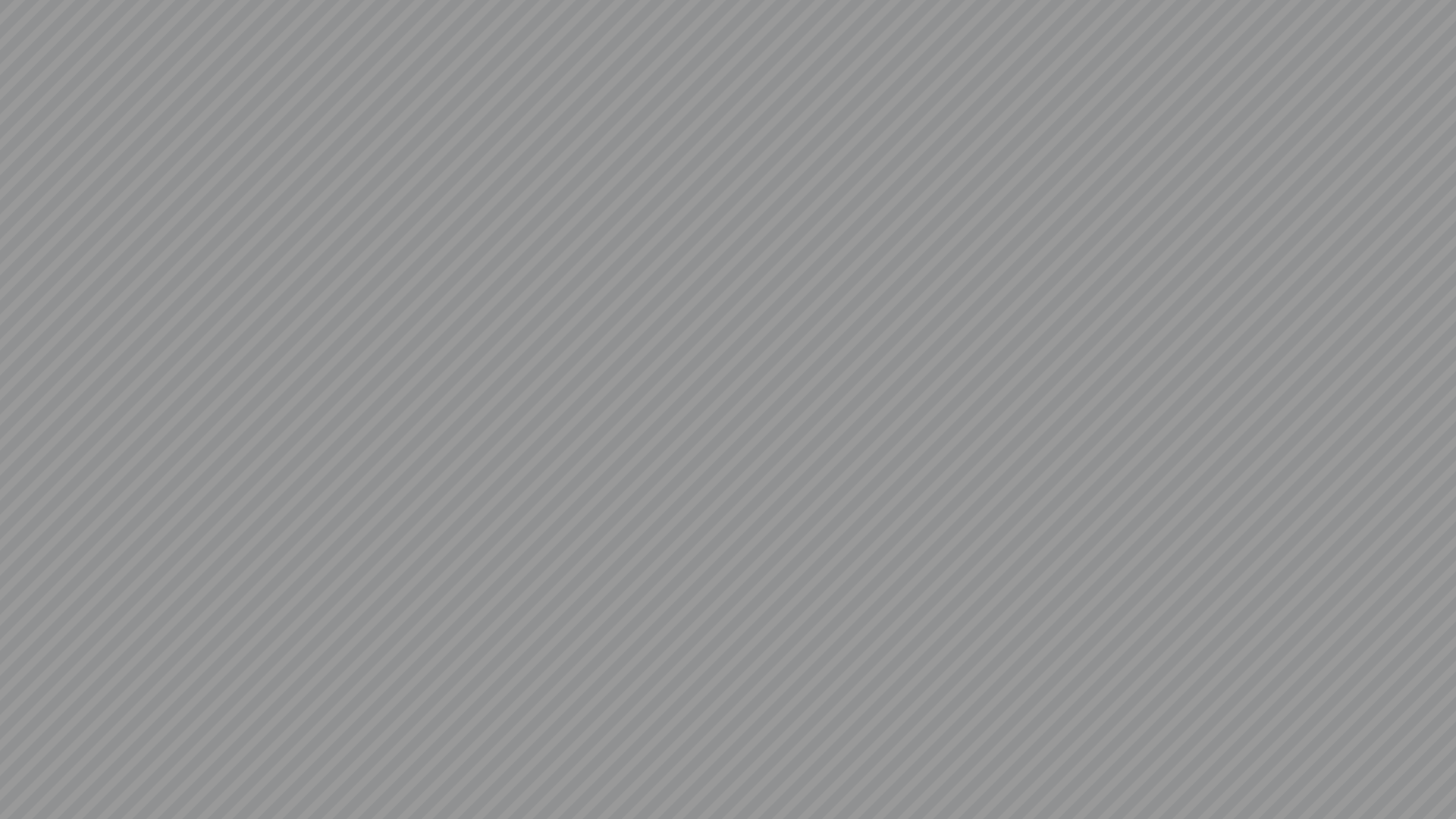
click at [1129, 508] on video at bounding box center [728, 409] width 1456 height 819
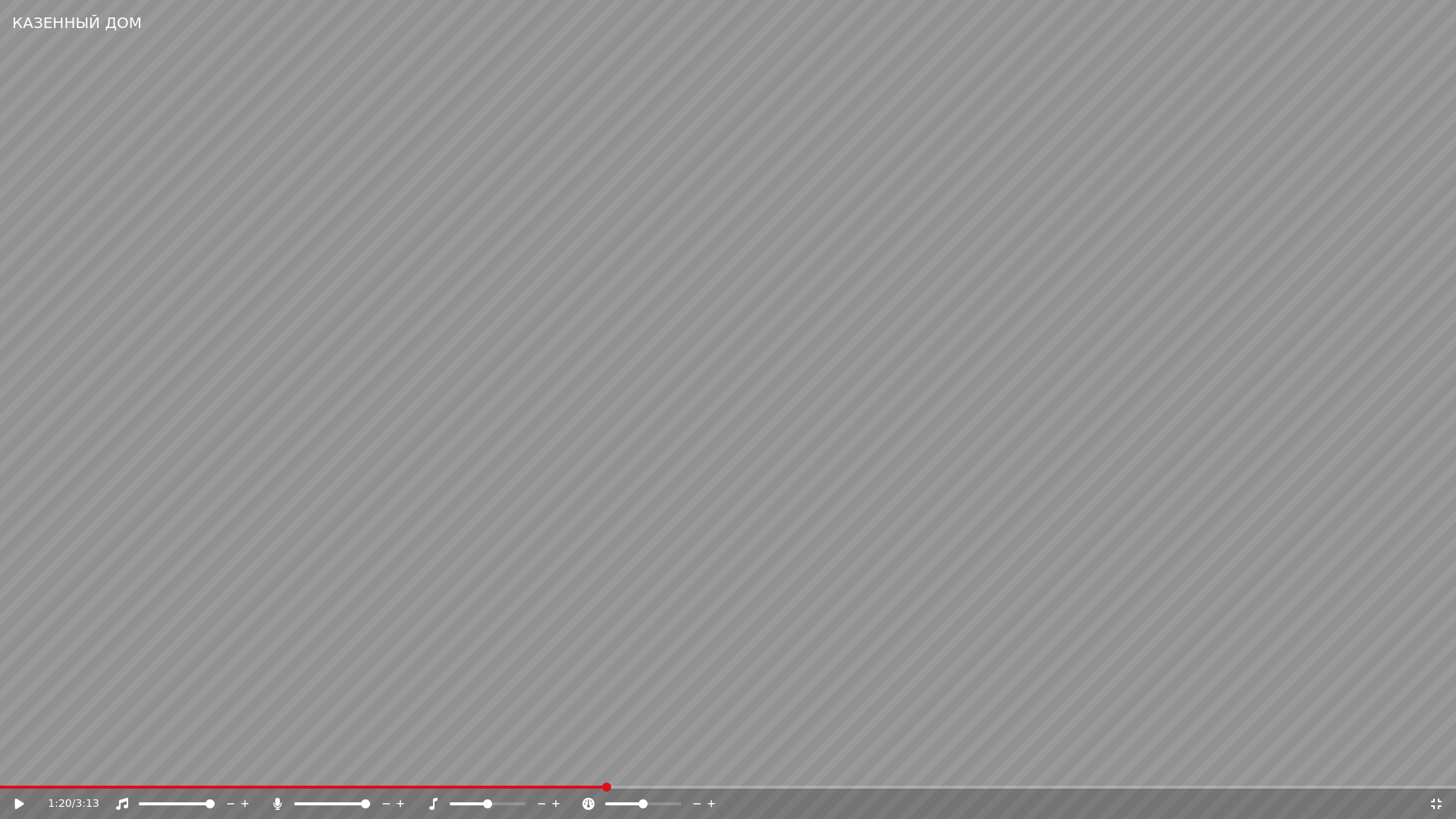
click at [1434, 770] on icon at bounding box center [1436, 804] width 15 height 12
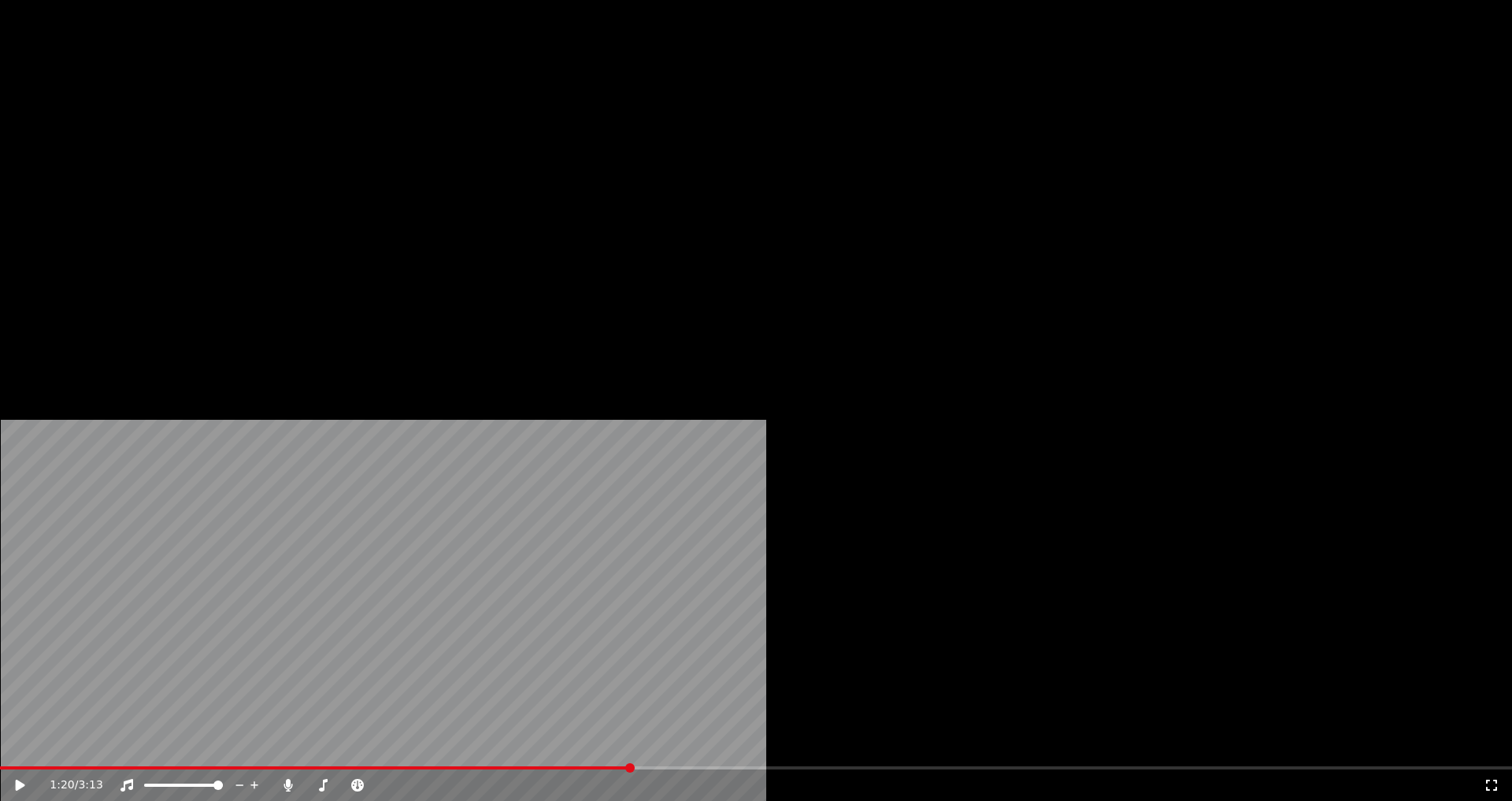
click at [253, 117] on button "Редактировать" at bounding box center [241, 105] width 120 height 22
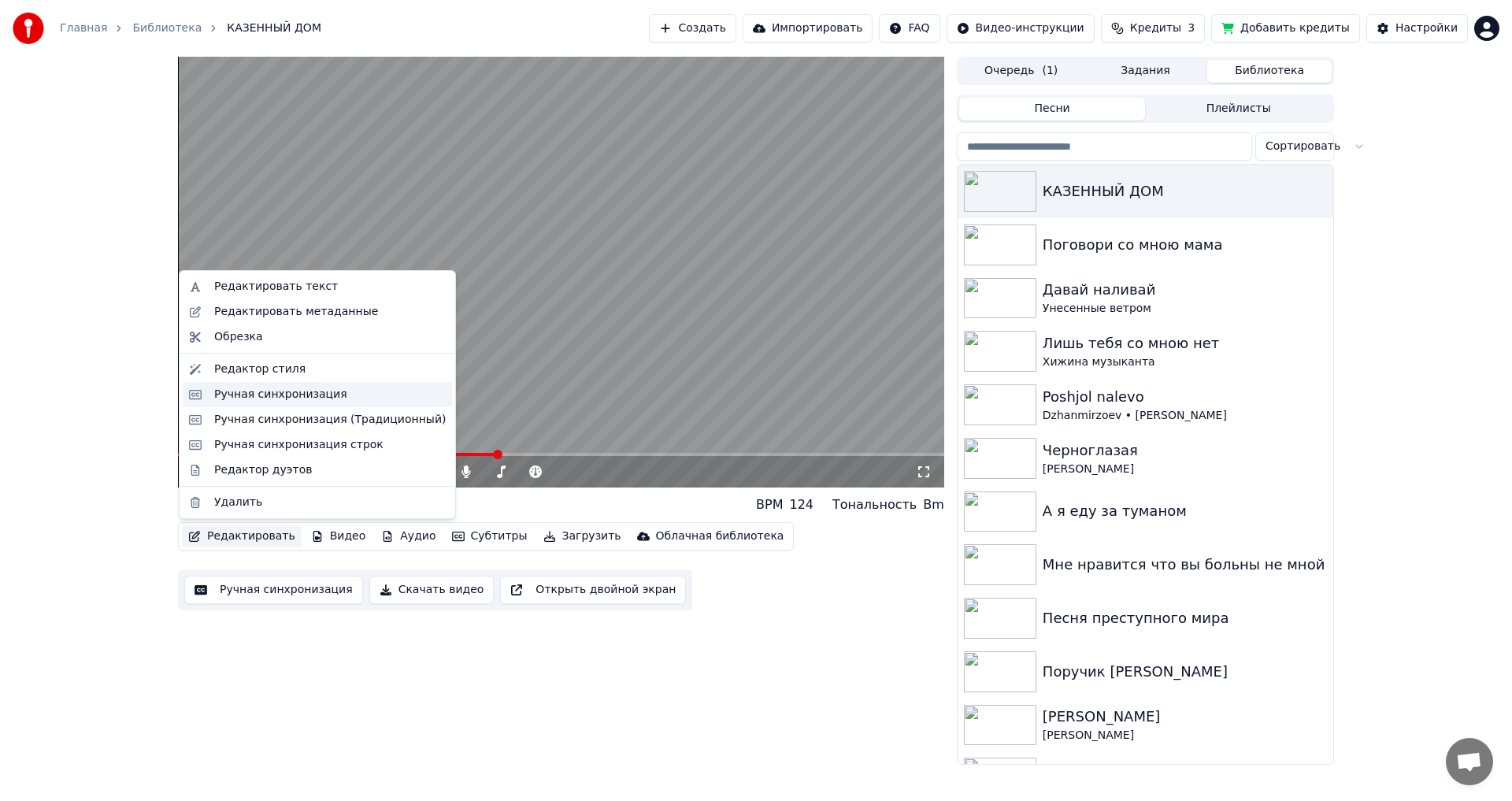
click at [262, 393] on div "Ручная синхронизация" at bounding box center [281, 395] width 133 height 16
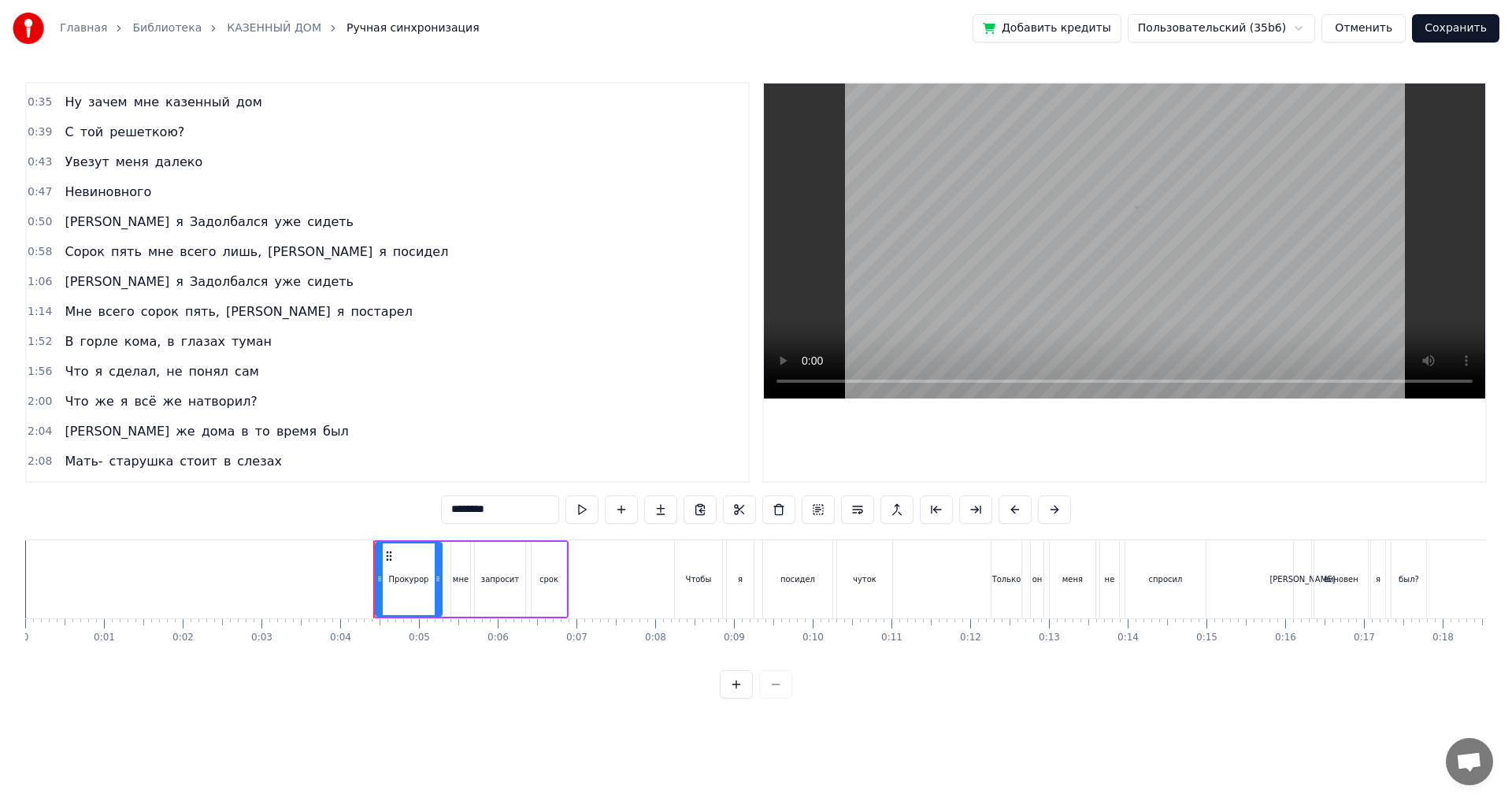
scroll to position [236, 0]
click at [266, 248] on span "[PERSON_NAME]" at bounding box center [320, 250] width 108 height 18
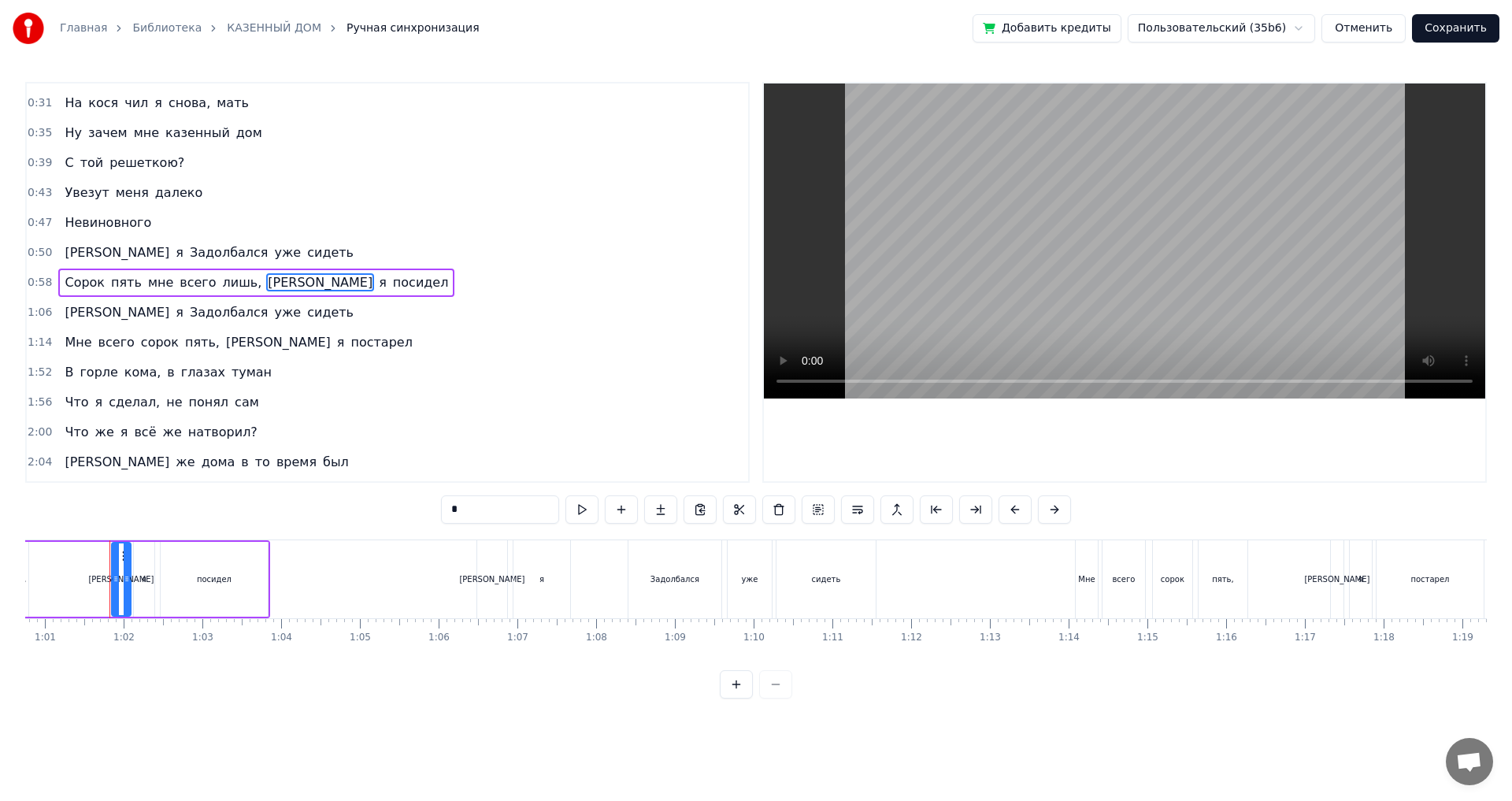
scroll to position [0, 4788]
drag, startPoint x: 432, startPoint y: 511, endPoint x: 387, endPoint y: 511, distance: 45.0
click at [387, 511] on div "0:04 Прокурор мне запросит срок 0:08 Чтобы я посидел чуток 0:12 Только он меня …" at bounding box center [755, 390] width 1462 height 617
click at [225, 343] on span "[PERSON_NAME]" at bounding box center [279, 342] width 108 height 18
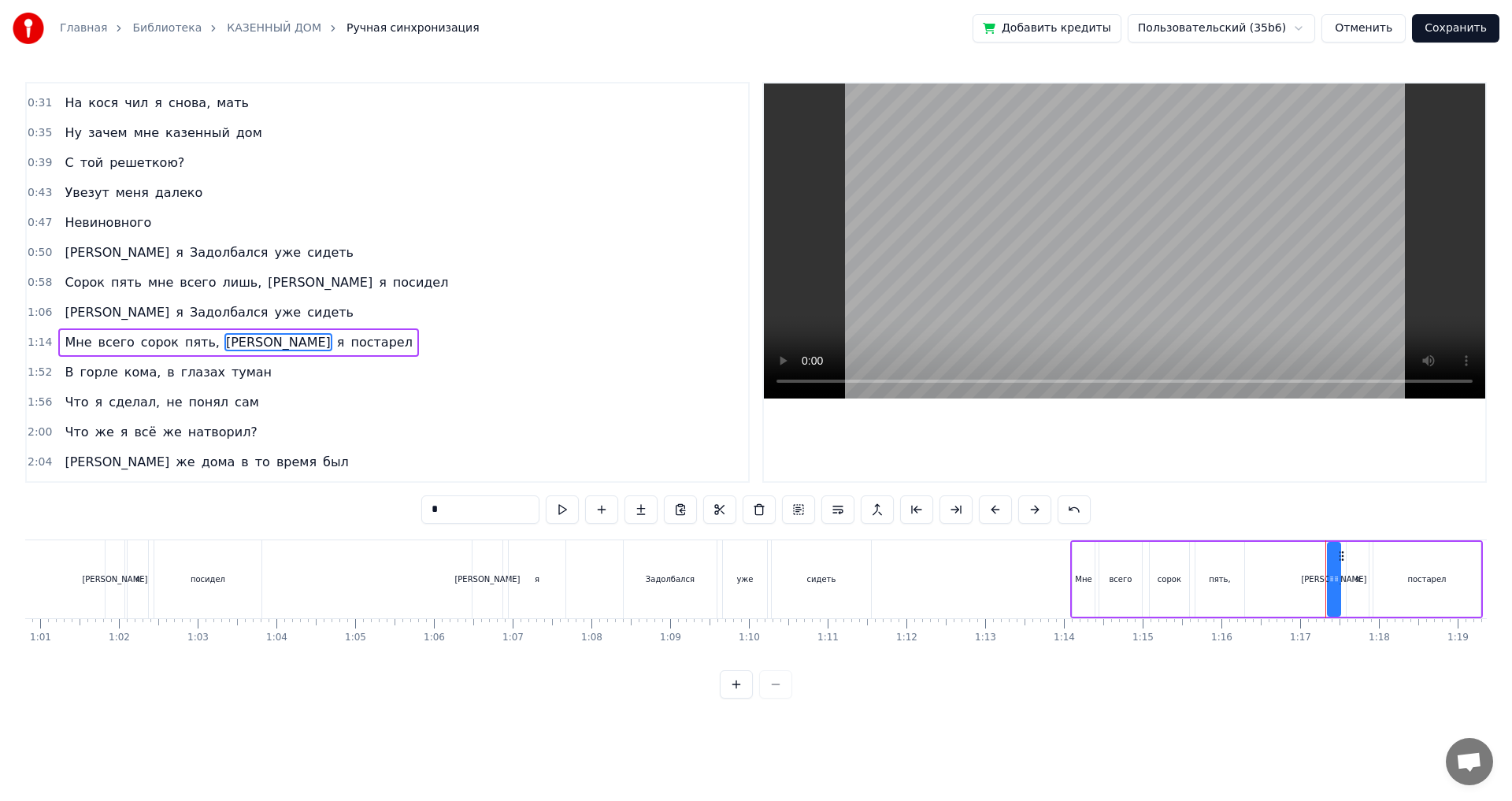
scroll to position [265, 0]
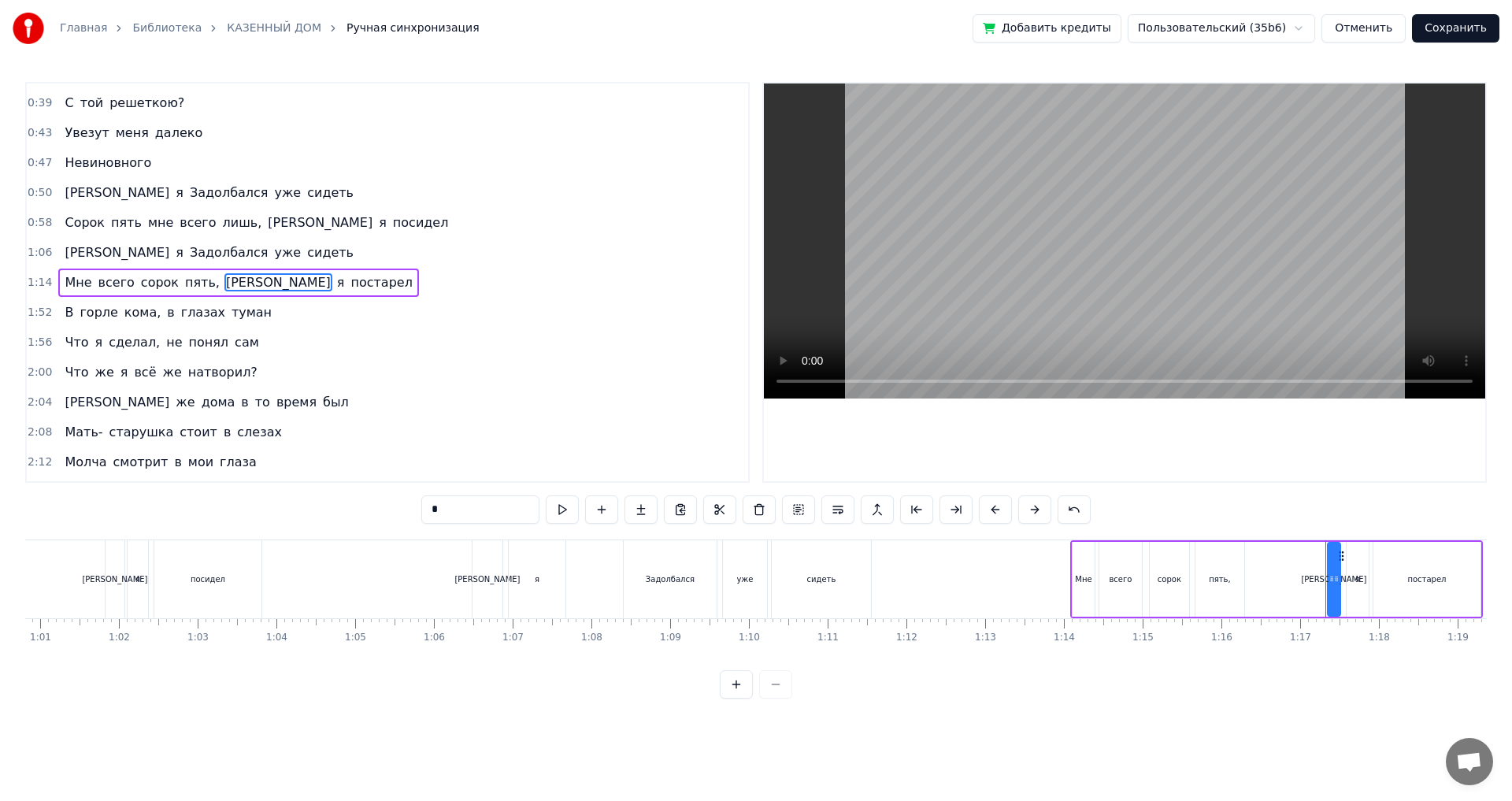
drag, startPoint x: 422, startPoint y: 515, endPoint x: 332, endPoint y: 512, distance: 90.0
click at [334, 513] on div "0:04 Прокурор мне запросит срок 0:08 Чтобы я посидел чуток 0:12 Только он меня …" at bounding box center [755, 390] width 1462 height 617
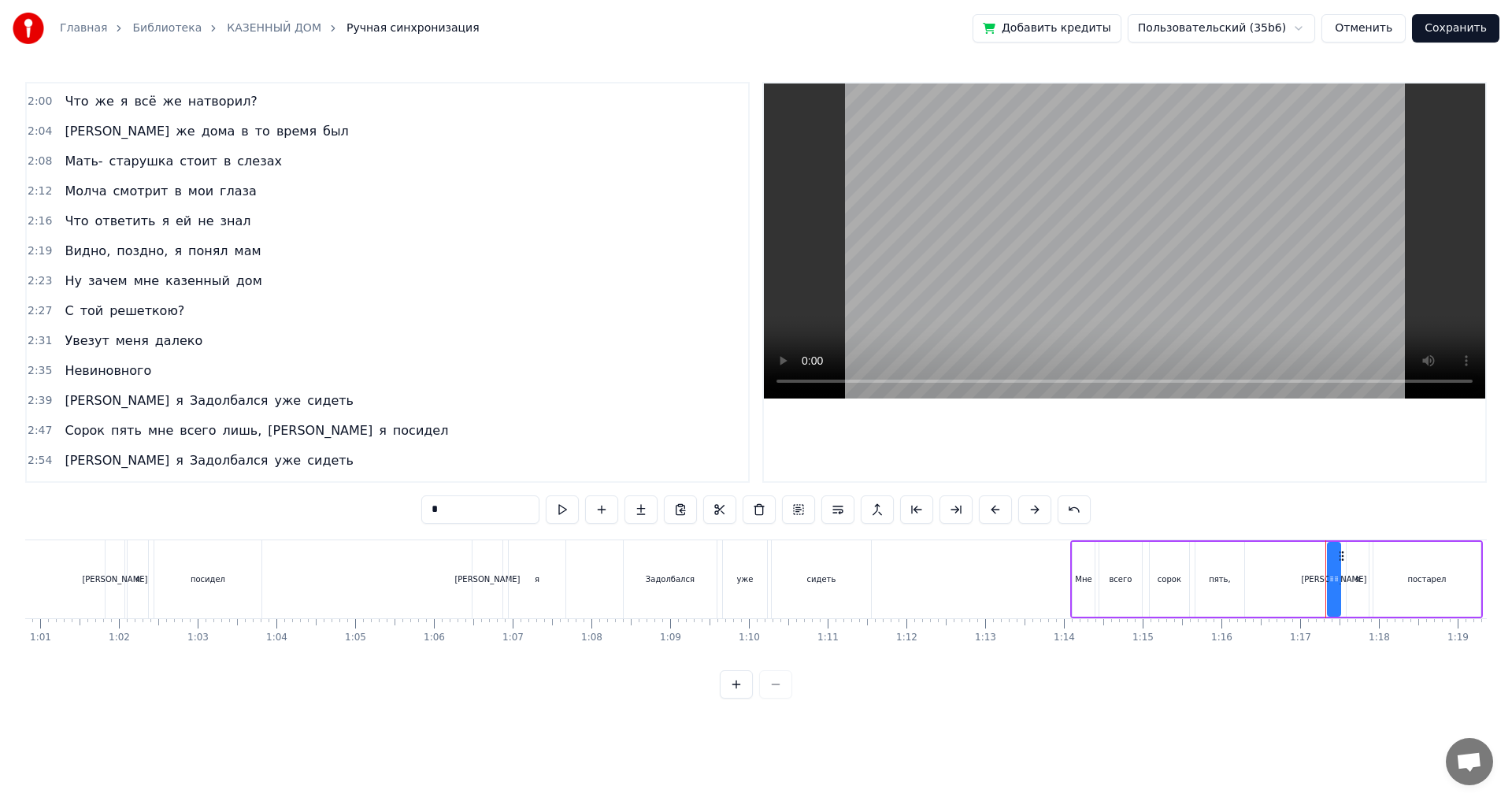
scroll to position [559, 0]
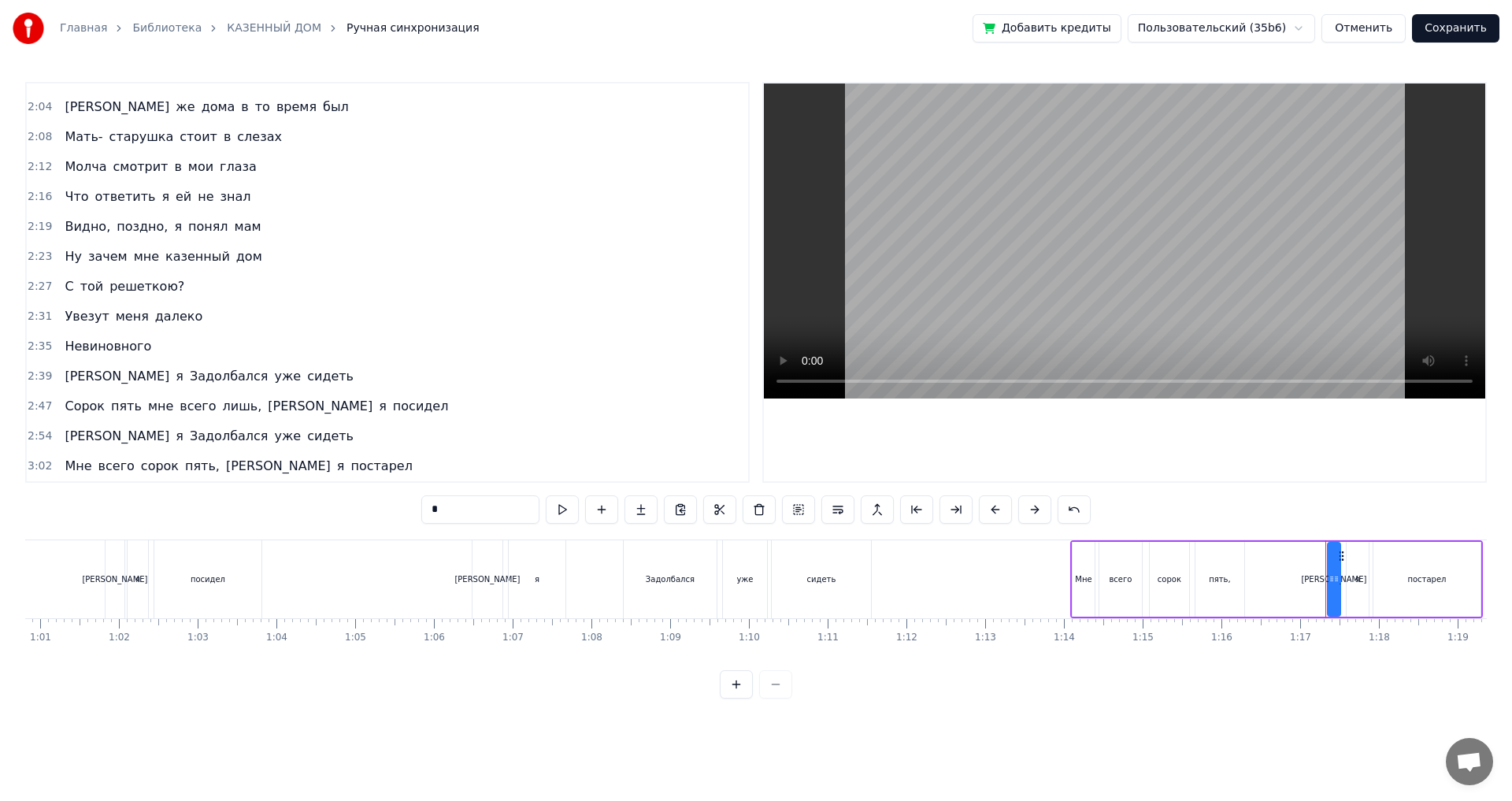
type input "*"
click at [1448, 28] on button "Сохранить" at bounding box center [1455, 28] width 88 height 28
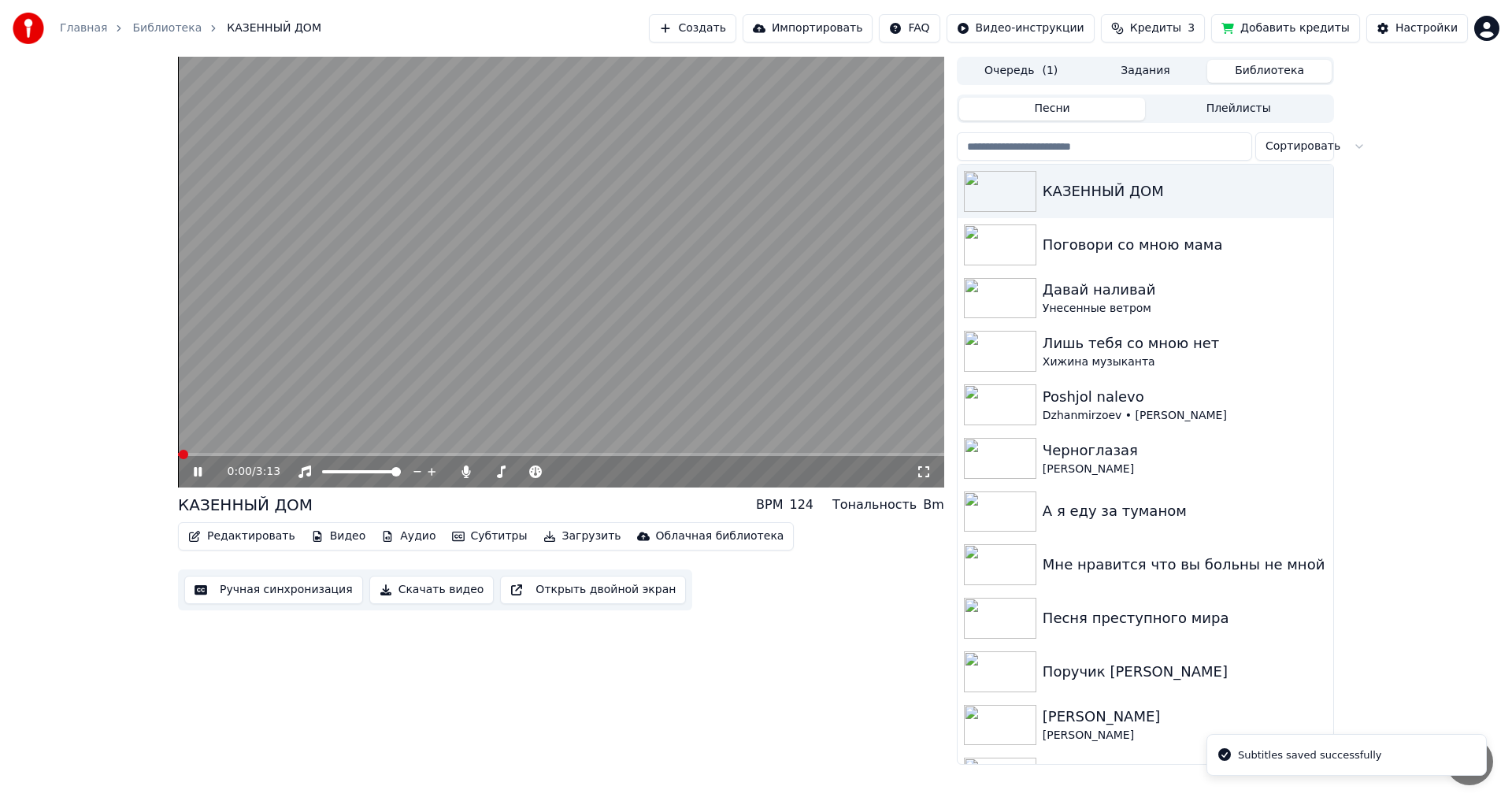
click at [919, 470] on icon at bounding box center [923, 472] width 11 height 11
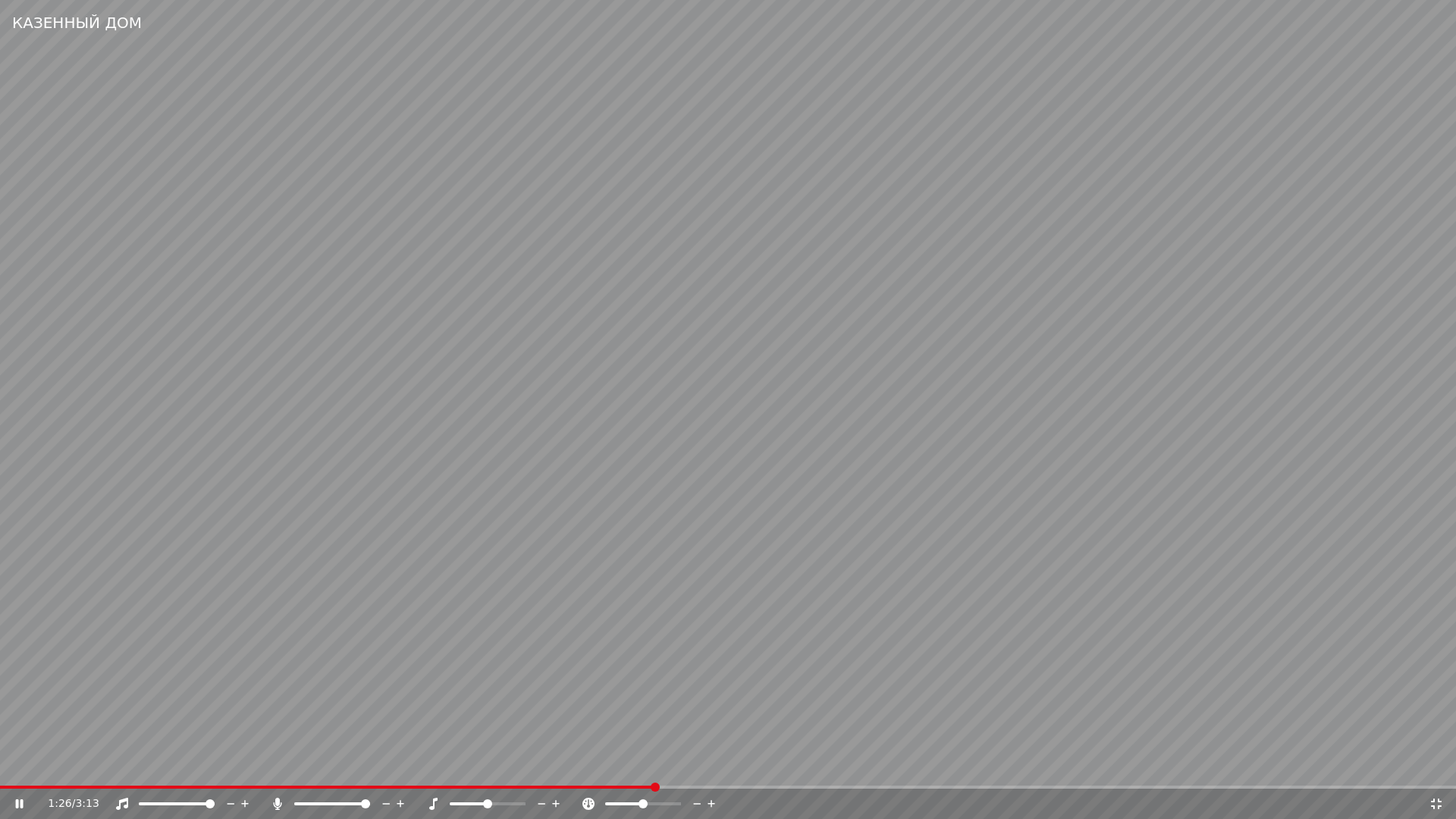
click at [766, 770] on span at bounding box center [728, 787] width 1456 height 3
click at [810, 770] on span at bounding box center [728, 787] width 1456 height 3
click at [1436, 770] on icon at bounding box center [1436, 804] width 15 height 12
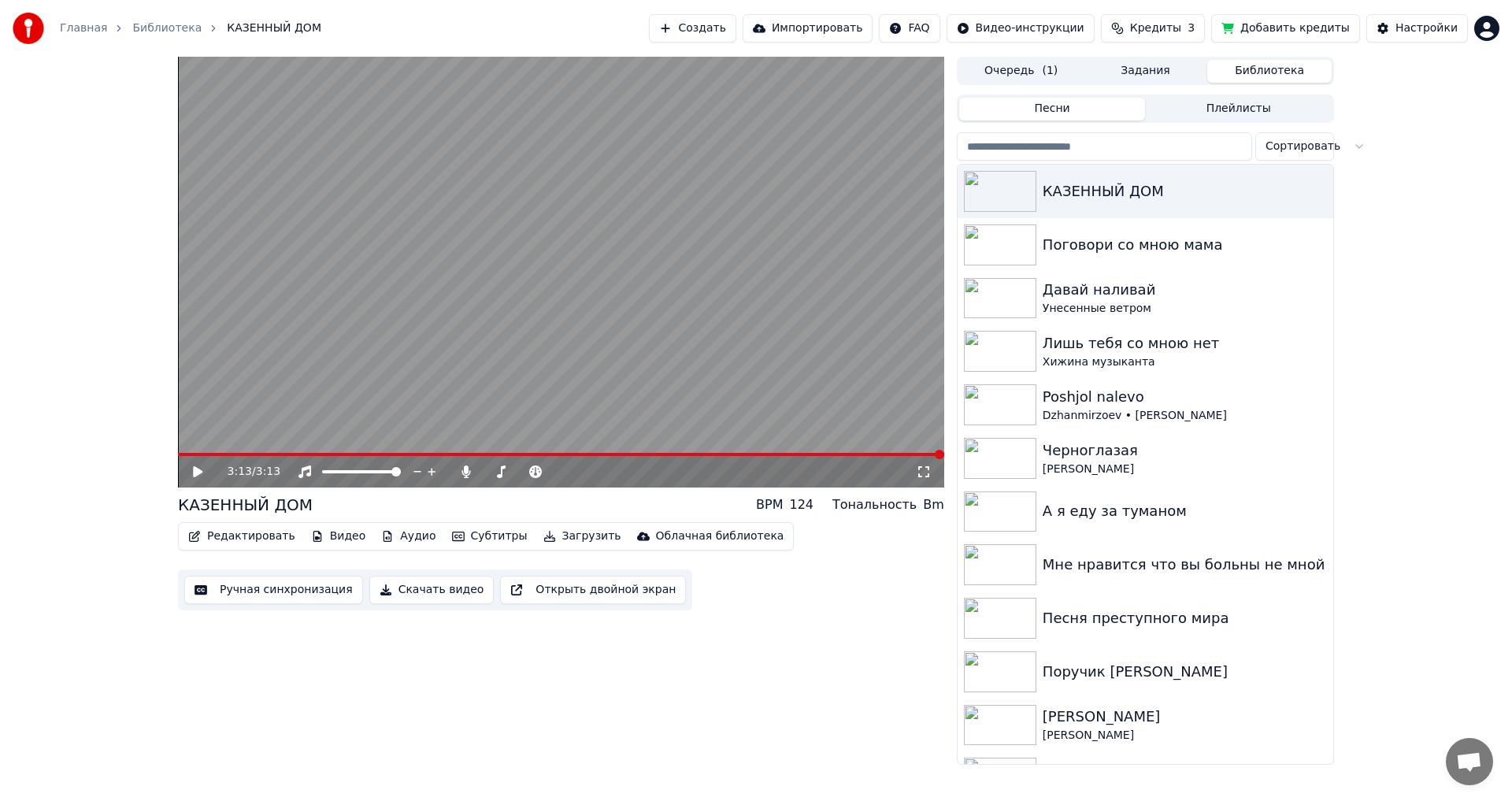
click at [197, 468] on icon at bounding box center [197, 472] width 10 height 11
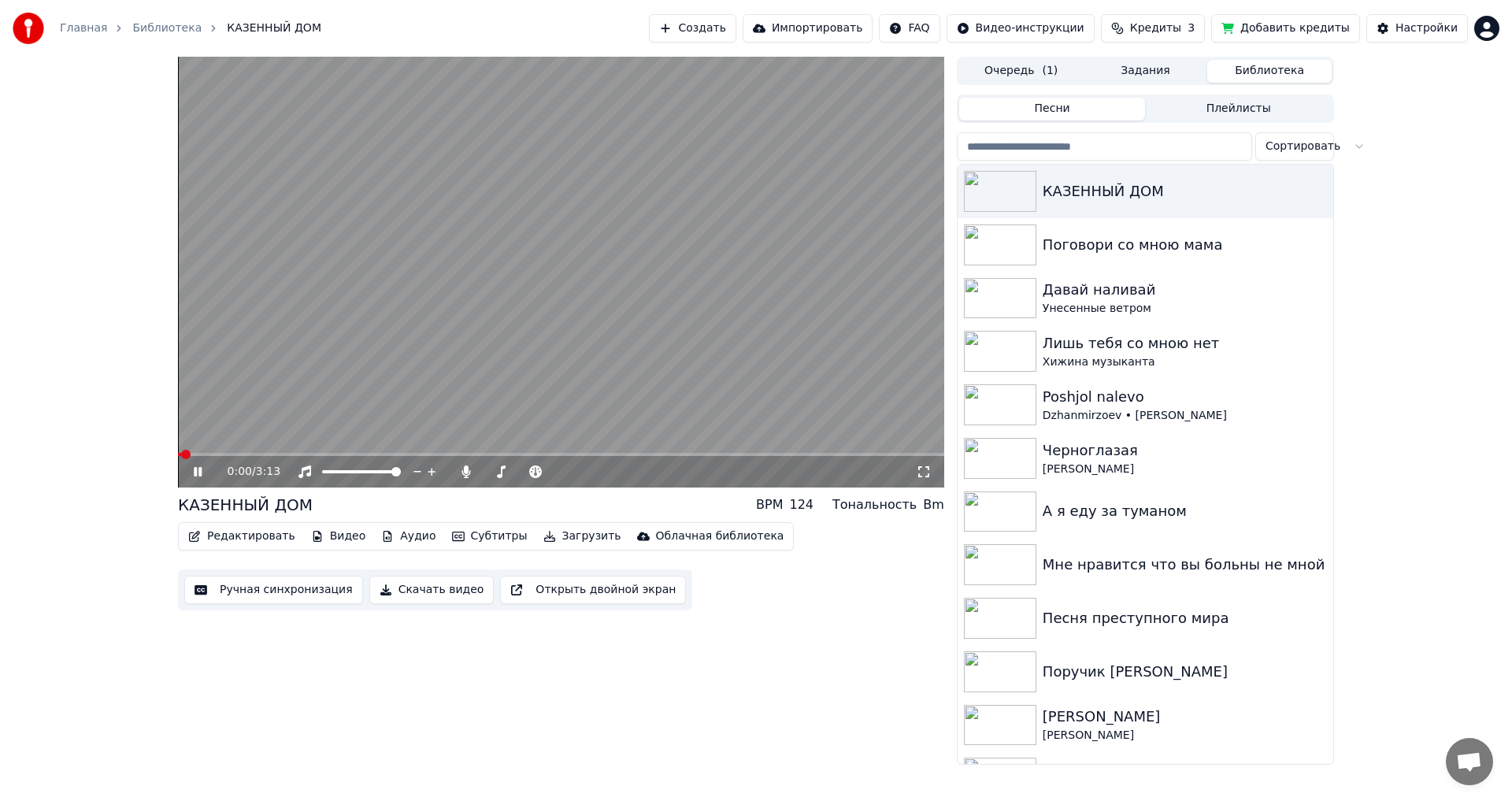
click at [197, 469] on icon at bounding box center [197, 472] width 8 height 10
click at [178, 450] on span at bounding box center [182, 454] width 10 height 10
click at [928, 474] on icon at bounding box center [923, 472] width 11 height 11
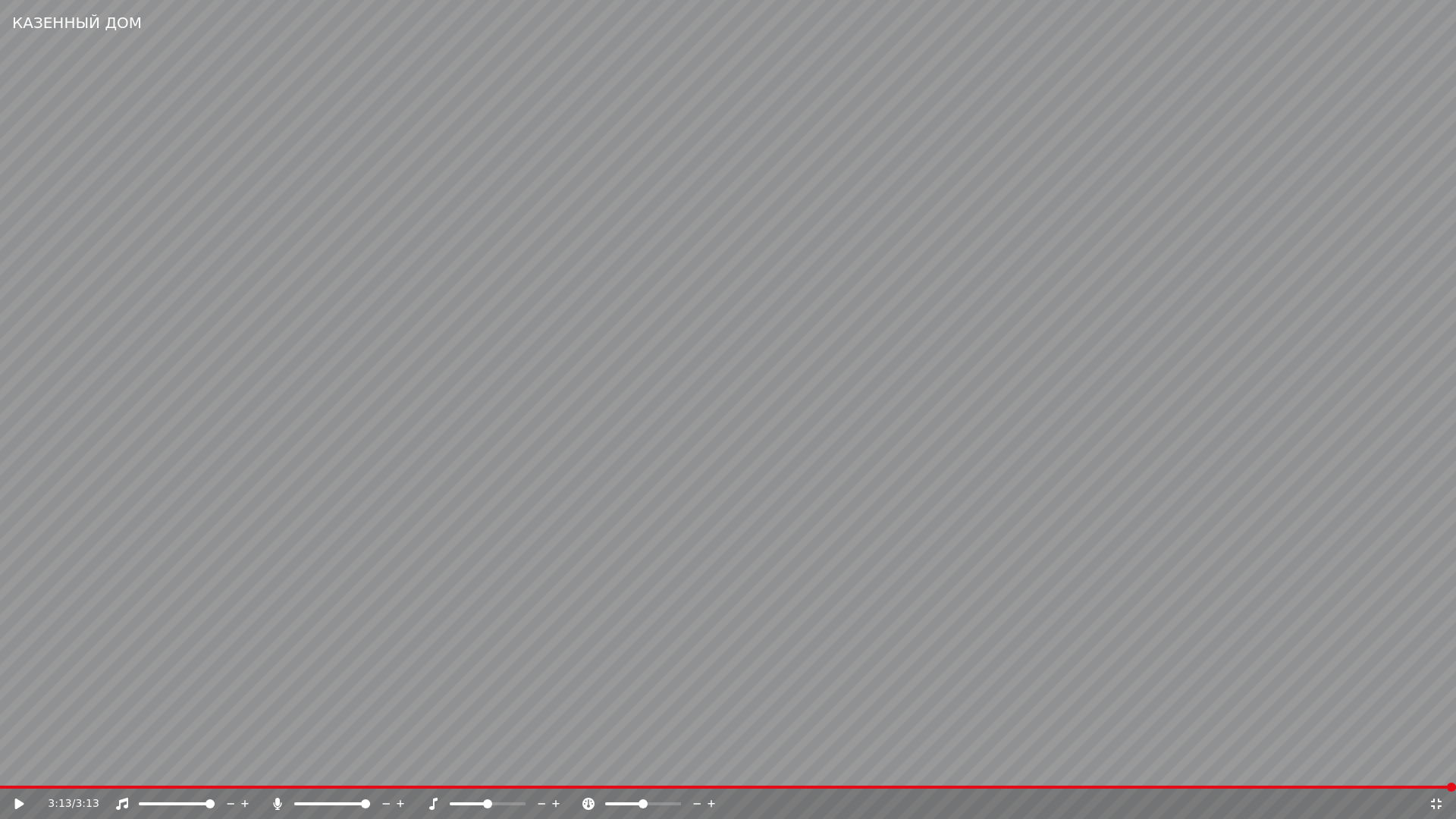
click at [1438, 770] on icon at bounding box center [1436, 804] width 10 height 10
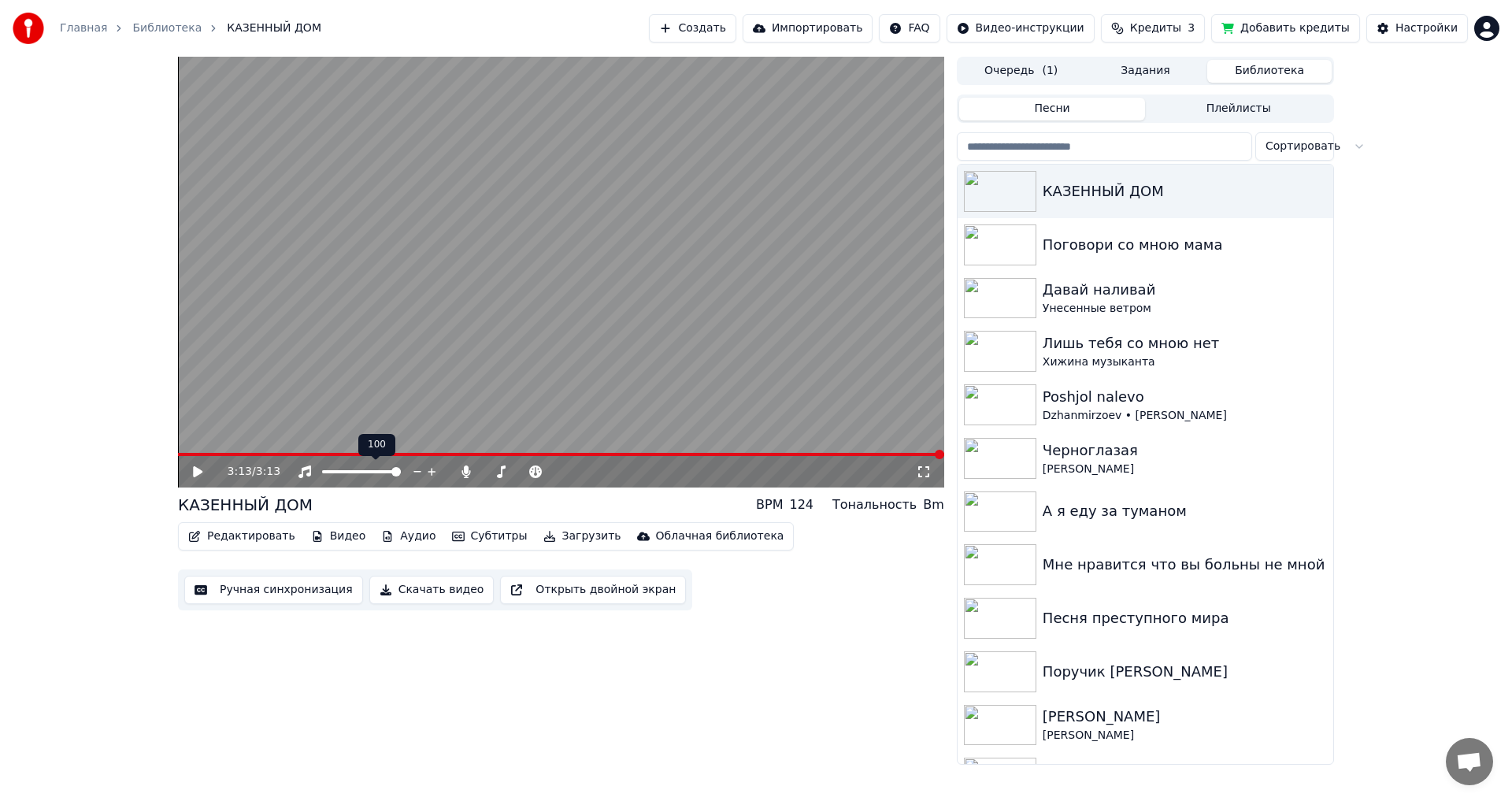
click at [401, 474] on span at bounding box center [396, 472] width 10 height 10
click at [338, 476] on span at bounding box center [340, 472] width 10 height 10
click at [197, 474] on icon at bounding box center [197, 472] width 10 height 11
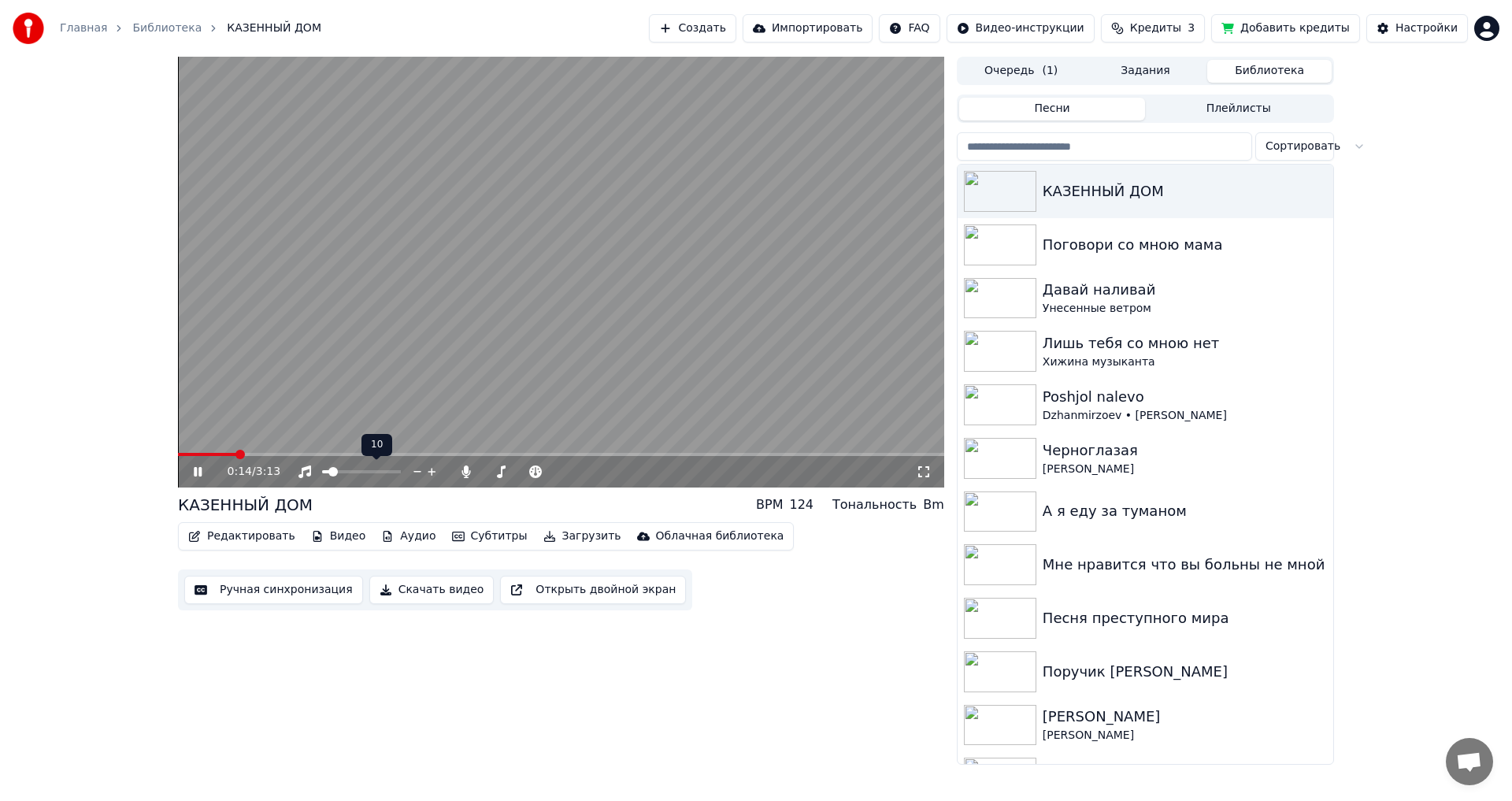
click at [330, 467] on span at bounding box center [333, 472] width 10 height 10
click at [322, 467] on span at bounding box center [327, 472] width 10 height 10
click at [401, 476] on span at bounding box center [396, 472] width 10 height 10
click at [531, 468] on span at bounding box center [528, 472] width 10 height 10
click at [507, 468] on span at bounding box center [508, 472] width 10 height 10
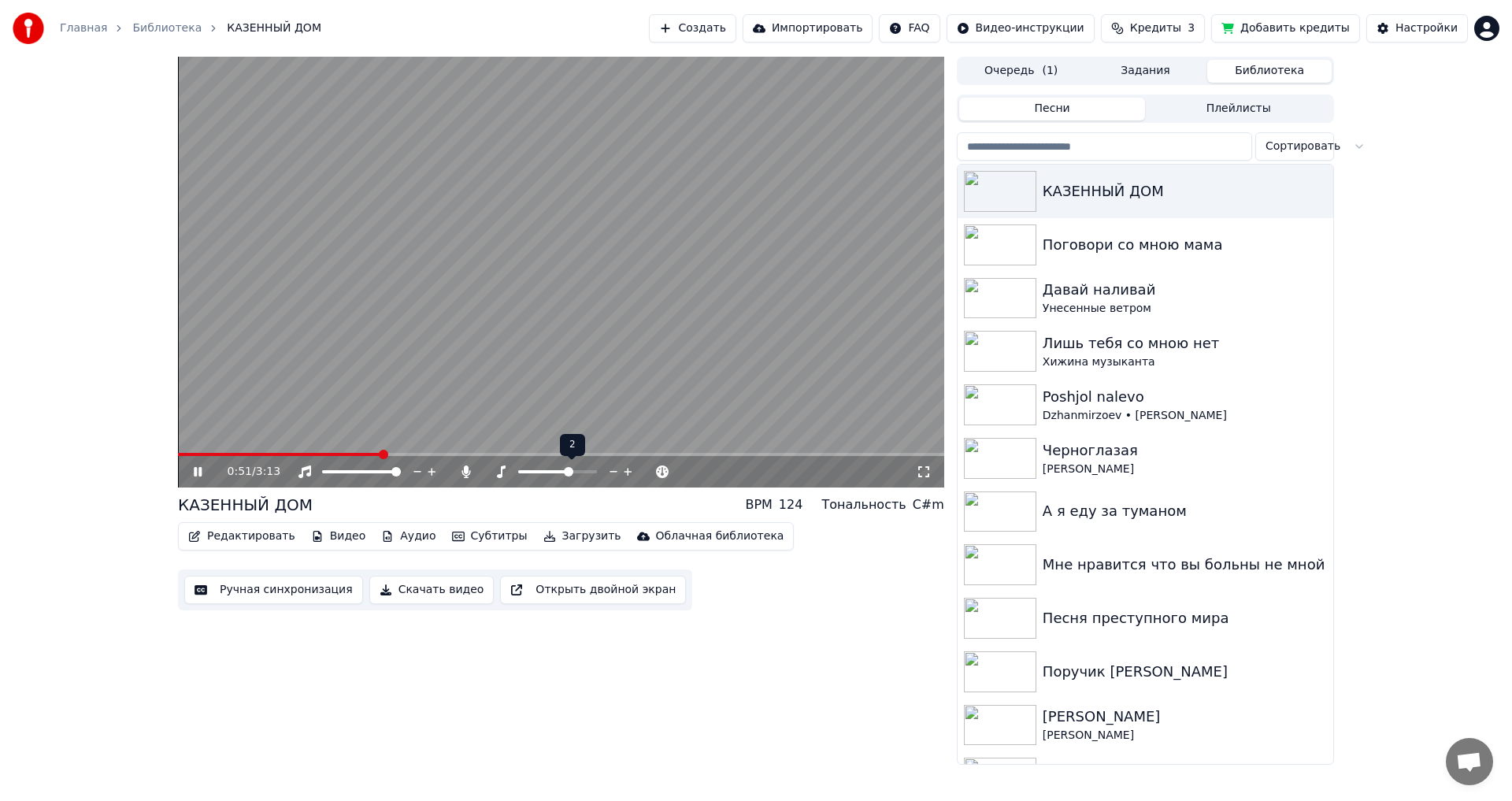
click at [571, 474] on span at bounding box center [568, 472] width 10 height 10
click at [559, 467] on span at bounding box center [557, 472] width 10 height 10
click at [483, 476] on span at bounding box center [488, 472] width 10 height 10
click at [667, 451] on video at bounding box center [561, 272] width 767 height 431
click at [280, 453] on span at bounding box center [360, 454] width 366 height 4
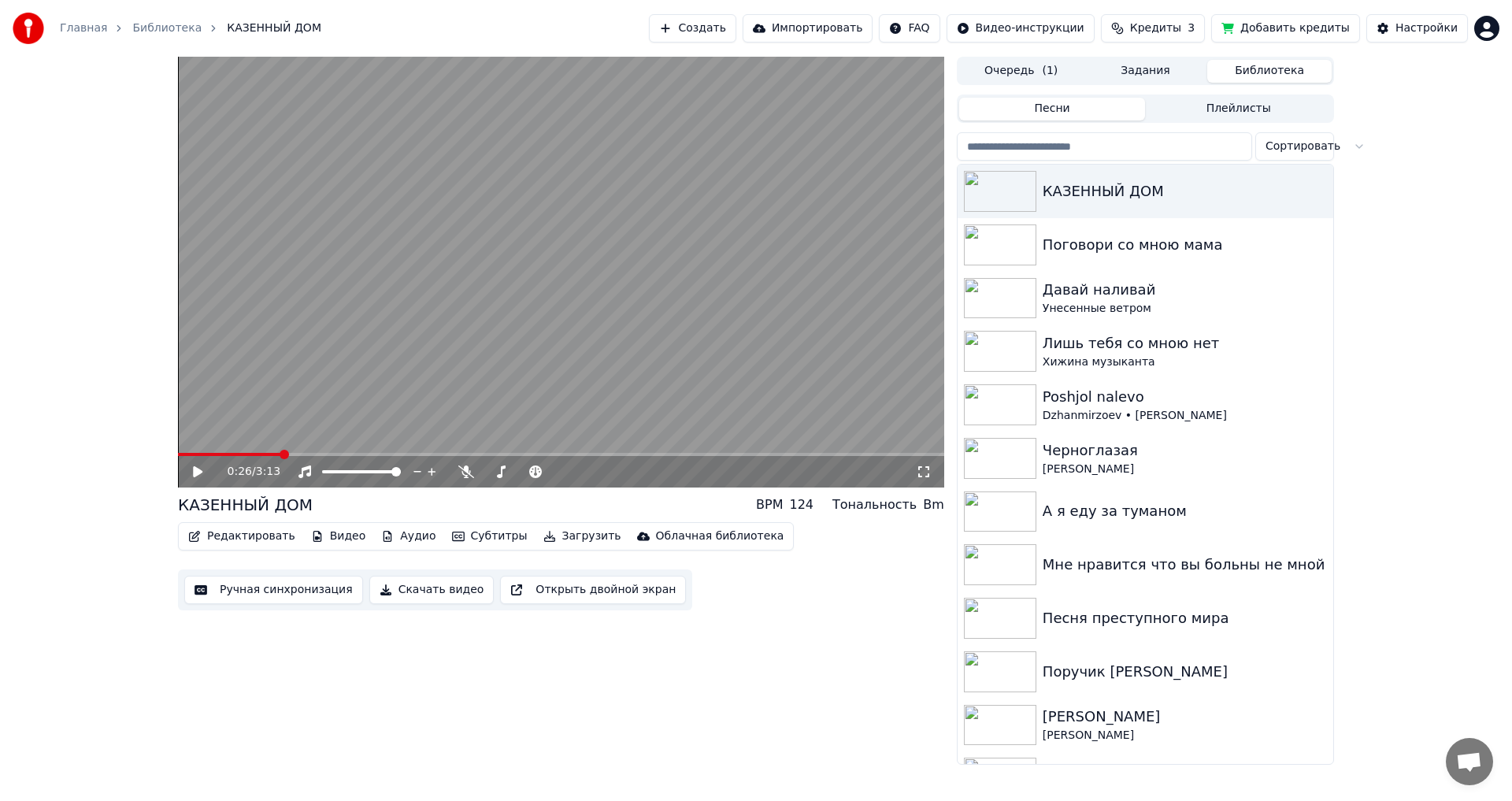
click at [195, 475] on icon at bounding box center [197, 472] width 10 height 11
click at [515, 473] on span at bounding box center [515, 472] width 10 height 10
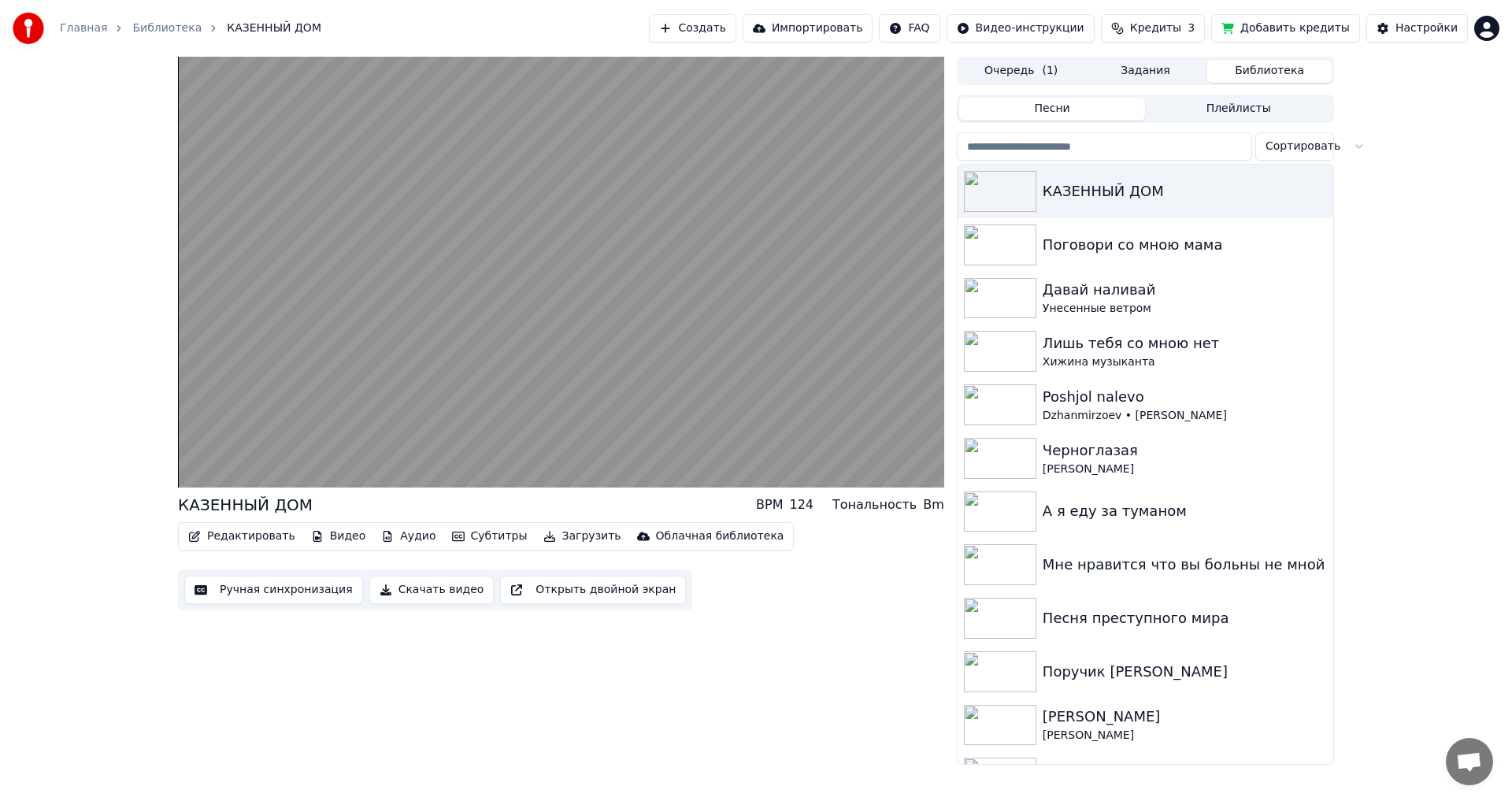
click at [434, 594] on button "Скачать видео" at bounding box center [431, 589] width 125 height 28
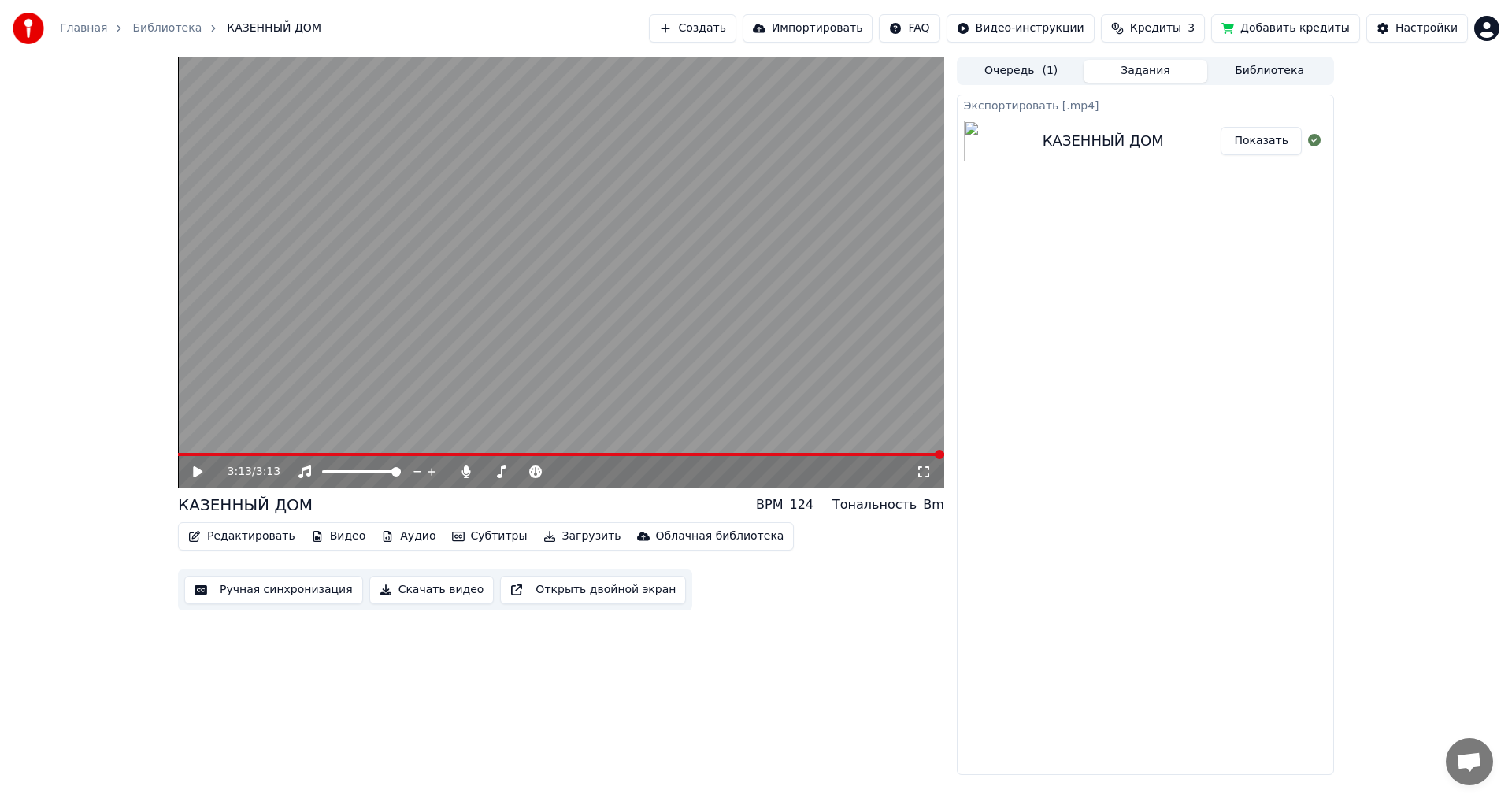
click at [1253, 137] on button "Показать" at bounding box center [1261, 141] width 81 height 28
